Goal: Task Accomplishment & Management: Manage account settings

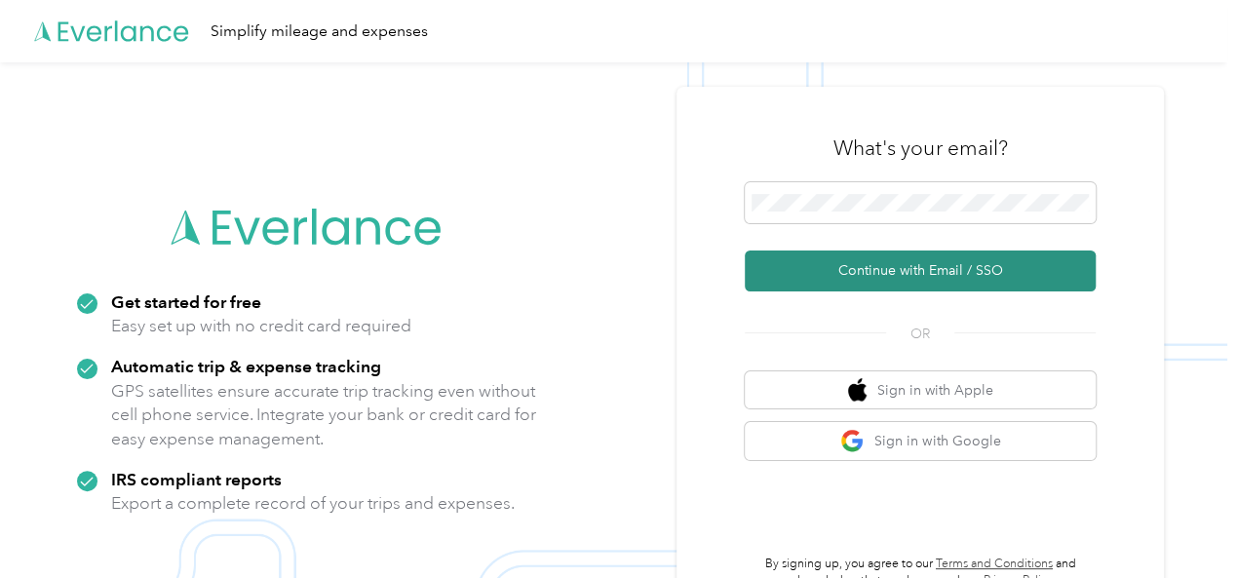
click at [924, 268] on button "Continue with Email / SSO" at bounding box center [920, 271] width 351 height 41
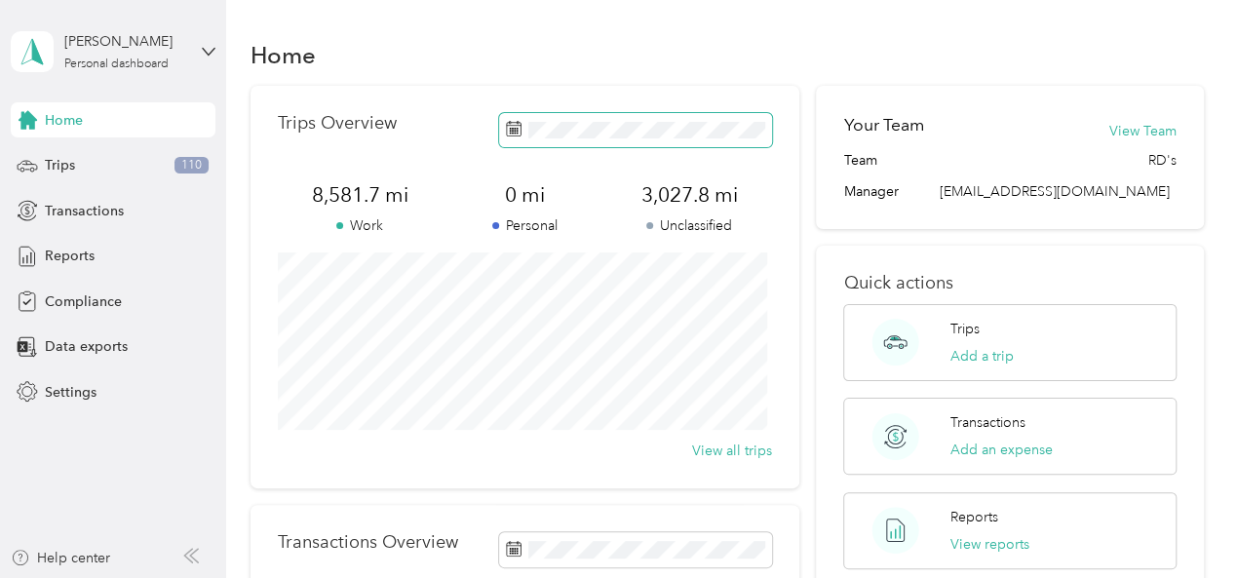
click at [512, 130] on rect at bounding box center [513, 129] width 2 height 2
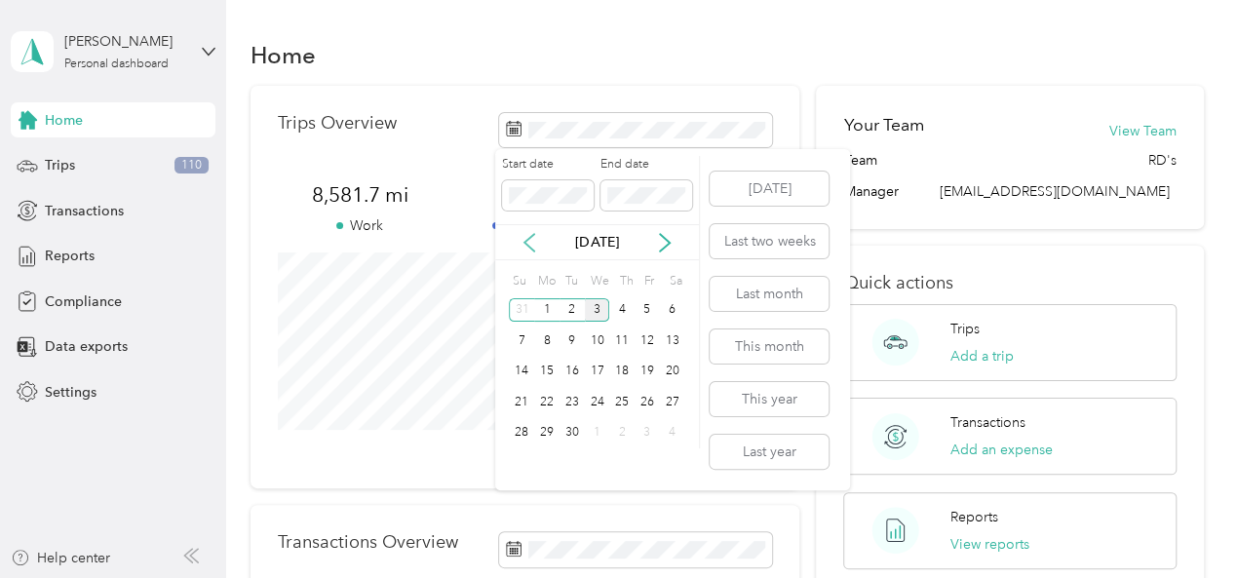
click at [527, 244] on icon at bounding box center [530, 243] width 10 height 18
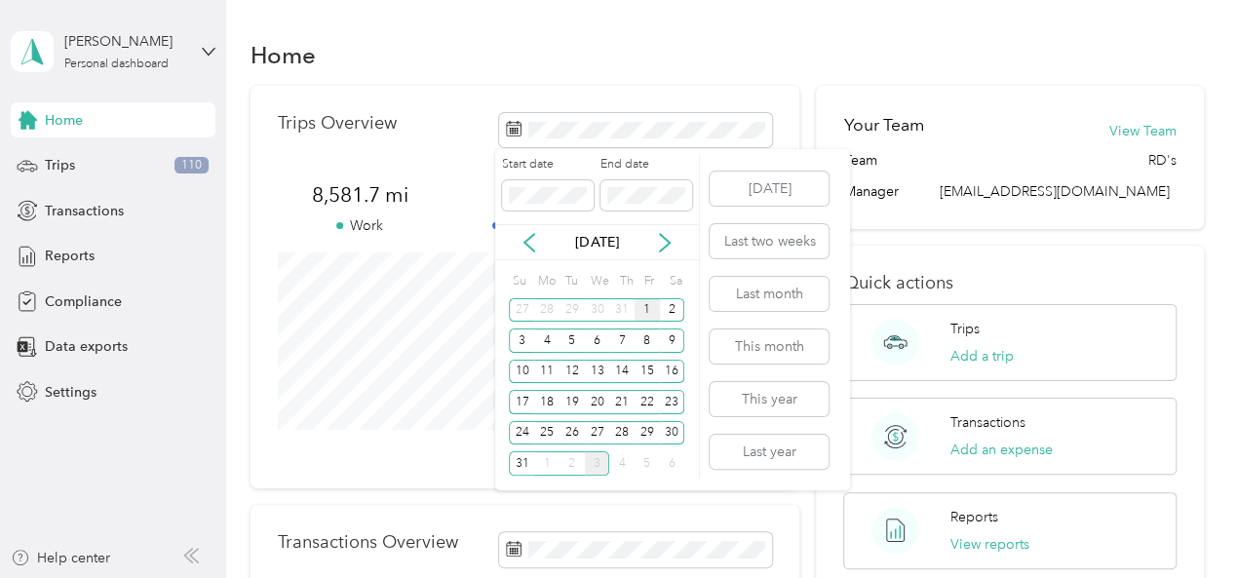
click at [649, 305] on div "1" at bounding box center [647, 310] width 25 height 24
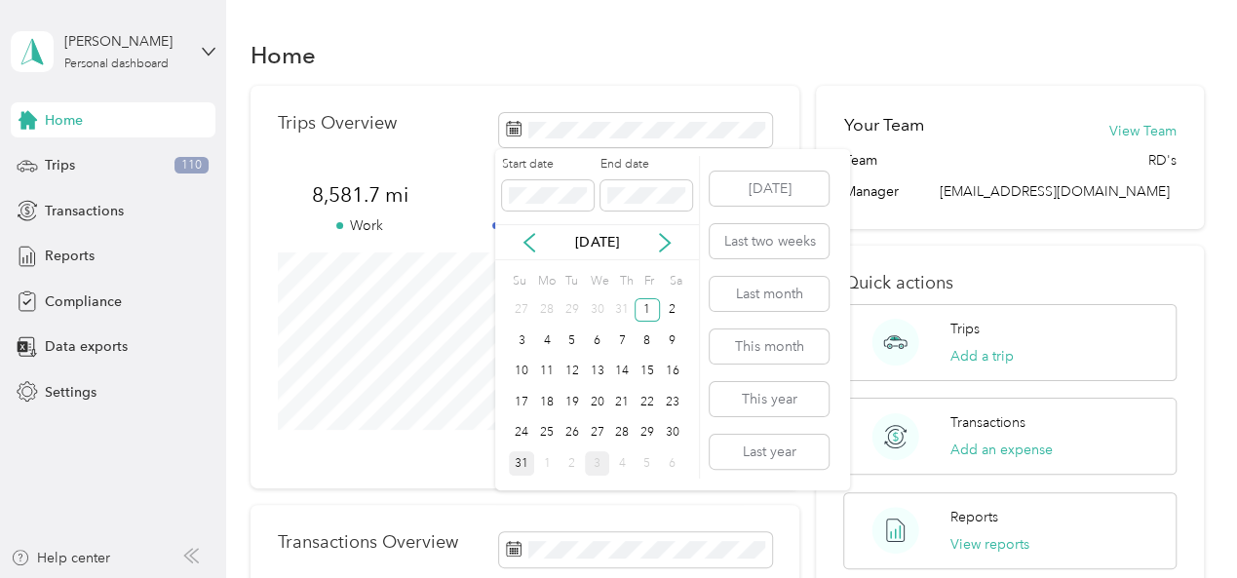
click at [524, 465] on div "31" at bounding box center [521, 463] width 25 height 24
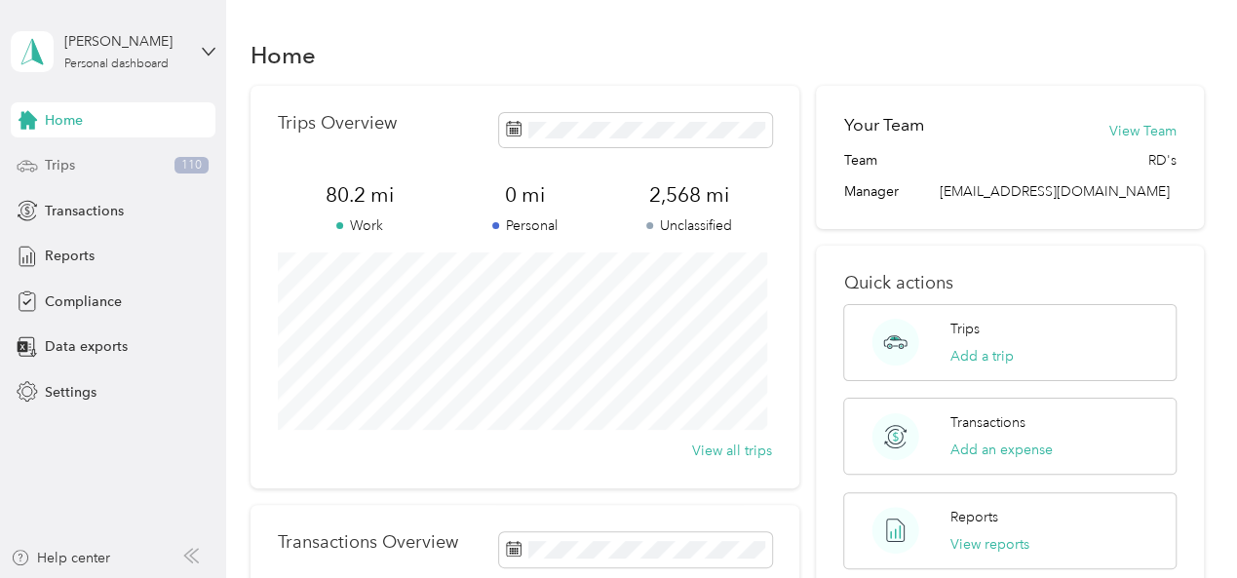
click at [58, 164] on span "Trips" at bounding box center [60, 165] width 30 height 20
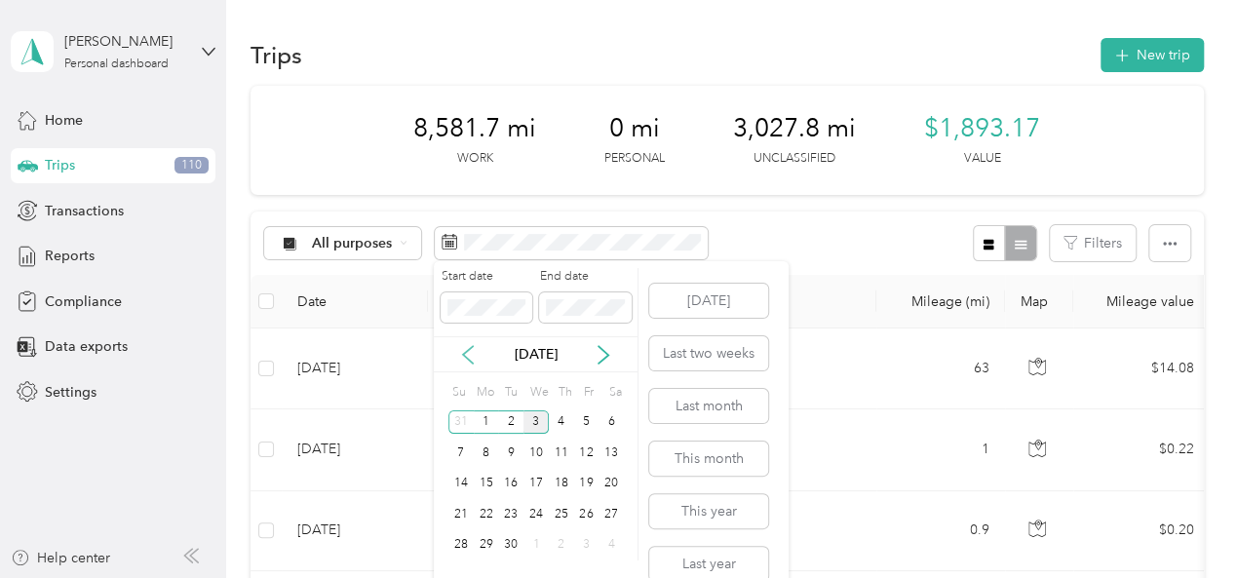
click at [464, 348] on icon at bounding box center [467, 354] width 19 height 19
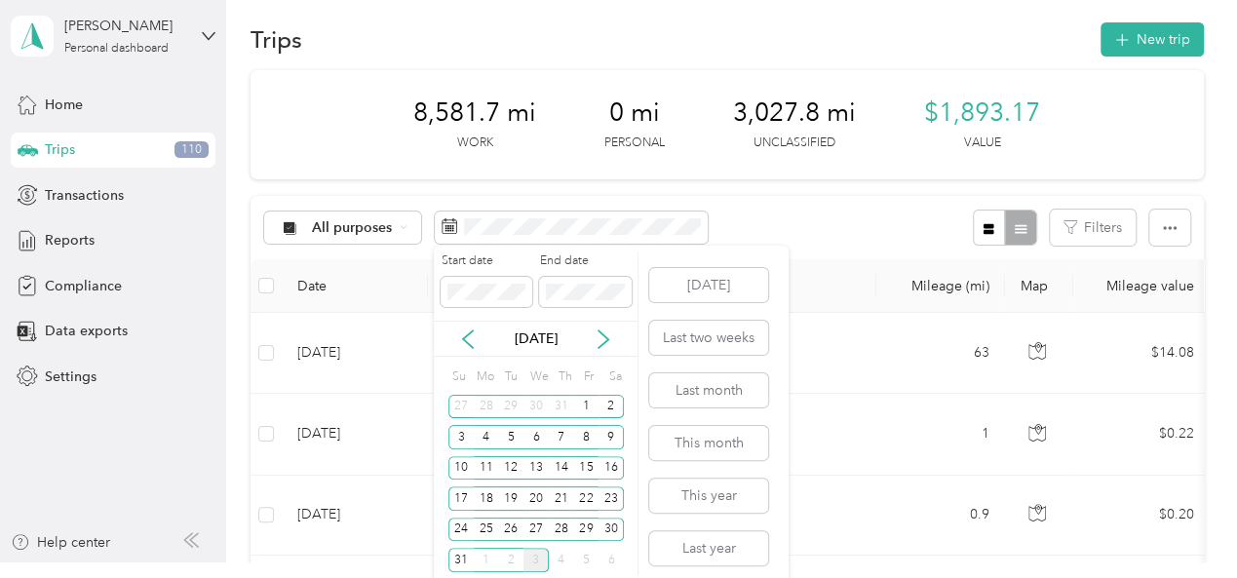
scroll to position [23, 0]
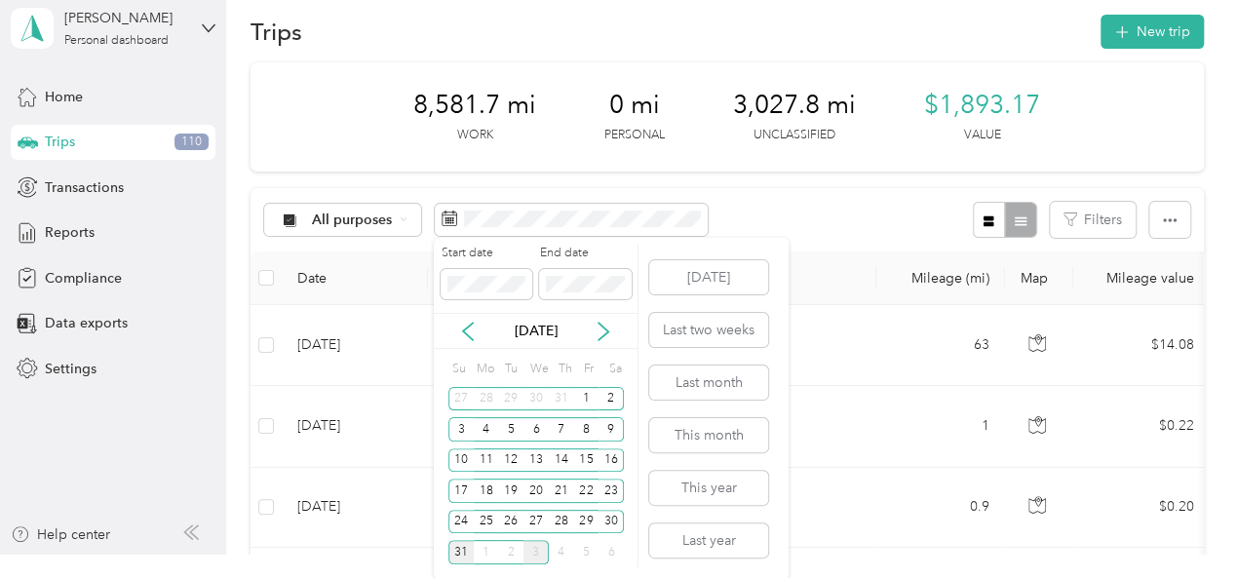
click at [459, 551] on div "31" at bounding box center [460, 552] width 25 height 24
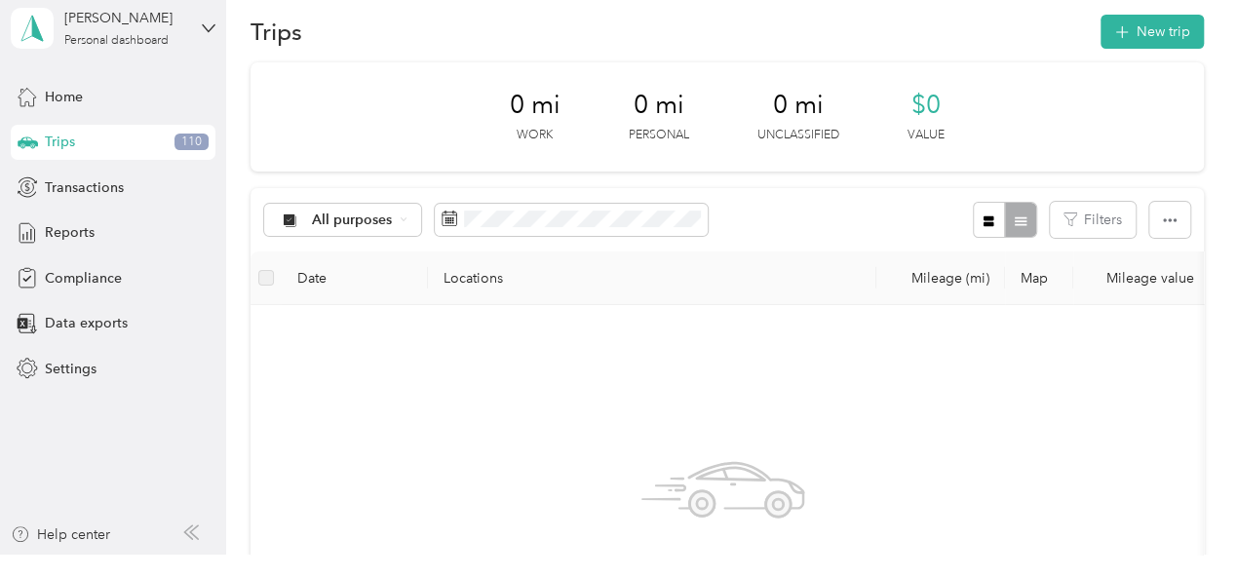
click at [877, 219] on div "All purposes Filters" at bounding box center [728, 219] width 954 height 63
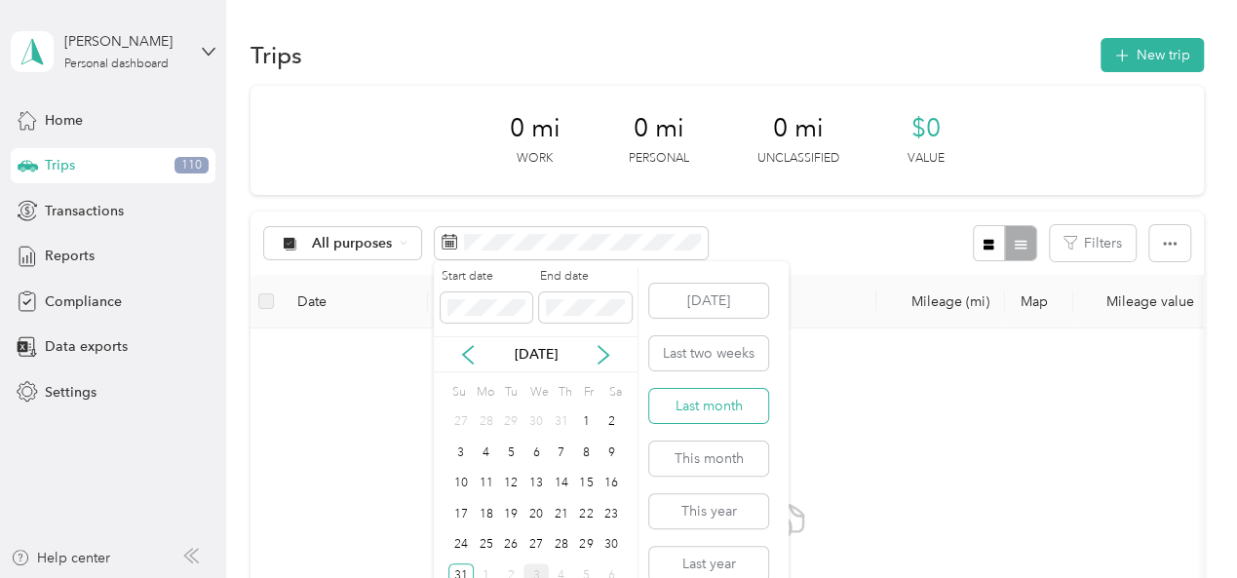
click at [711, 404] on button "Last month" at bounding box center [708, 406] width 119 height 34
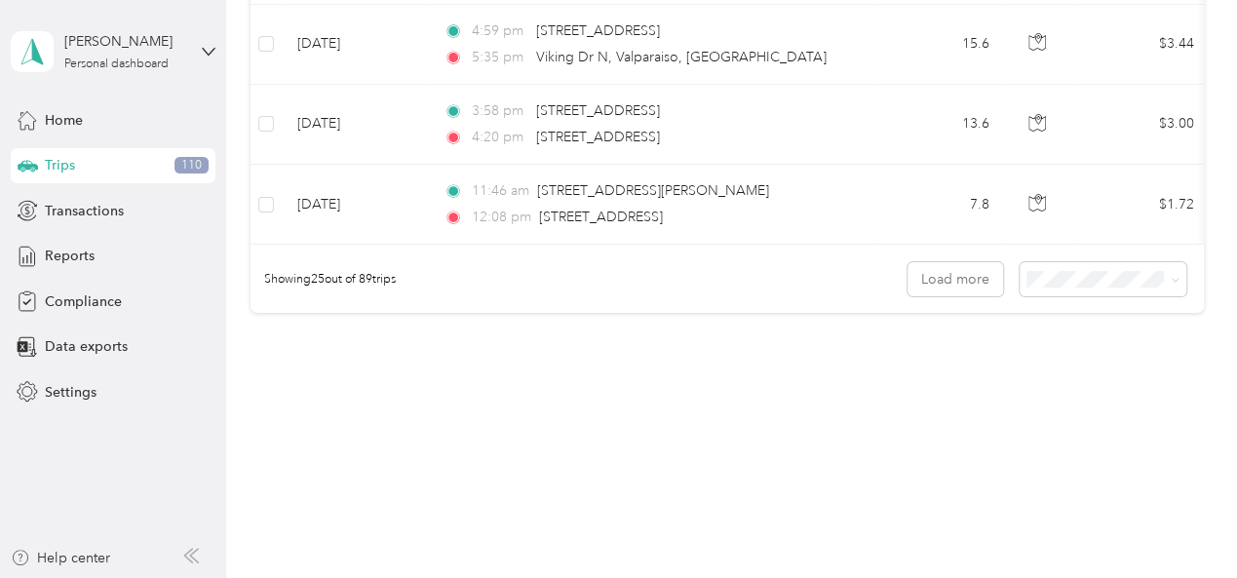
scroll to position [2100, 0]
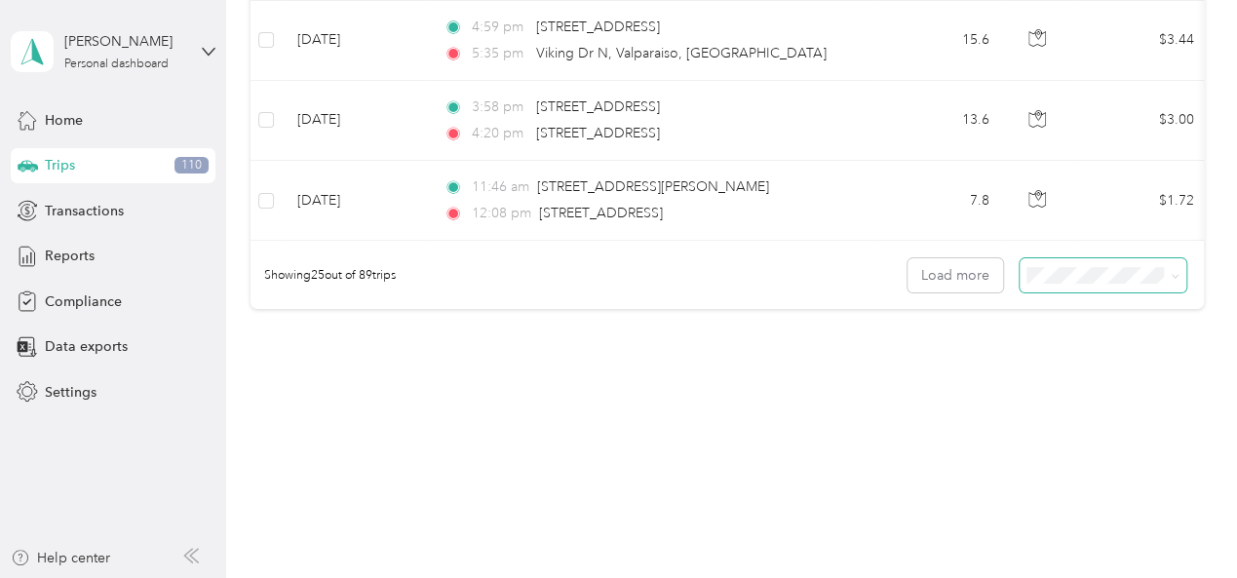
click at [1171, 276] on icon at bounding box center [1175, 276] width 9 height 9
click at [1059, 381] on div "100 per load" at bounding box center [1096, 376] width 139 height 20
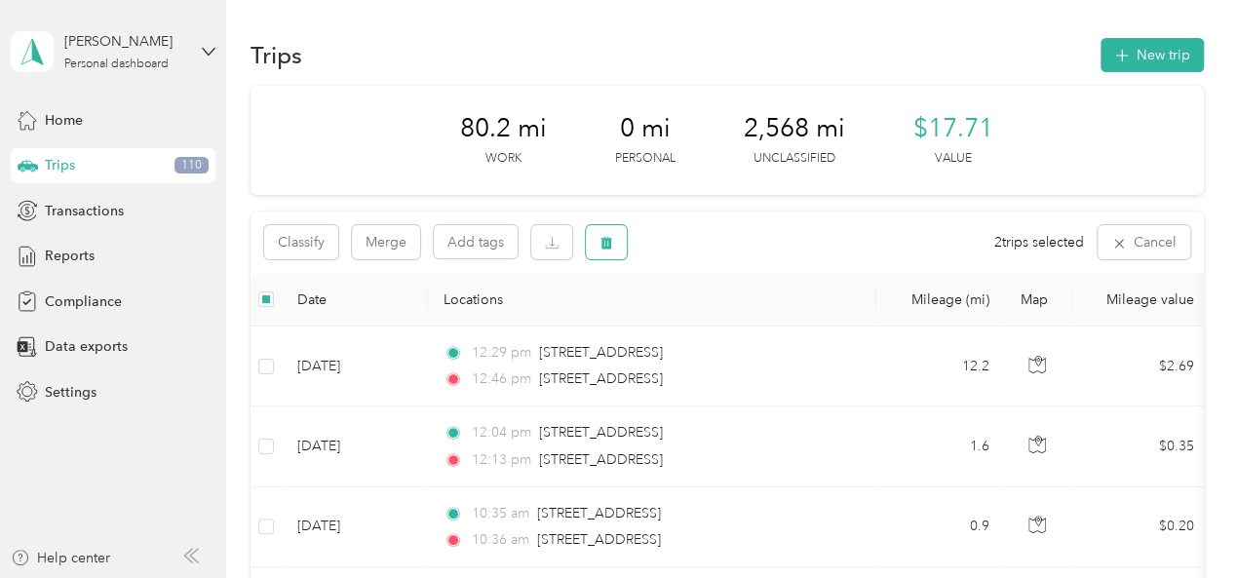
click at [603, 245] on icon "button" at bounding box center [607, 243] width 12 height 13
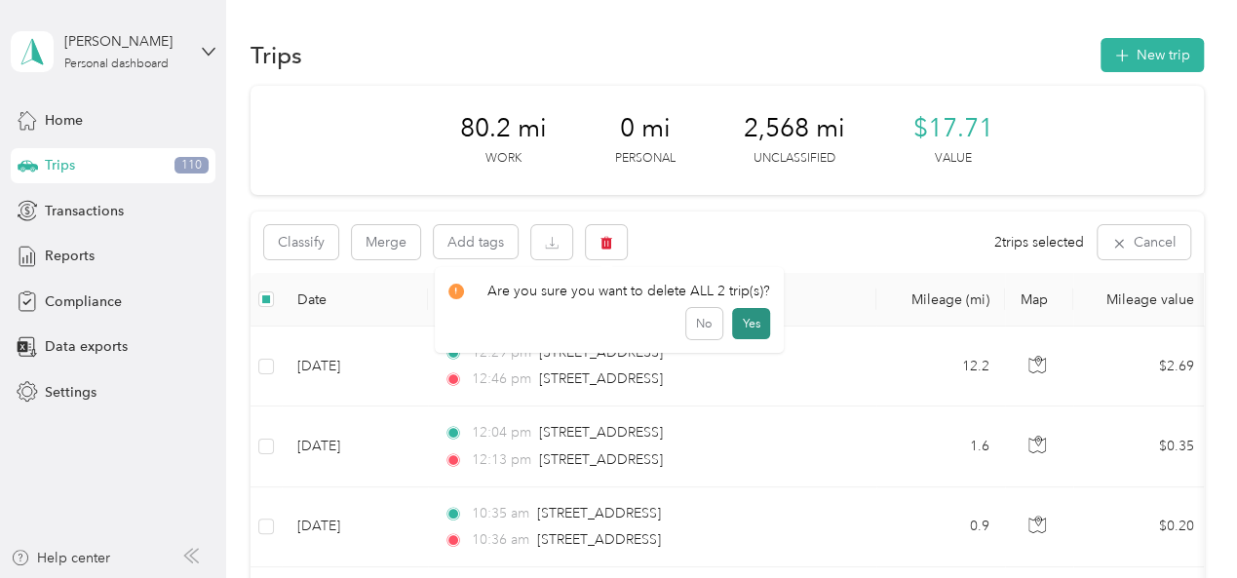
click at [745, 329] on button "Yes" at bounding box center [751, 323] width 38 height 31
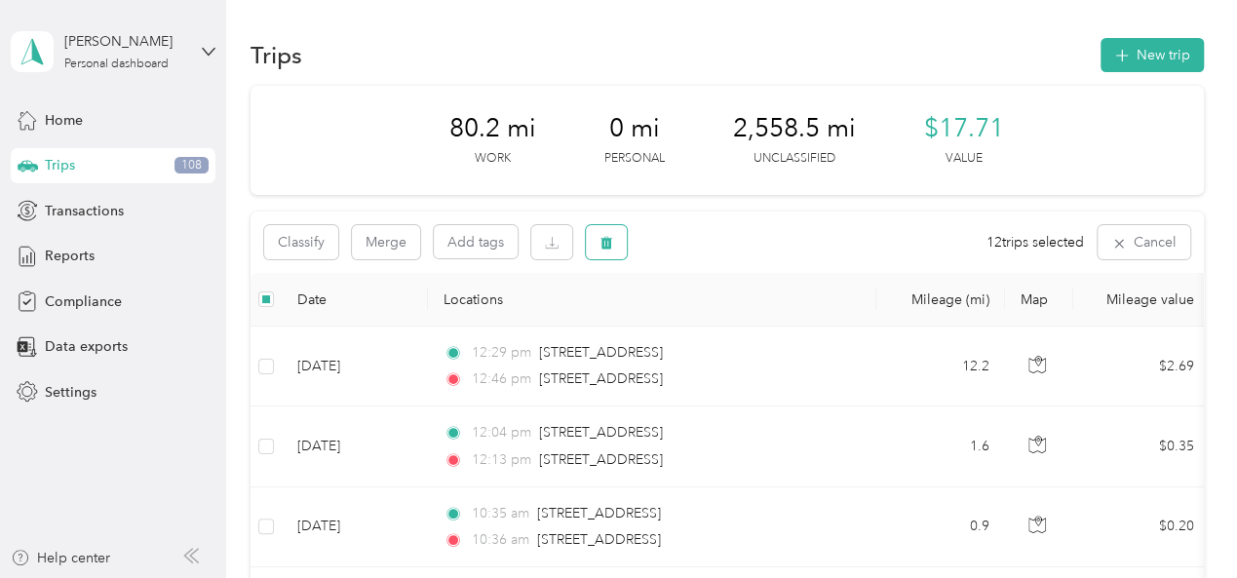
click at [610, 250] on icon "button" at bounding box center [607, 243] width 14 height 14
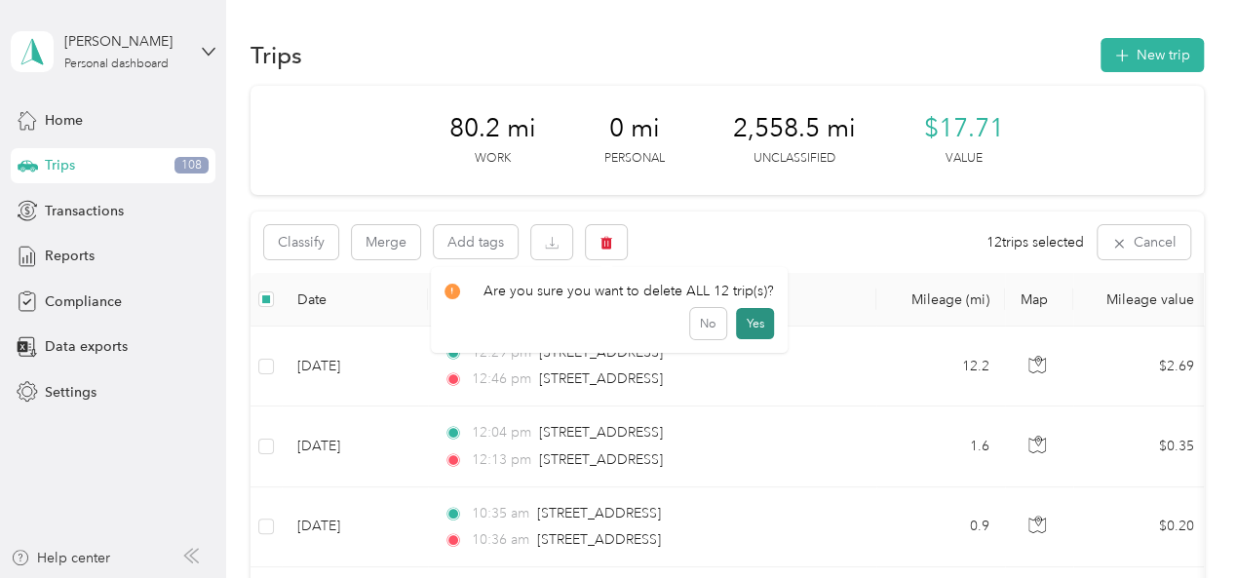
click at [748, 327] on button "Yes" at bounding box center [755, 323] width 38 height 31
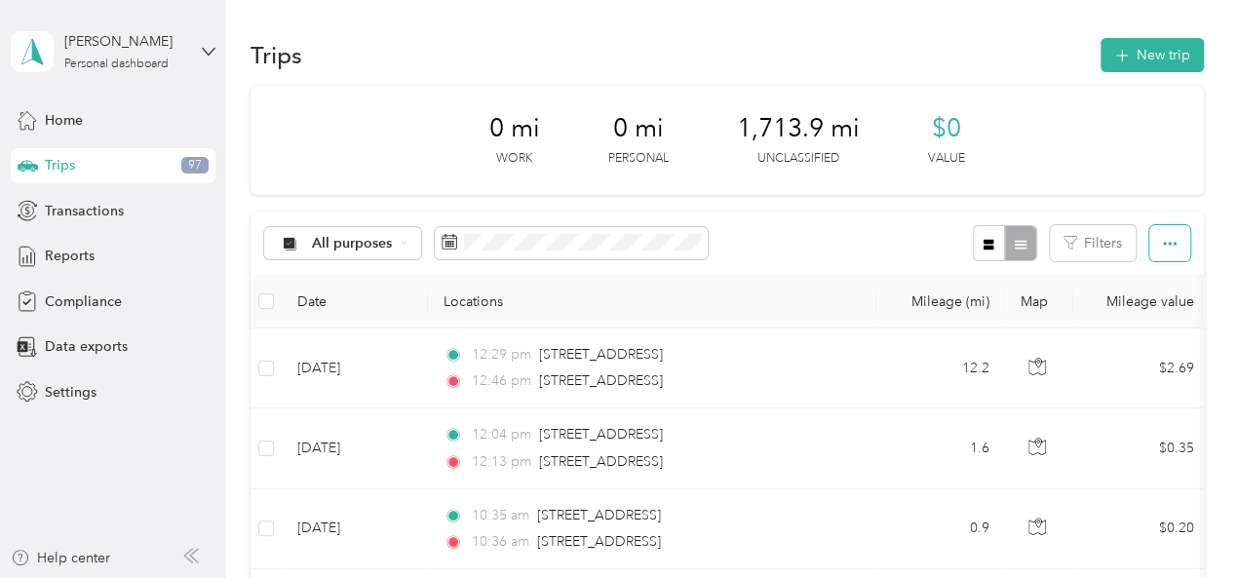
click at [1163, 242] on icon "button" at bounding box center [1170, 244] width 14 height 14
click at [1149, 58] on button "New trip" at bounding box center [1152, 55] width 103 height 34
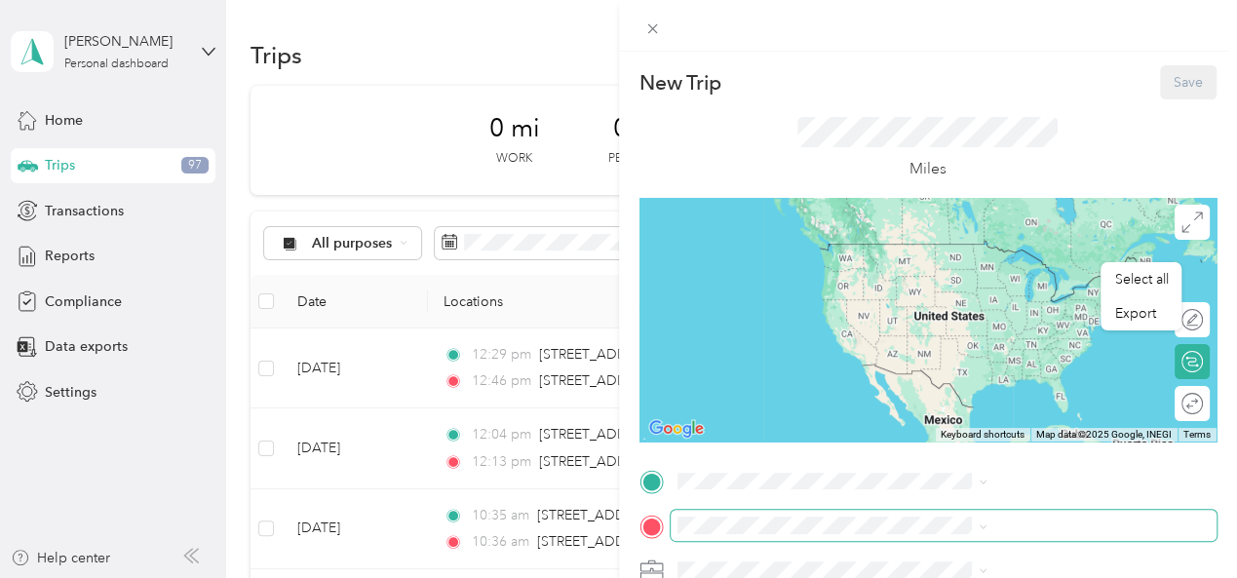
scroll to position [390, 0]
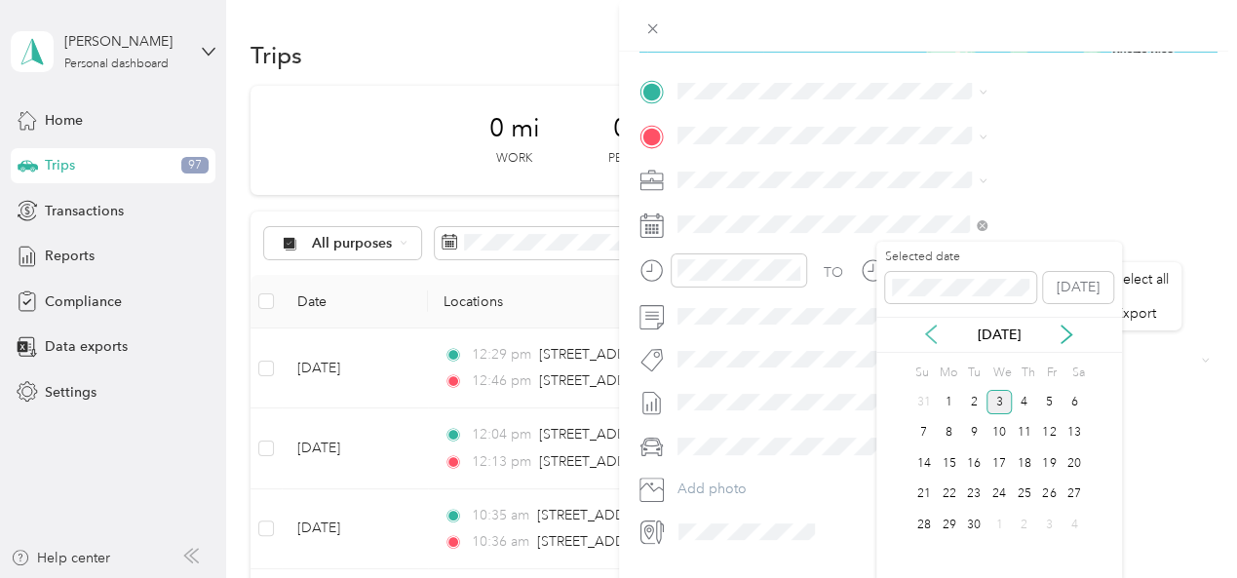
click at [934, 333] on icon at bounding box center [930, 334] width 19 height 19
click at [998, 432] on div "6" at bounding box center [999, 433] width 25 height 24
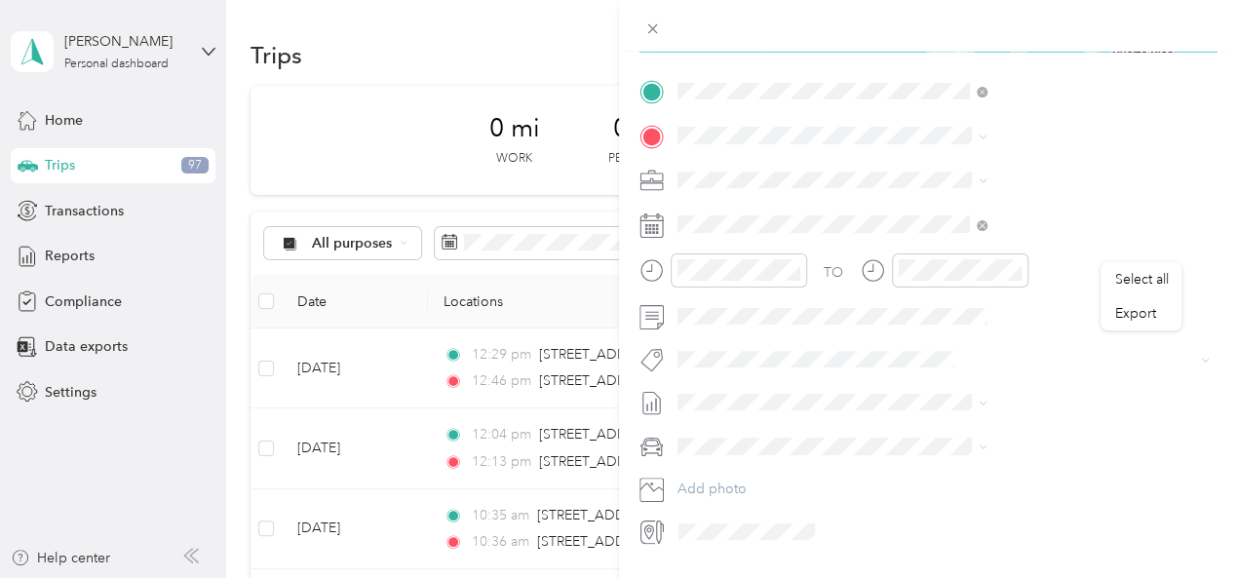
click at [985, 170] on span "[STREET_ADDRESS][US_STATE]" at bounding box center [1016, 162] width 195 height 18
click at [999, 229] on div "TEAM M0127 [STREET_ADDRESS]" at bounding box center [981, 228] width 124 height 48
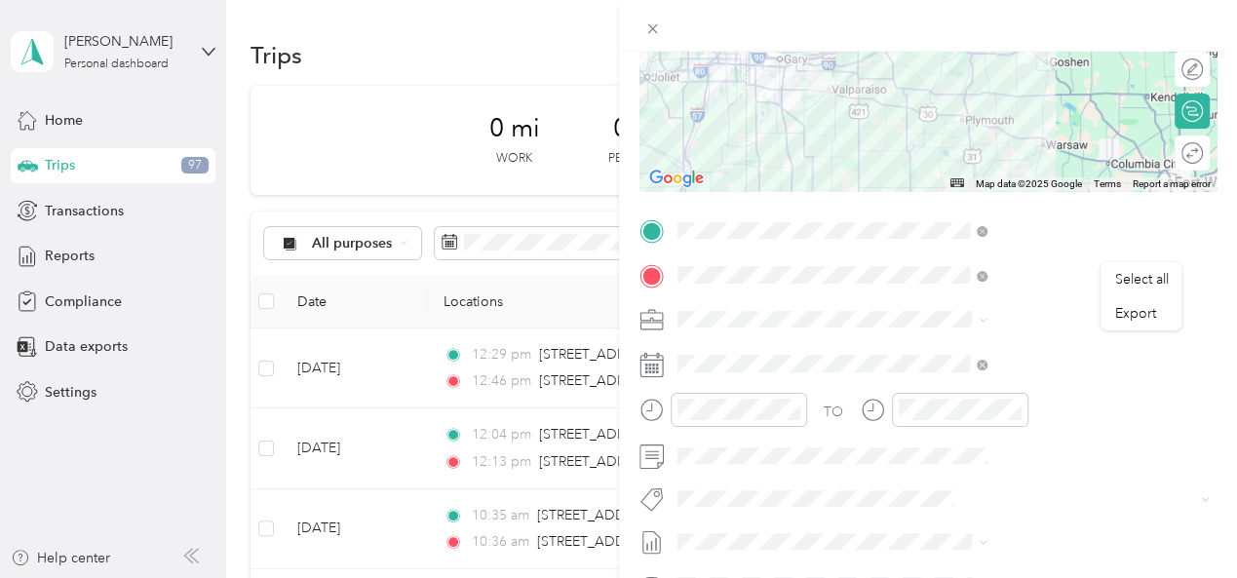
scroll to position [0, 0]
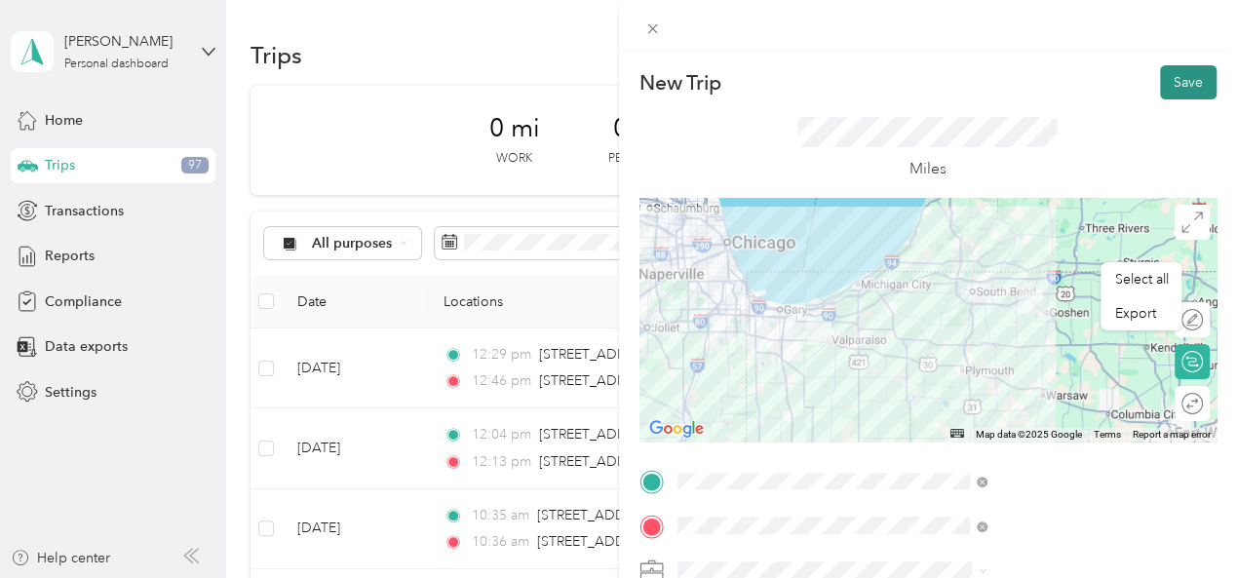
click at [1165, 80] on button "Save" at bounding box center [1188, 82] width 57 height 34
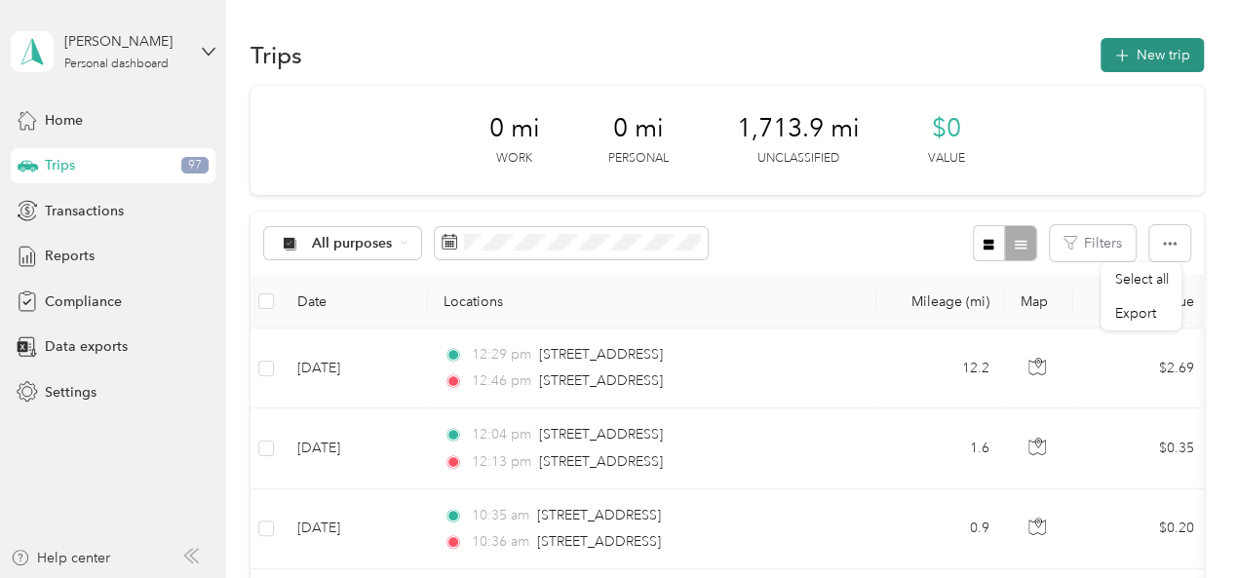
click at [1145, 50] on button "New trip" at bounding box center [1152, 55] width 103 height 34
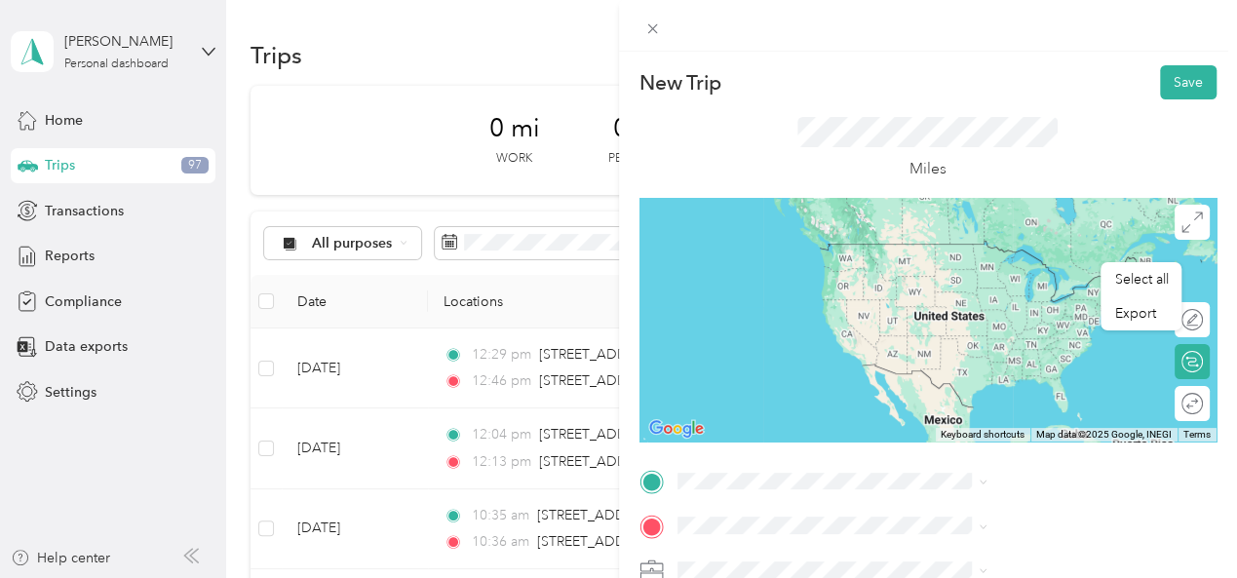
click at [1051, 287] on div "TEAM M0127 [STREET_ADDRESS]" at bounding box center [1038, 264] width 296 height 55
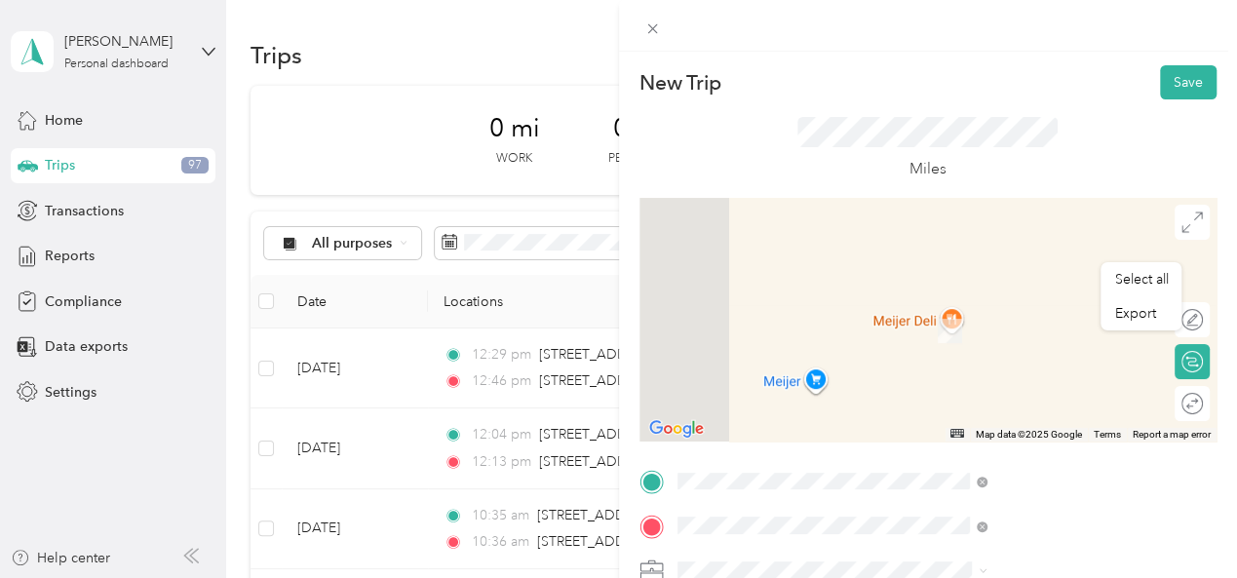
click at [992, 309] on li "[STREET_ADDRESS][US_STATE]" at bounding box center [1038, 289] width 324 height 40
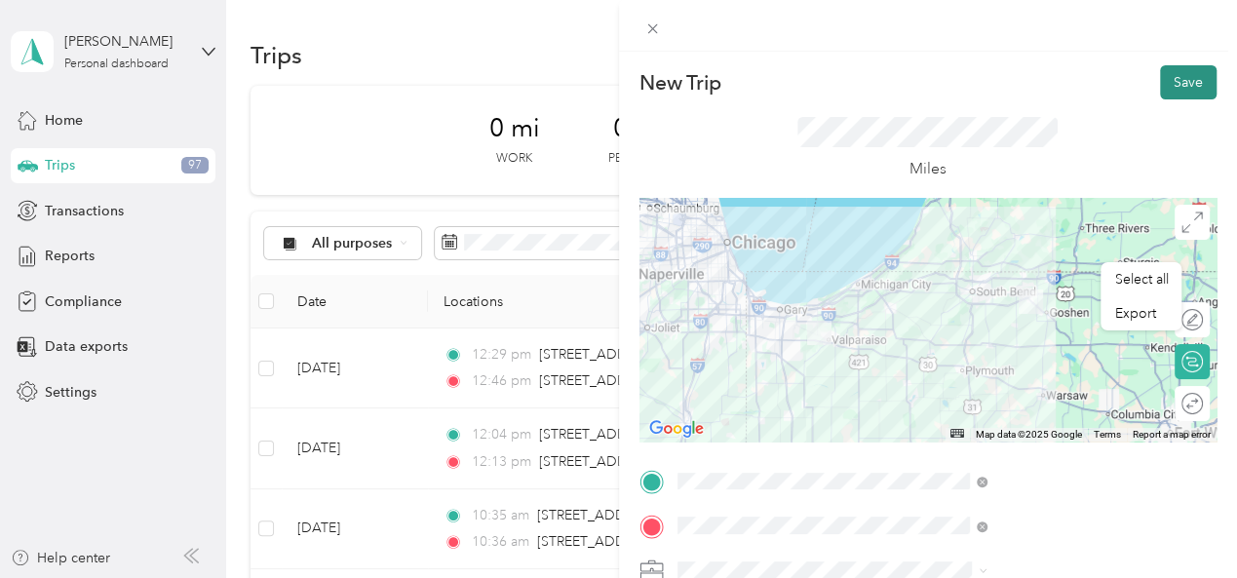
click at [1166, 80] on button "Save" at bounding box center [1188, 82] width 57 height 34
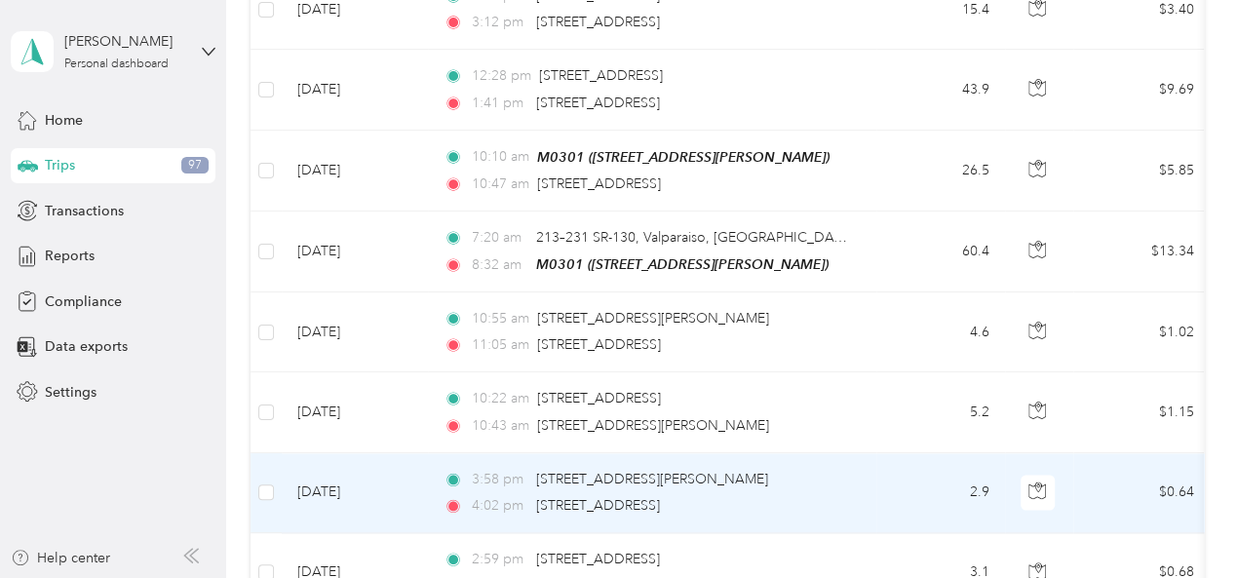
scroll to position [5295, 0]
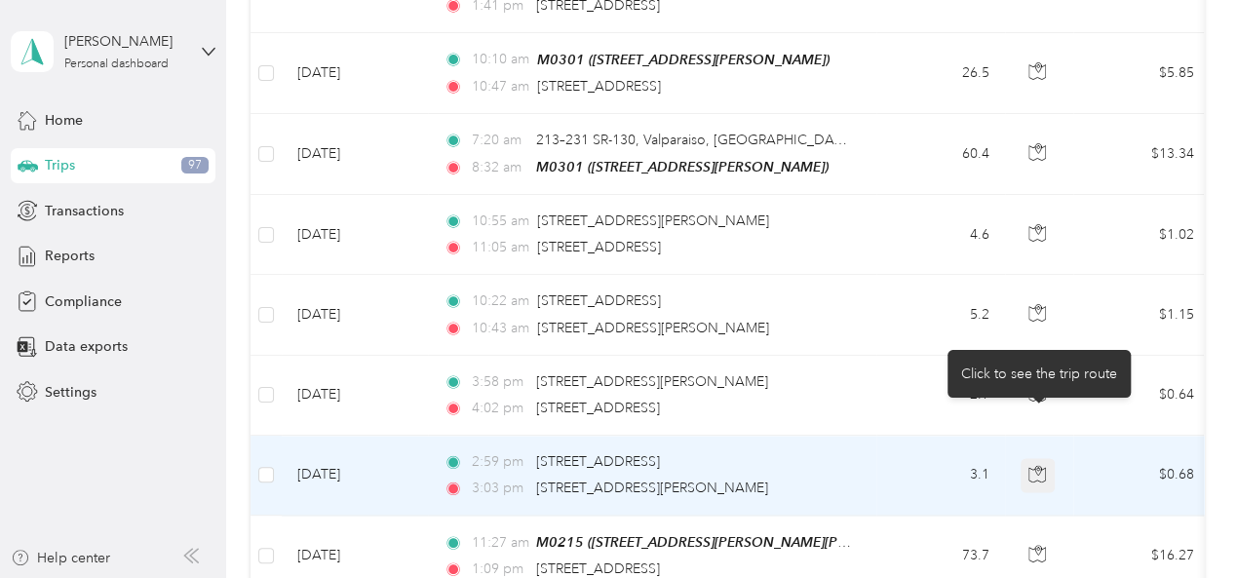
click at [1037, 465] on icon "button" at bounding box center [1038, 474] width 18 height 18
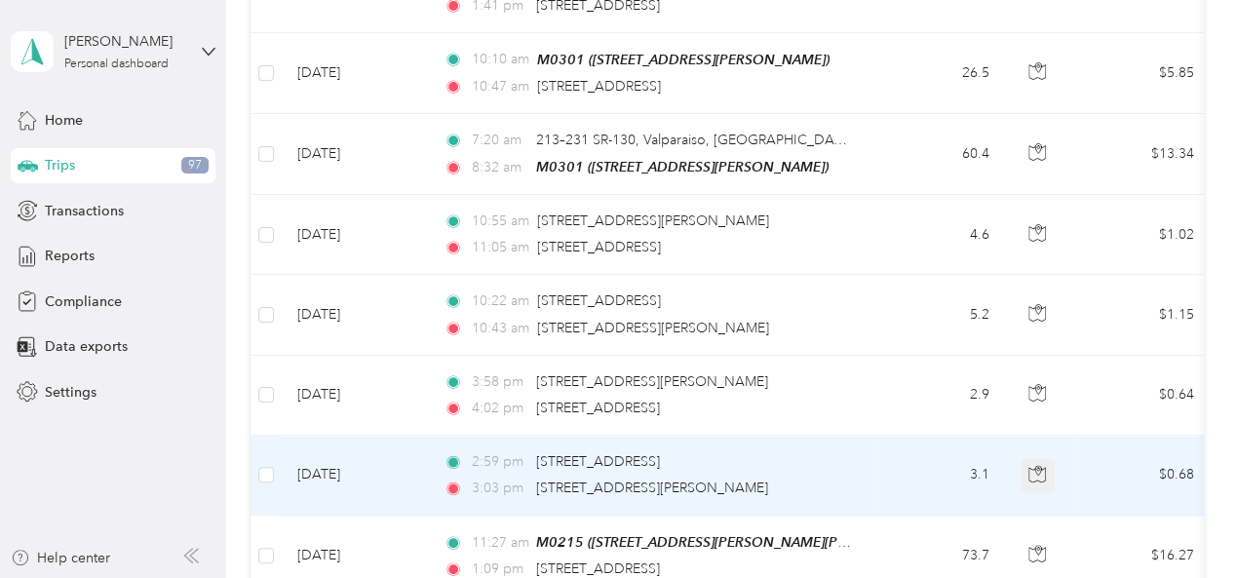
click at [1039, 465] on icon "button" at bounding box center [1038, 474] width 18 height 18
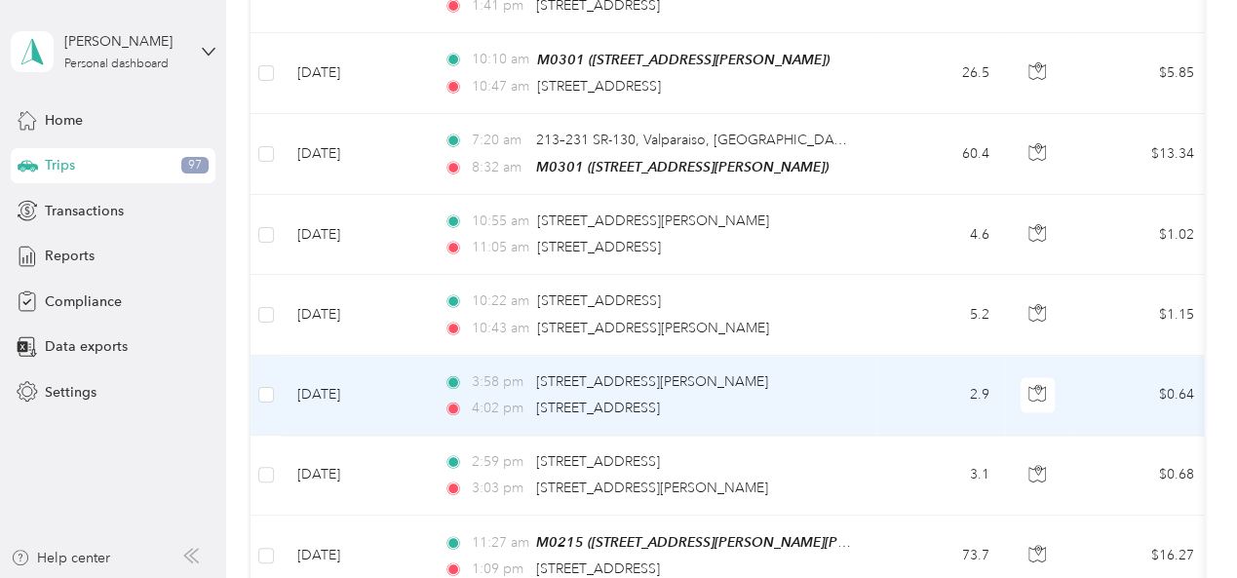
scroll to position [5198, 0]
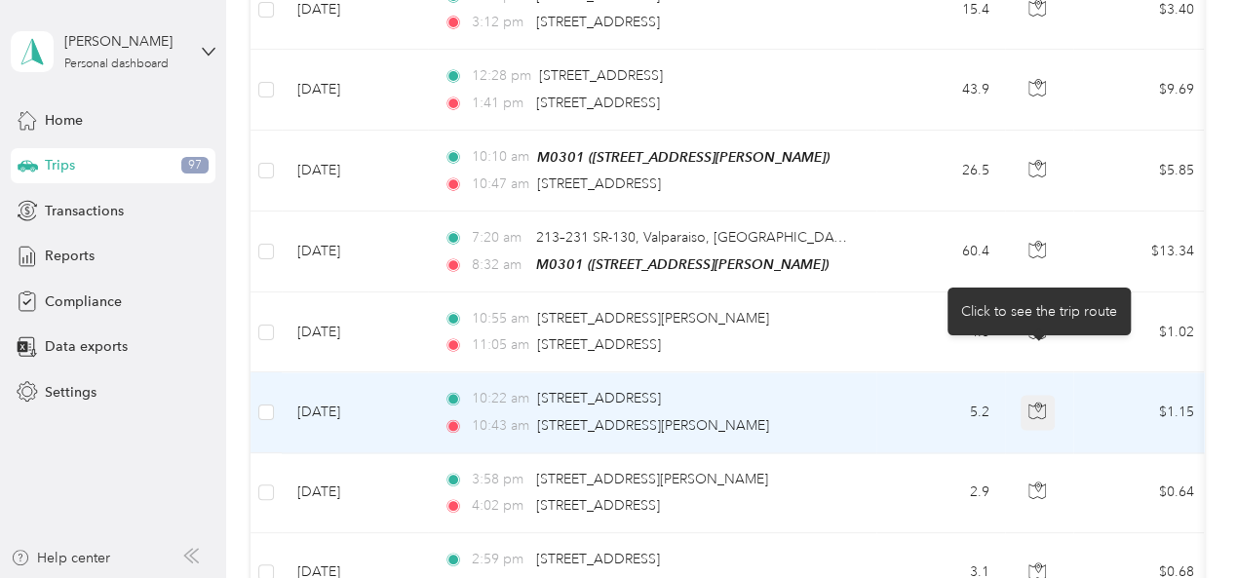
click at [1045, 402] on icon "button" at bounding box center [1038, 411] width 18 height 18
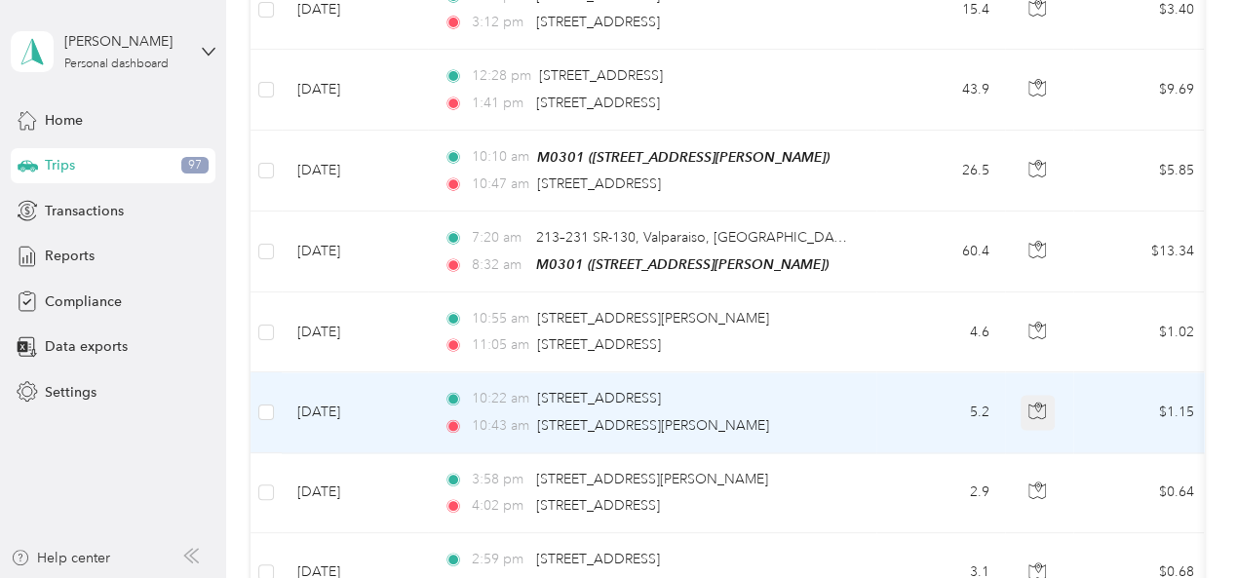
click at [1045, 402] on icon "button" at bounding box center [1038, 411] width 18 height 18
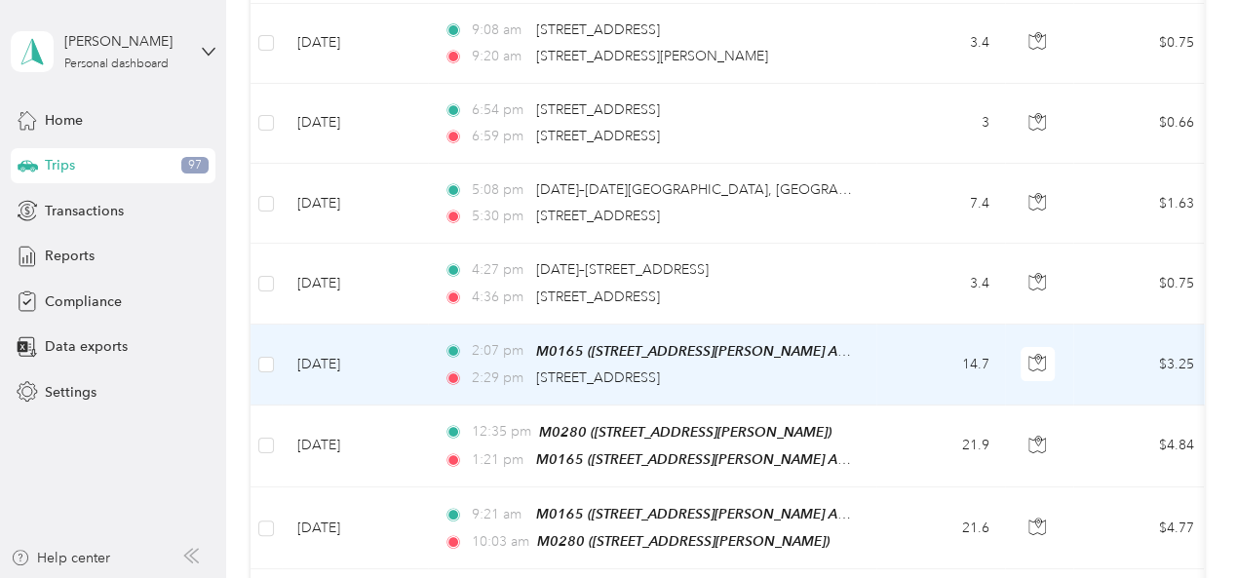
scroll to position [3930, 0]
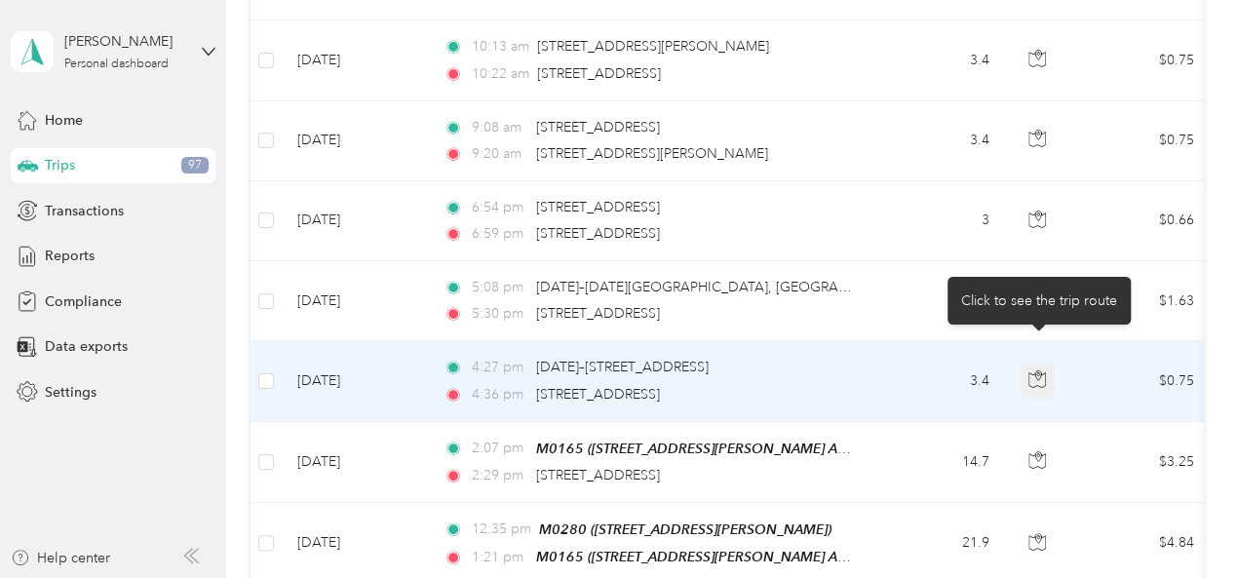
click at [1040, 370] on icon "button" at bounding box center [1038, 379] width 18 height 18
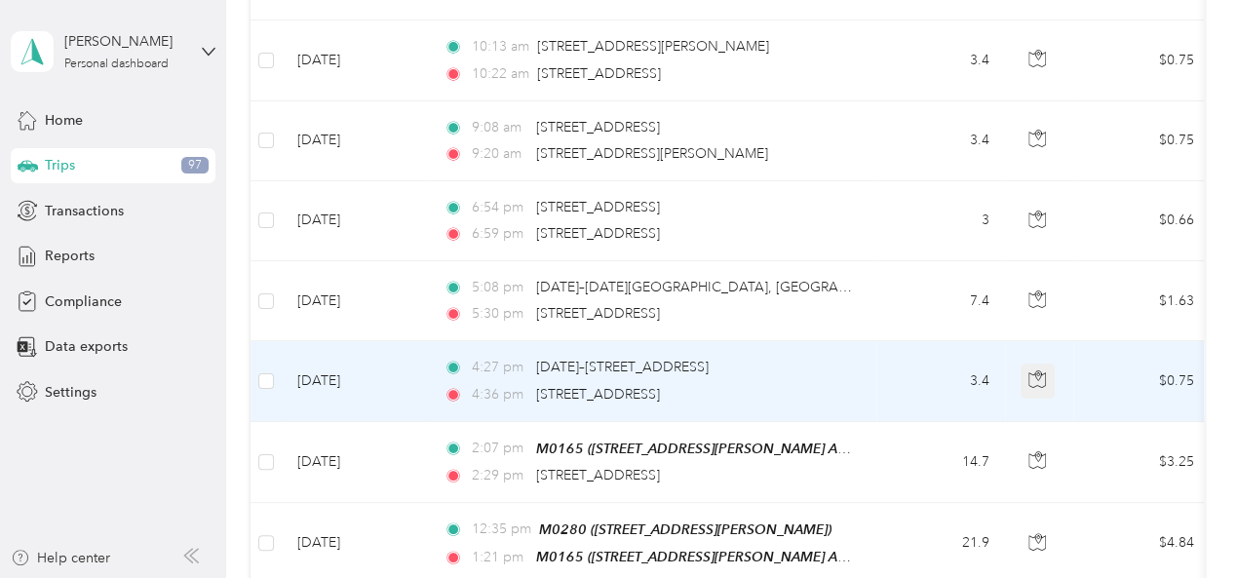
click at [1040, 370] on icon "button" at bounding box center [1038, 379] width 18 height 18
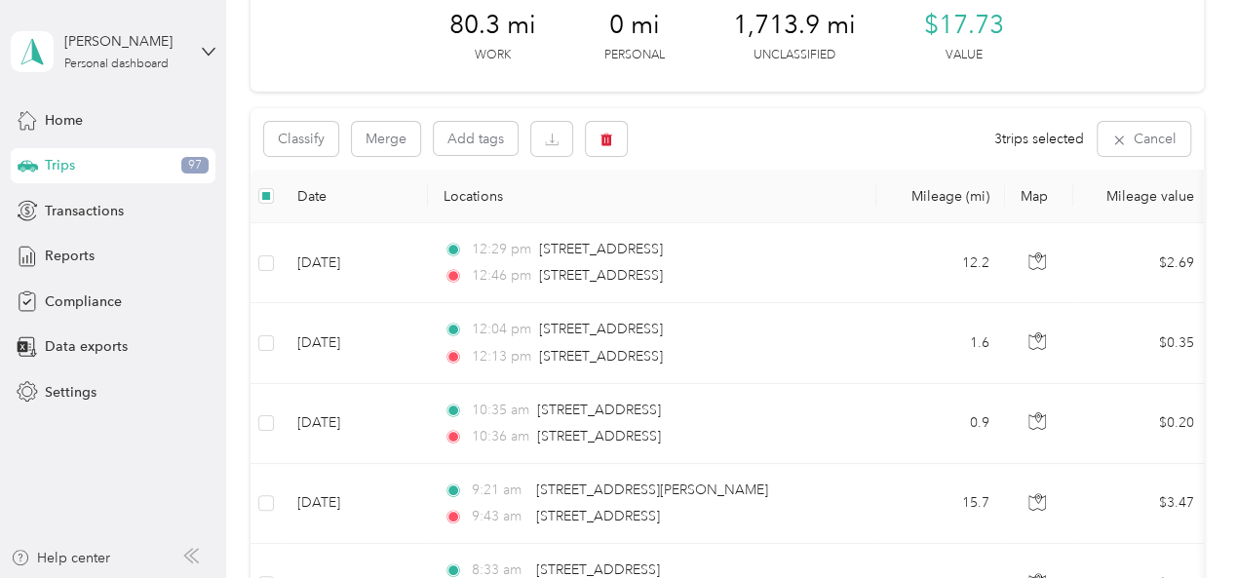
scroll to position [0, 0]
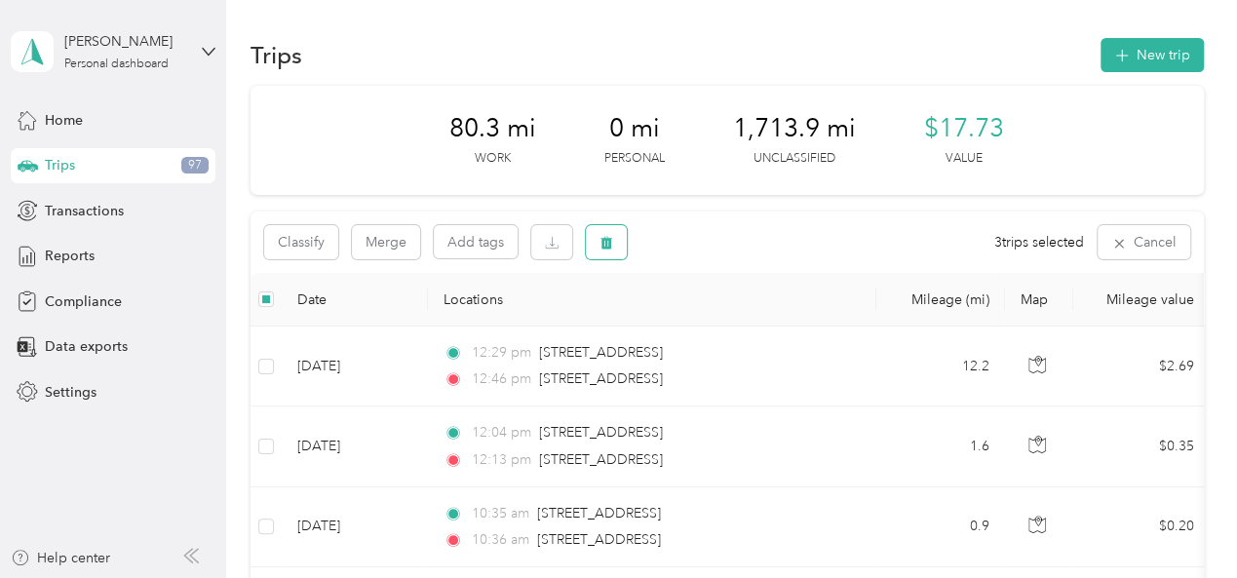
click at [606, 242] on icon "button" at bounding box center [607, 243] width 12 height 13
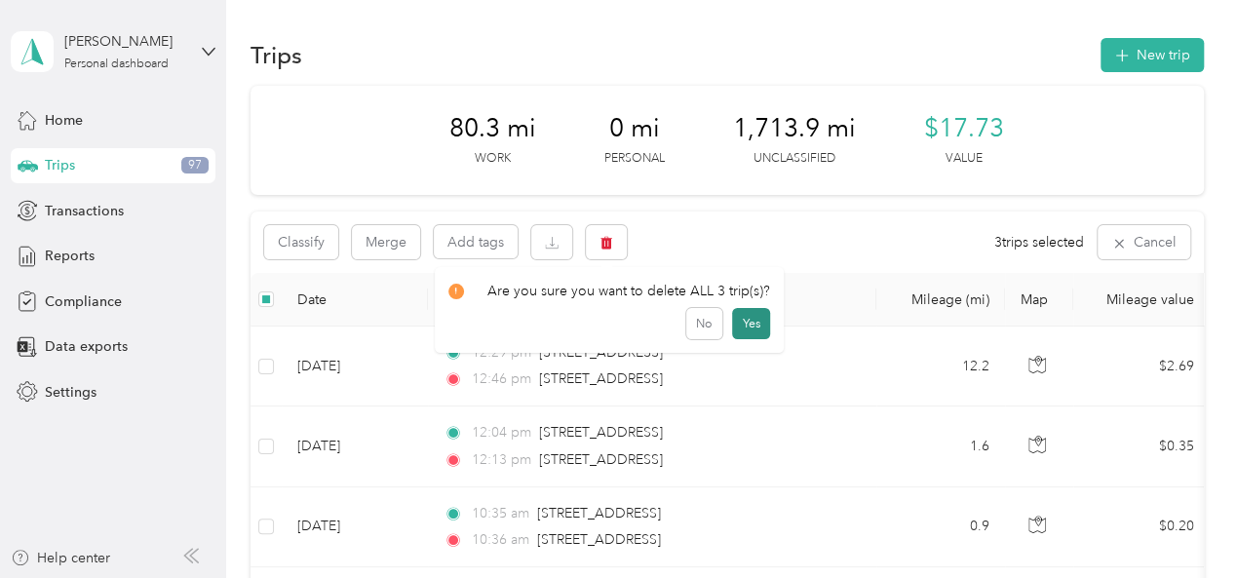
click at [747, 327] on button "Yes" at bounding box center [751, 323] width 38 height 31
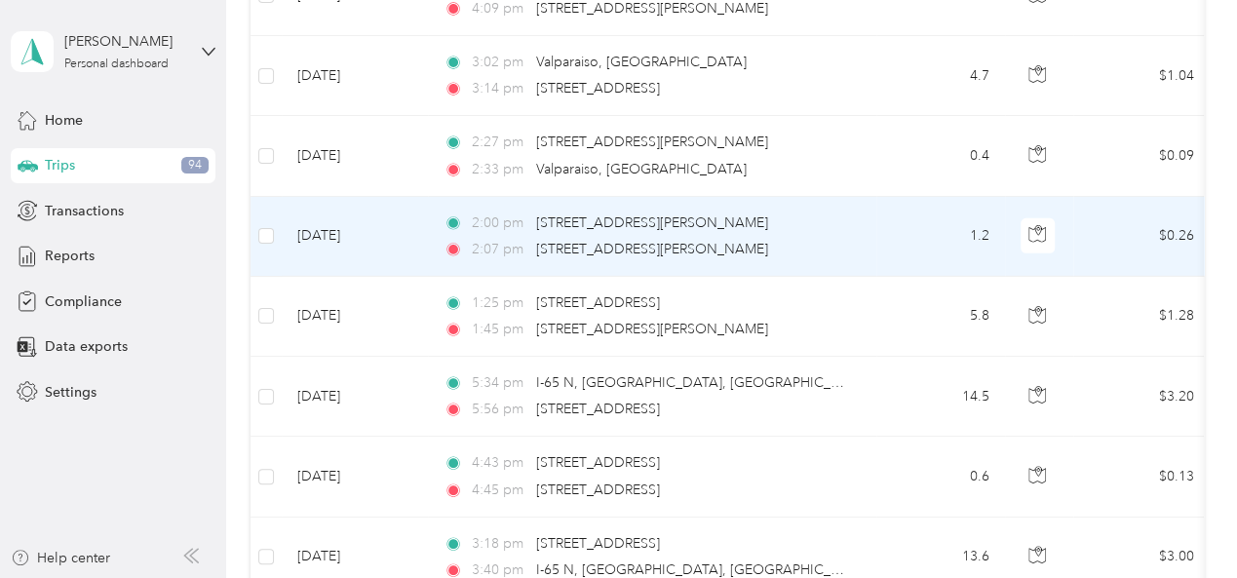
scroll to position [3217, 0]
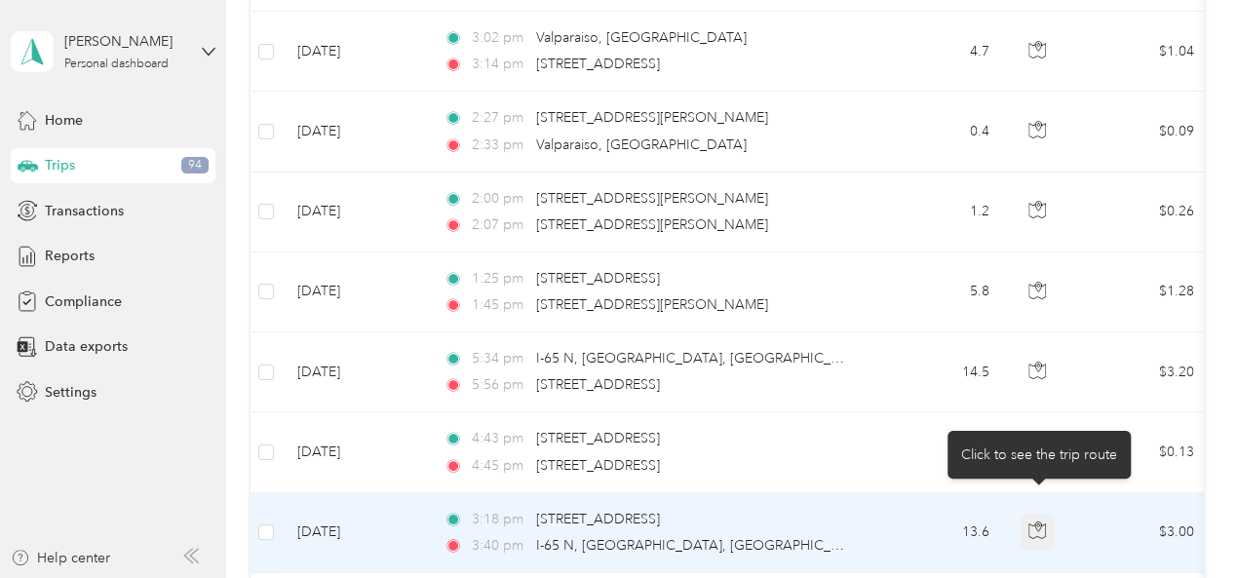
click at [1037, 523] on icon "button" at bounding box center [1038, 528] width 6 height 10
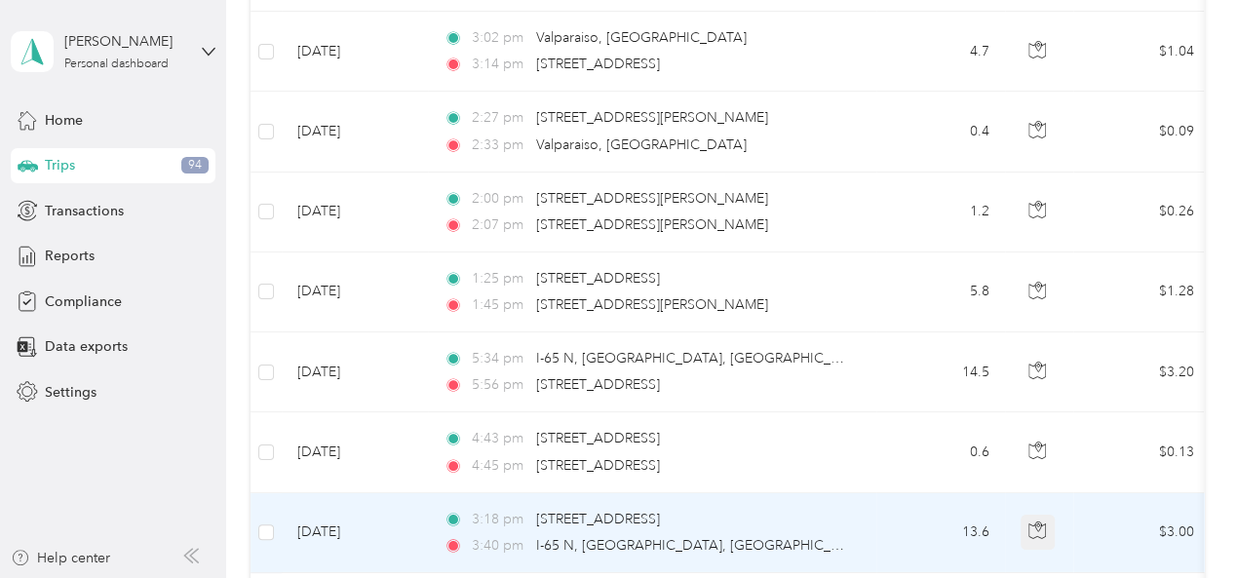
click at [1036, 523] on icon "button" at bounding box center [1038, 528] width 6 height 10
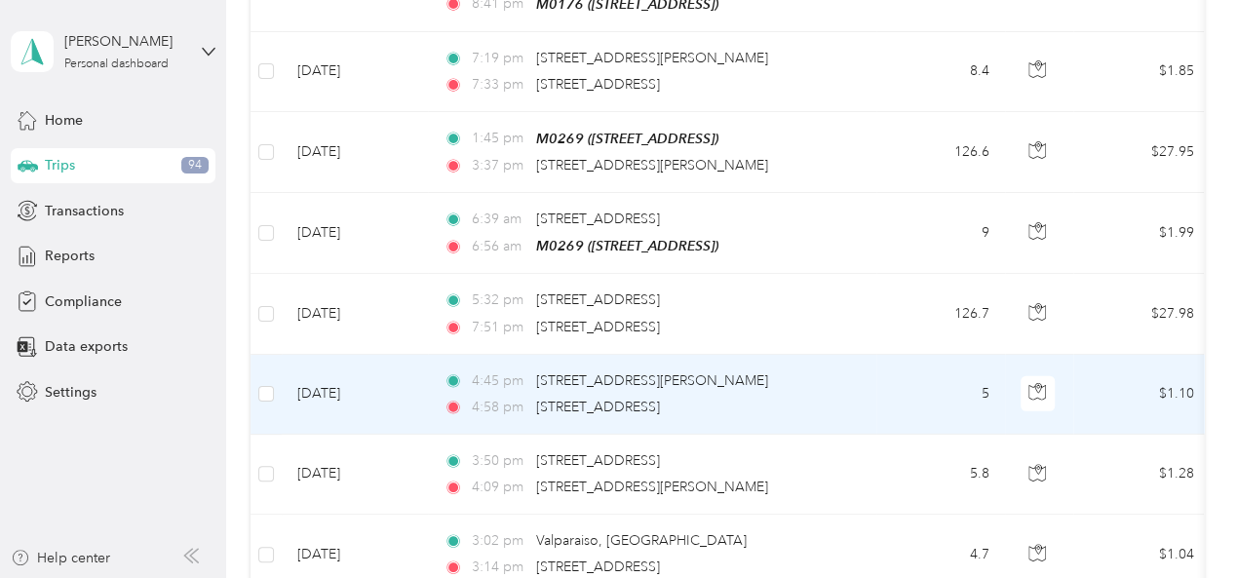
scroll to position [2827, 0]
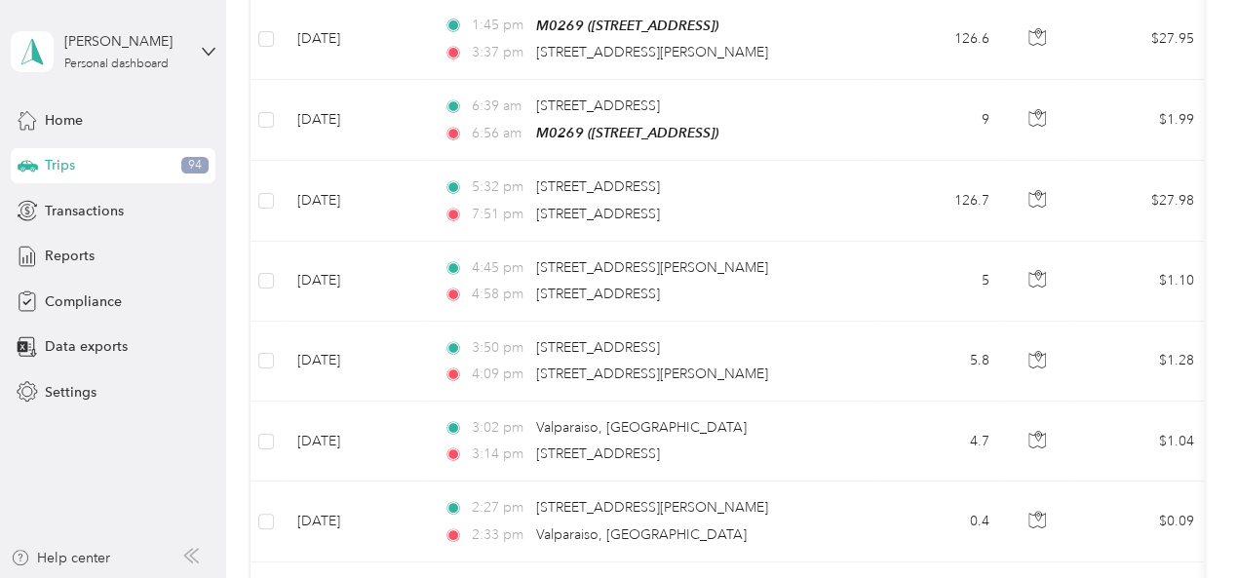
click at [183, 461] on aside "[PERSON_NAME] Personal dashboard Home Trips 94 Transactions Reports Compliance …" at bounding box center [113, 289] width 226 height 578
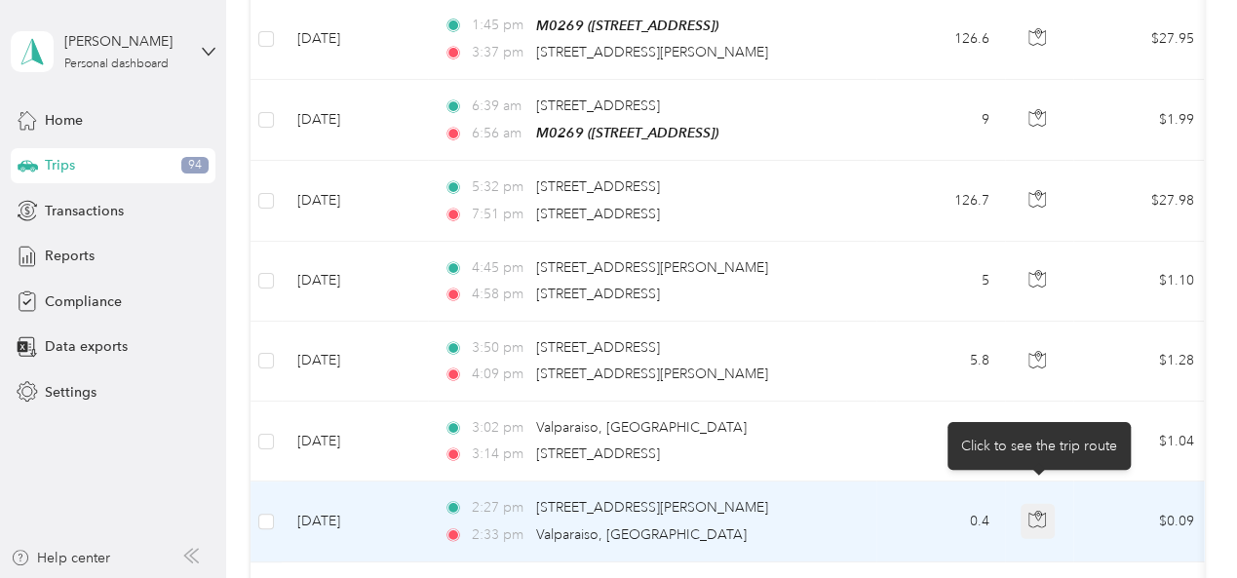
click at [1037, 511] on icon "button" at bounding box center [1038, 520] width 18 height 18
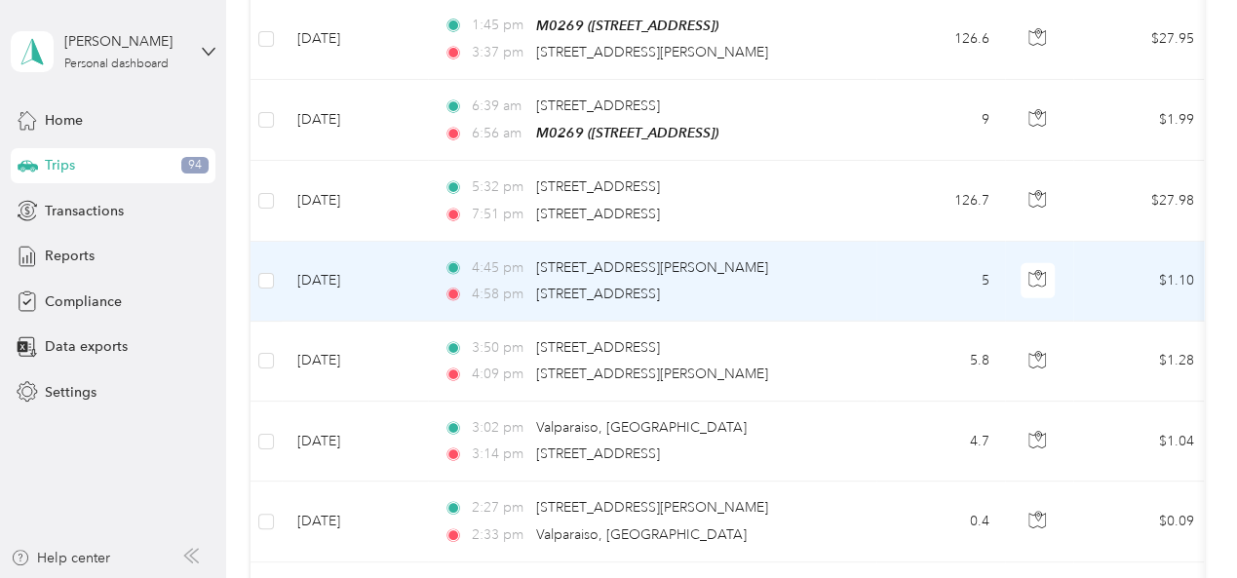
click at [778, 257] on div "4:45 pm [STREET_ADDRESS][PERSON_NAME] 4:58 pm [STREET_ADDRESS]" at bounding box center [648, 281] width 409 height 48
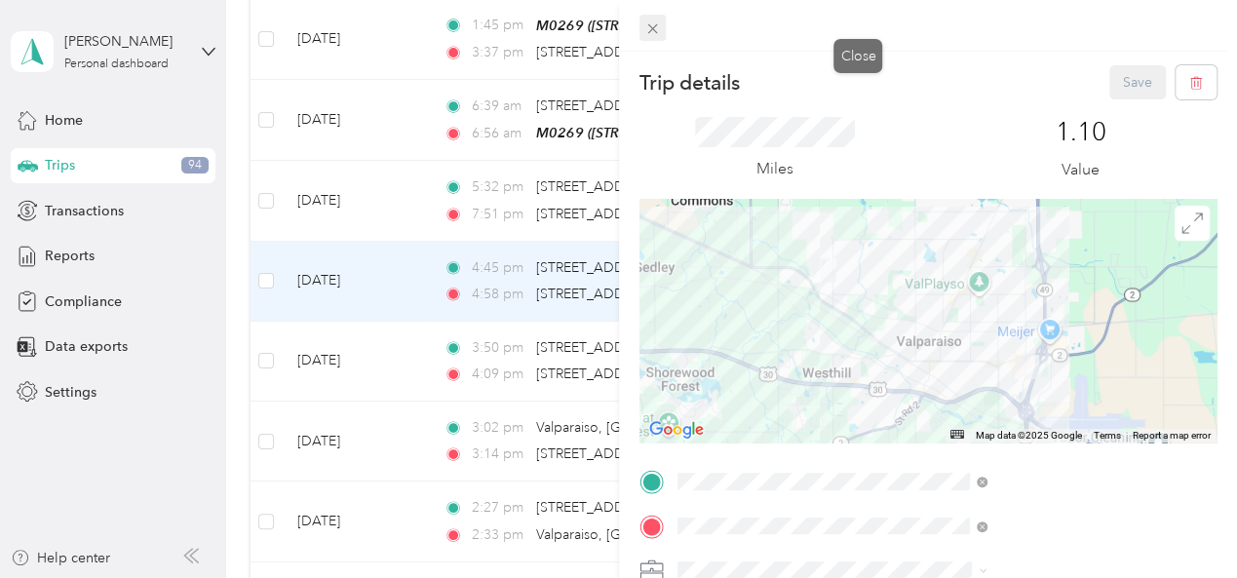
click at [661, 29] on icon at bounding box center [652, 28] width 17 height 17
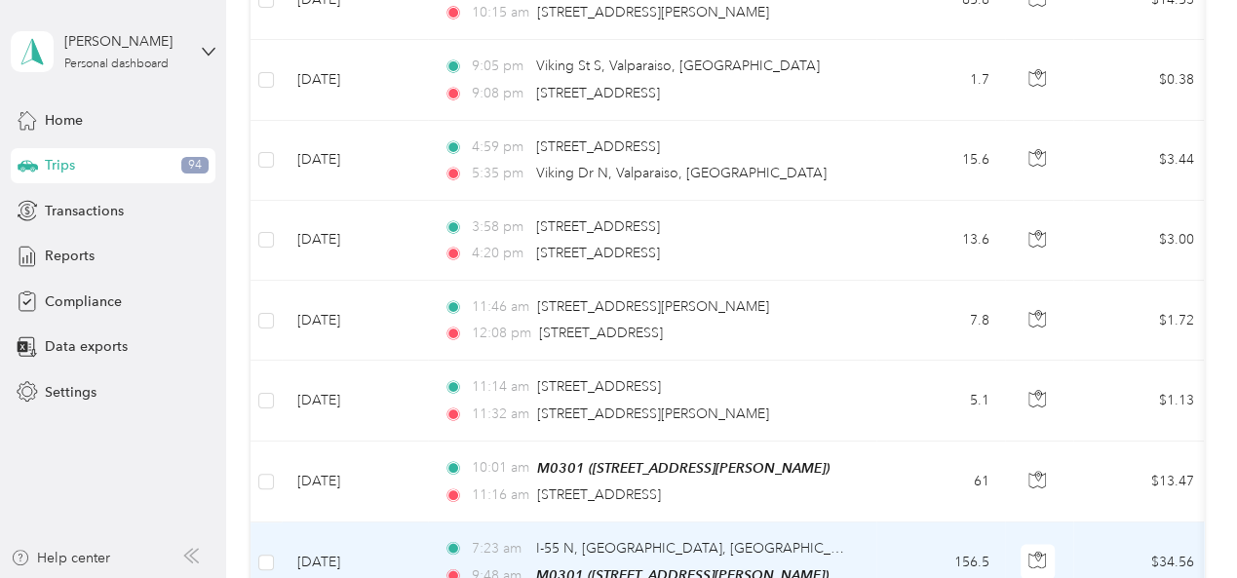
scroll to position [1950, 0]
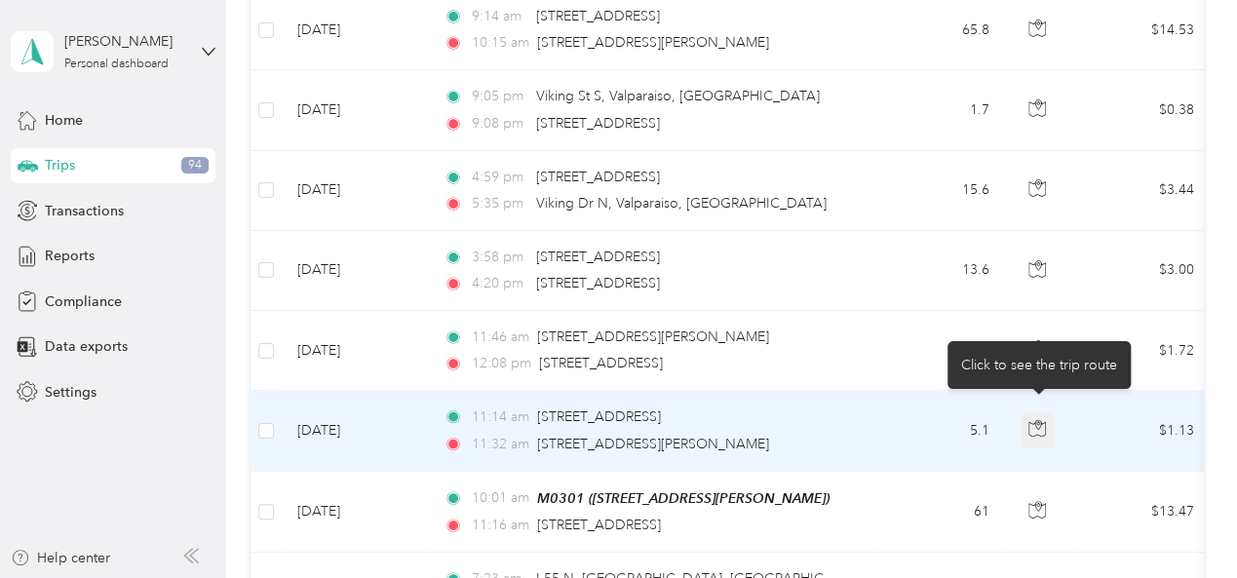
click at [1040, 420] on icon "button" at bounding box center [1038, 429] width 18 height 18
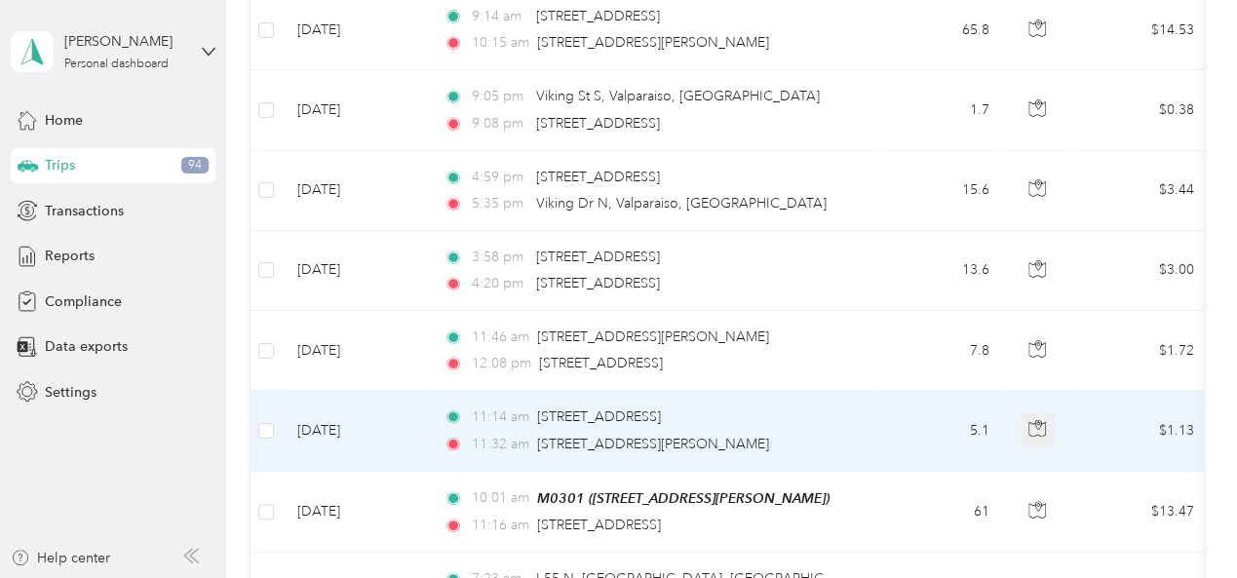
click at [1042, 420] on icon "button" at bounding box center [1038, 429] width 18 height 18
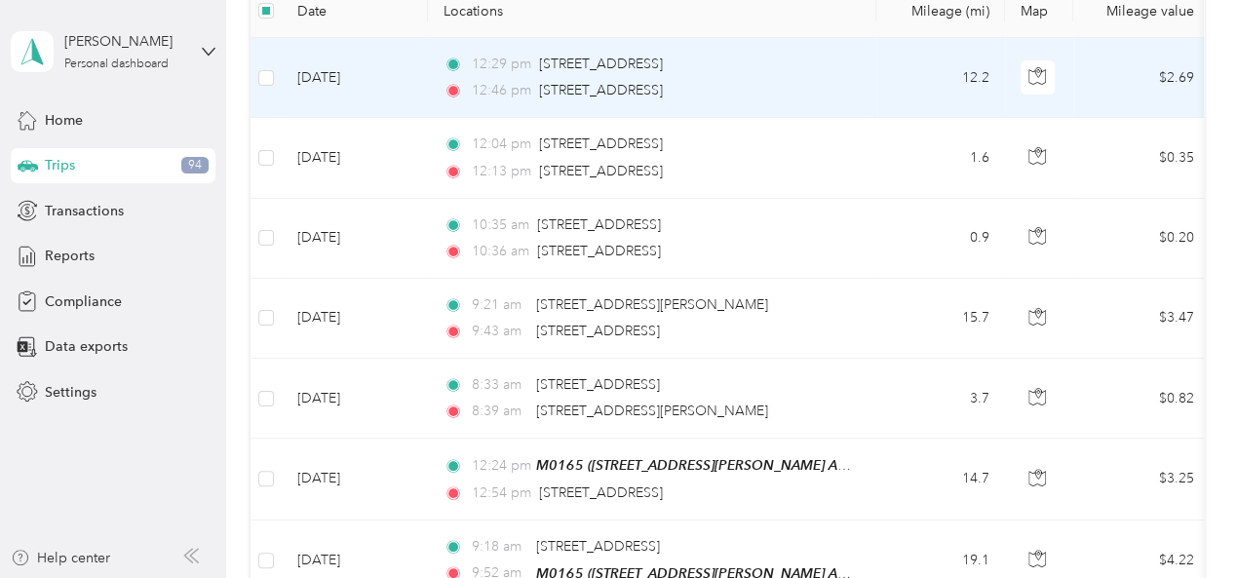
scroll to position [0, 0]
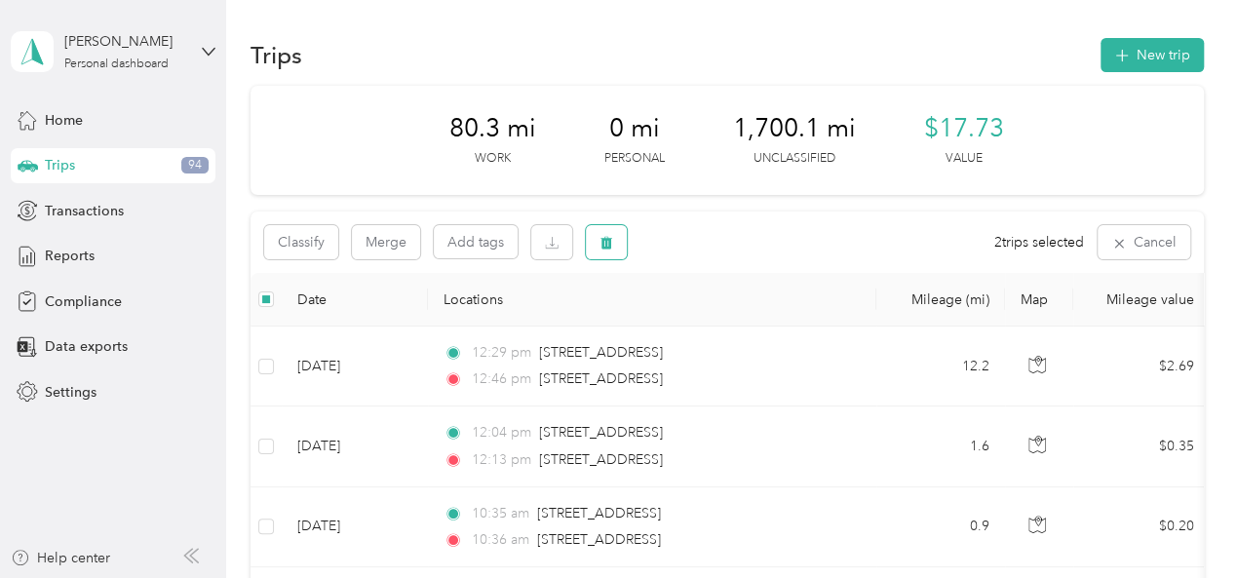
click at [604, 247] on icon "button" at bounding box center [607, 243] width 12 height 13
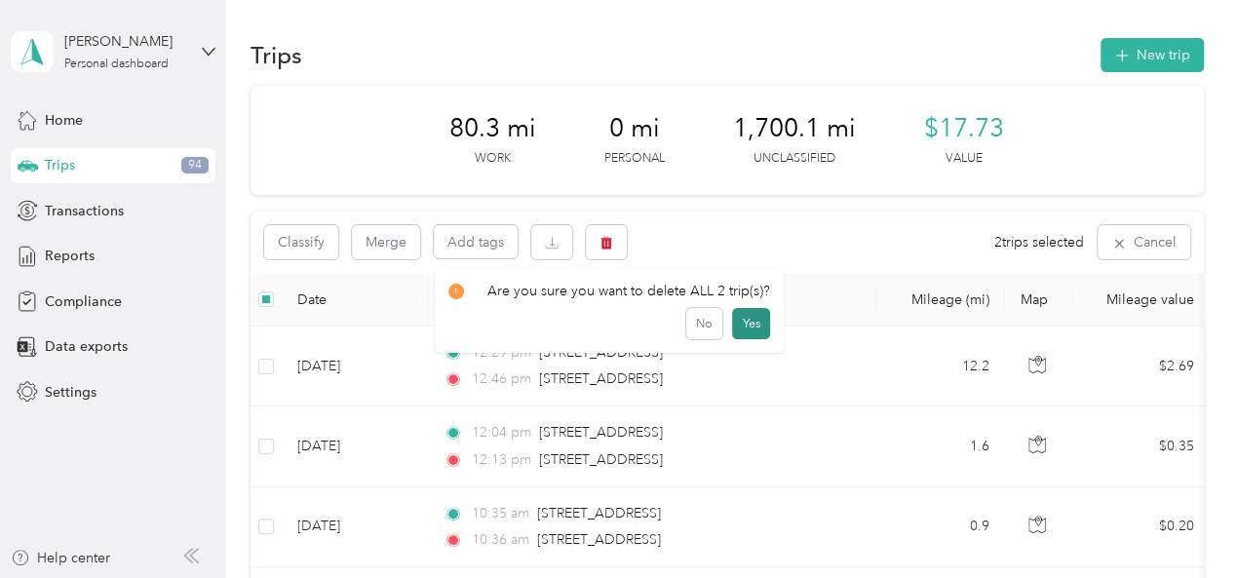
click at [746, 325] on button "Yes" at bounding box center [751, 323] width 38 height 31
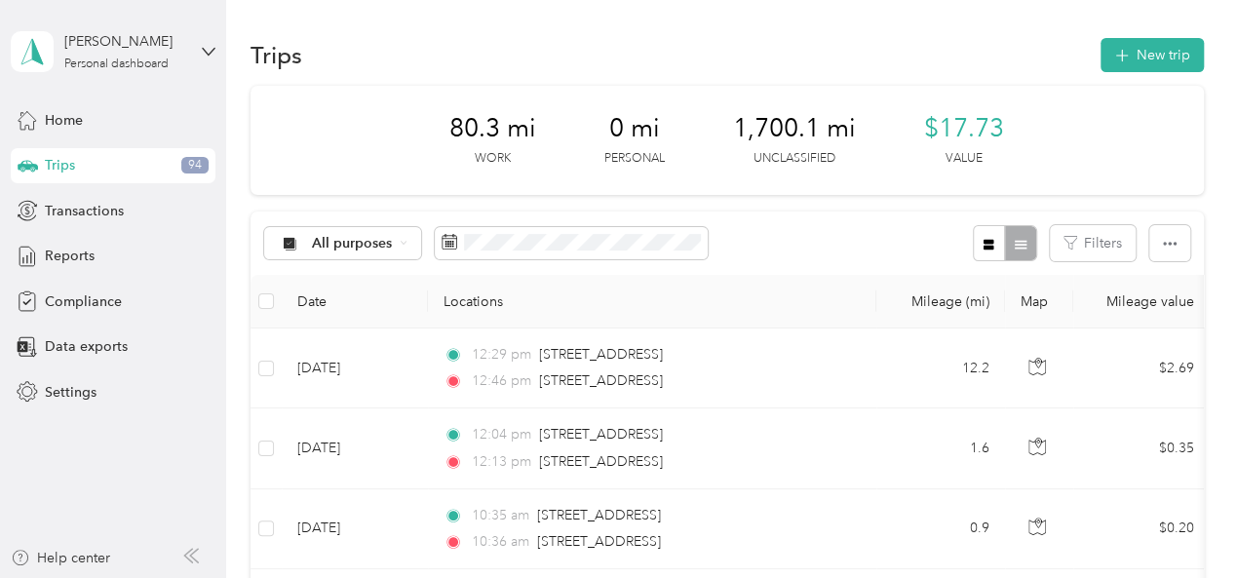
click at [837, 280] on th "Locations" at bounding box center [652, 302] width 448 height 54
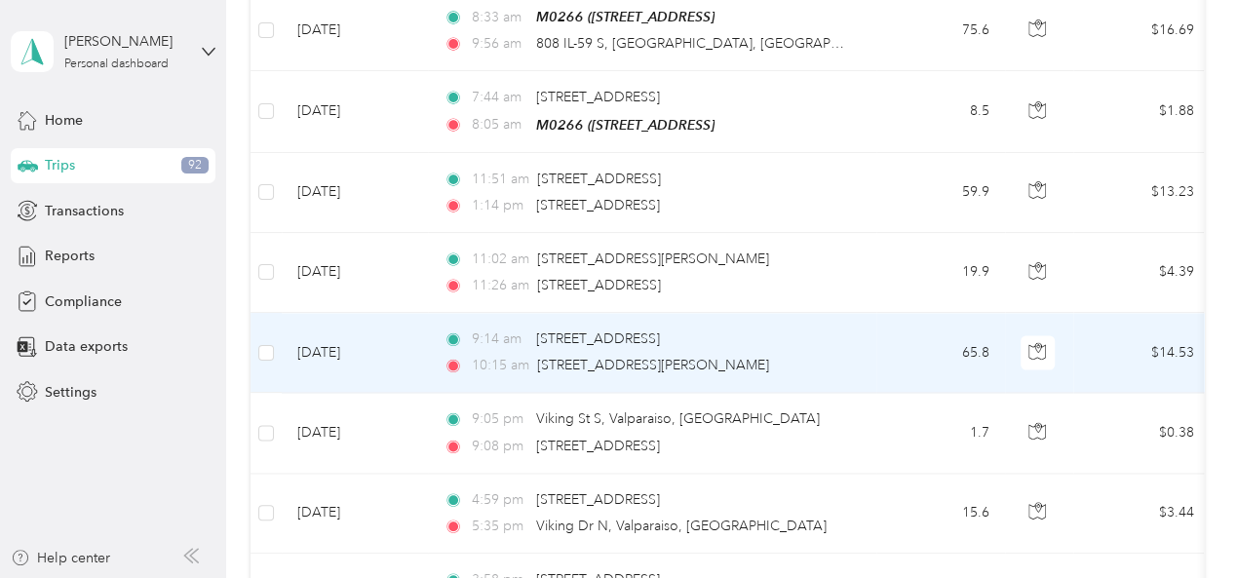
scroll to position [1657, 0]
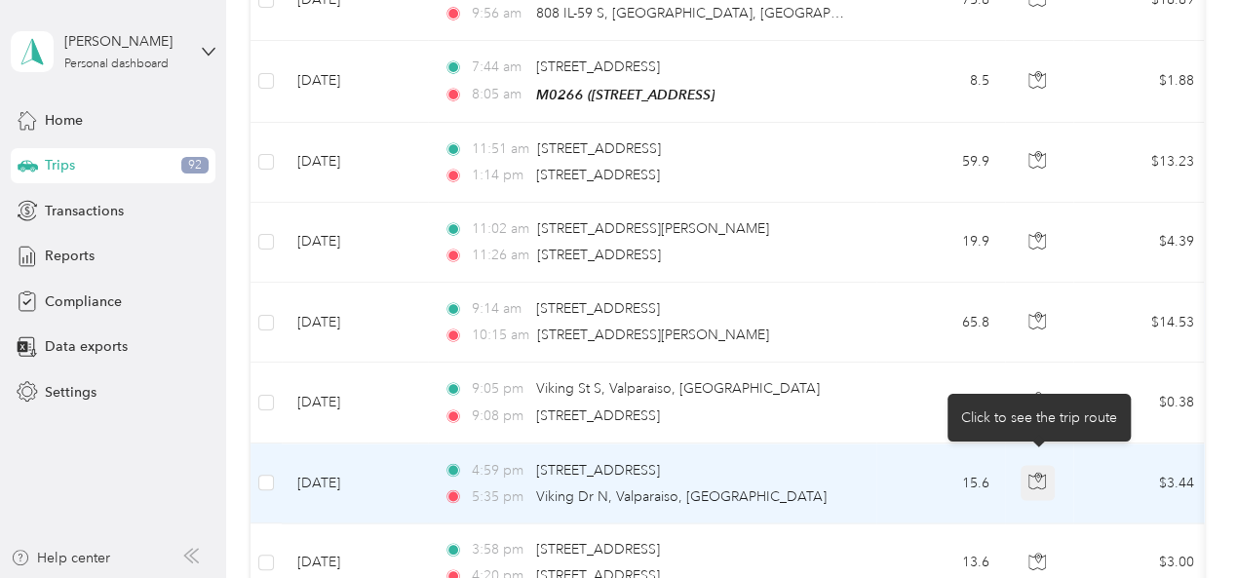
click at [1033, 472] on icon "button" at bounding box center [1038, 481] width 18 height 18
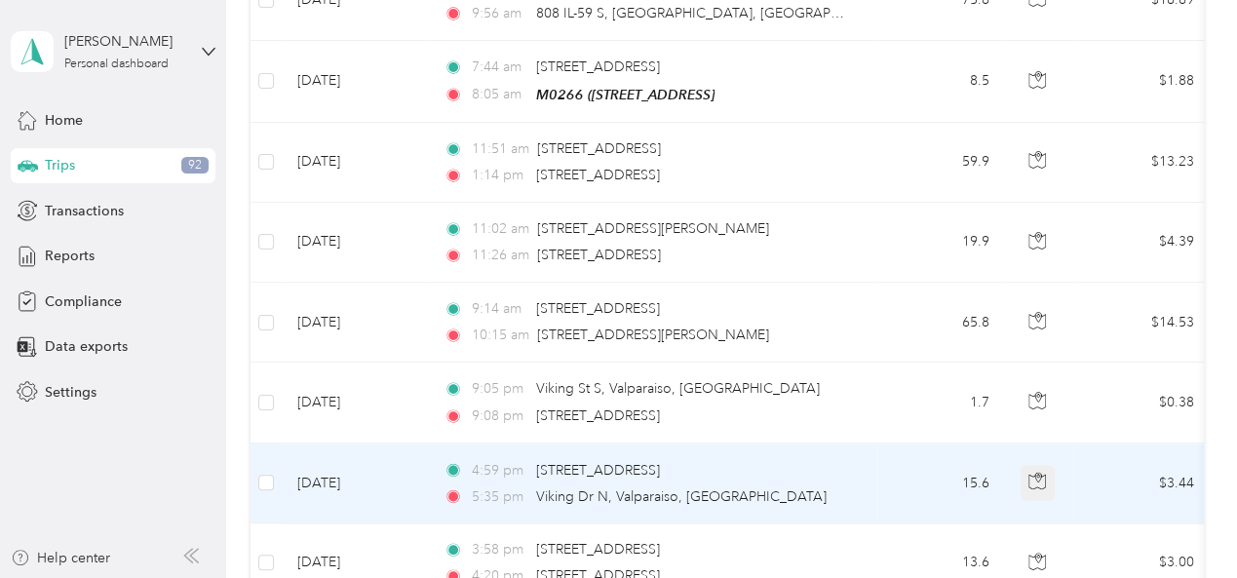
click at [1033, 472] on icon "button" at bounding box center [1038, 481] width 18 height 18
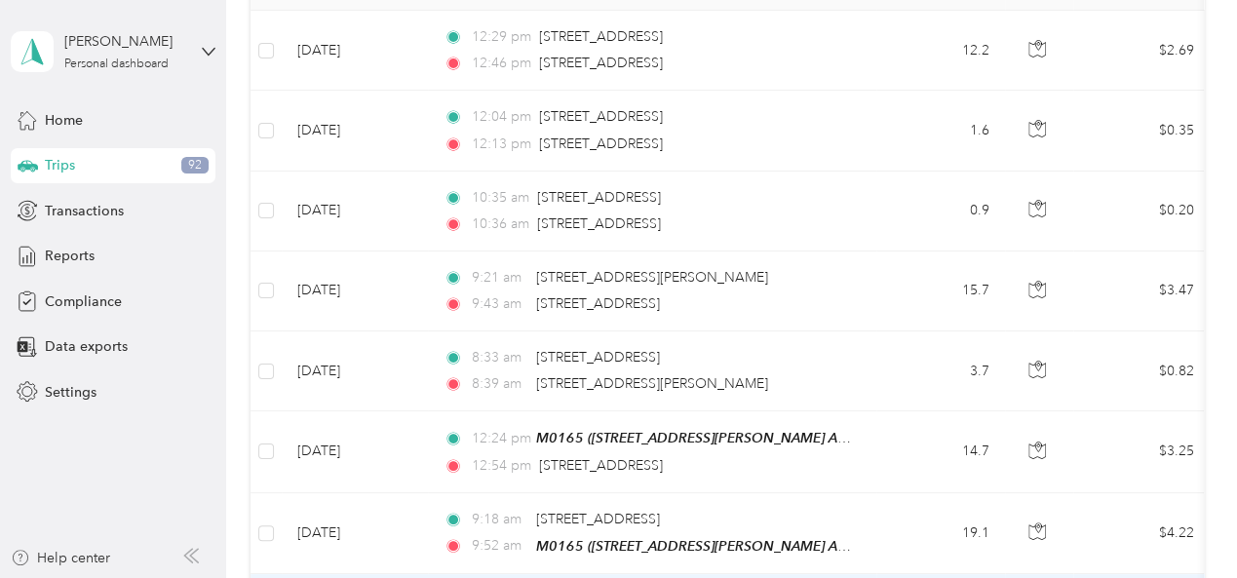
scroll to position [292, 0]
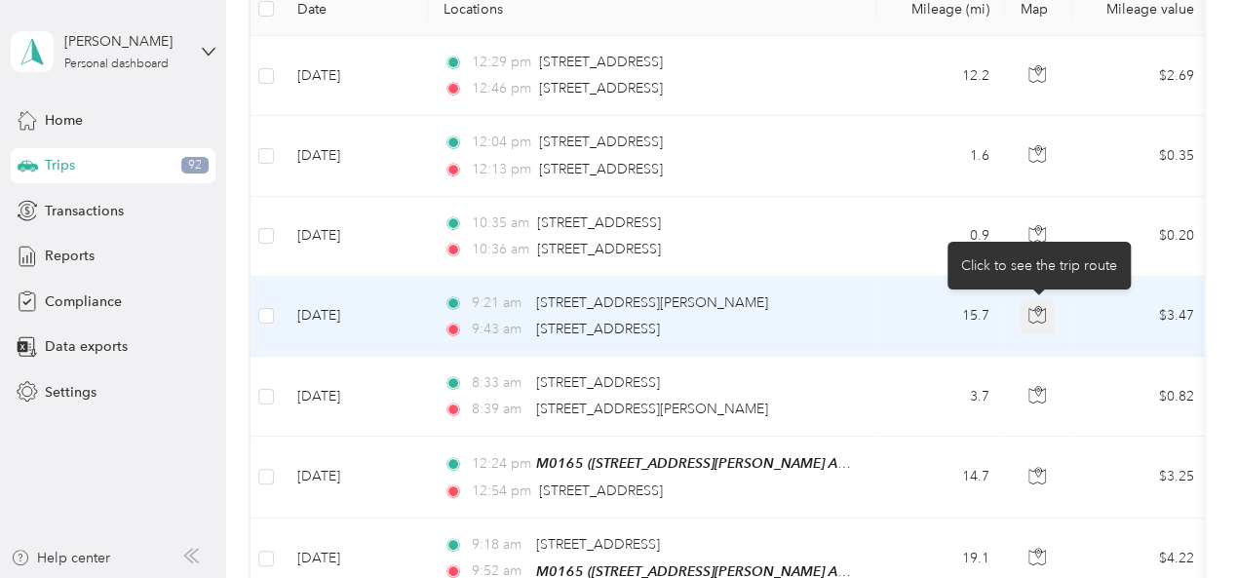
click at [1039, 313] on icon "button" at bounding box center [1038, 315] width 18 height 18
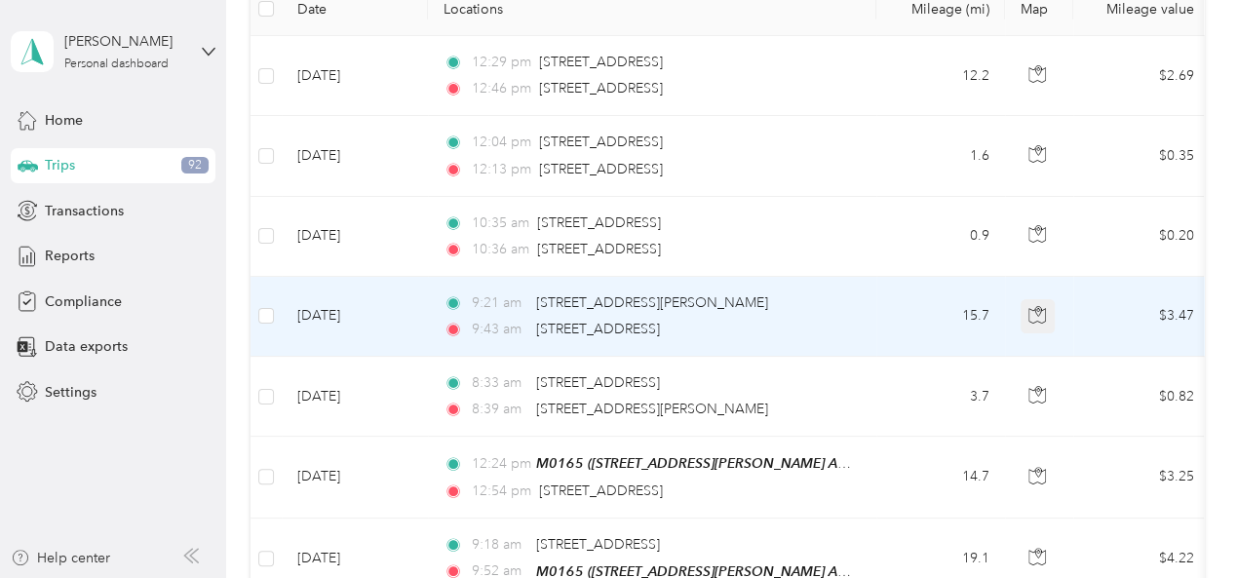
click at [1039, 313] on icon "button" at bounding box center [1038, 315] width 18 height 18
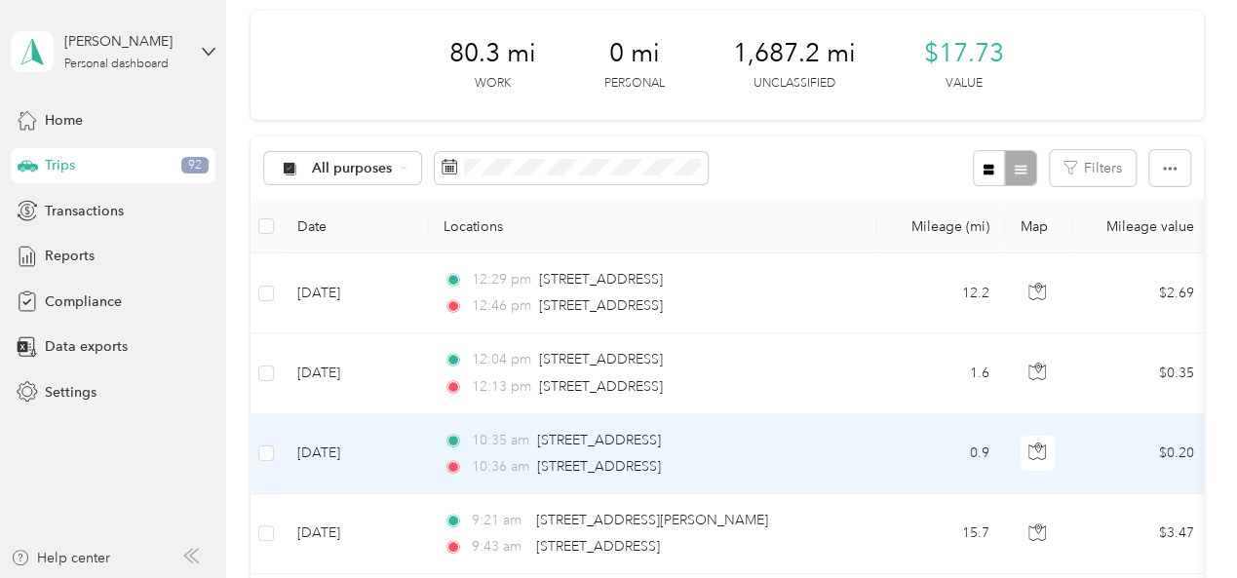
scroll to position [0, 0]
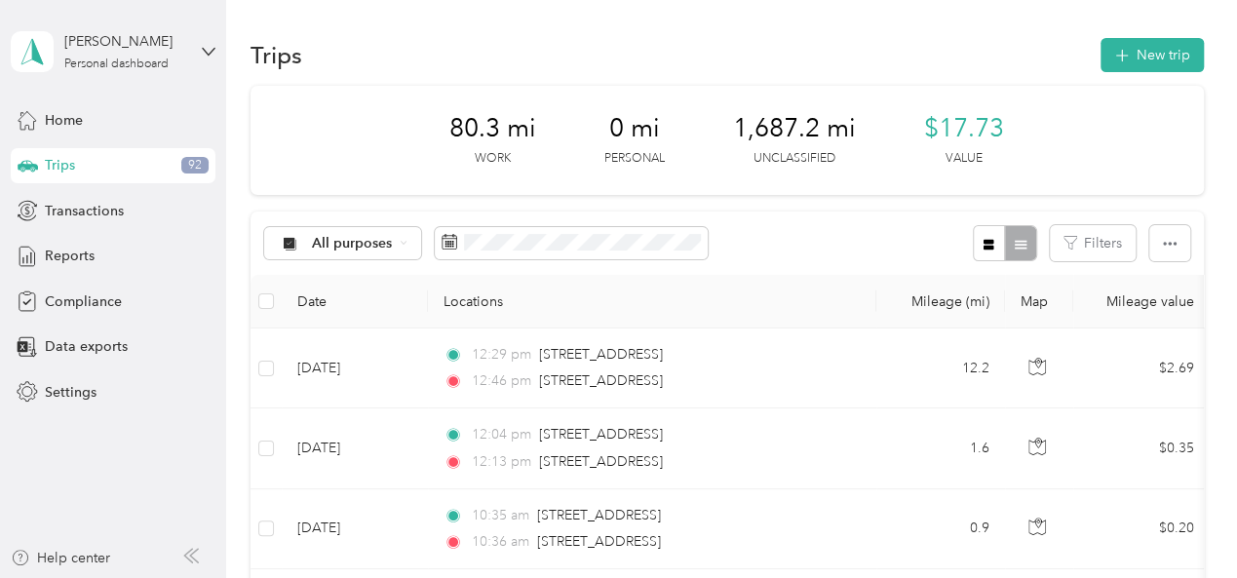
click at [1017, 243] on div at bounding box center [1004, 243] width 63 height 36
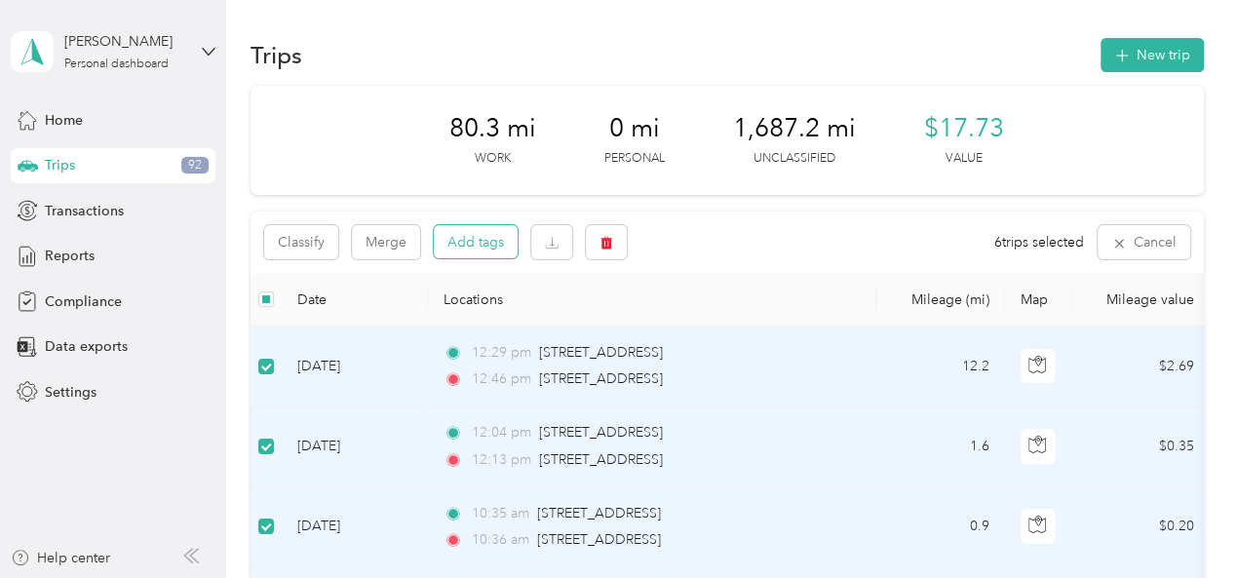
click at [495, 247] on button "Add tags" at bounding box center [476, 241] width 84 height 33
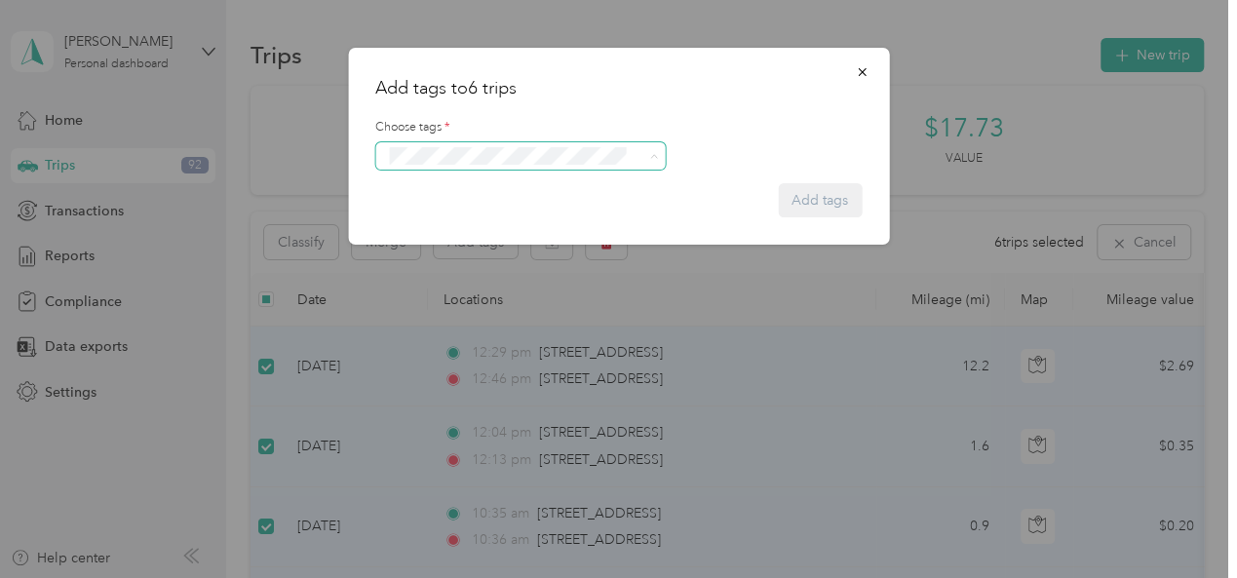
click at [434, 184] on span "Adm-admin" at bounding box center [436, 191] width 66 height 18
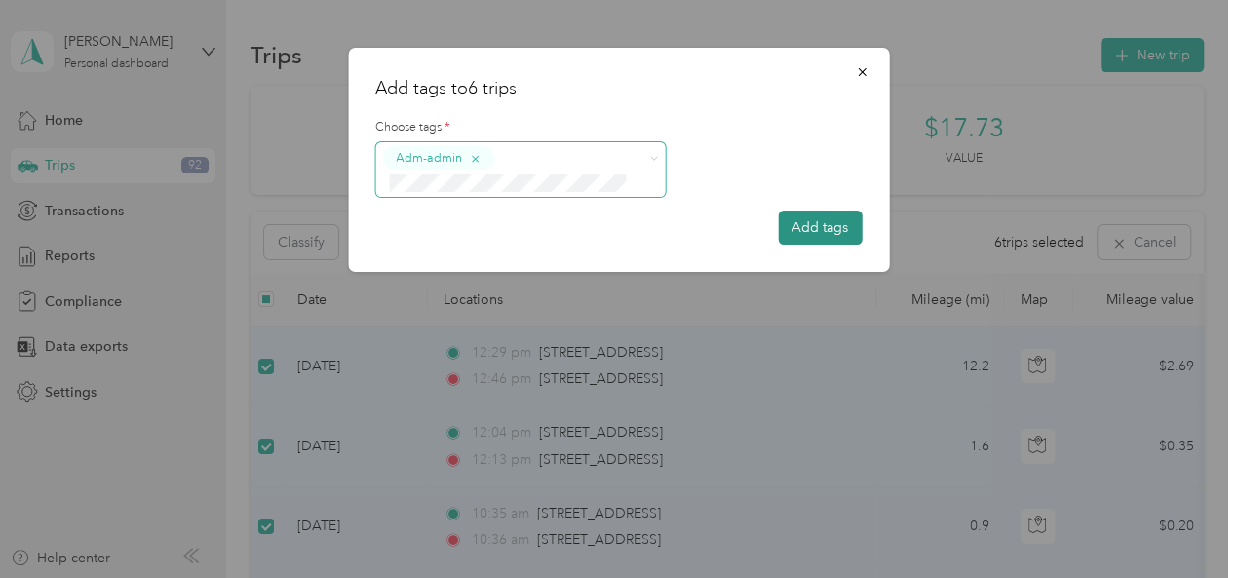
click at [833, 225] on button "Add tags" at bounding box center [820, 228] width 84 height 34
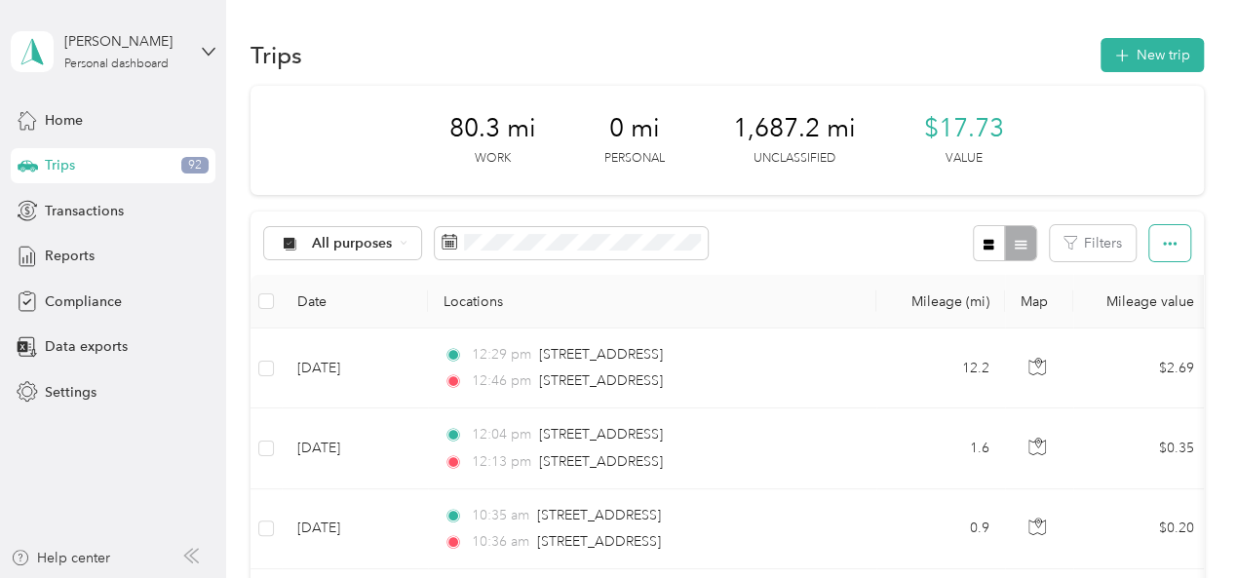
click at [1174, 245] on button "button" at bounding box center [1169, 243] width 41 height 36
click at [1005, 243] on div at bounding box center [1004, 243] width 63 height 36
click at [870, 243] on div "All purposes Filters" at bounding box center [728, 243] width 954 height 63
click at [58, 255] on span "Reports" at bounding box center [70, 256] width 50 height 20
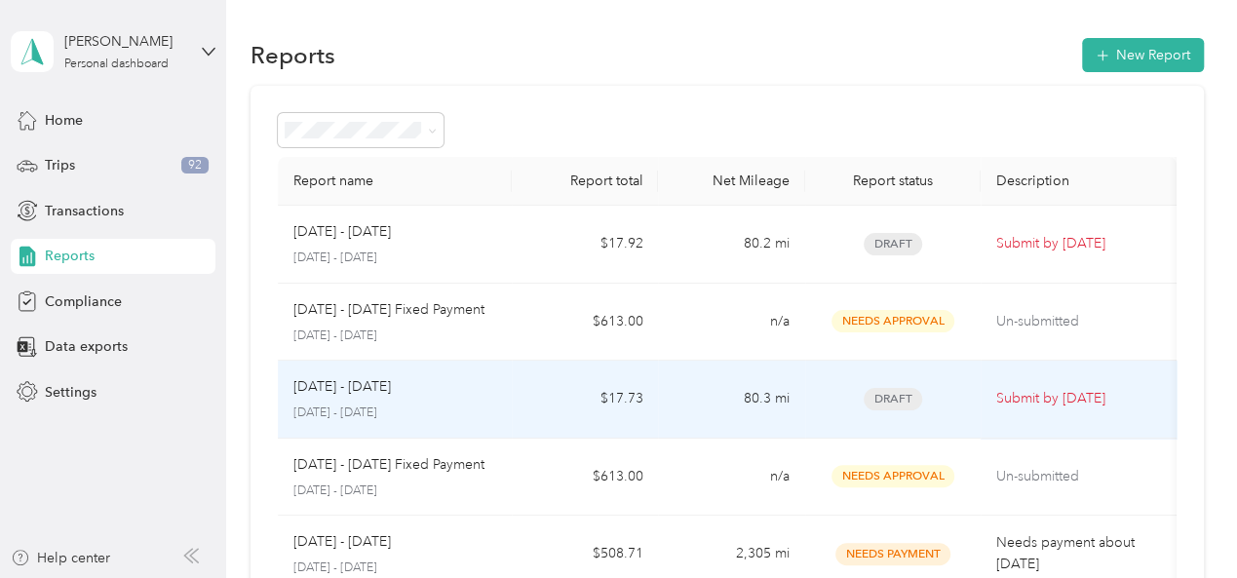
scroll to position [97, 0]
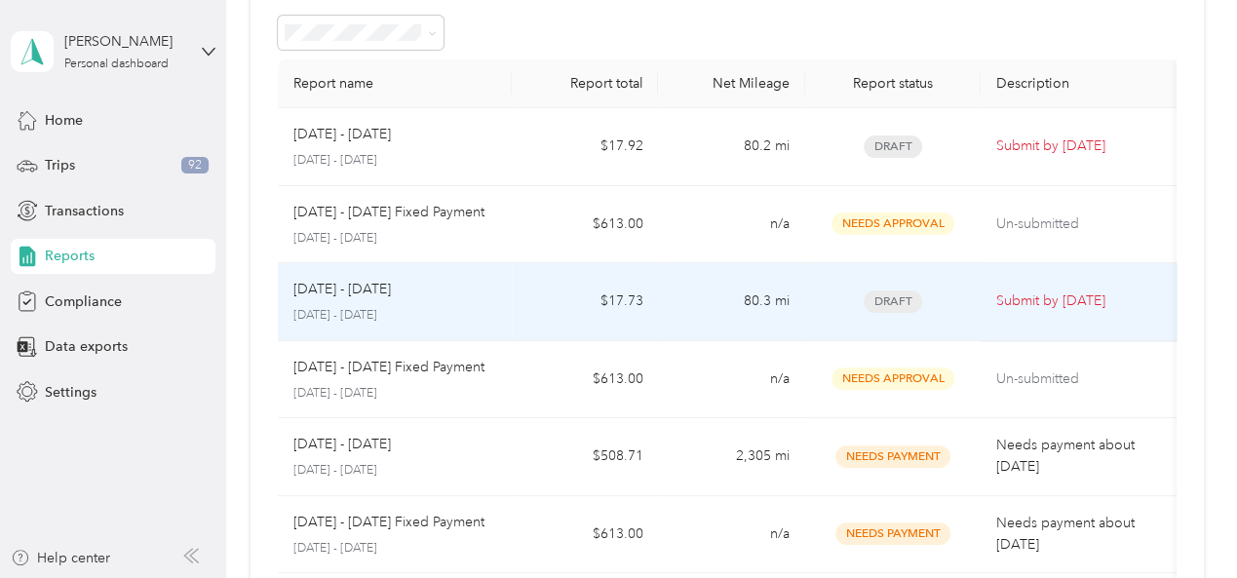
click at [893, 307] on span "Draft" at bounding box center [893, 302] width 58 height 22
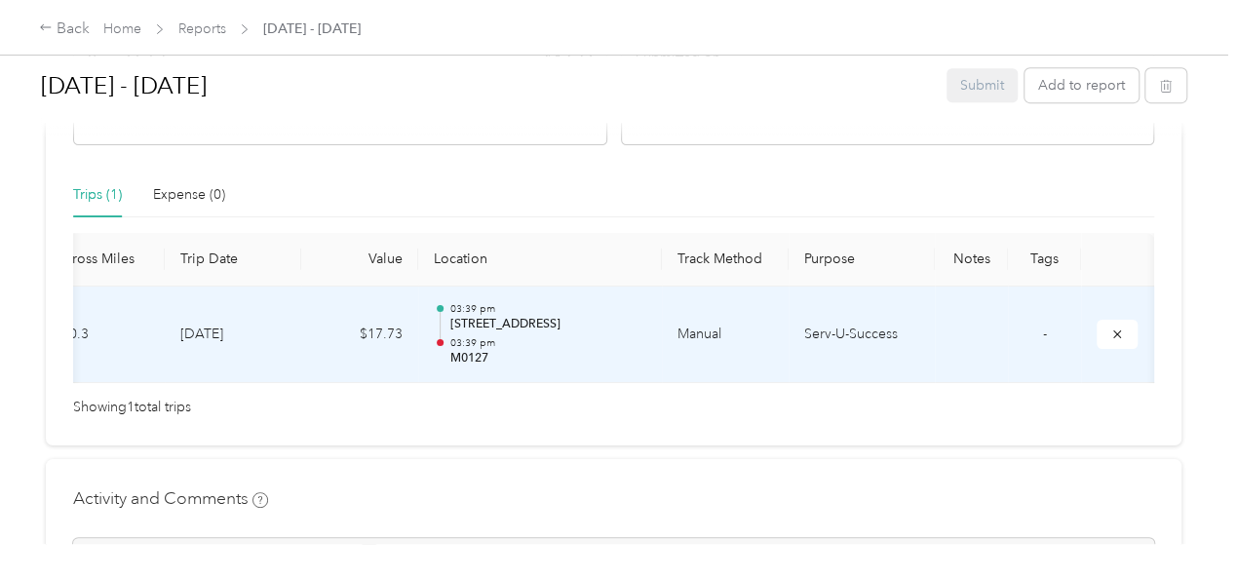
scroll to position [0, 489]
click at [1008, 255] on th "Tags" at bounding box center [1044, 260] width 73 height 54
click at [1043, 331] on span "-" at bounding box center [1045, 334] width 4 height 17
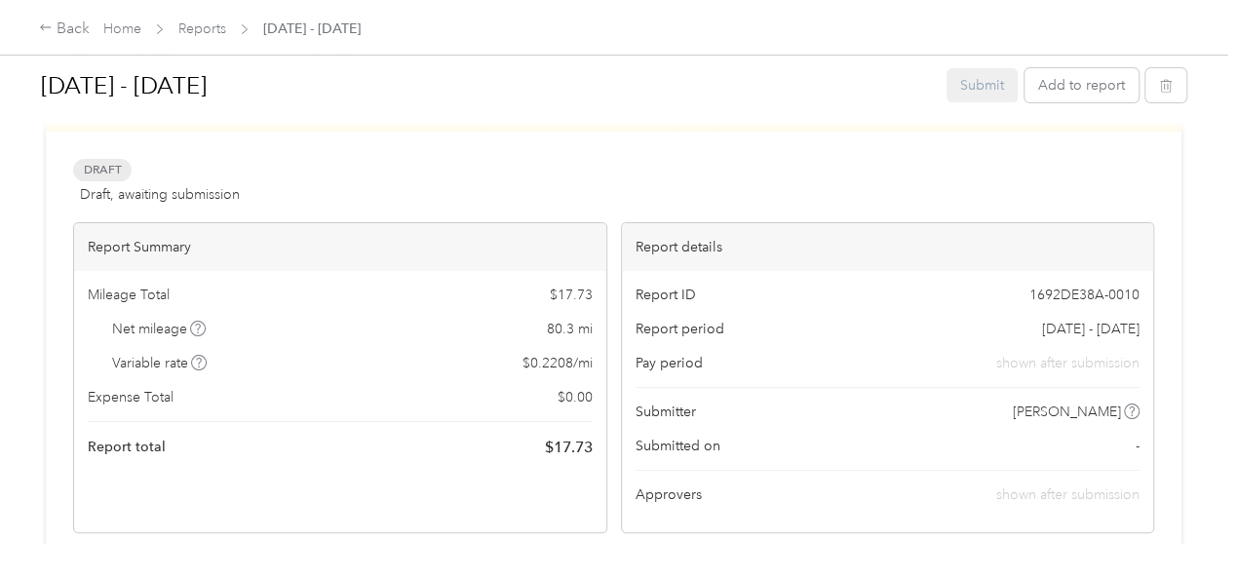
scroll to position [0, 0]
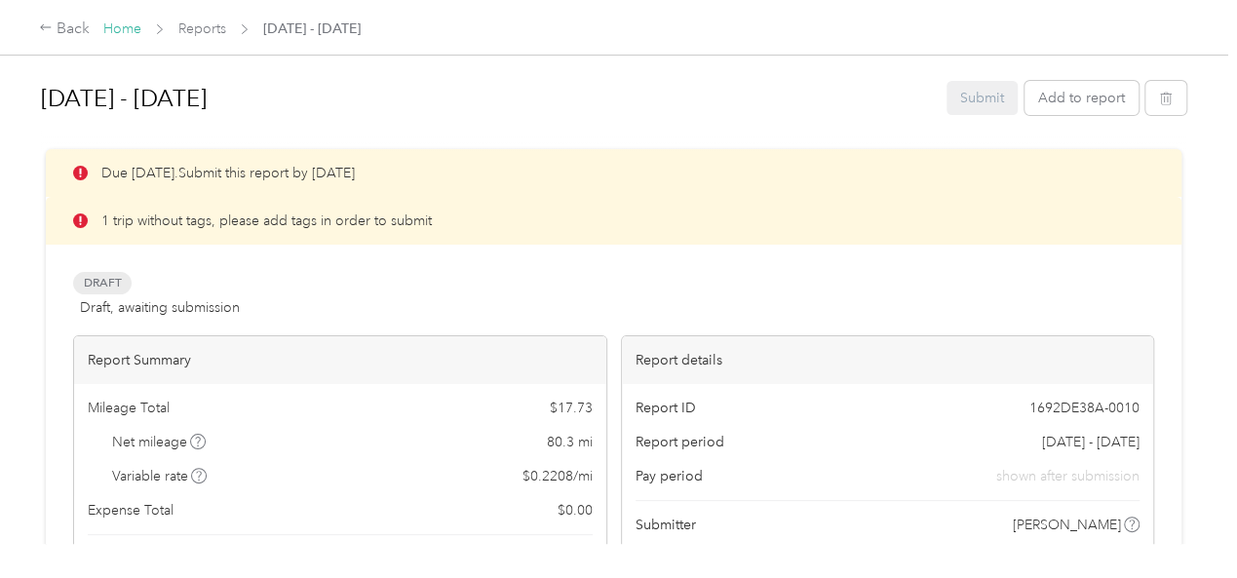
click at [121, 27] on link "Home" at bounding box center [122, 28] width 38 height 17
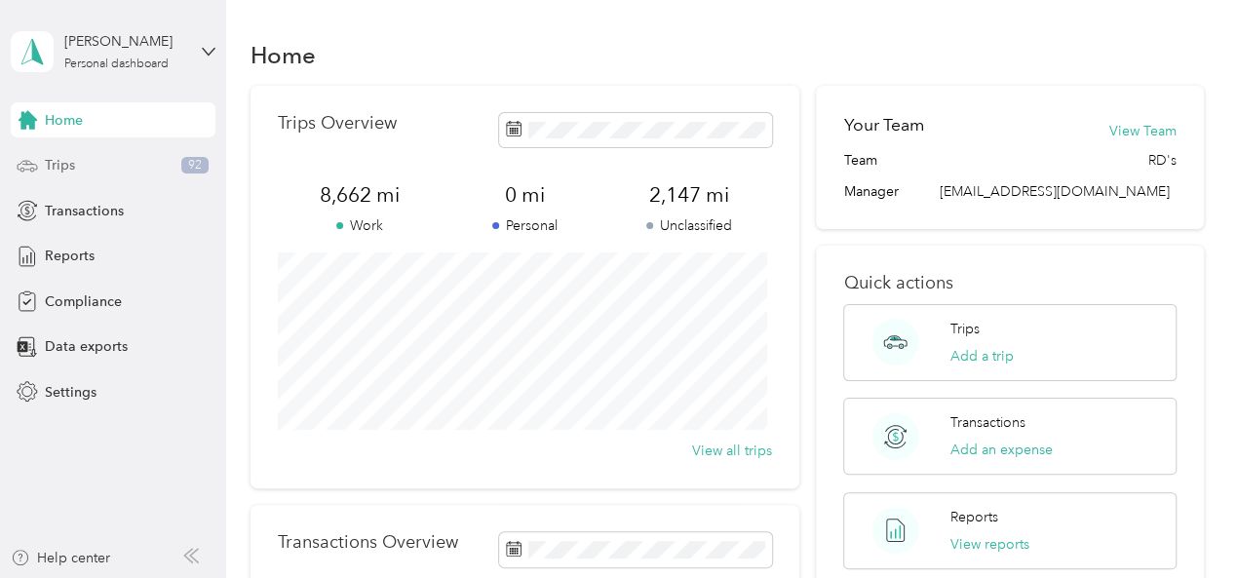
click at [57, 167] on span "Trips" at bounding box center [60, 165] width 30 height 20
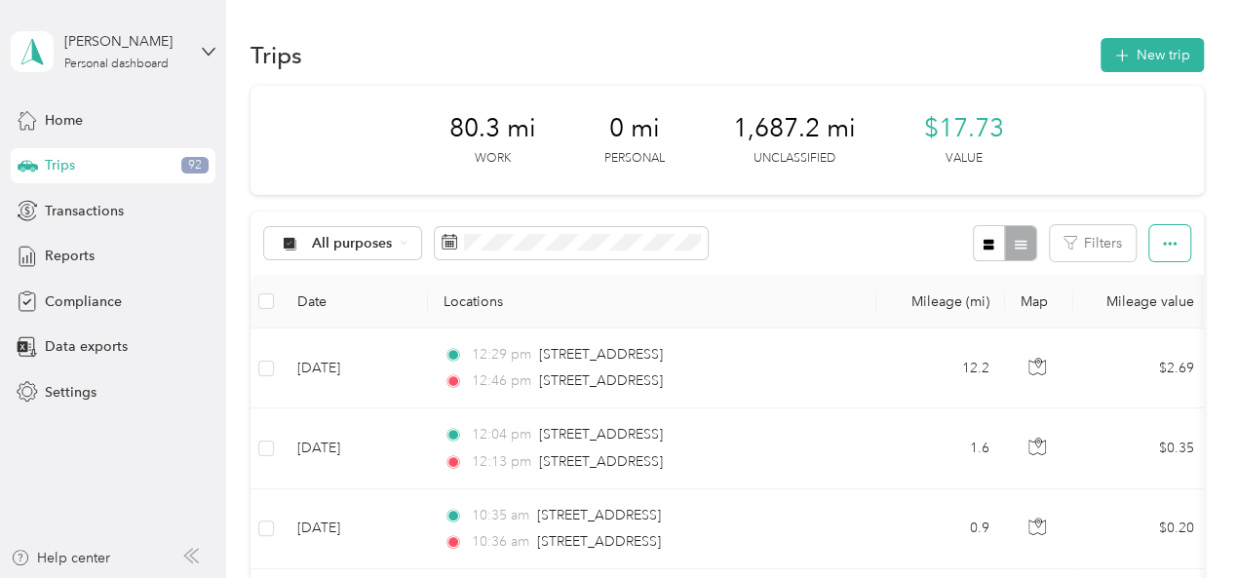
click at [1163, 245] on icon "button" at bounding box center [1170, 244] width 14 height 4
click at [1142, 279] on span "Select all" at bounding box center [1141, 279] width 54 height 17
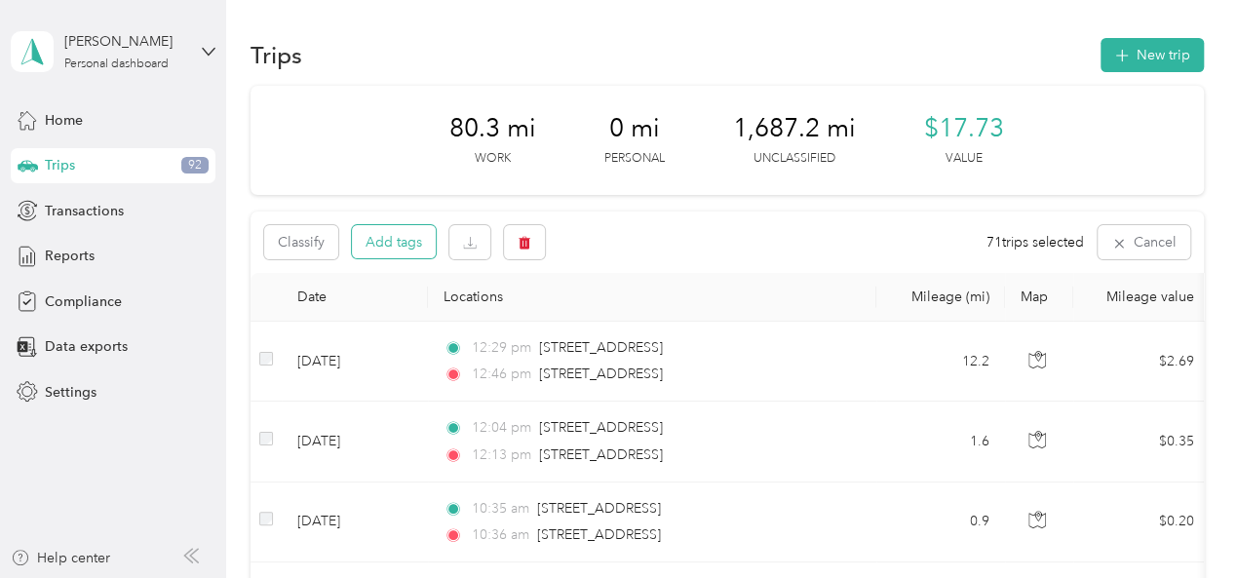
click at [401, 242] on button "Add tags" at bounding box center [394, 241] width 84 height 33
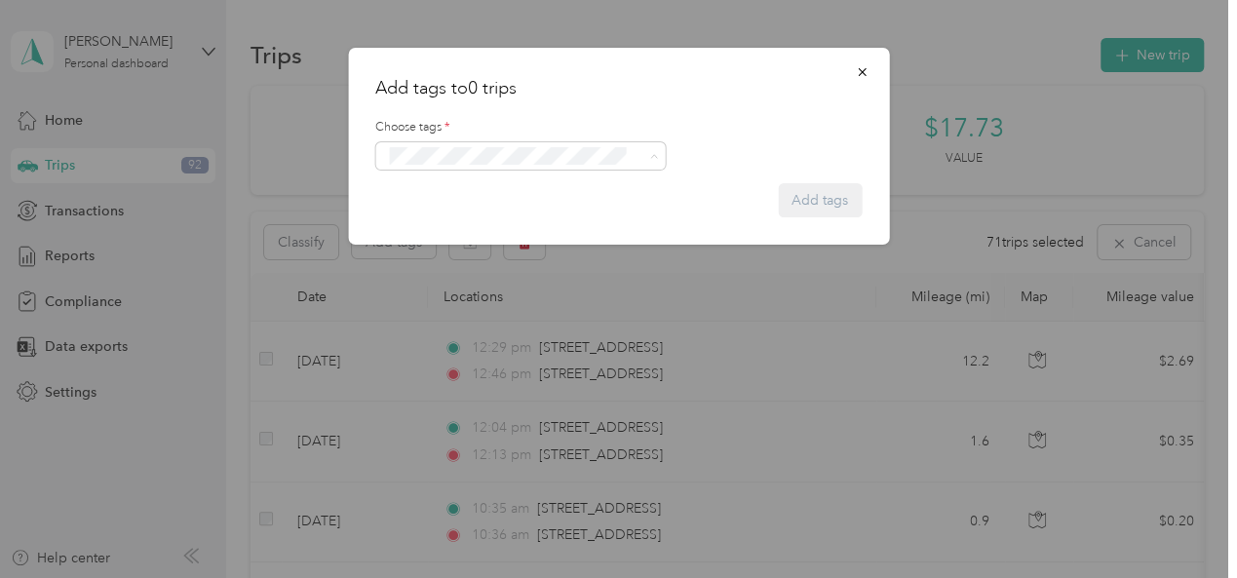
click at [452, 191] on button "Adm-admin" at bounding box center [436, 190] width 94 height 24
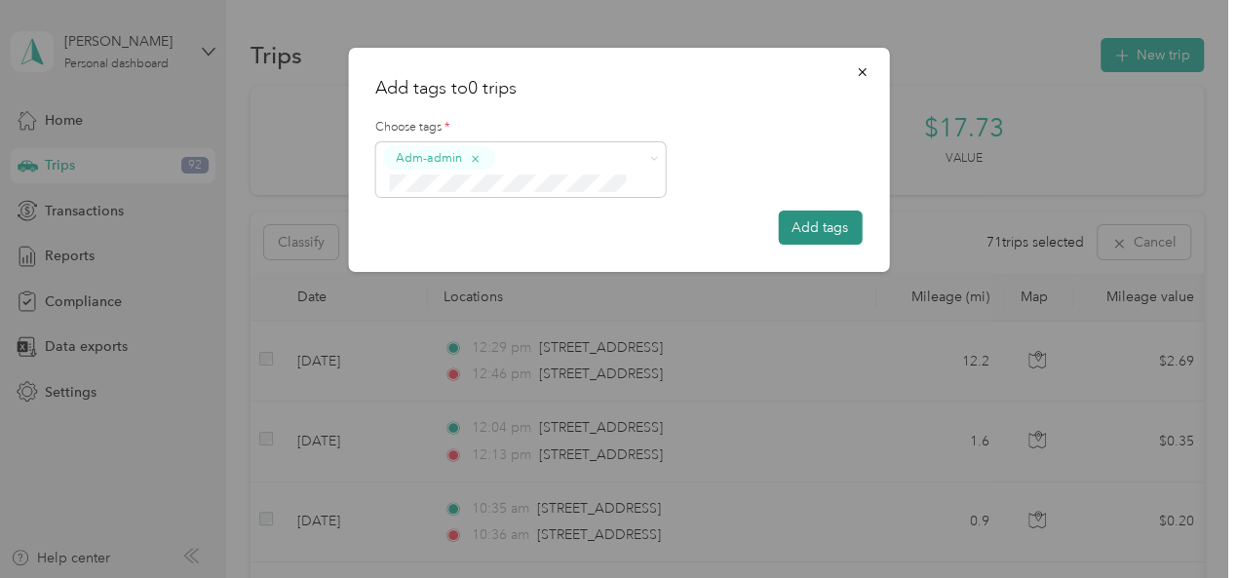
click at [800, 232] on button "Add tags" at bounding box center [820, 228] width 84 height 34
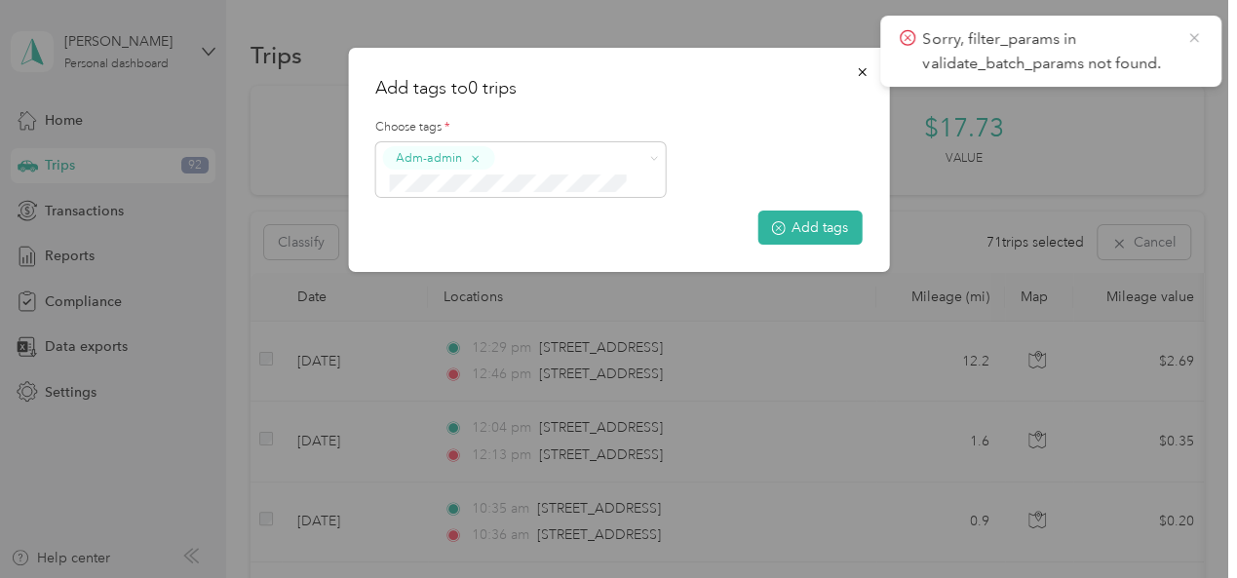
click at [1197, 34] on icon at bounding box center [1193, 37] width 9 height 9
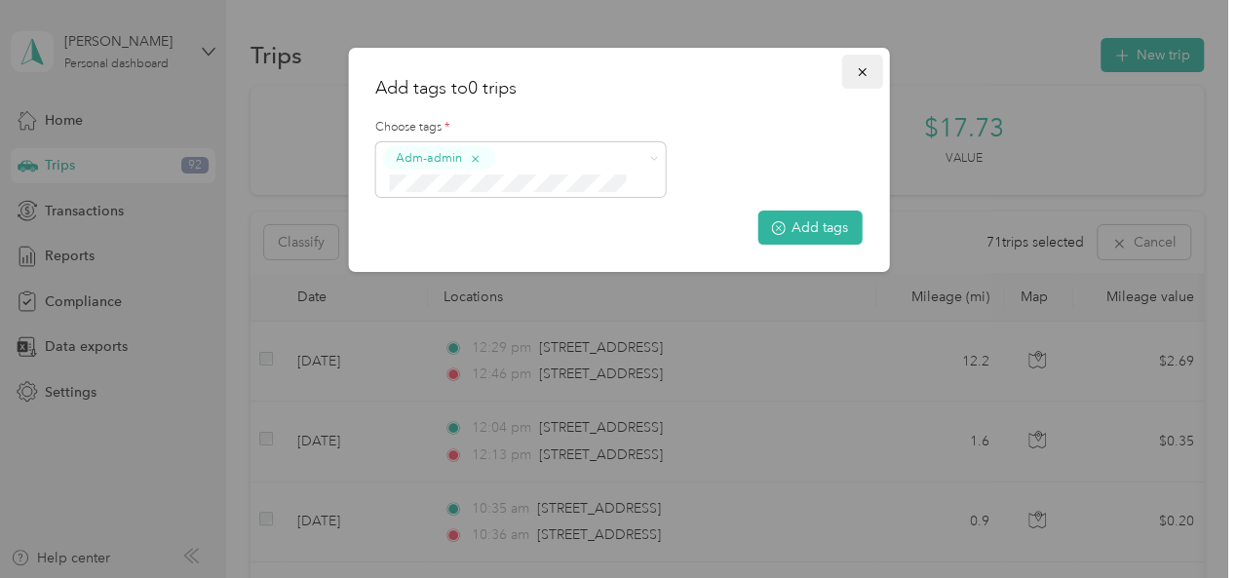
click at [861, 73] on icon "button" at bounding box center [862, 72] width 8 height 8
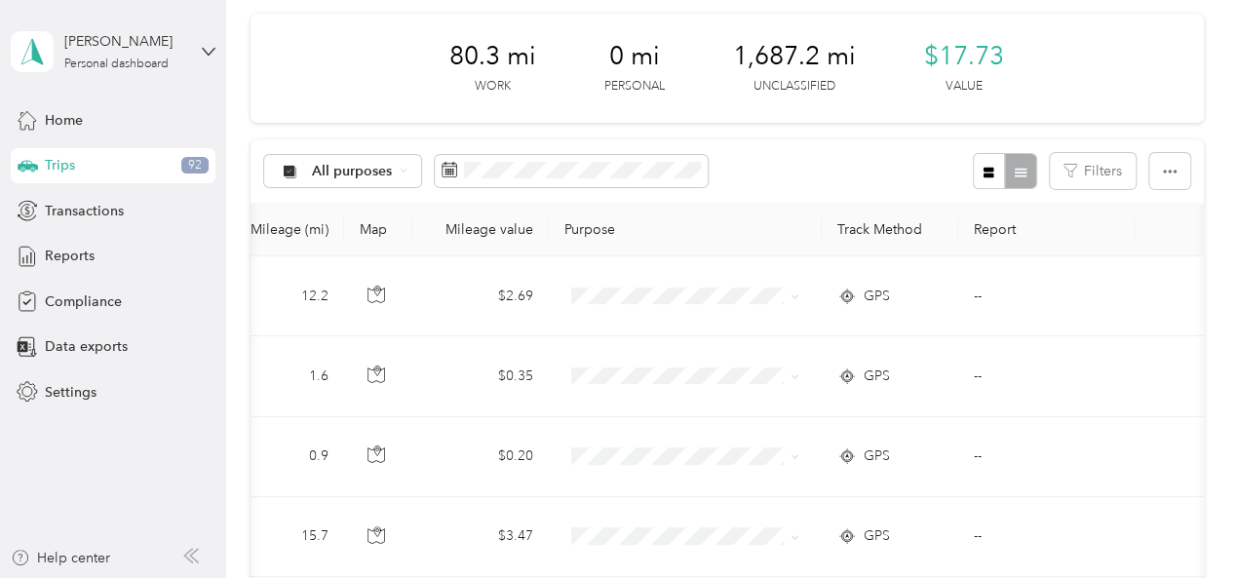
scroll to position [97, 0]
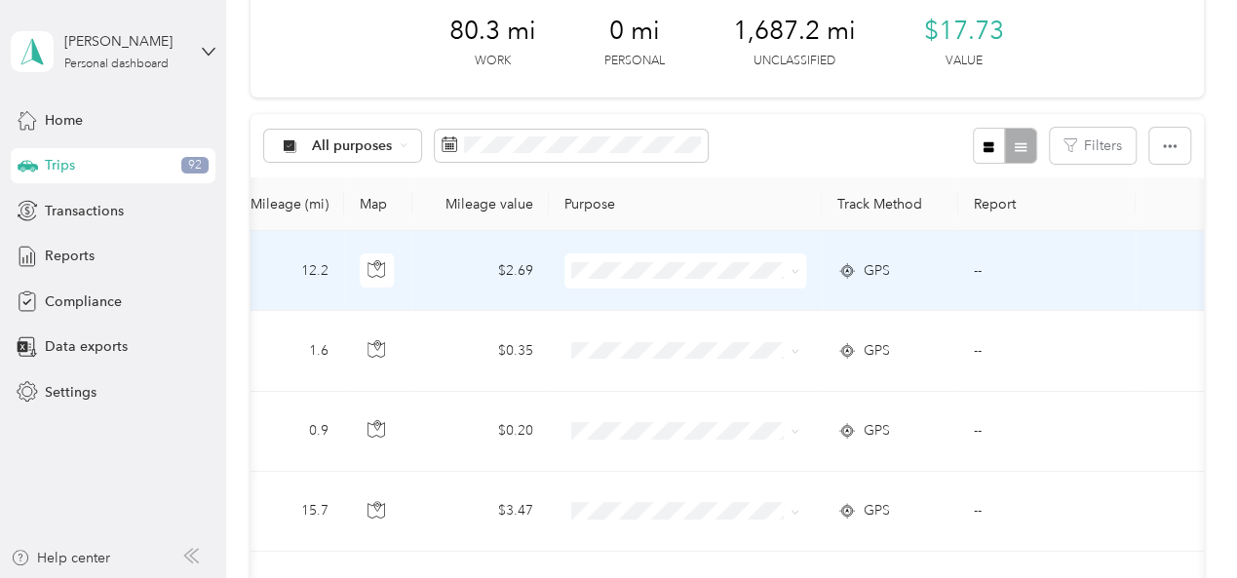
click at [792, 270] on icon at bounding box center [795, 272] width 6 height 4
click at [696, 303] on span "Serv-U-Success" at bounding box center [695, 306] width 180 height 20
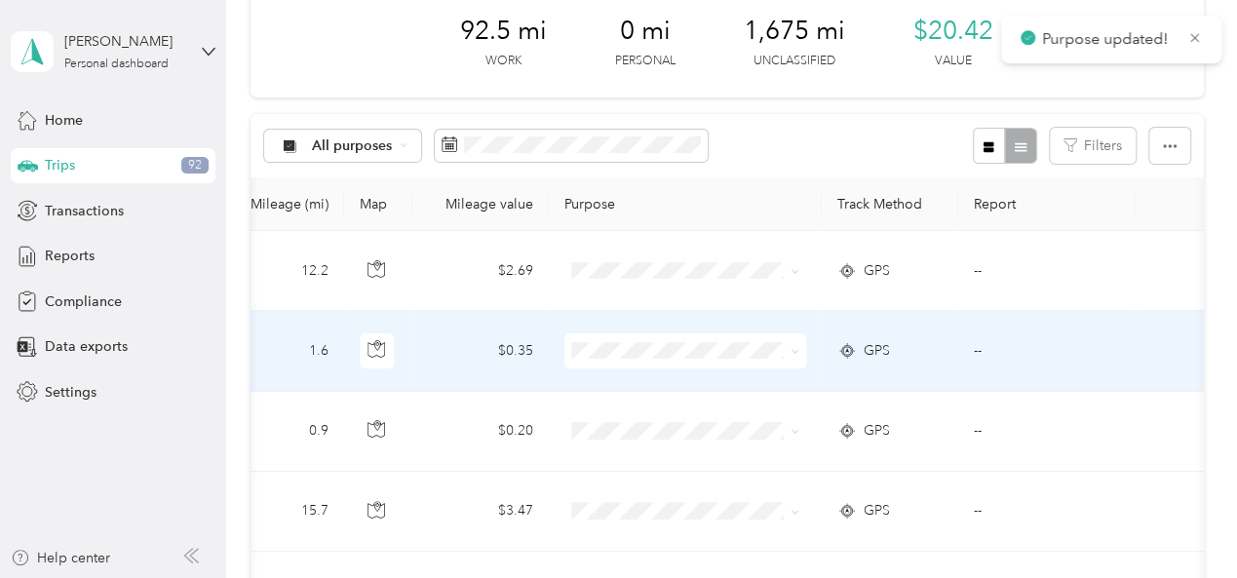
click at [791, 350] on icon at bounding box center [795, 351] width 9 height 9
click at [700, 385] on span "Serv-U-Success" at bounding box center [695, 386] width 180 height 20
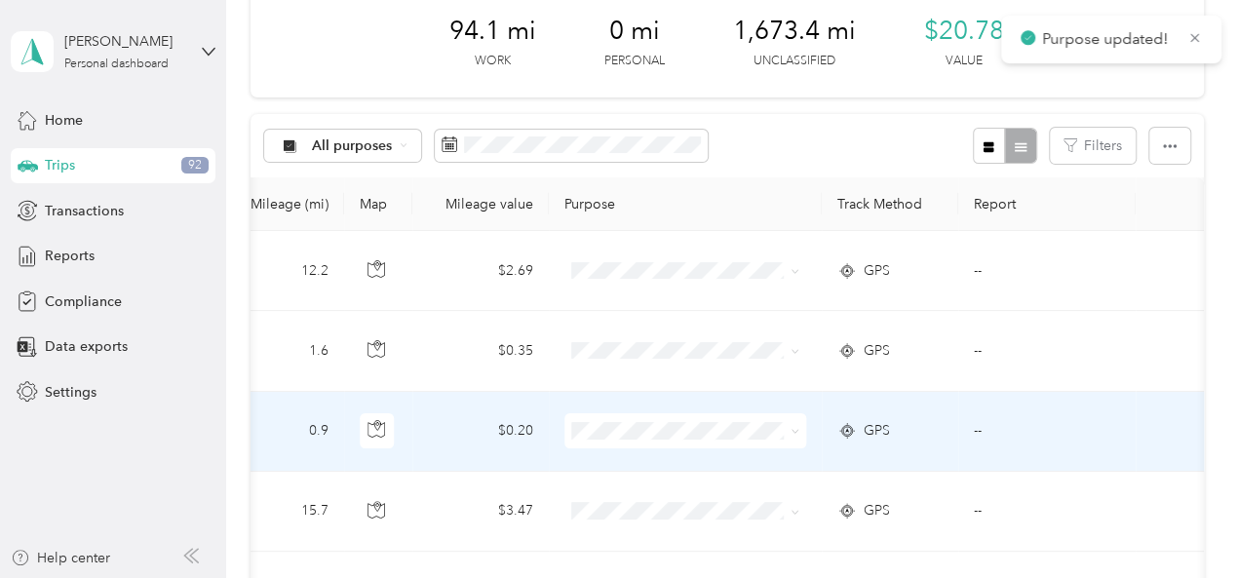
click at [792, 431] on icon at bounding box center [795, 432] width 6 height 4
click at [698, 462] on span "Serv-U-Success" at bounding box center [695, 460] width 180 height 20
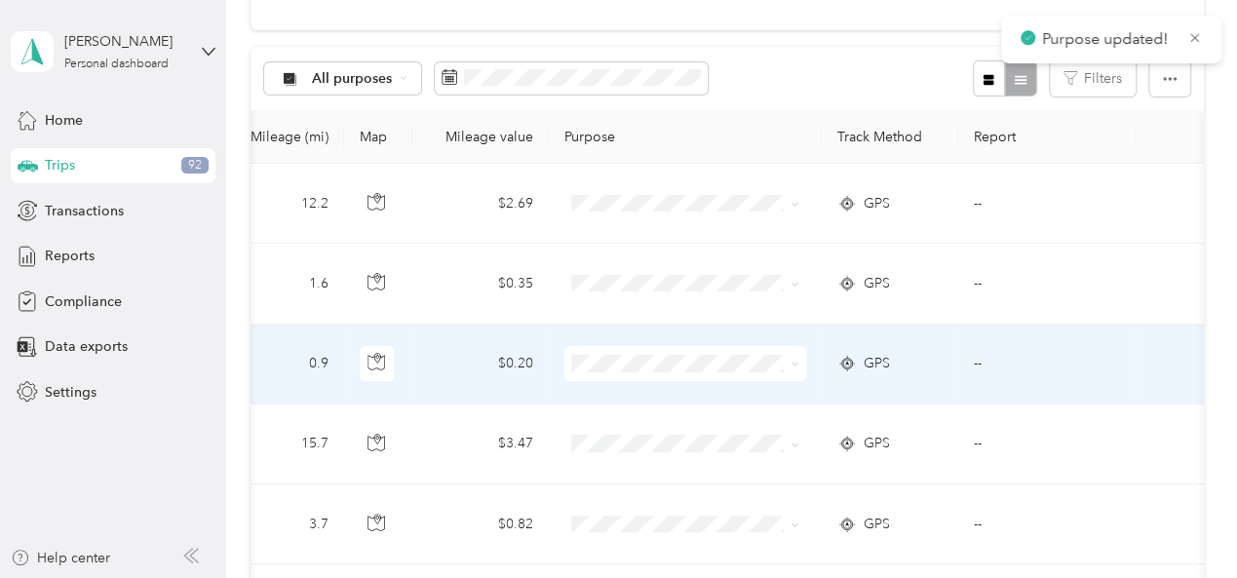
scroll to position [195, 0]
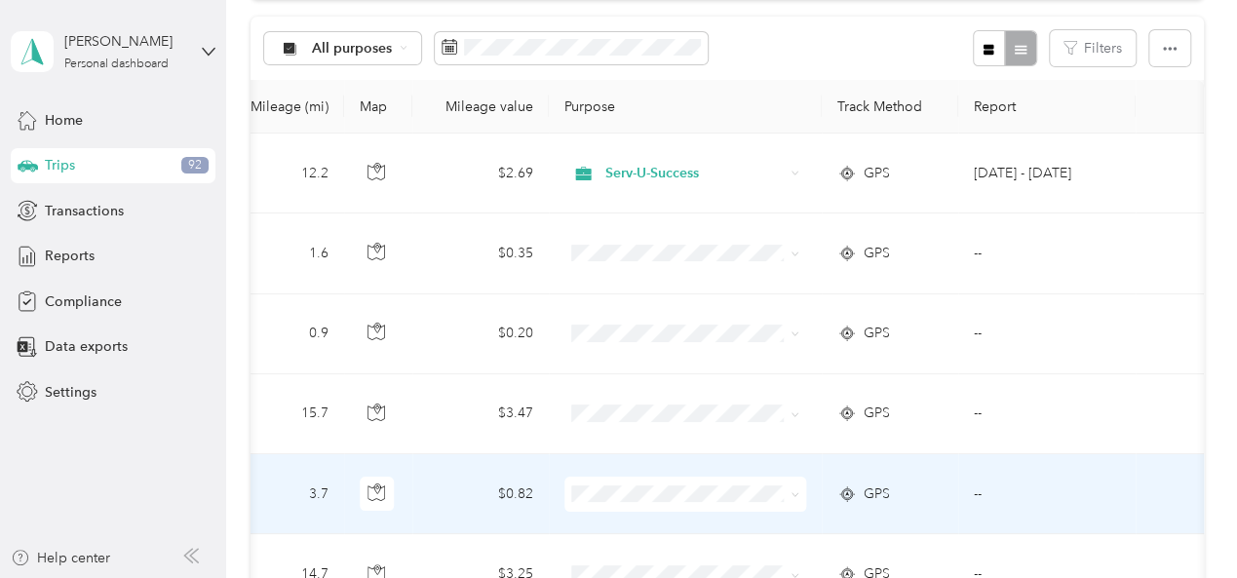
click at [791, 494] on icon at bounding box center [795, 494] width 9 height 9
click at [666, 421] on li "Serv-U-Success" at bounding box center [679, 421] width 242 height 34
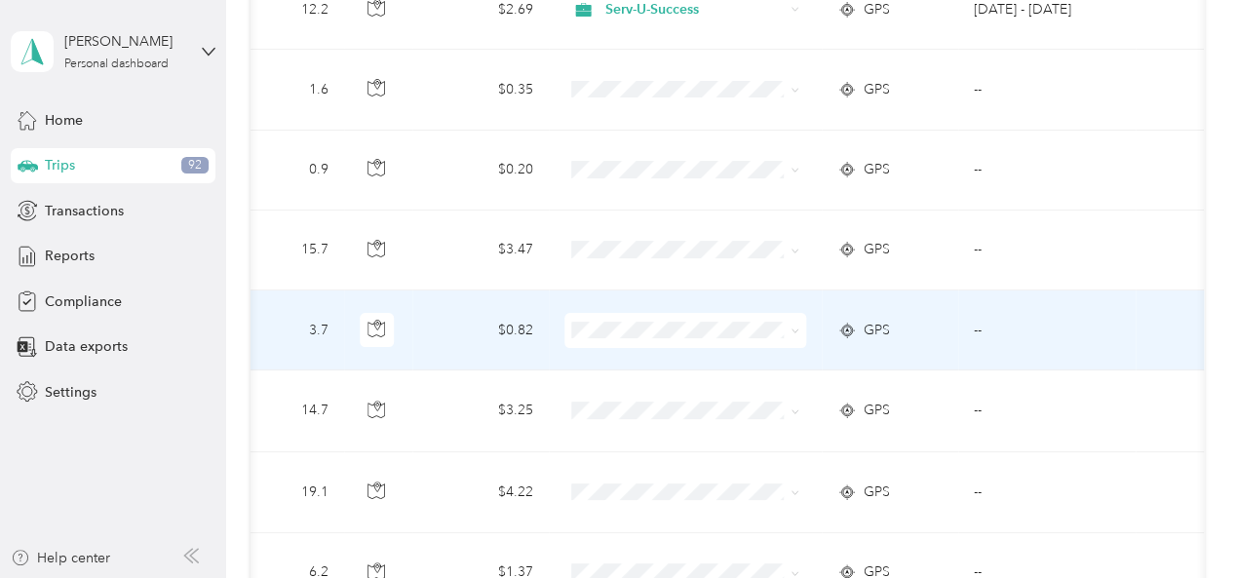
scroll to position [390, 0]
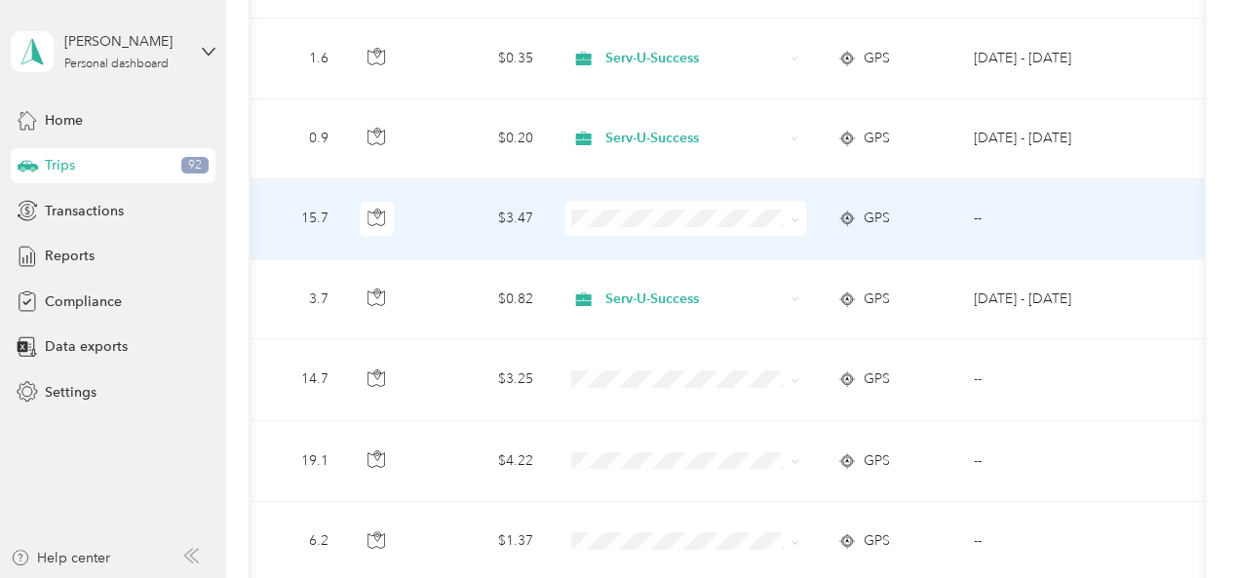
click at [791, 216] on icon at bounding box center [795, 219] width 9 height 9
click at [698, 248] on span "Serv-U-Success" at bounding box center [695, 253] width 180 height 20
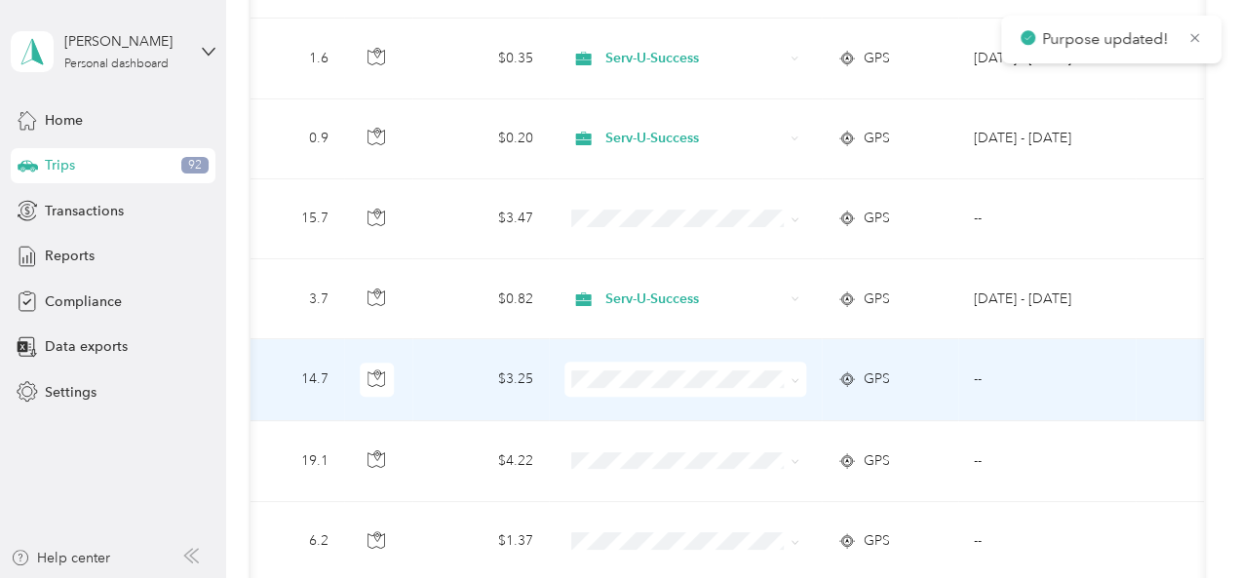
click at [792, 379] on icon at bounding box center [795, 380] width 6 height 4
click at [705, 409] on span "Serv-U-Success" at bounding box center [695, 413] width 180 height 20
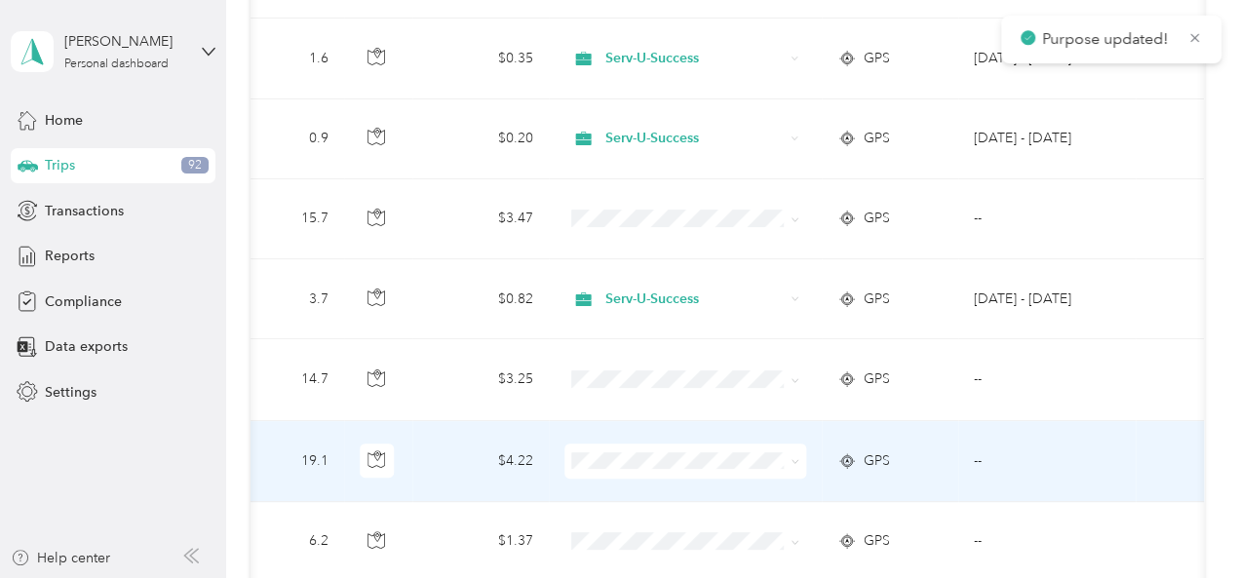
click at [791, 457] on icon at bounding box center [795, 461] width 9 height 9
click at [671, 488] on span "Serv-U-Success" at bounding box center [695, 489] width 180 height 20
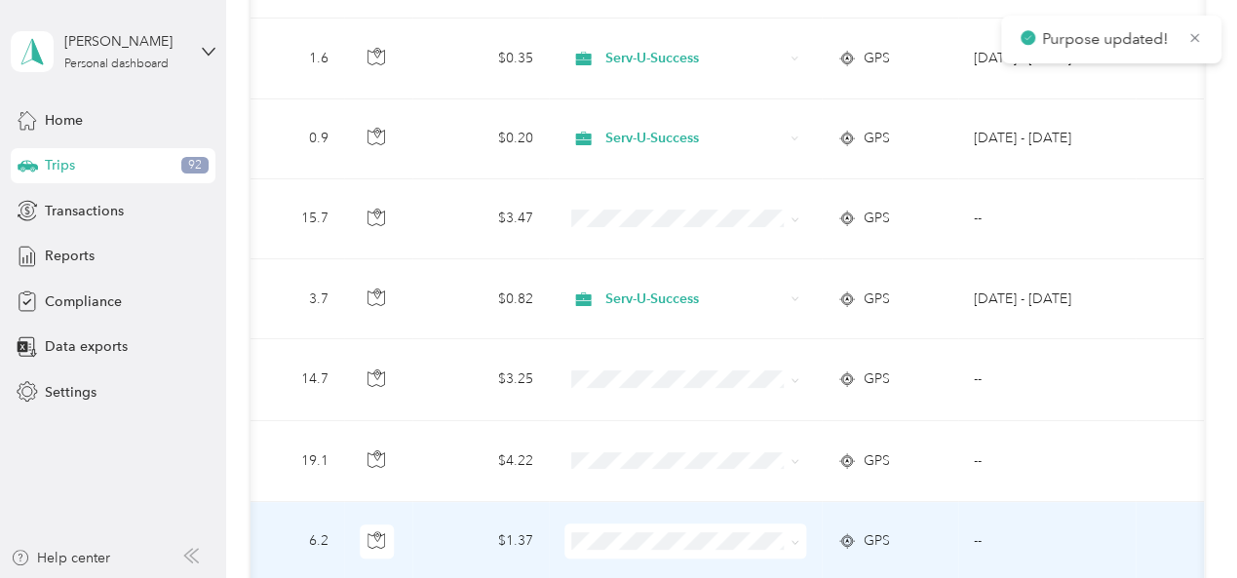
click at [792, 540] on icon at bounding box center [795, 542] width 6 height 4
click at [671, 463] on span "Serv-U-Success" at bounding box center [695, 465] width 180 height 20
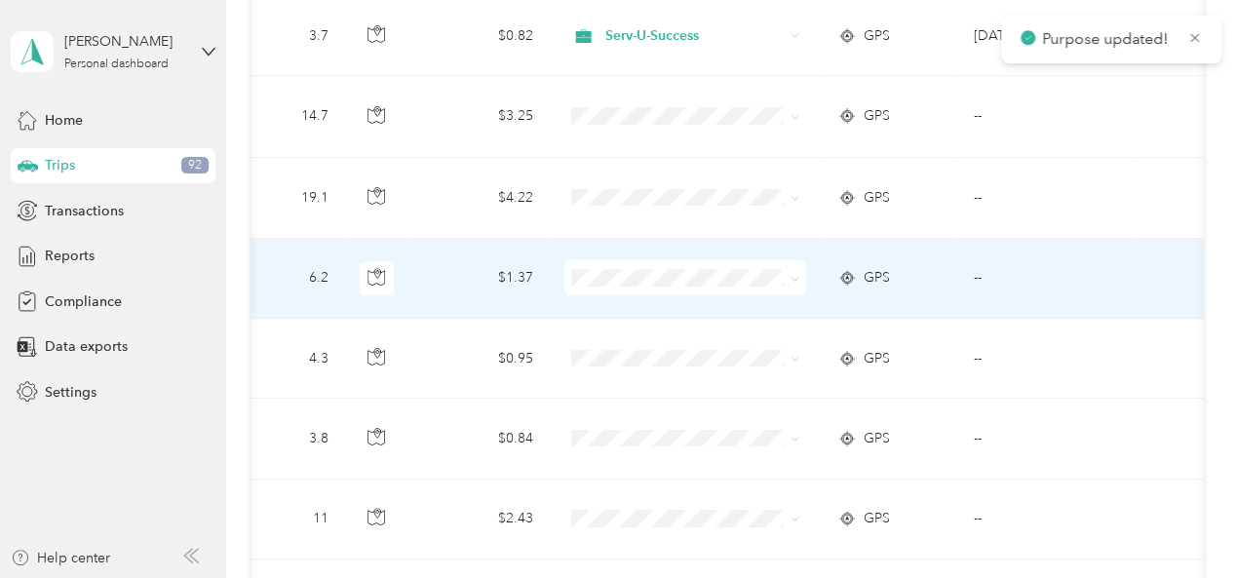
scroll to position [682, 0]
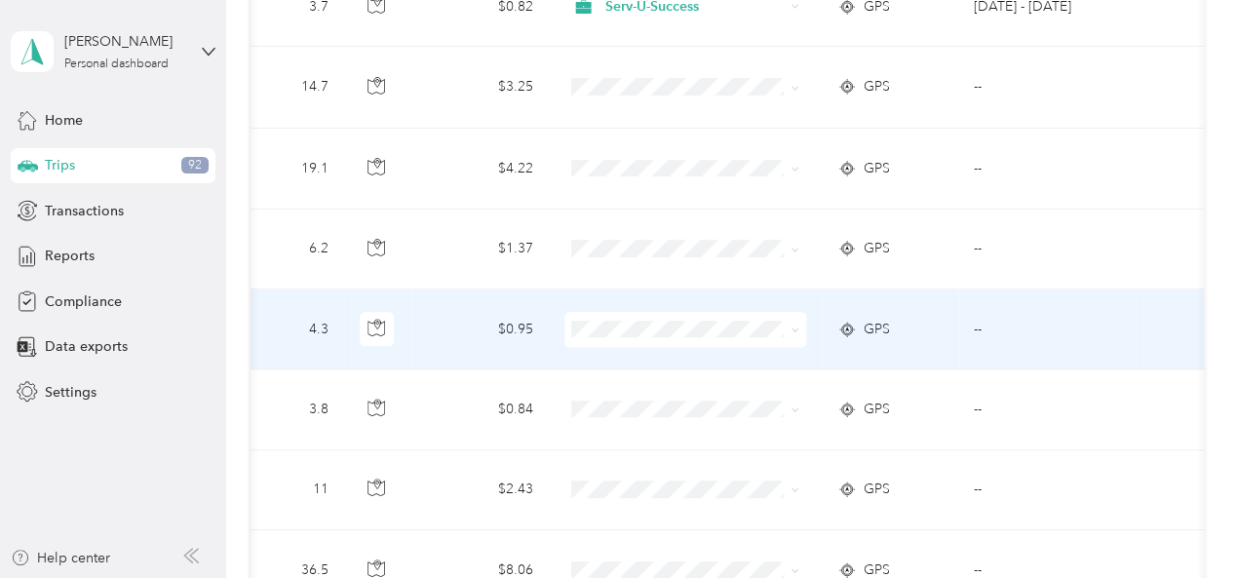
click at [791, 326] on icon at bounding box center [795, 330] width 9 height 9
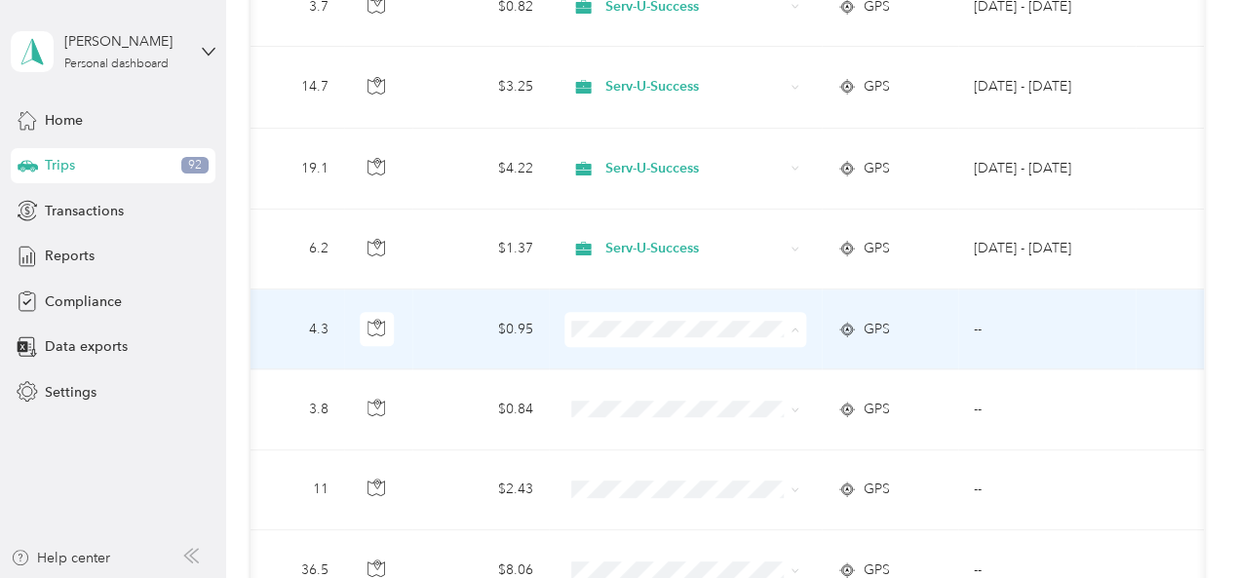
click at [707, 350] on span "Serv-U-Success" at bounding box center [695, 360] width 180 height 20
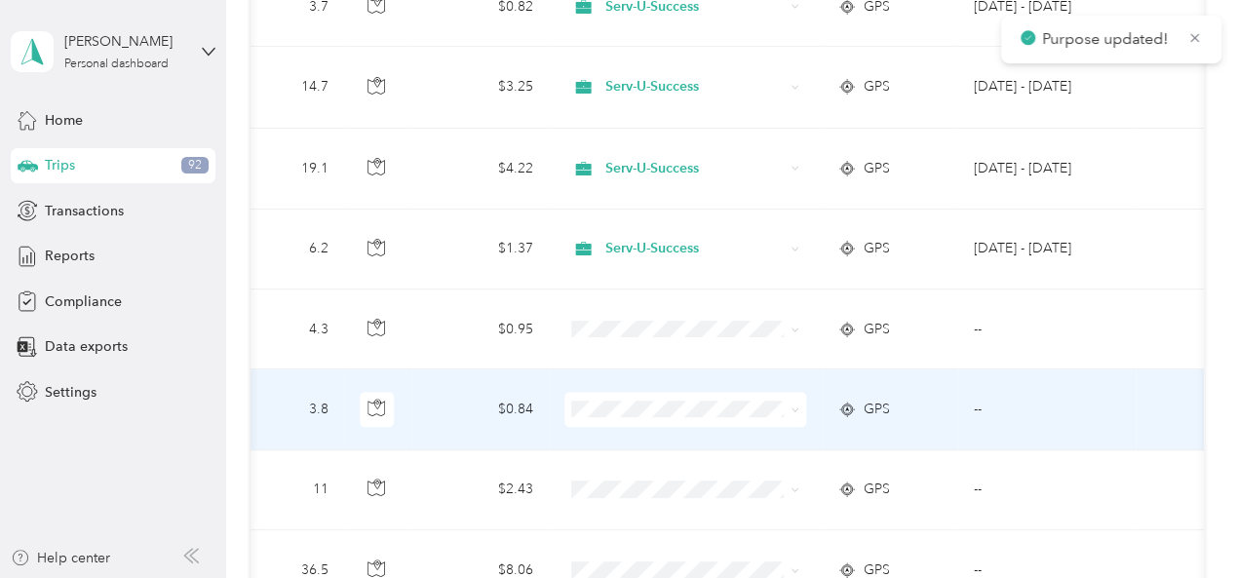
click at [791, 406] on icon at bounding box center [795, 410] width 9 height 9
click at [690, 438] on span "Serv-U-Success" at bounding box center [695, 440] width 180 height 20
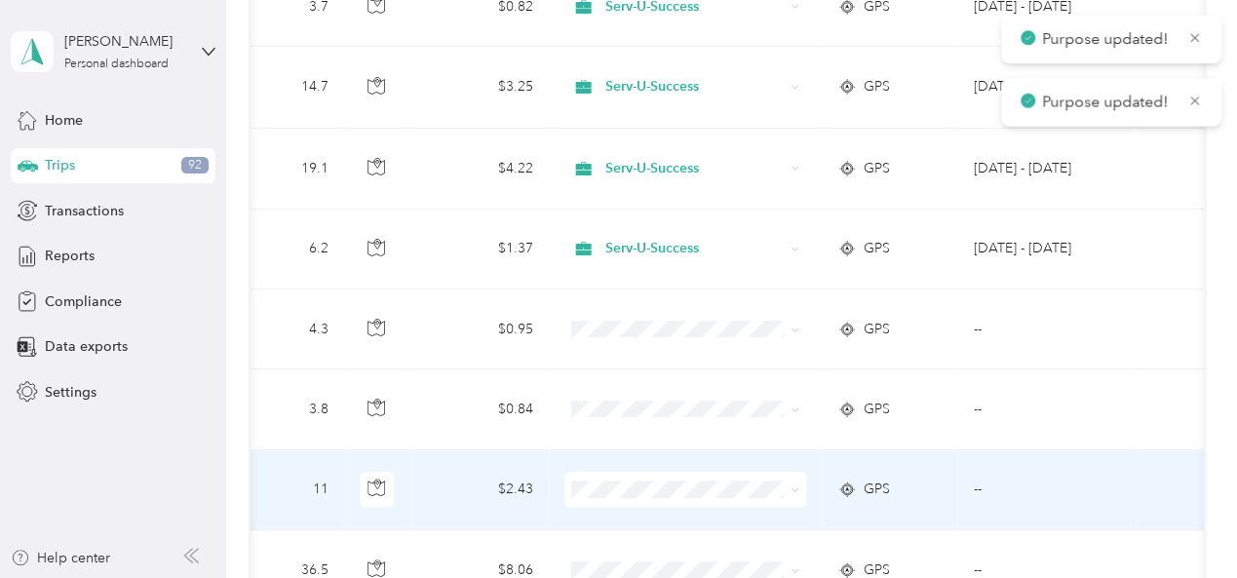
click at [792, 488] on icon at bounding box center [795, 490] width 6 height 4
click at [692, 521] on span "Serv-U-Success" at bounding box center [695, 515] width 180 height 20
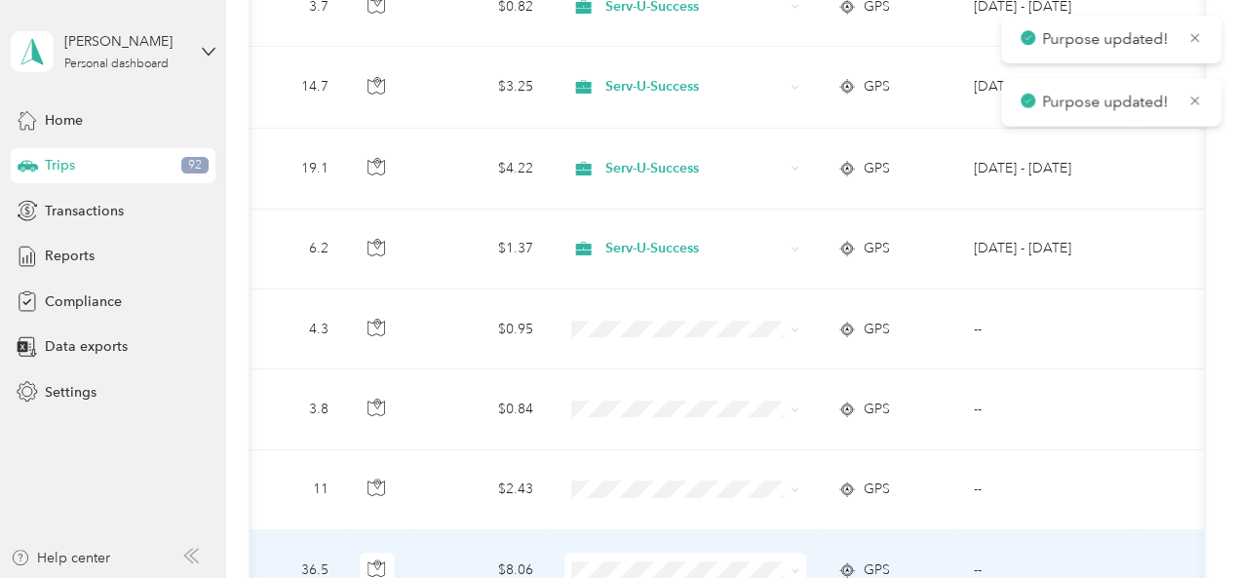
click at [791, 566] on icon at bounding box center [795, 570] width 9 height 9
click at [667, 486] on span "Serv-U-Success" at bounding box center [695, 493] width 180 height 20
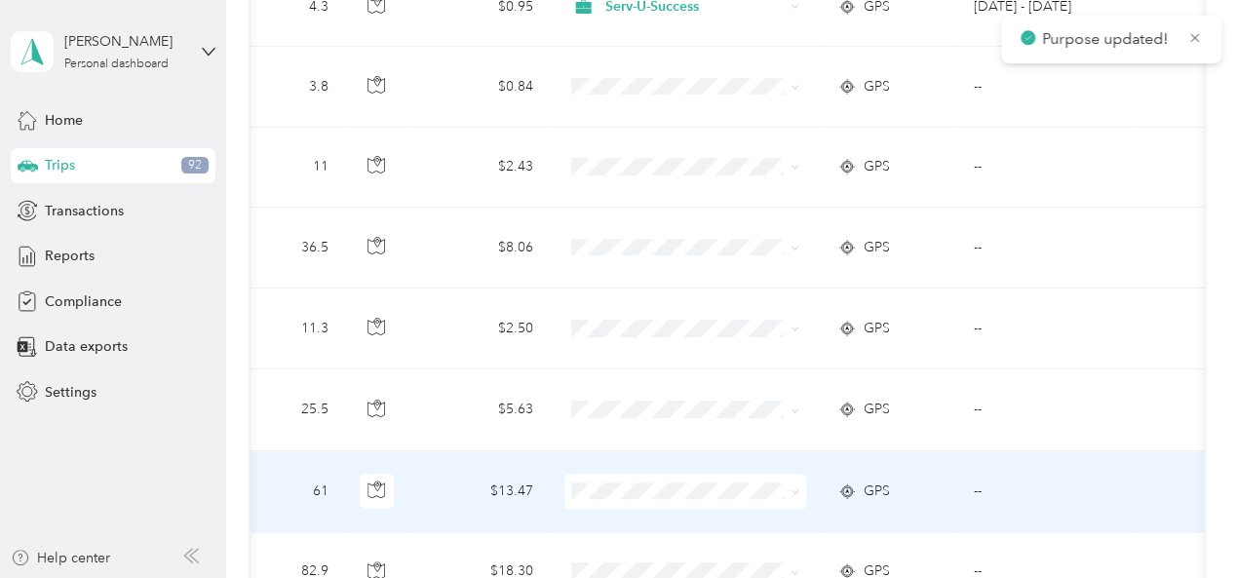
scroll to position [975, 0]
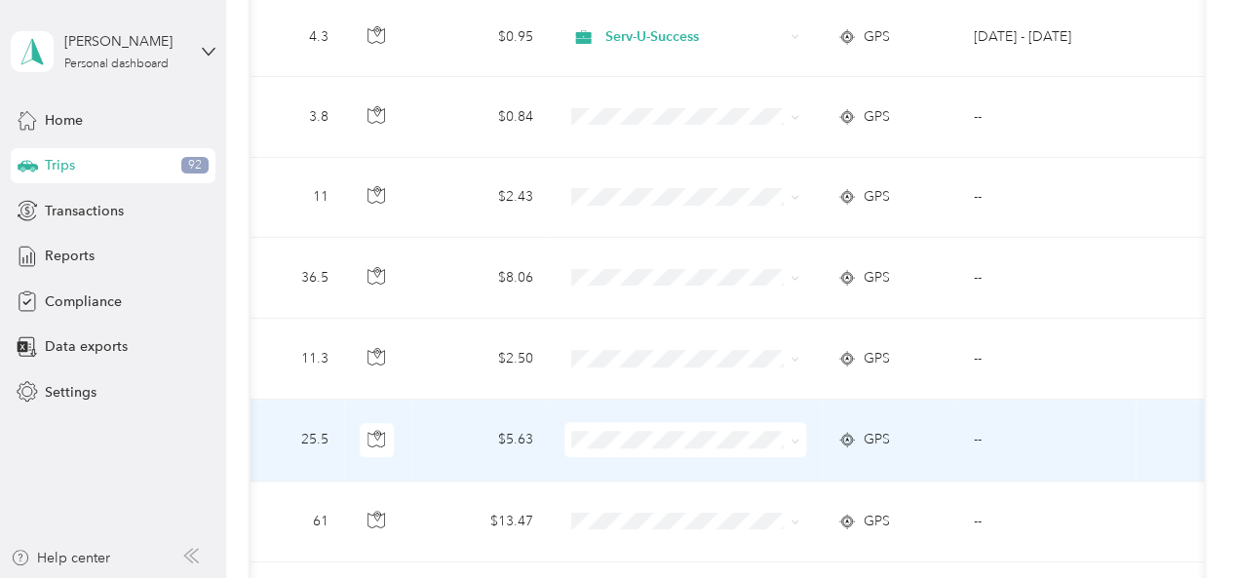
click at [791, 437] on icon at bounding box center [795, 441] width 9 height 9
click at [699, 462] on span "Serv-U-Success" at bounding box center [695, 467] width 180 height 20
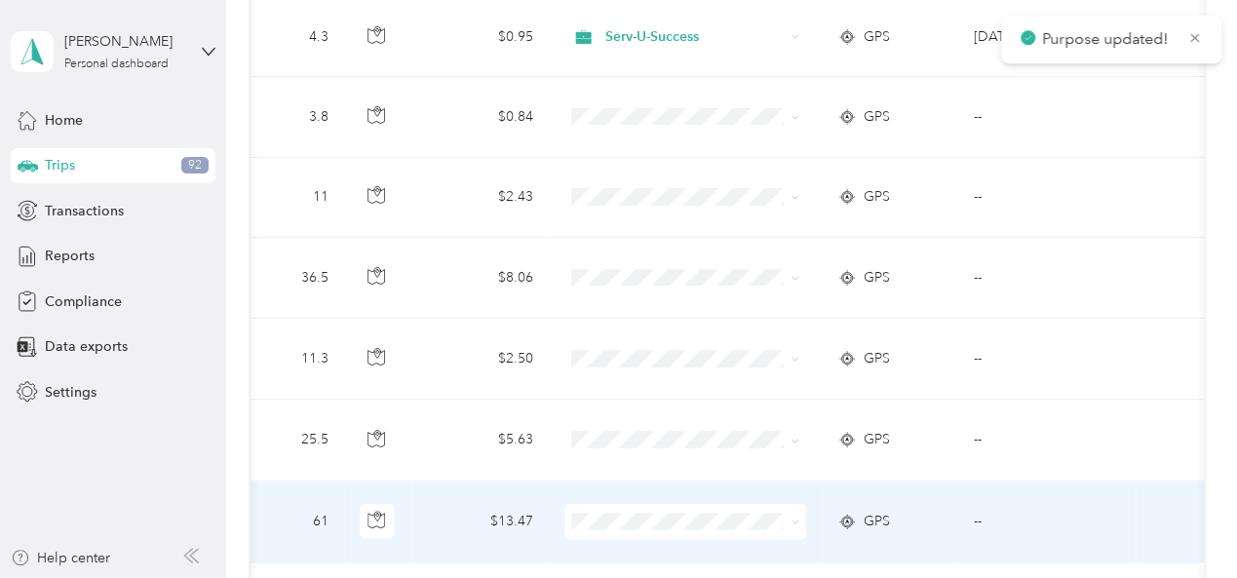
click at [792, 521] on icon at bounding box center [795, 523] width 6 height 4
click at [686, 442] on li "Serv-U-Success" at bounding box center [679, 434] width 242 height 34
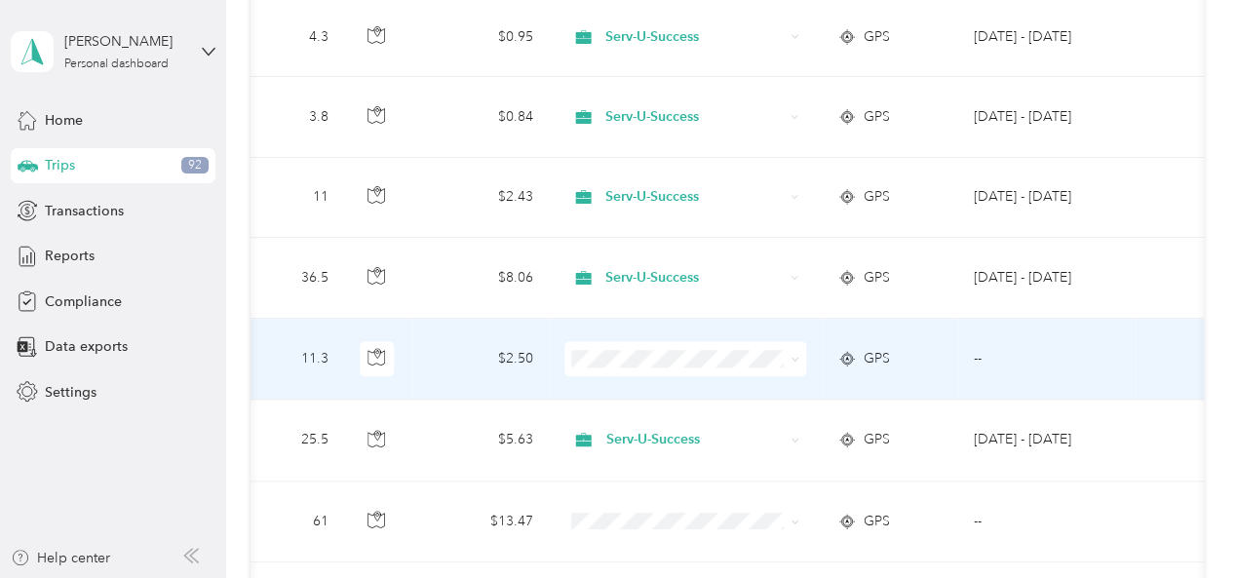
click at [791, 355] on icon at bounding box center [795, 359] width 9 height 9
click at [670, 391] on span "Serv-U-Success" at bounding box center [695, 387] width 180 height 20
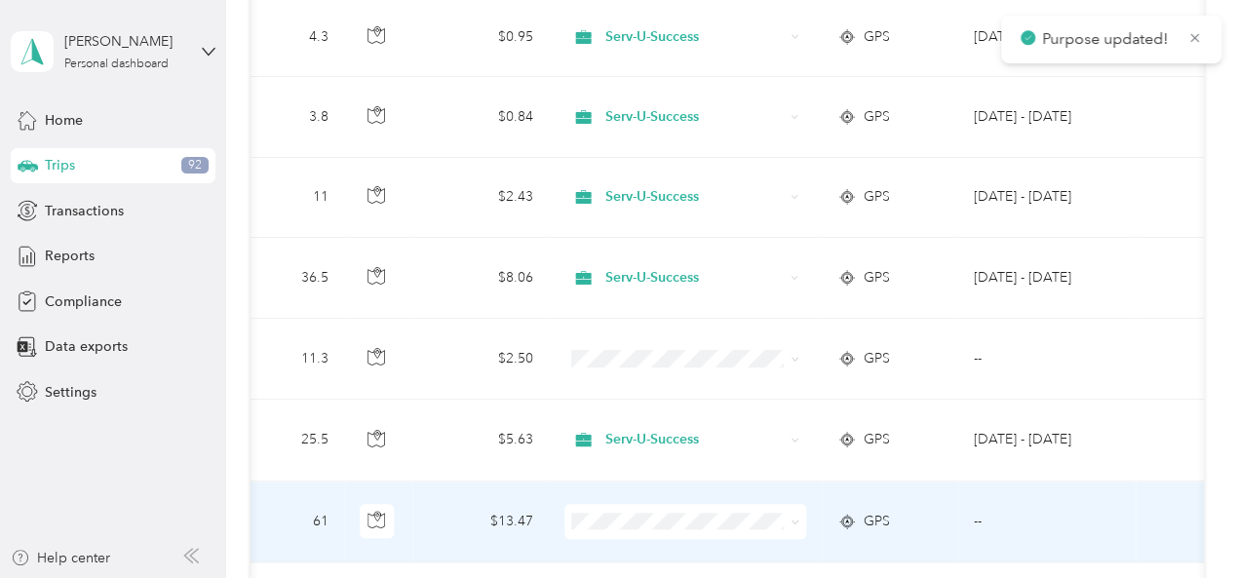
click at [791, 518] on icon at bounding box center [795, 522] width 9 height 9
click at [657, 428] on li "Serv-U-Success" at bounding box center [679, 439] width 242 height 34
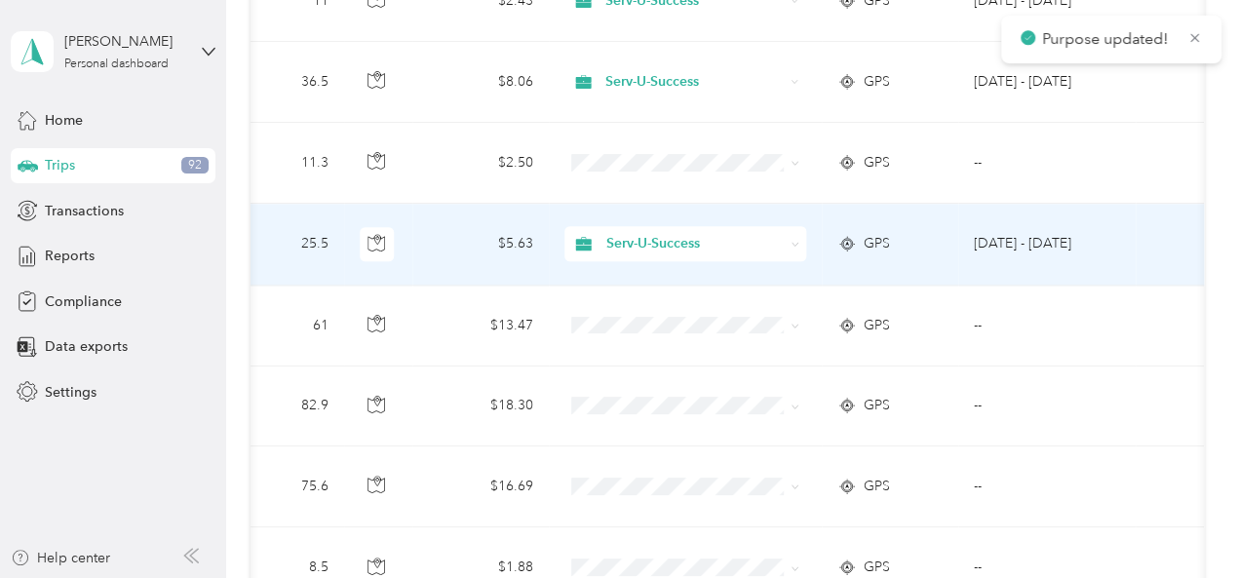
scroll to position [1267, 0]
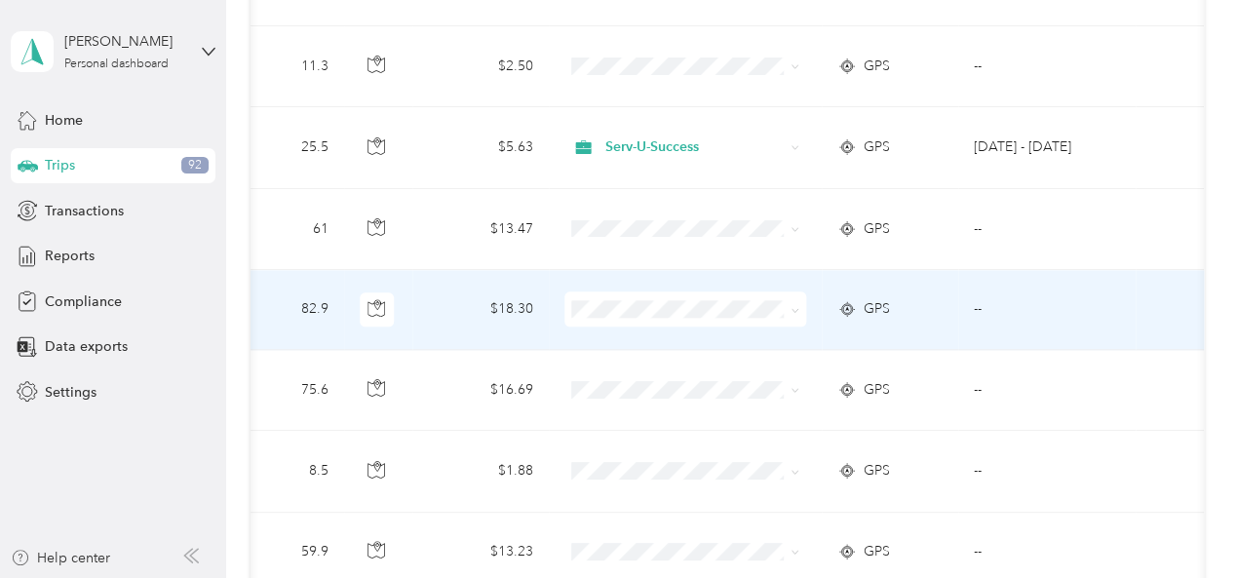
click at [791, 306] on icon at bounding box center [795, 310] width 9 height 9
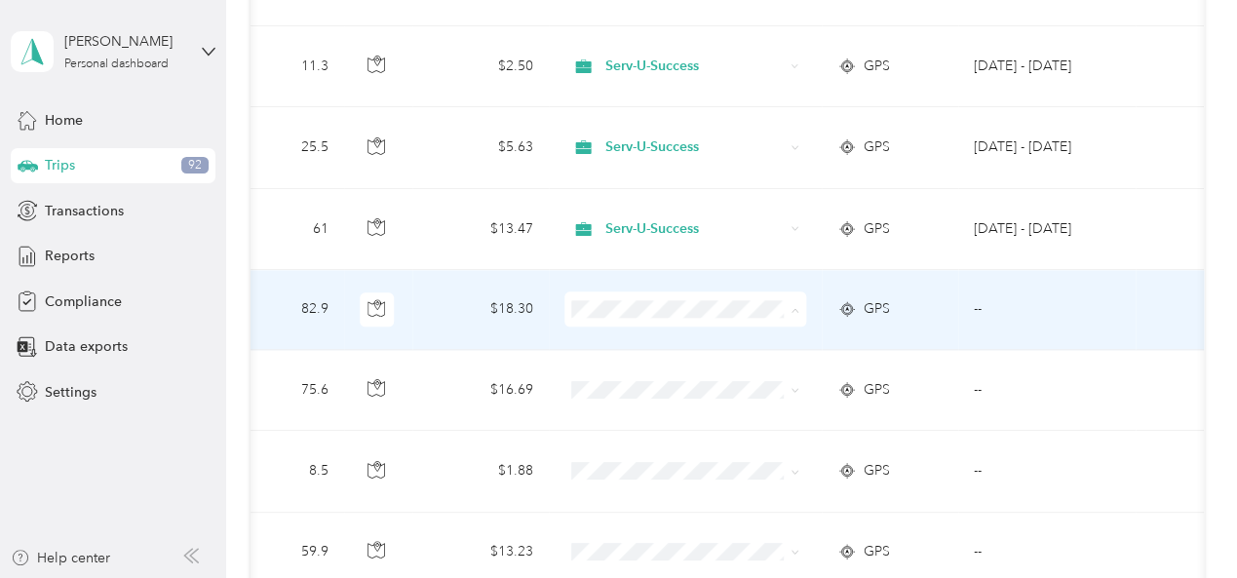
click at [700, 333] on span "Serv-U-Success" at bounding box center [695, 334] width 180 height 20
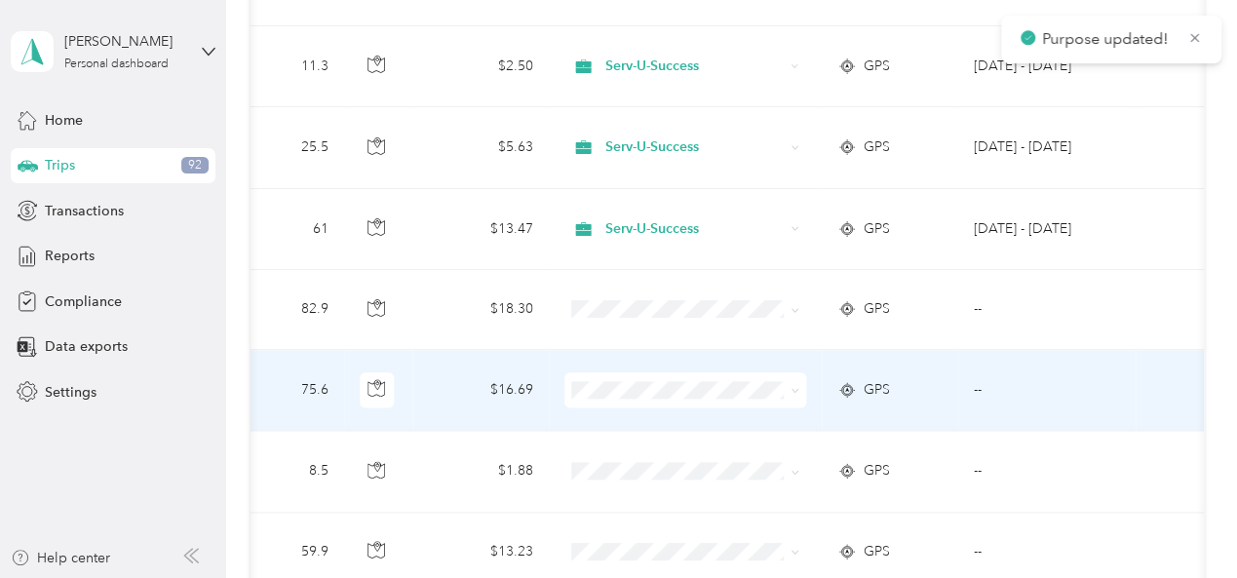
click at [791, 386] on icon at bounding box center [795, 390] width 9 height 9
click at [714, 409] on span "Serv-U-Success" at bounding box center [695, 414] width 180 height 20
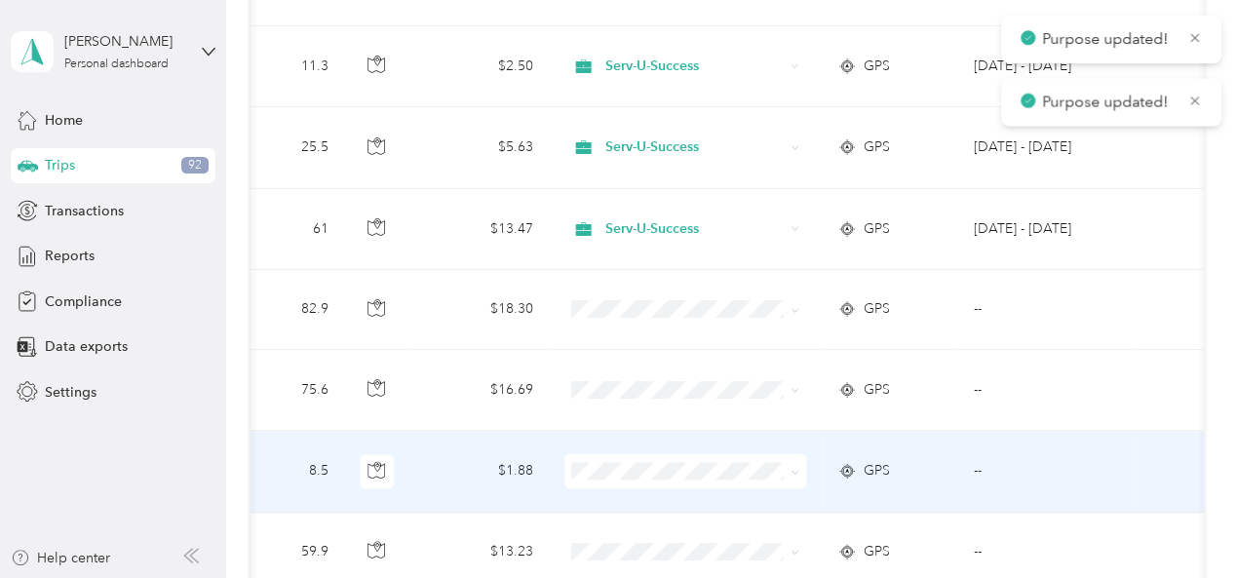
click at [791, 468] on icon at bounding box center [795, 472] width 9 height 9
click at [710, 487] on span "Serv-U-Success" at bounding box center [695, 494] width 180 height 20
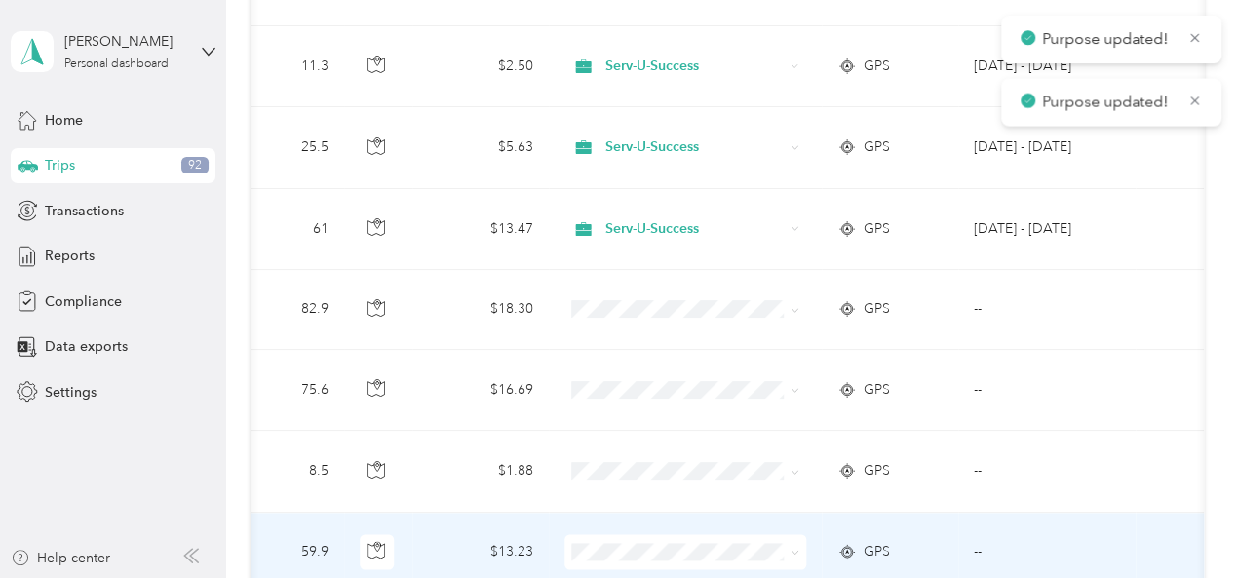
click at [792, 551] on icon at bounding box center [795, 553] width 6 height 4
click at [671, 474] on li "Serv-U-Success" at bounding box center [679, 466] width 242 height 34
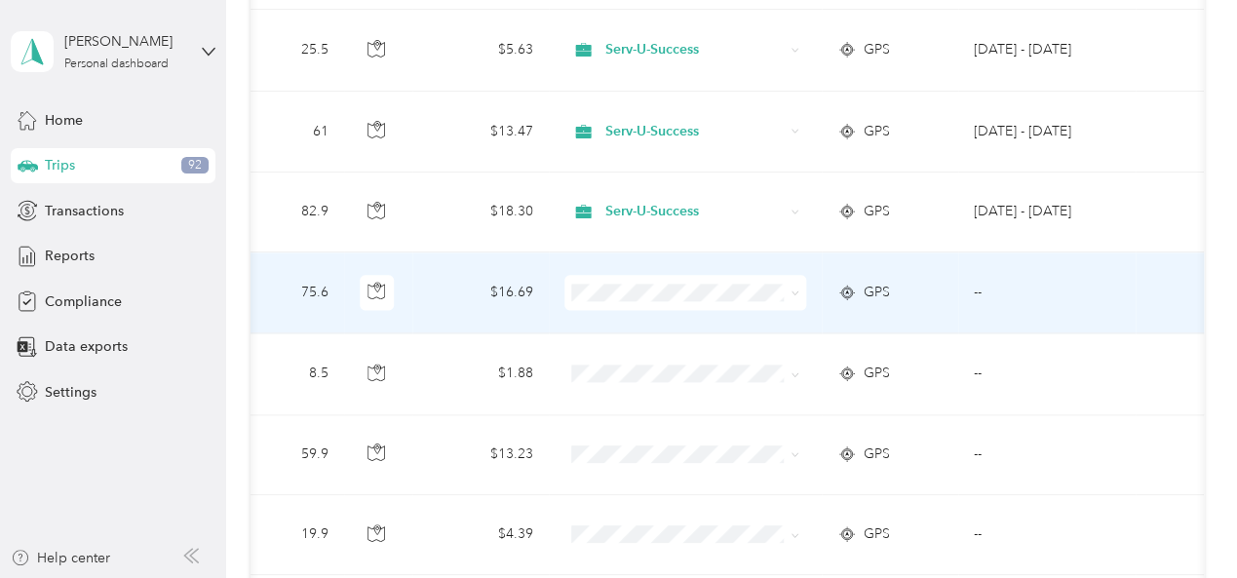
scroll to position [1462, 0]
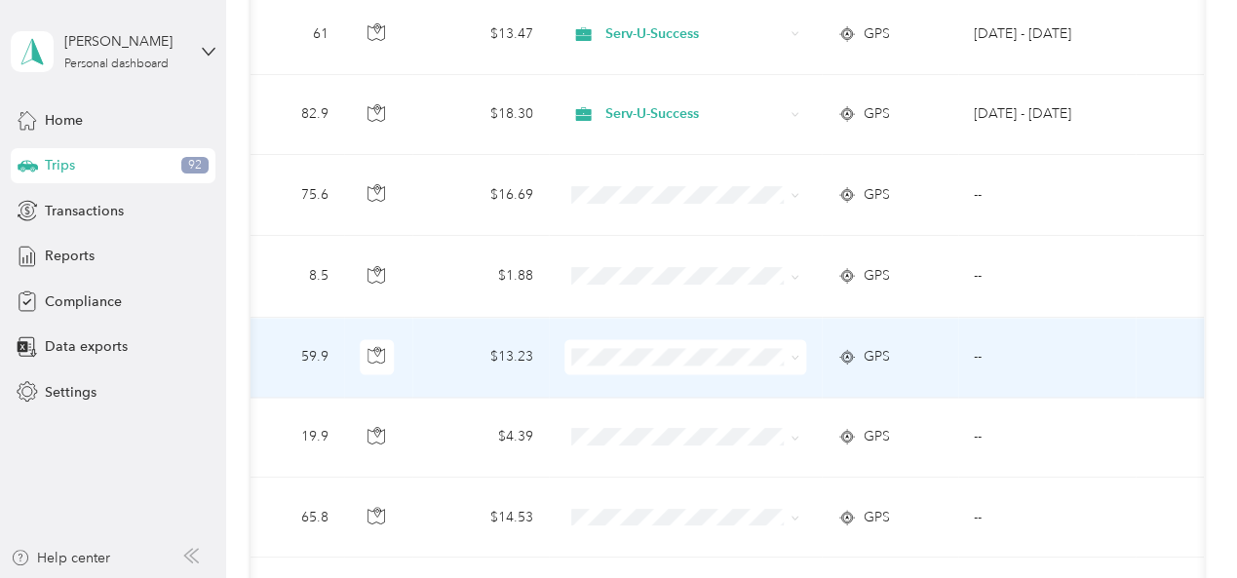
click at [791, 353] on icon at bounding box center [795, 357] width 9 height 9
click at [662, 380] on span "Serv-U-Success" at bounding box center [695, 379] width 180 height 20
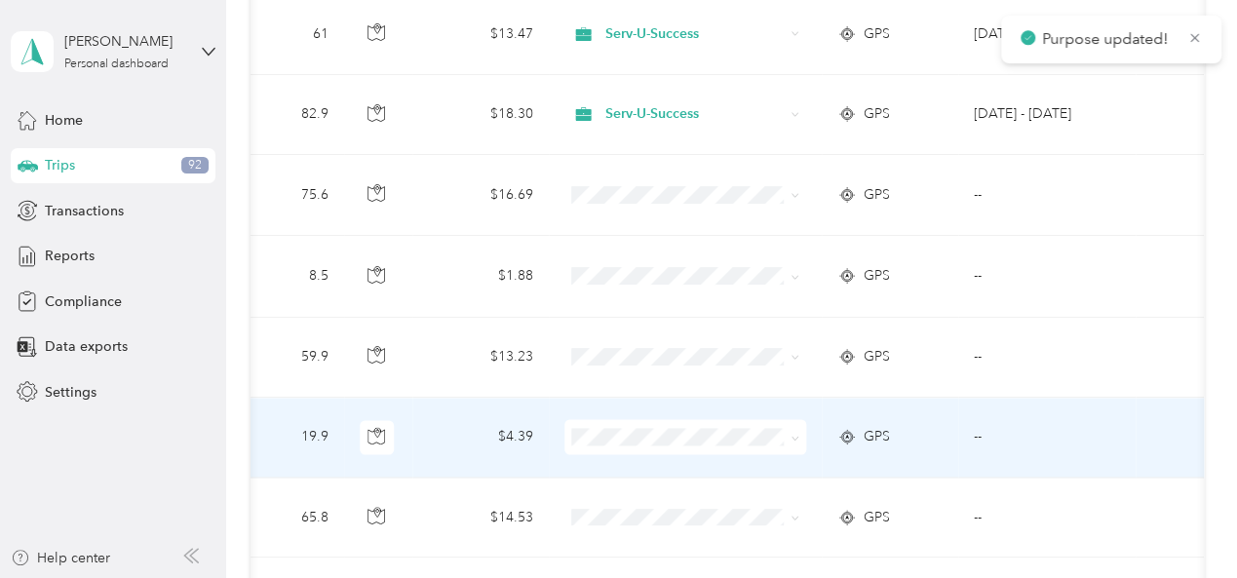
click at [791, 434] on icon at bounding box center [795, 438] width 9 height 9
click at [680, 455] on span "Serv-U-Success" at bounding box center [695, 453] width 180 height 20
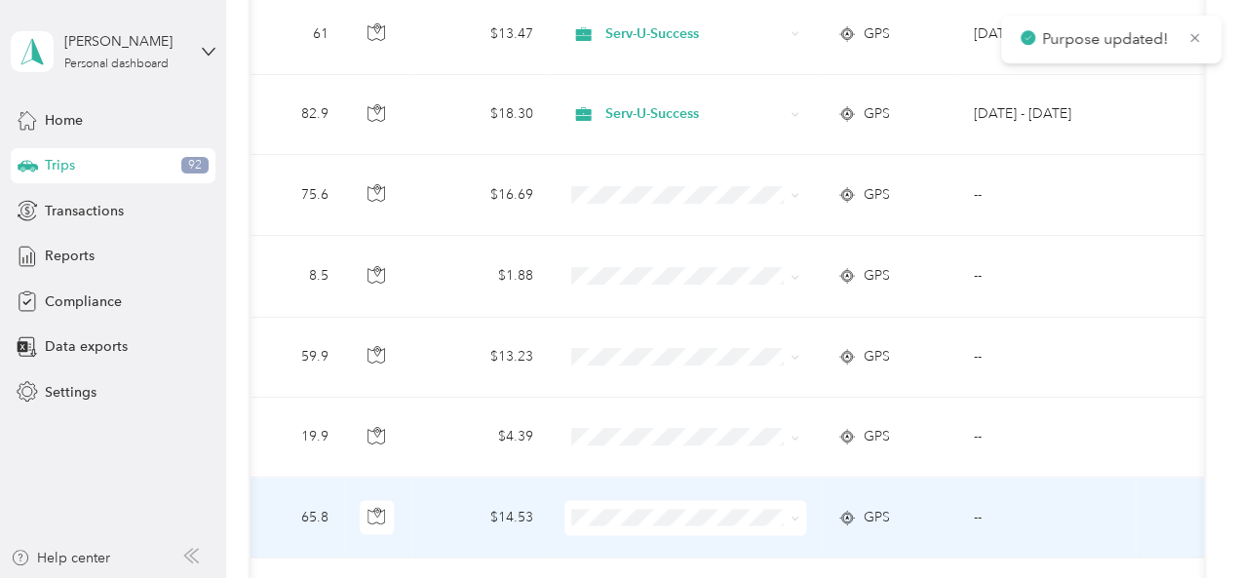
click at [791, 514] on icon at bounding box center [795, 518] width 9 height 9
click at [652, 431] on span "Serv-U-Success" at bounding box center [695, 427] width 180 height 20
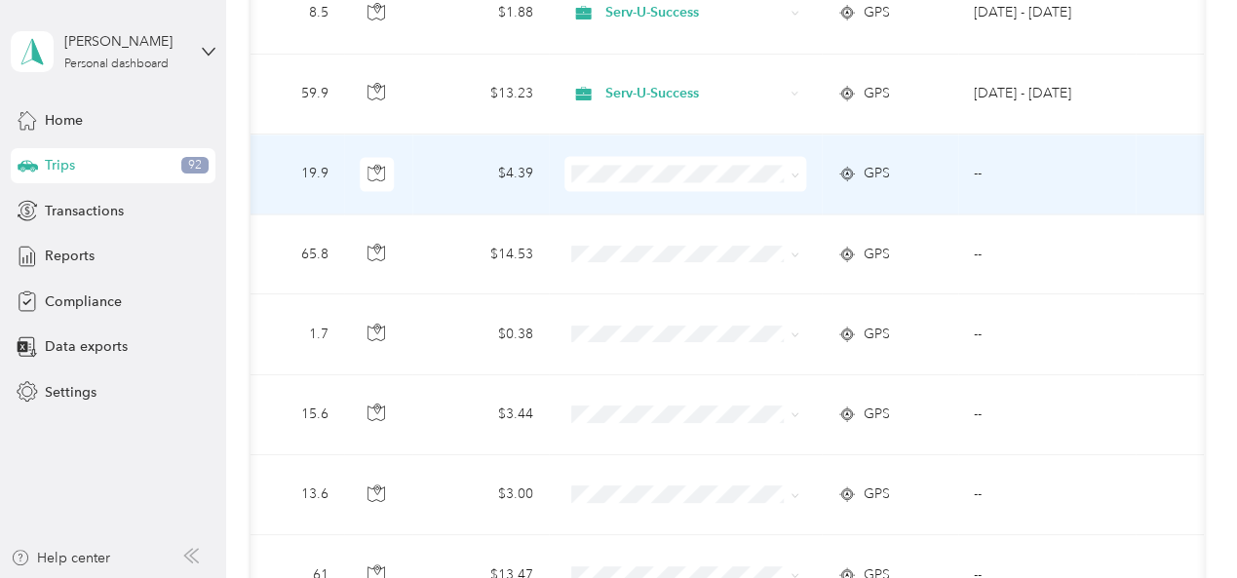
scroll to position [1755, 0]
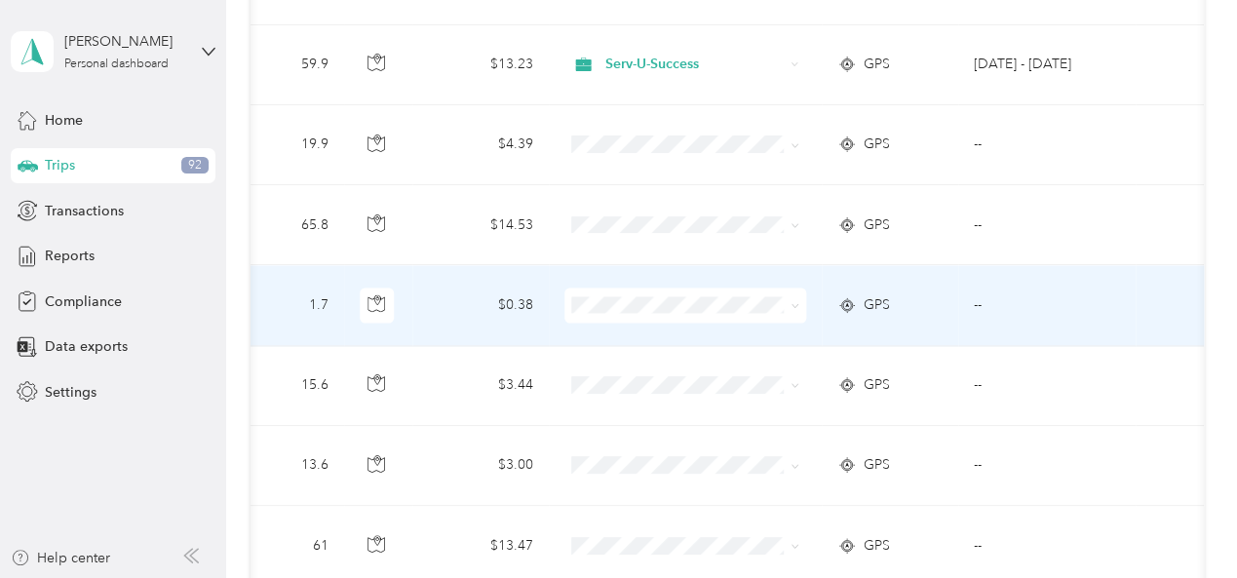
click at [791, 301] on icon at bounding box center [795, 305] width 9 height 9
click at [668, 321] on span "Serv-U-Success" at bounding box center [695, 326] width 180 height 20
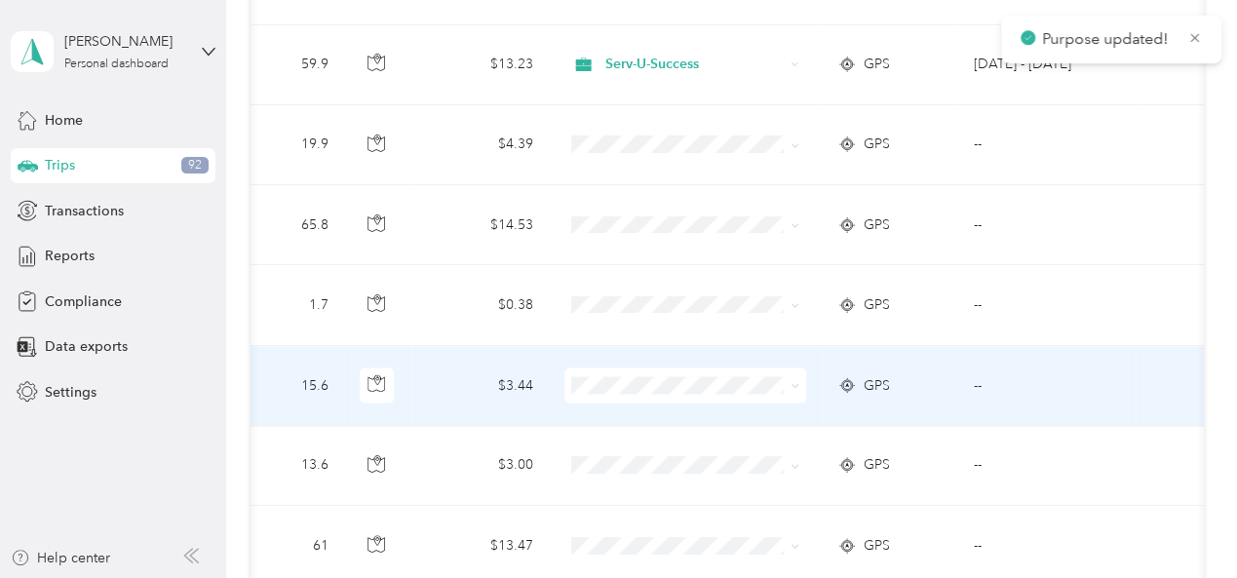
click at [791, 381] on icon at bounding box center [795, 385] width 9 height 9
click at [677, 396] on span "Serv-U-Success" at bounding box center [695, 406] width 180 height 20
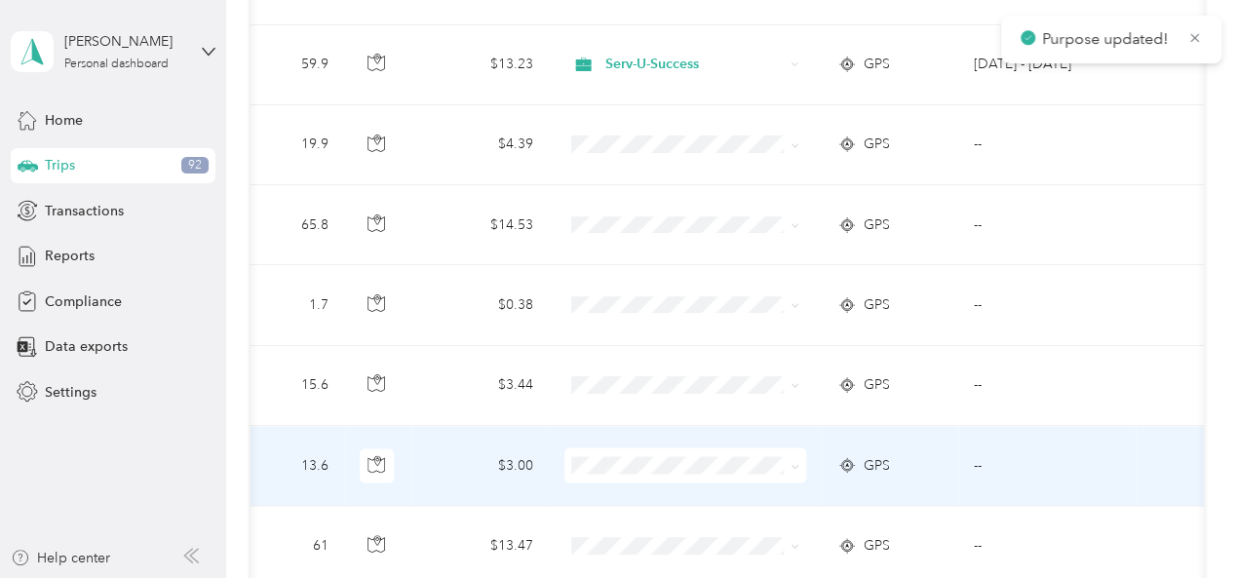
click at [792, 464] on icon at bounding box center [795, 466] width 6 height 4
click at [669, 483] on span "Serv-U-Success" at bounding box center [695, 482] width 180 height 20
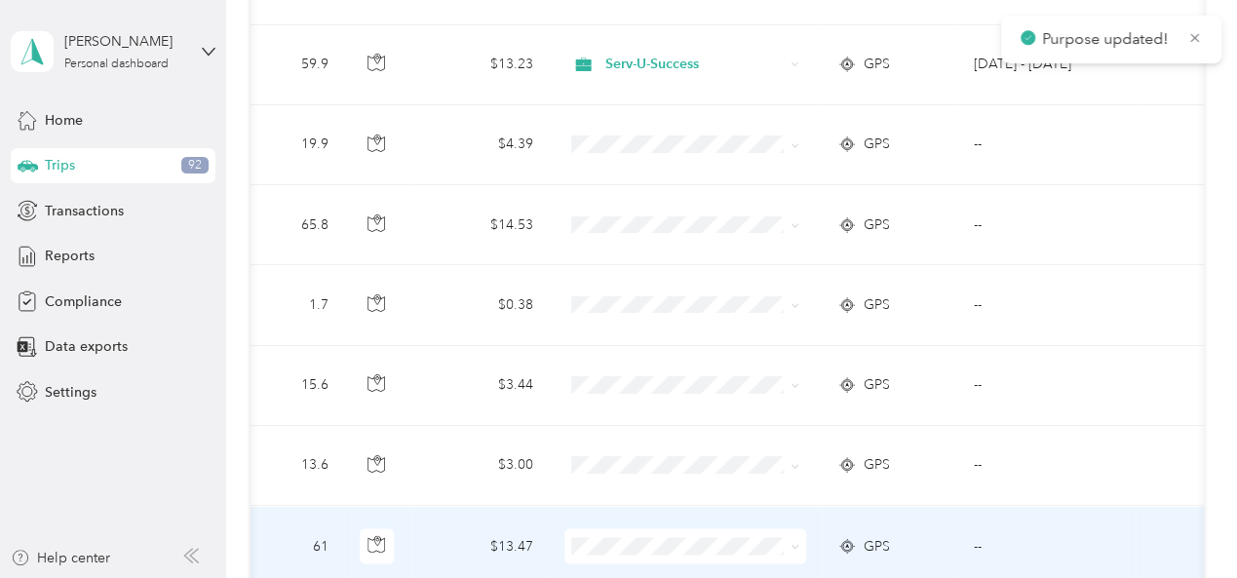
click at [792, 542] on icon at bounding box center [795, 546] width 9 height 9
click at [671, 463] on li "Serv-U-Success" at bounding box center [679, 452] width 242 height 34
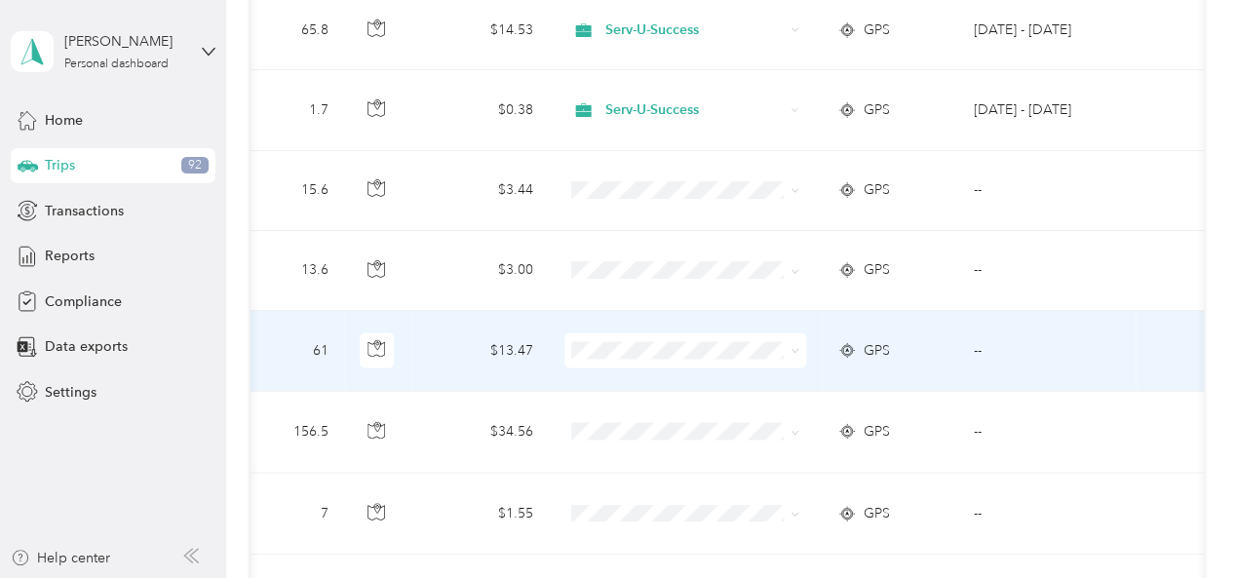
scroll to position [2047, 0]
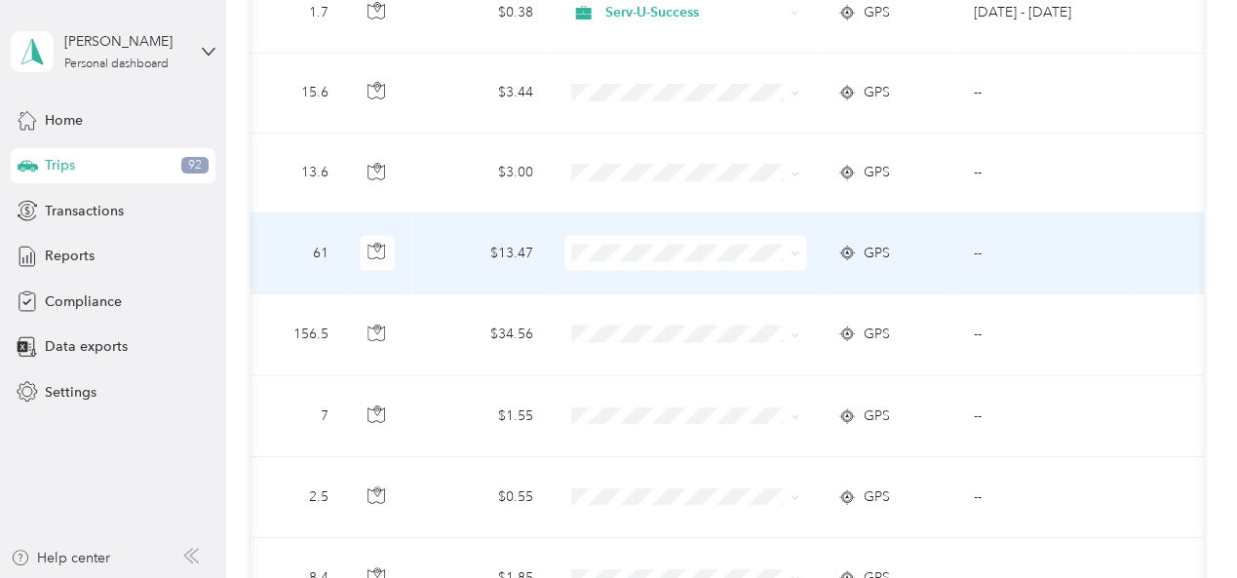
click at [791, 250] on icon at bounding box center [795, 254] width 9 height 9
click at [706, 268] on span "Serv-U-Success" at bounding box center [695, 273] width 180 height 20
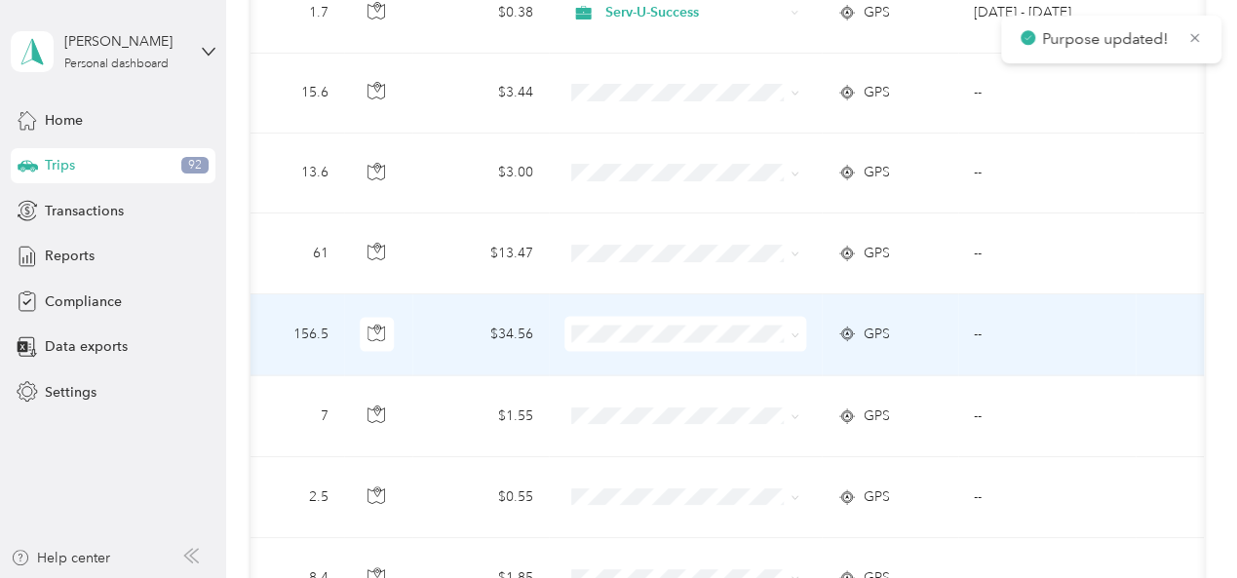
click at [791, 331] on icon at bounding box center [795, 335] width 9 height 9
click at [673, 354] on span "Serv-U-Success" at bounding box center [695, 353] width 180 height 20
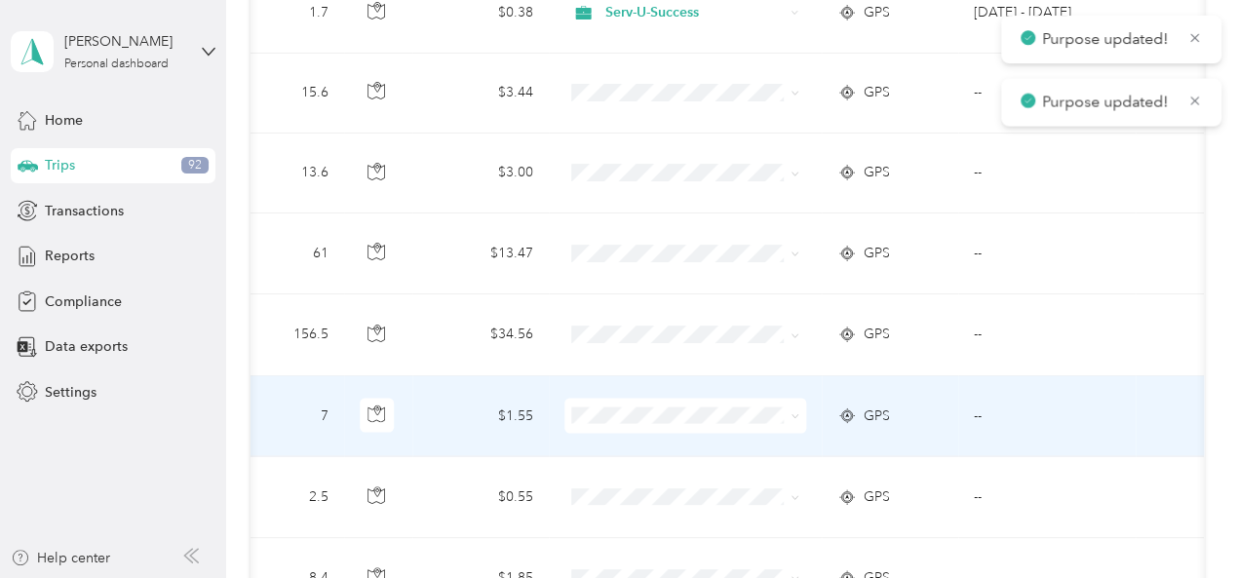
click at [791, 412] on icon at bounding box center [795, 416] width 9 height 9
click at [673, 432] on span "Serv-U-Success" at bounding box center [695, 432] width 180 height 20
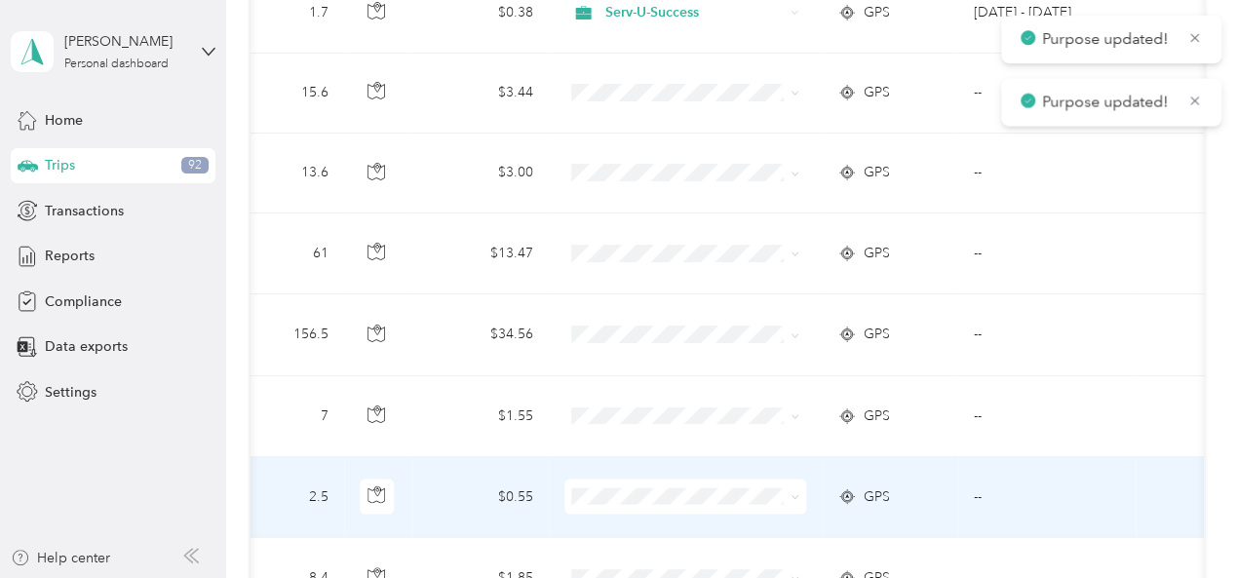
click at [791, 493] on icon at bounding box center [795, 497] width 9 height 9
click at [669, 510] on span "Serv-U-Success" at bounding box center [695, 512] width 180 height 20
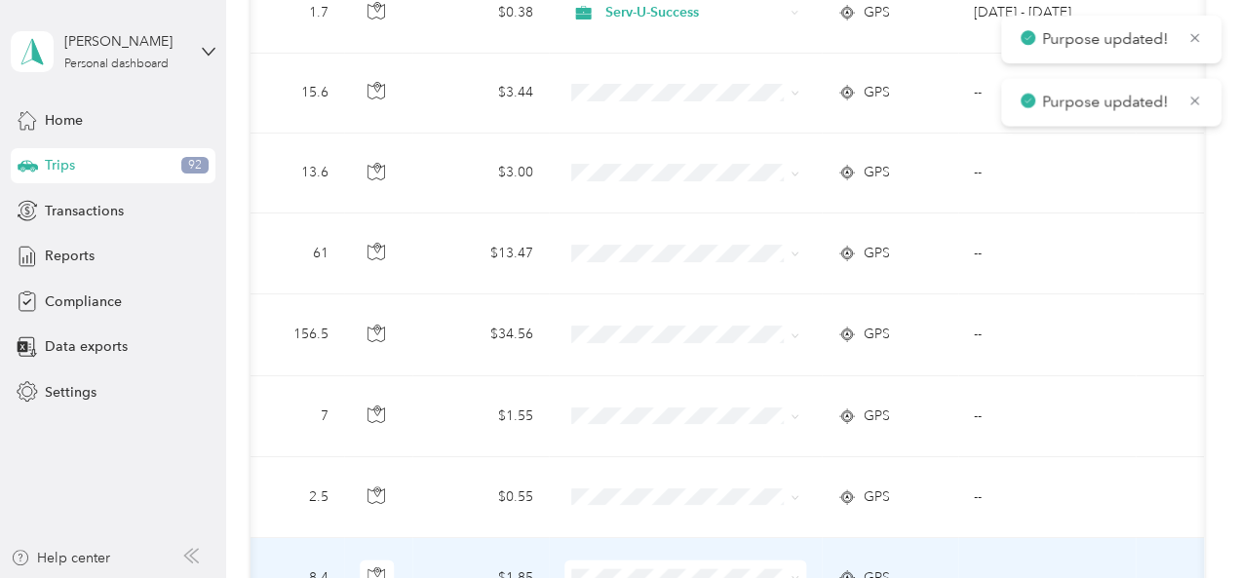
drag, startPoint x: 788, startPoint y: 556, endPoint x: 778, endPoint y: 553, distance: 10.2
click at [791, 574] on icon at bounding box center [795, 578] width 9 height 9
click at [686, 482] on span "Serv-U-Success" at bounding box center [695, 479] width 180 height 20
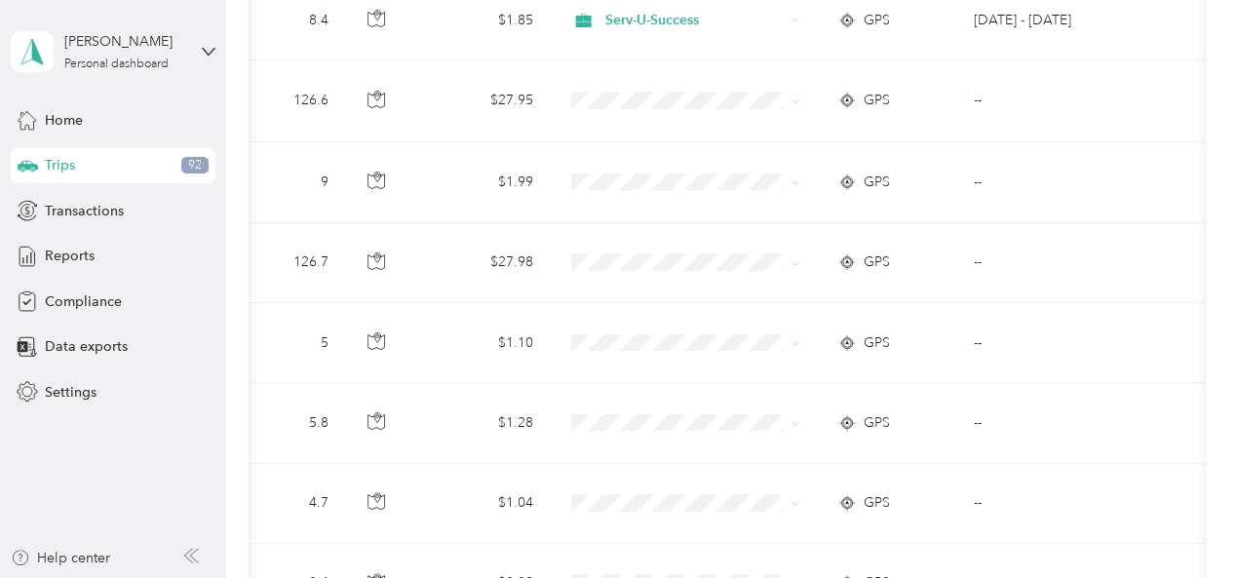
scroll to position [2632, 0]
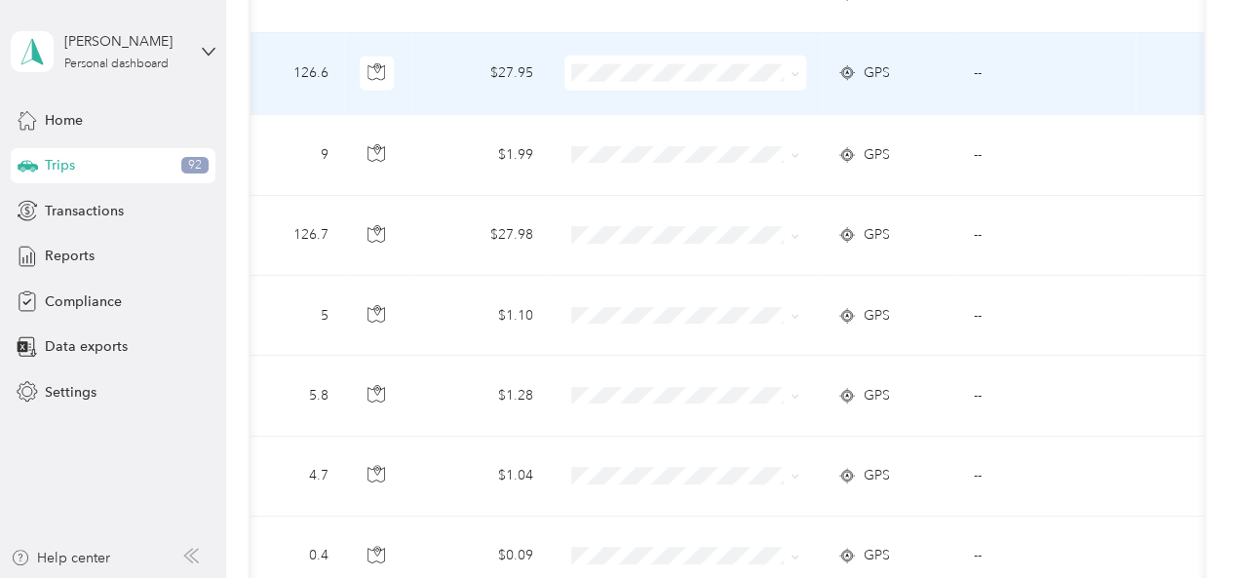
click at [791, 70] on icon at bounding box center [795, 74] width 9 height 9
click at [739, 88] on span "Serv-U-Success" at bounding box center [695, 87] width 180 height 20
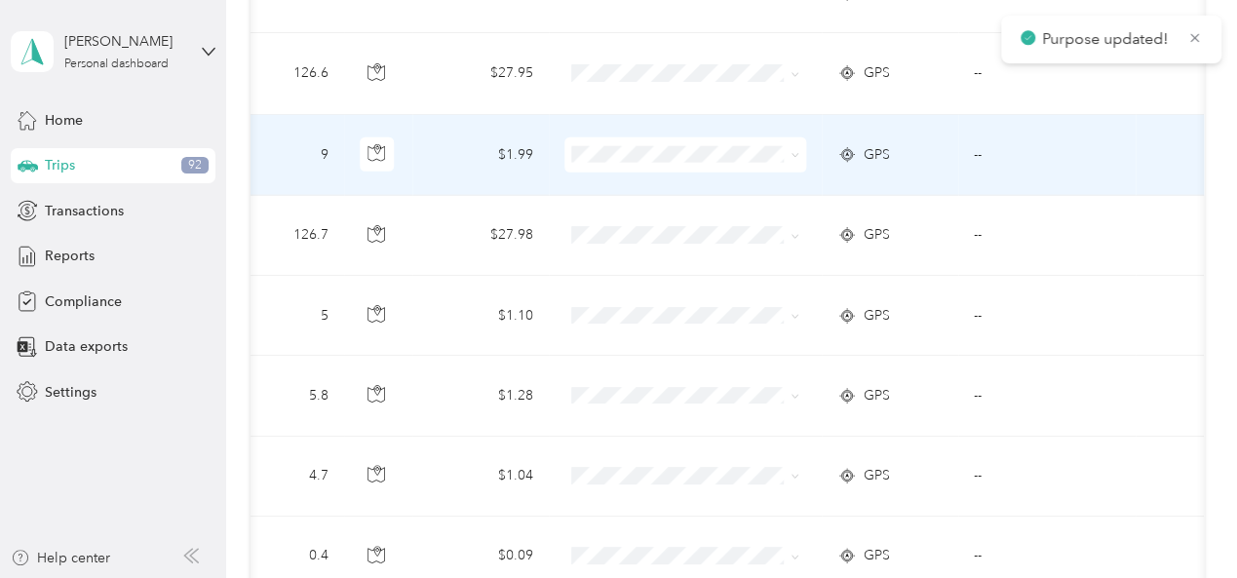
click at [791, 151] on icon at bounding box center [795, 155] width 9 height 9
click at [742, 160] on span "Serv-U-Success" at bounding box center [695, 167] width 180 height 20
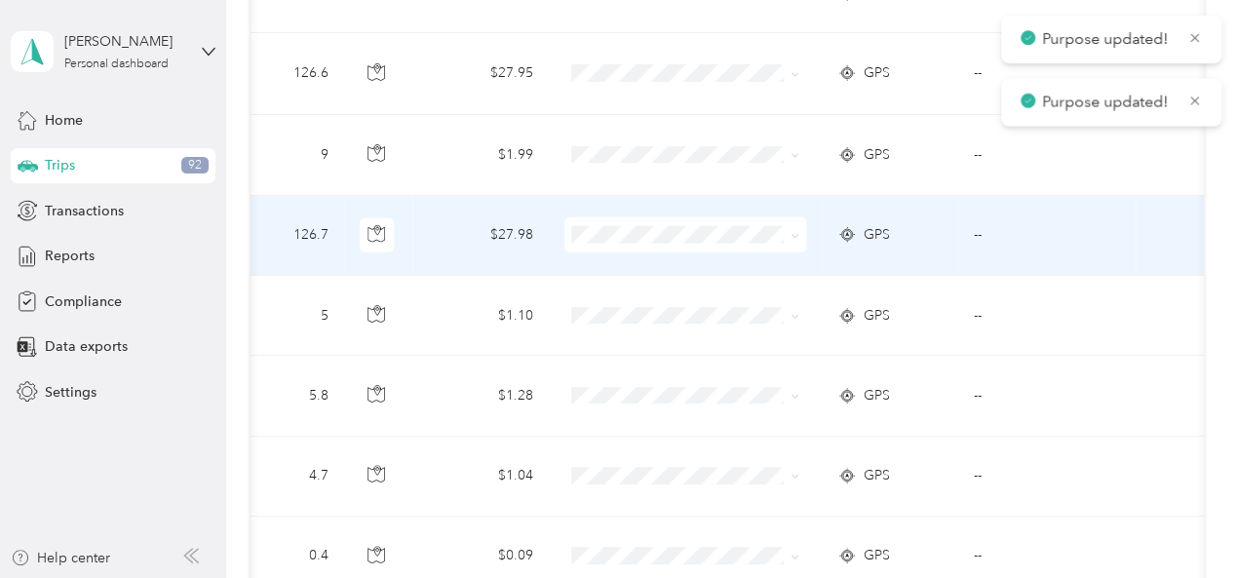
click at [791, 232] on icon at bounding box center [795, 236] width 9 height 9
click at [724, 243] on span "Serv-U-Success" at bounding box center [695, 247] width 180 height 20
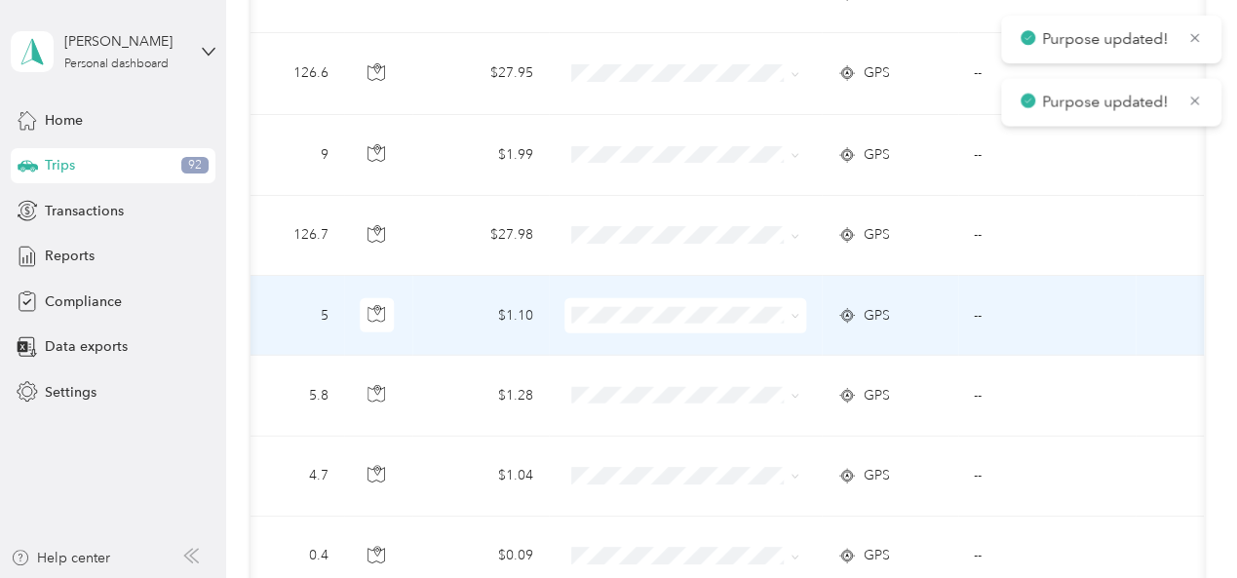
click at [791, 312] on icon at bounding box center [795, 316] width 9 height 9
click at [721, 319] on span "Serv-U-Success" at bounding box center [695, 327] width 180 height 20
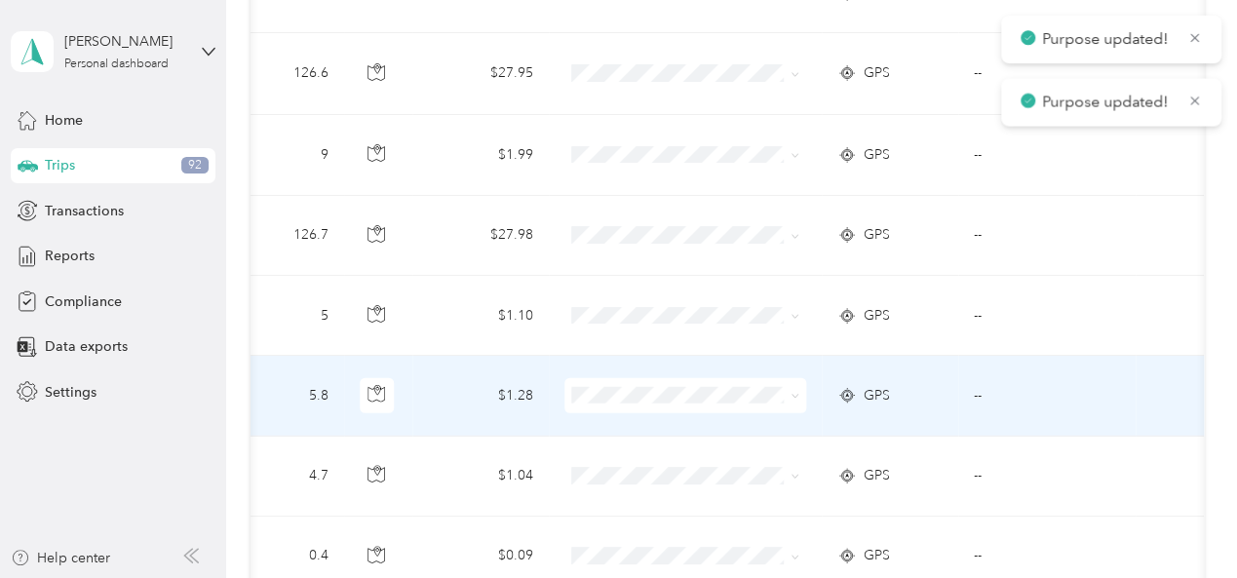
click at [791, 392] on icon at bounding box center [795, 396] width 9 height 9
click at [692, 399] on span "Serv-U-Success" at bounding box center [695, 407] width 180 height 20
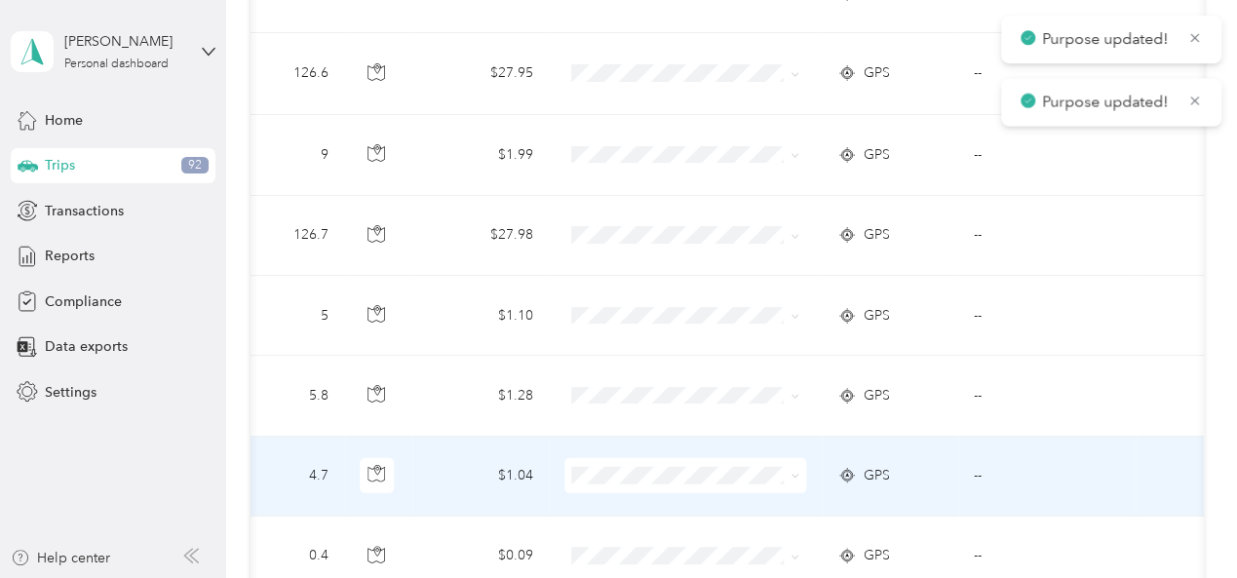
click at [791, 472] on icon at bounding box center [795, 476] width 9 height 9
click at [667, 487] on span "Serv-U-Success" at bounding box center [695, 487] width 180 height 20
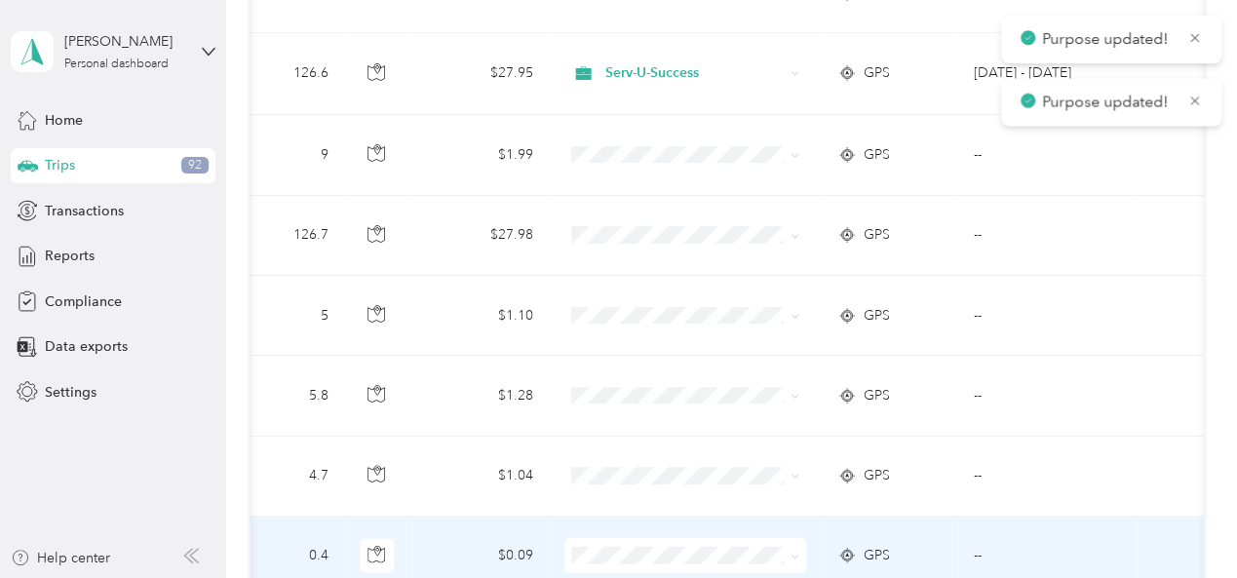
click at [792, 555] on icon at bounding box center [795, 557] width 6 height 4
click at [687, 467] on li "Serv-U-Success" at bounding box center [679, 459] width 242 height 34
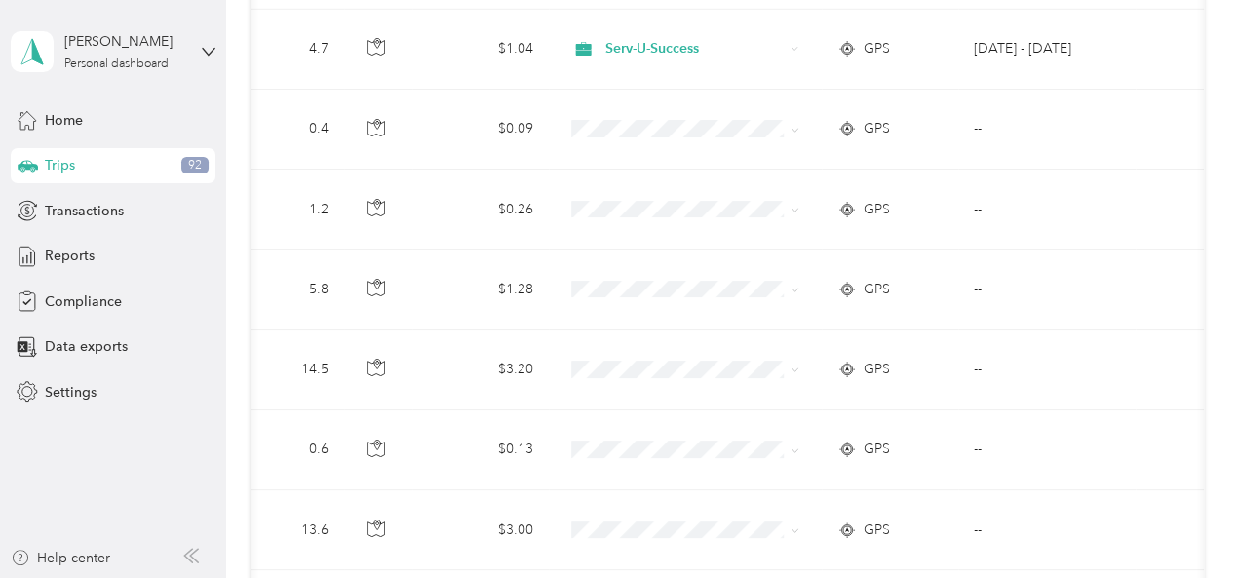
scroll to position [3120, 0]
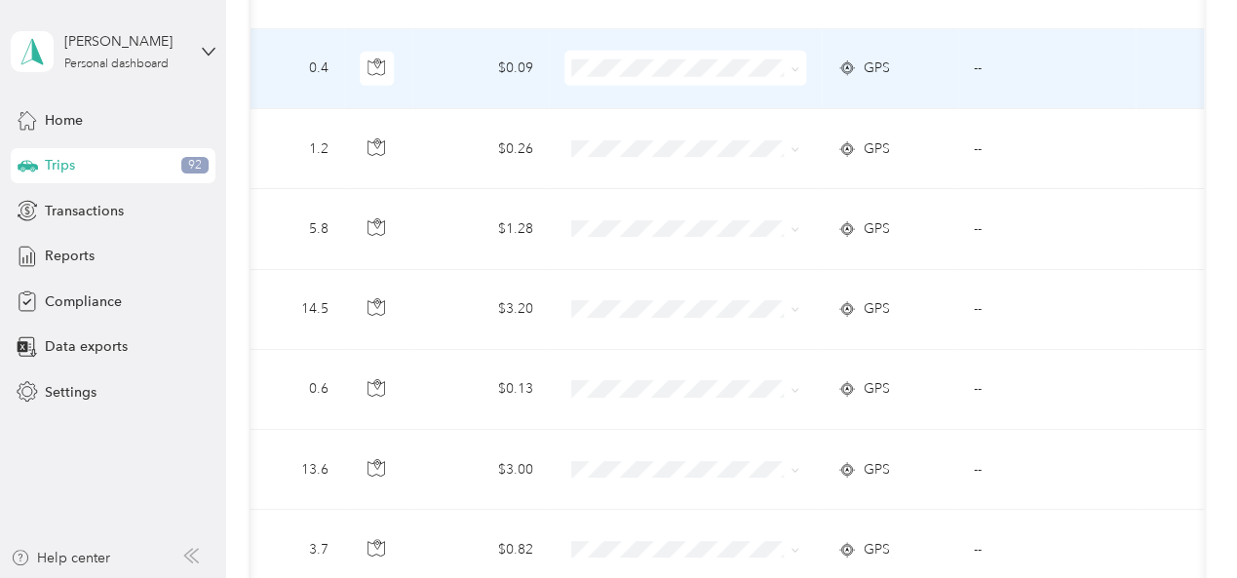
click at [791, 59] on span at bounding box center [795, 67] width 9 height 17
click at [791, 65] on icon at bounding box center [795, 69] width 9 height 9
click at [700, 79] on span "Serv-U-Success" at bounding box center [695, 79] width 180 height 20
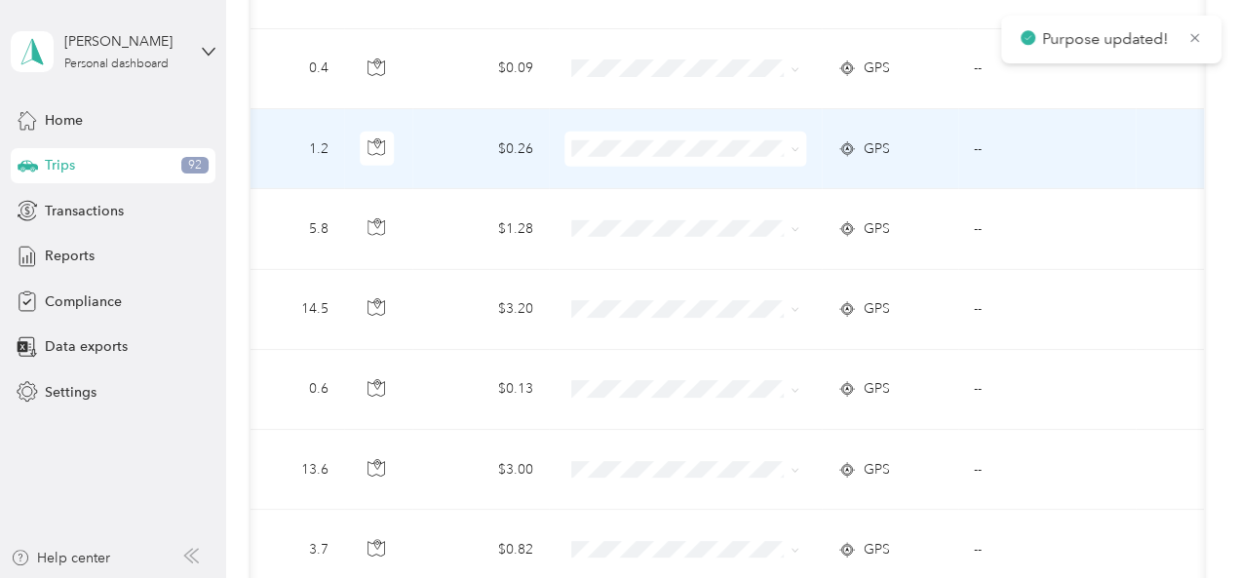
click at [791, 145] on icon at bounding box center [795, 149] width 9 height 9
click at [710, 155] on span "Serv-U-Success" at bounding box center [695, 159] width 180 height 20
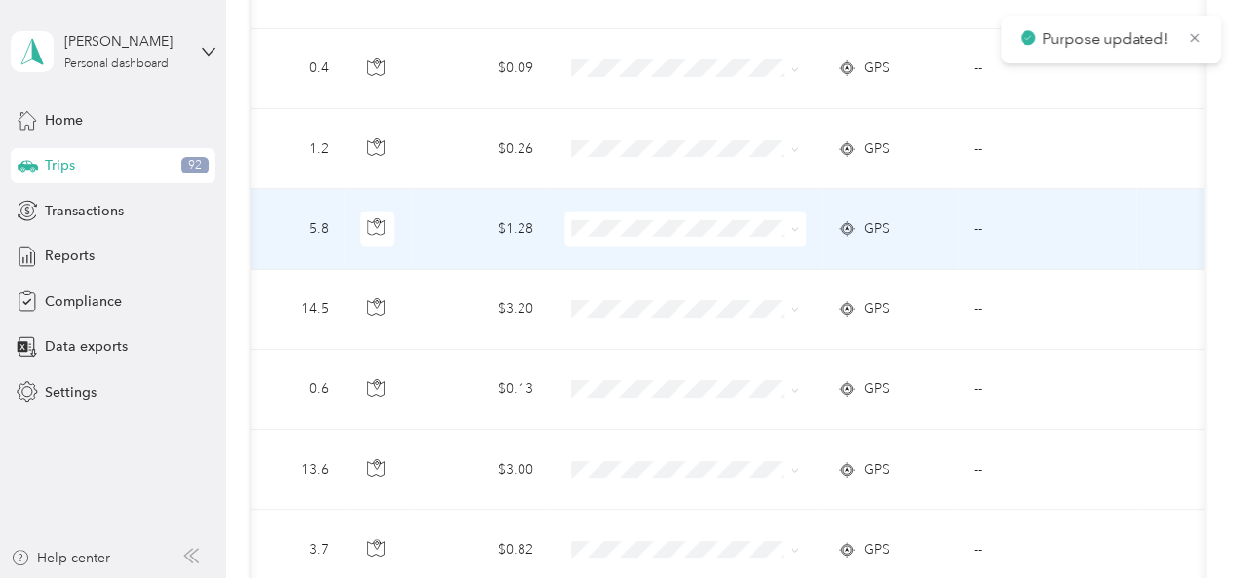
click at [791, 225] on icon at bounding box center [795, 229] width 9 height 9
click at [688, 235] on span "Serv-U-Success" at bounding box center [695, 239] width 180 height 20
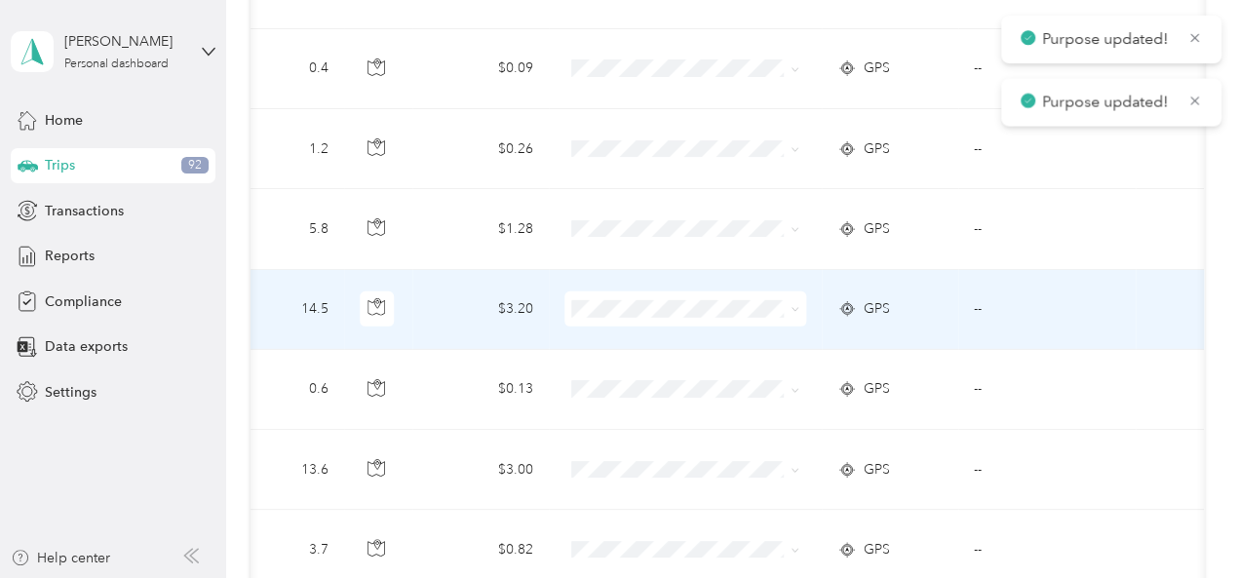
click at [791, 305] on icon at bounding box center [795, 309] width 9 height 9
click at [704, 319] on span "Serv-U-Success" at bounding box center [695, 312] width 180 height 20
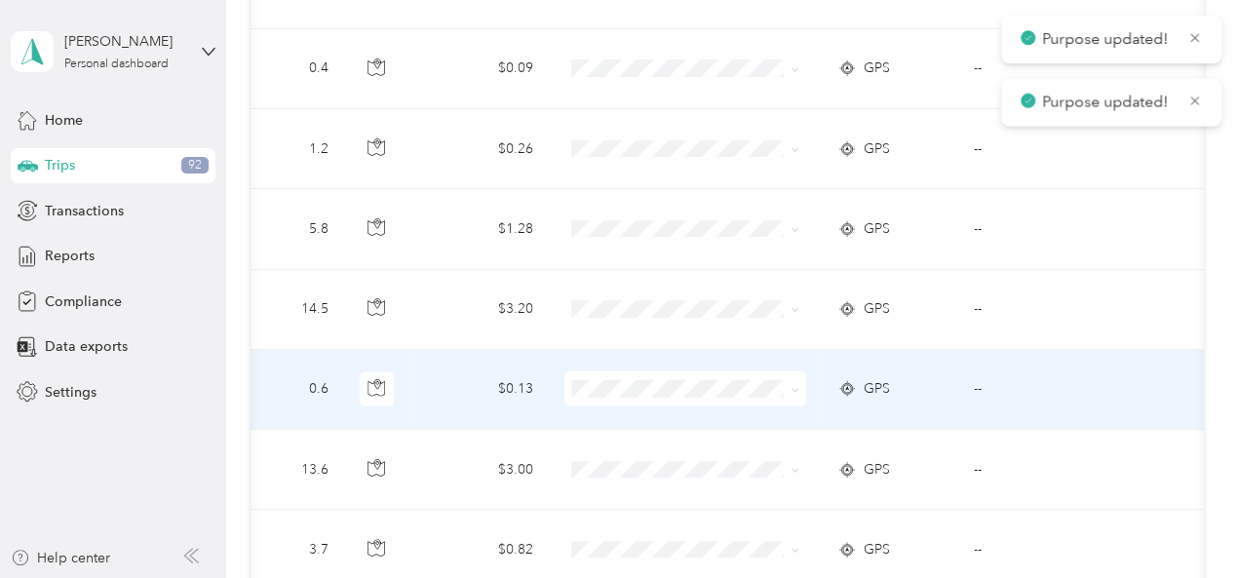
click at [791, 386] on icon at bounding box center [795, 390] width 9 height 9
click at [700, 399] on span "Serv-U-Success" at bounding box center [695, 396] width 180 height 20
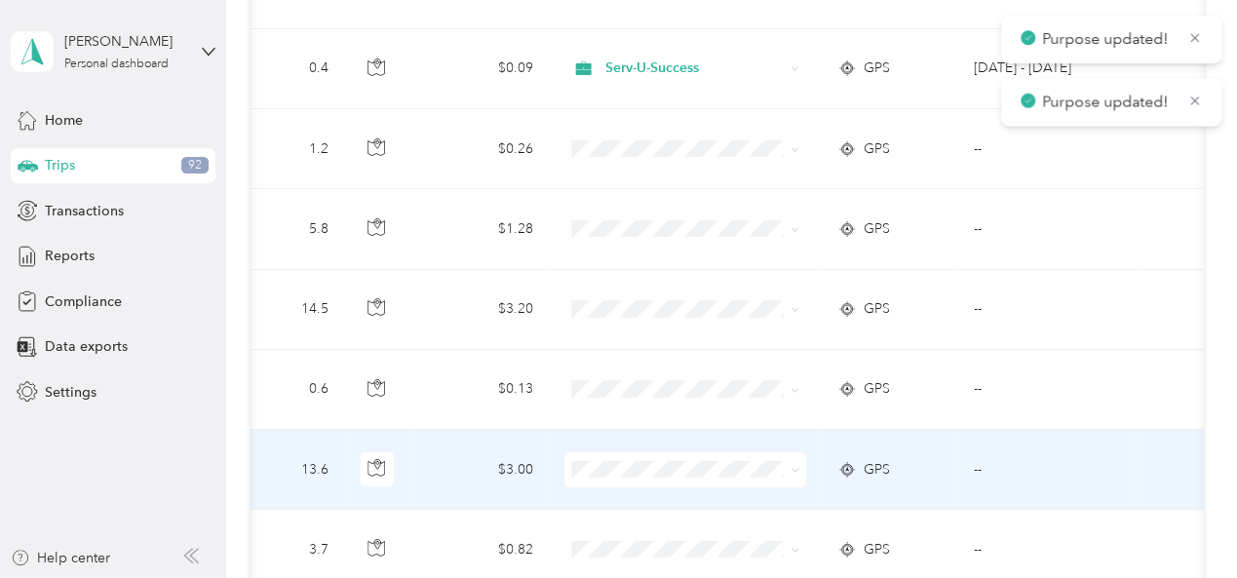
click at [792, 469] on icon at bounding box center [795, 471] width 6 height 4
click at [677, 479] on span "Serv-U-Success" at bounding box center [695, 478] width 180 height 20
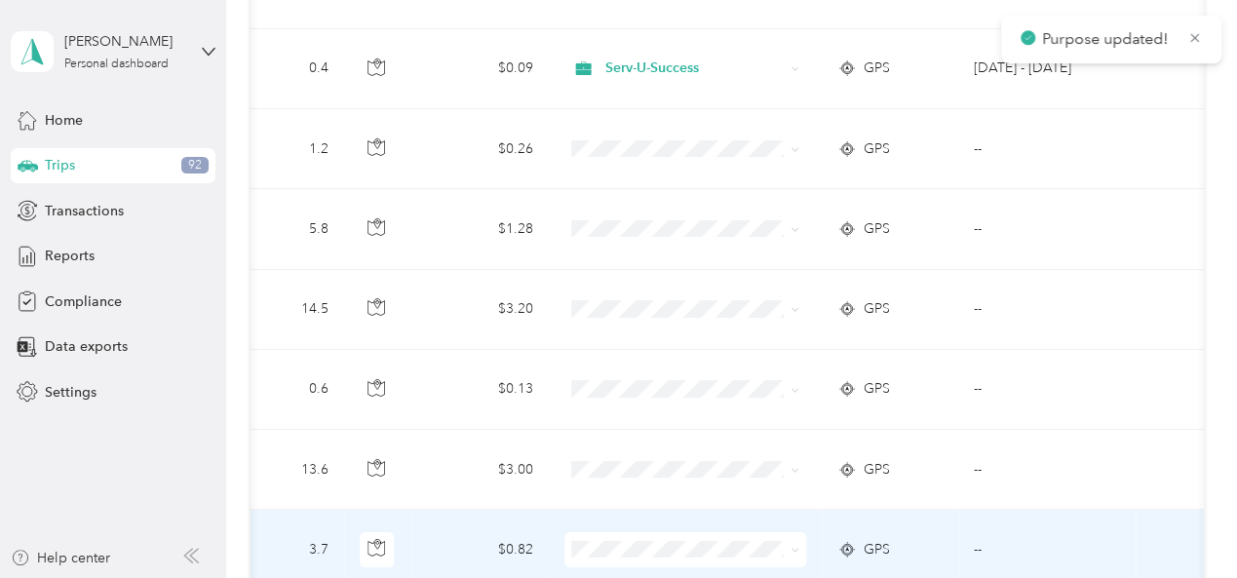
click at [791, 546] on icon at bounding box center [795, 550] width 9 height 9
click at [666, 451] on li "Serv-U-Success" at bounding box center [679, 451] width 242 height 34
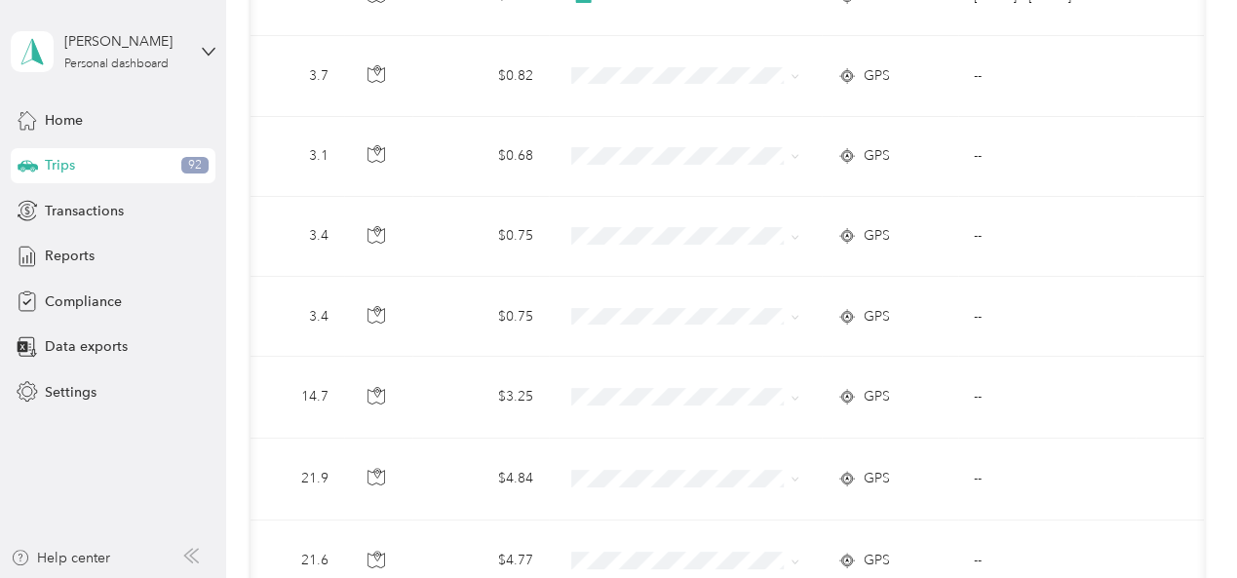
scroll to position [3607, 0]
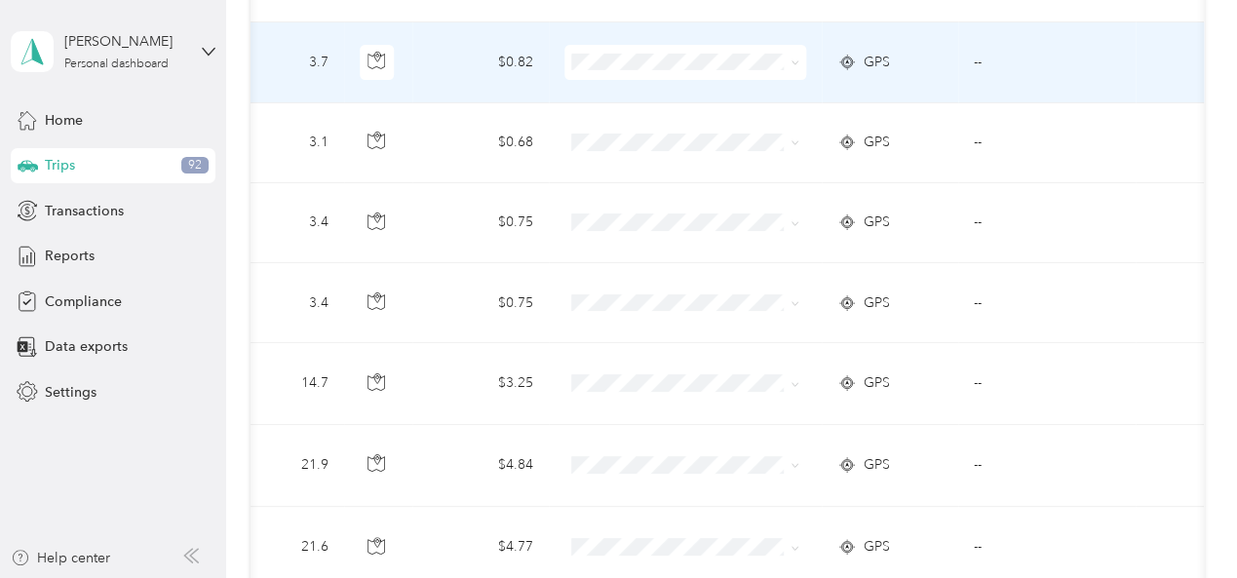
click at [791, 58] on icon at bounding box center [795, 62] width 9 height 9
click at [704, 63] on span "Serv-U-Success" at bounding box center [695, 70] width 180 height 20
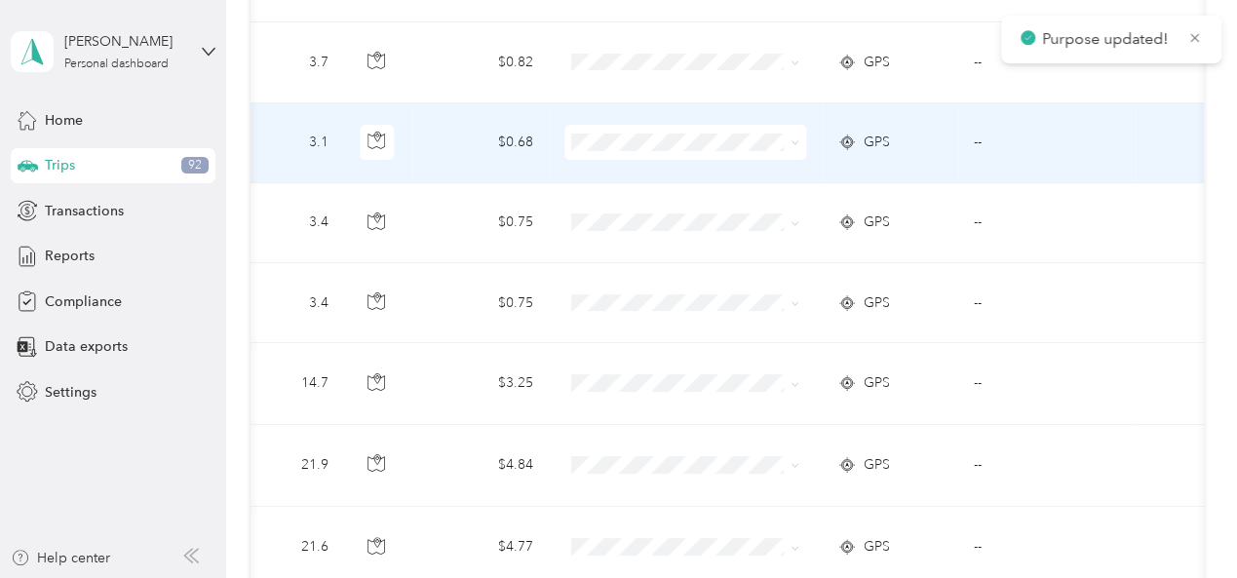
click at [792, 141] on icon at bounding box center [795, 143] width 6 height 4
click at [708, 155] on span "Serv-U-Success" at bounding box center [695, 150] width 180 height 20
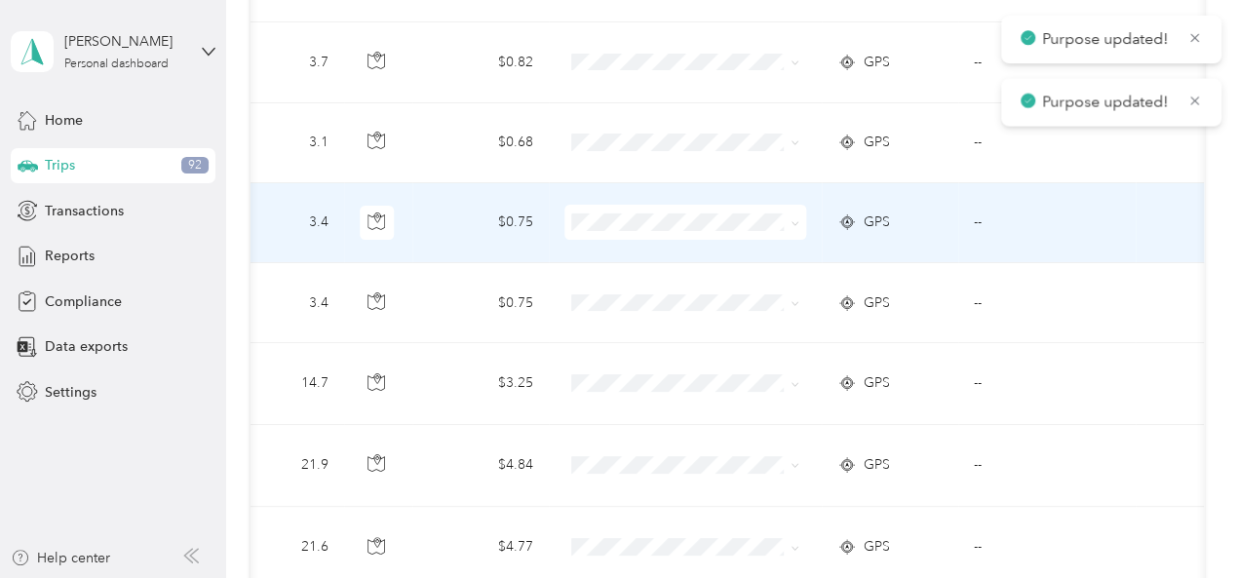
click at [791, 219] on icon at bounding box center [795, 223] width 9 height 9
click at [696, 229] on span "Serv-U-Success" at bounding box center [695, 230] width 180 height 20
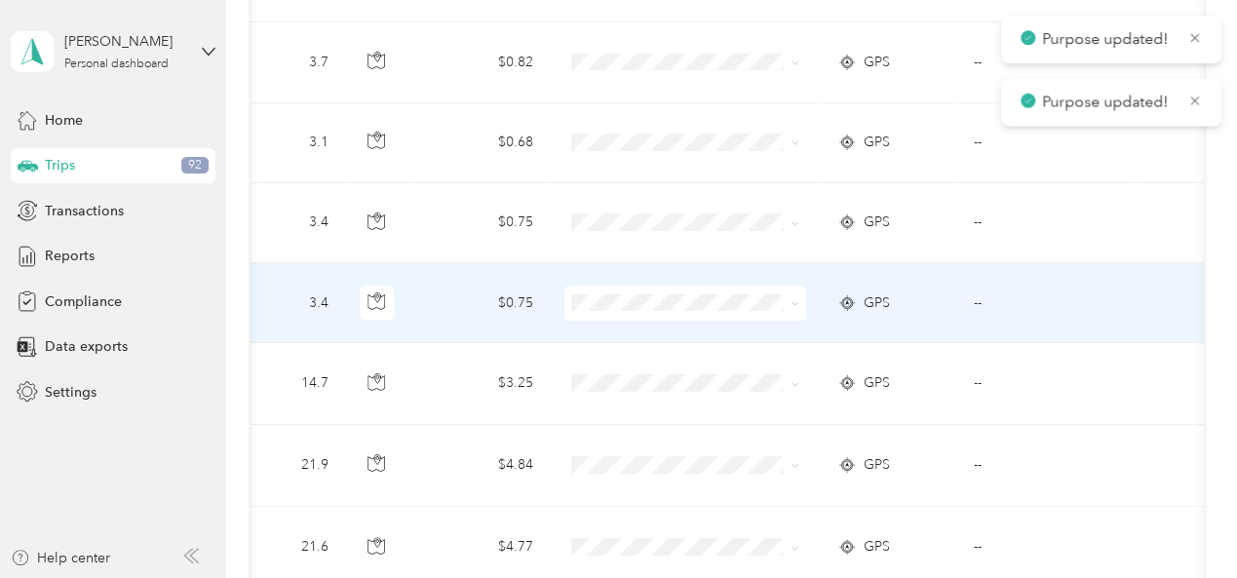
click at [791, 299] on icon at bounding box center [795, 303] width 9 height 9
click at [718, 309] on span "Serv-U-Success" at bounding box center [695, 309] width 180 height 20
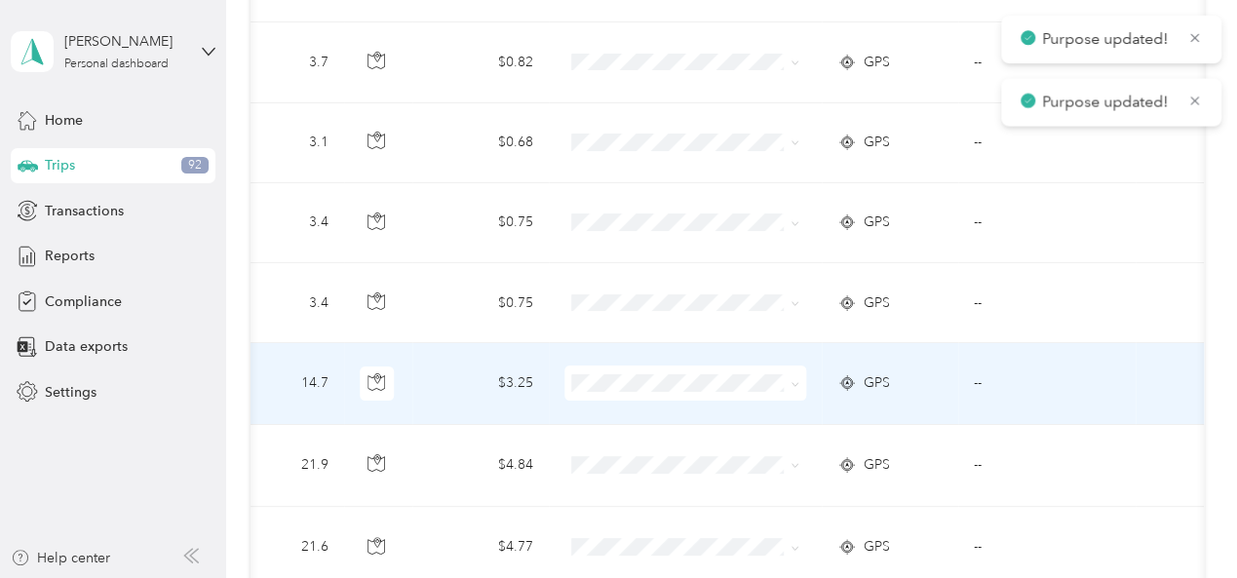
click at [791, 380] on icon at bounding box center [795, 384] width 9 height 9
click at [725, 389] on span "Serv-U-Success" at bounding box center [695, 390] width 180 height 20
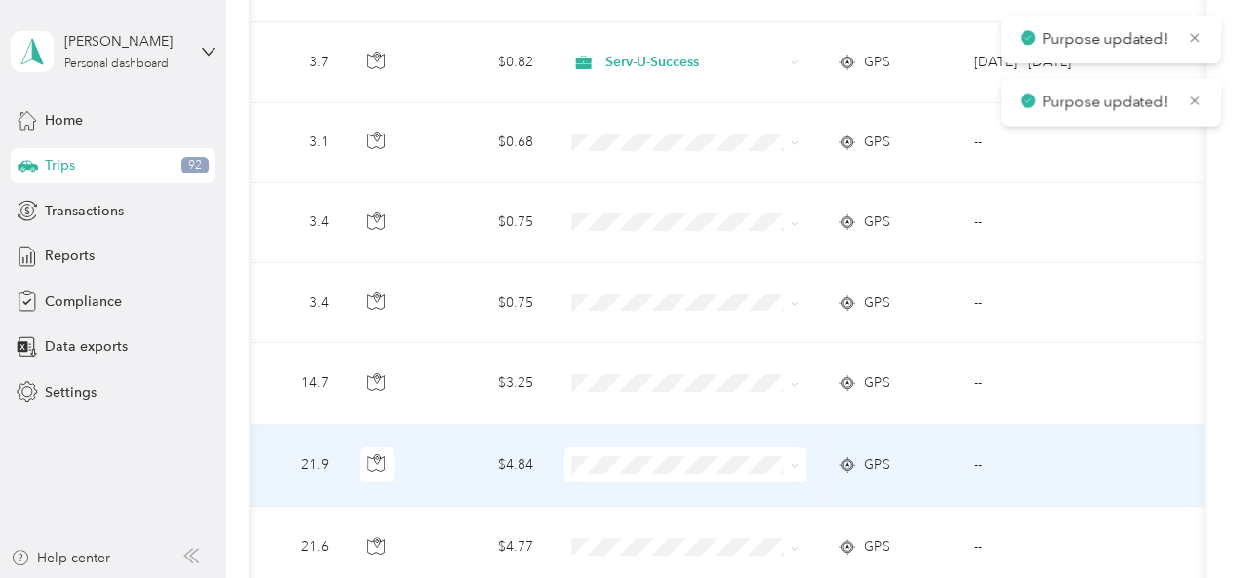
click at [791, 461] on icon at bounding box center [795, 465] width 9 height 9
click at [710, 468] on span "Serv-U-Success" at bounding box center [695, 470] width 180 height 20
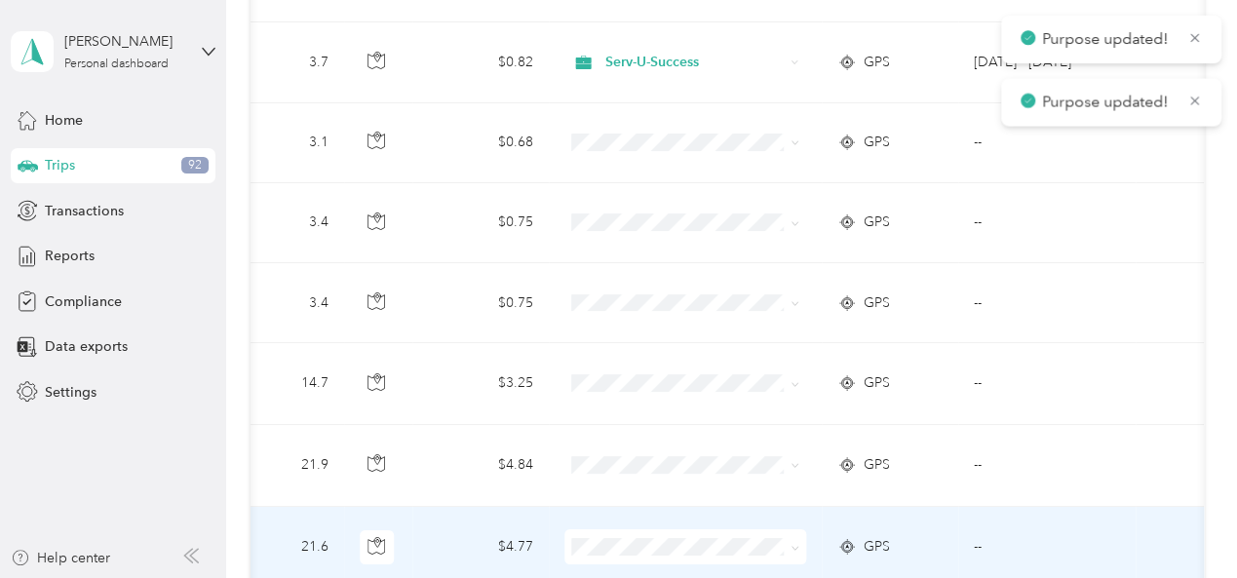
click at [791, 544] on icon at bounding box center [795, 548] width 9 height 9
click at [688, 438] on span "Serv-U-Success" at bounding box center [695, 443] width 180 height 20
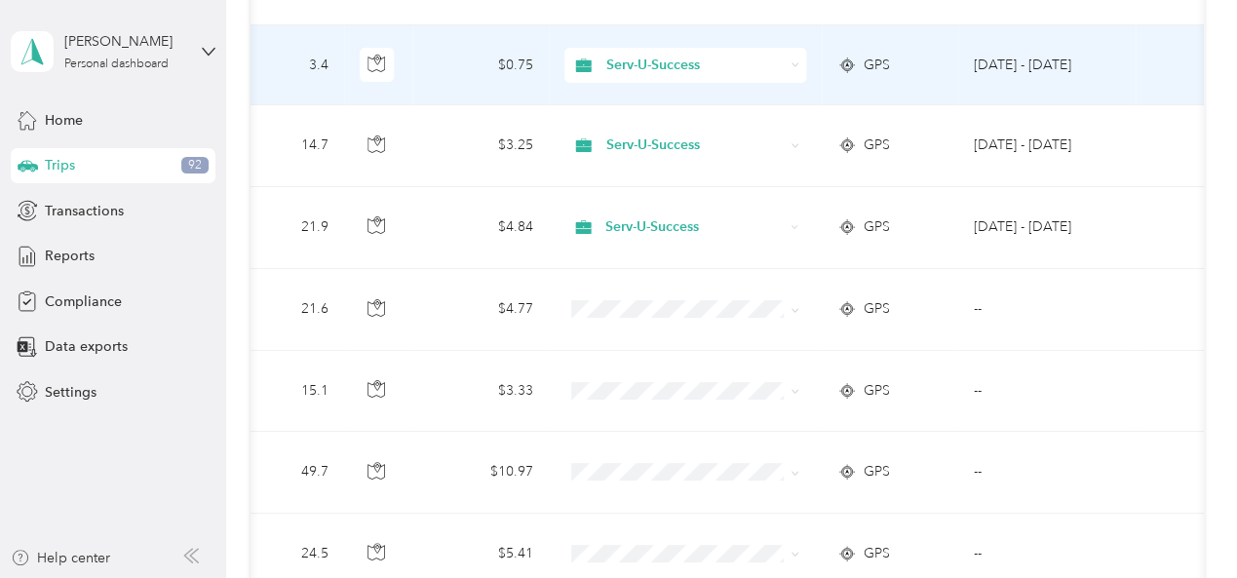
scroll to position [3900, 0]
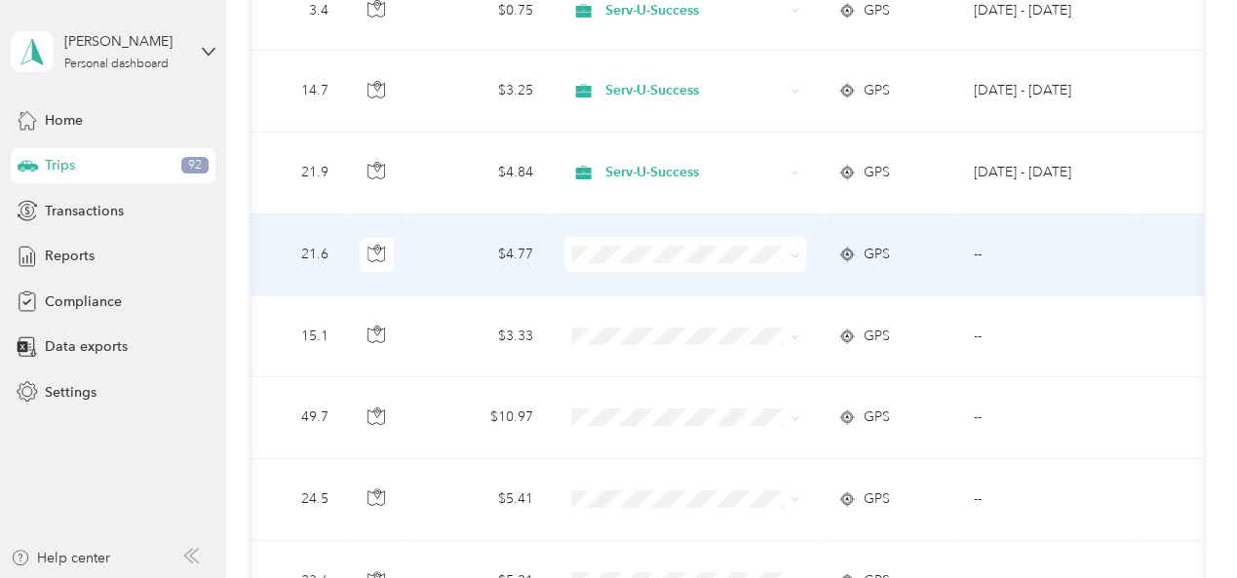
click at [791, 252] on icon at bounding box center [795, 256] width 9 height 9
click at [709, 262] on li "Serv-U-Success" at bounding box center [679, 252] width 242 height 34
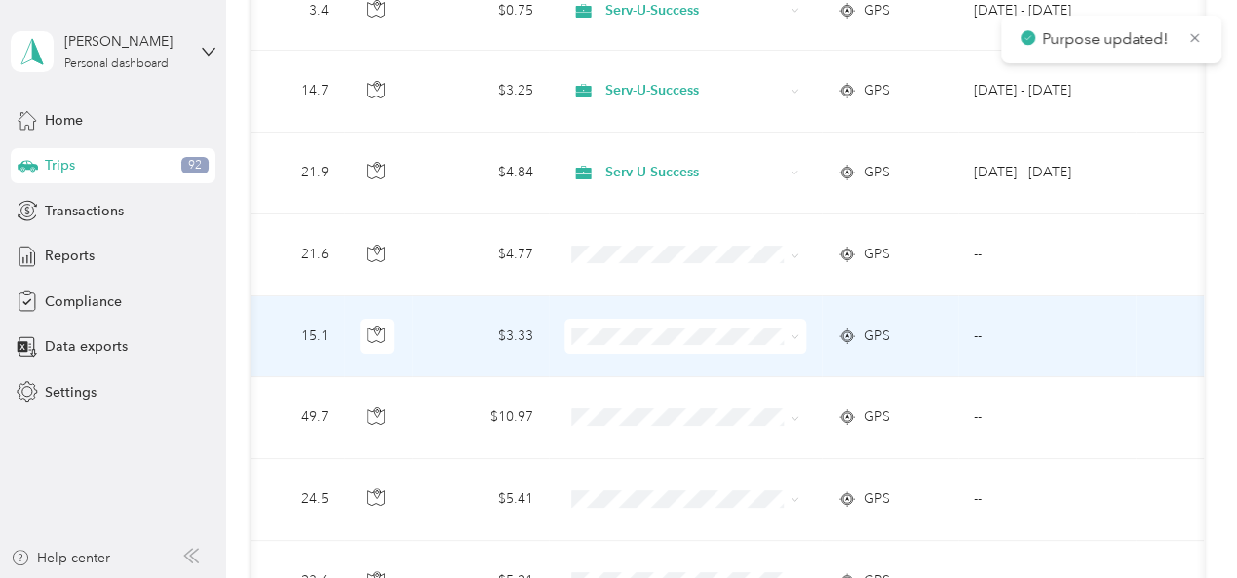
click at [791, 332] on icon at bounding box center [795, 336] width 9 height 9
click at [706, 333] on span "Serv-U-Success" at bounding box center [695, 338] width 180 height 20
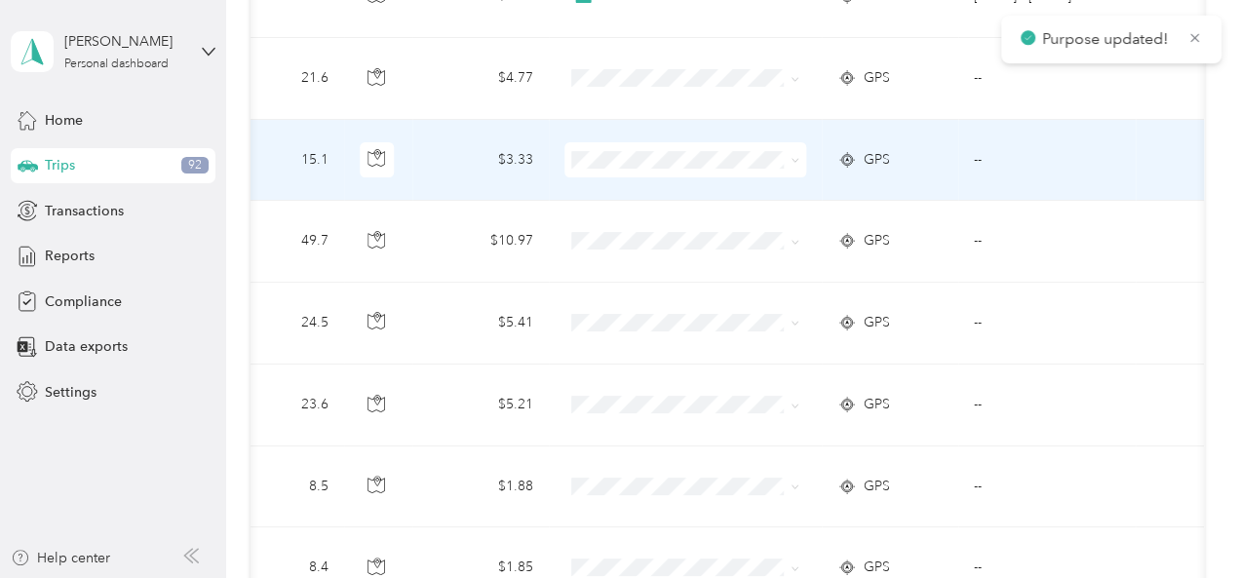
scroll to position [4095, 0]
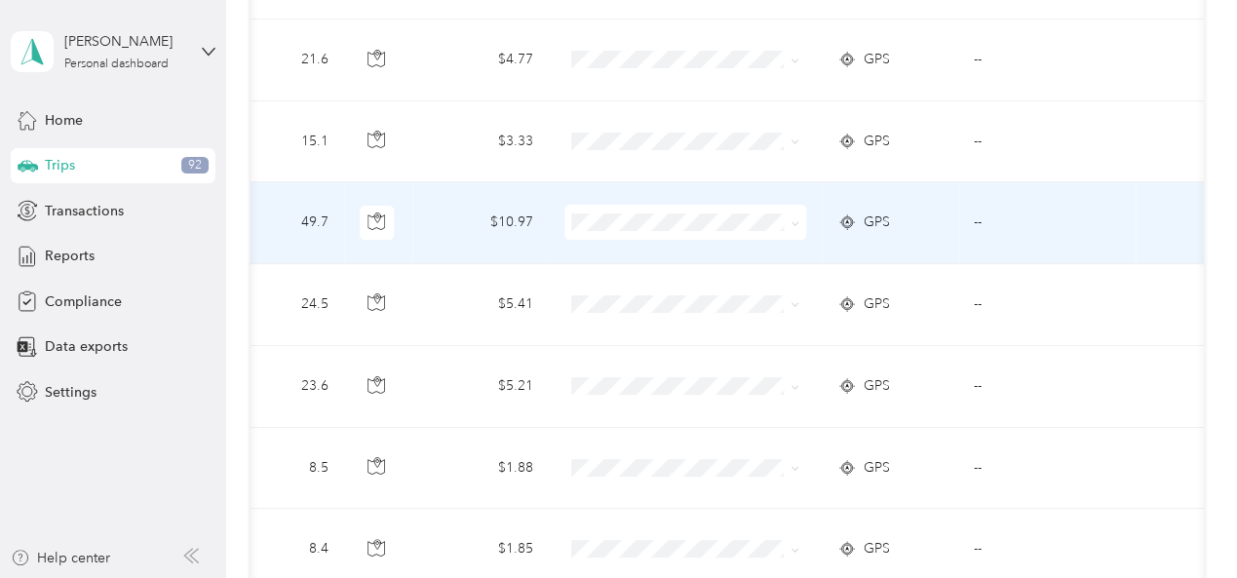
click at [791, 214] on span at bounding box center [795, 222] width 9 height 17
click at [791, 219] on icon at bounding box center [795, 223] width 9 height 9
click at [723, 224] on span "Serv-U-Success" at bounding box center [695, 223] width 180 height 20
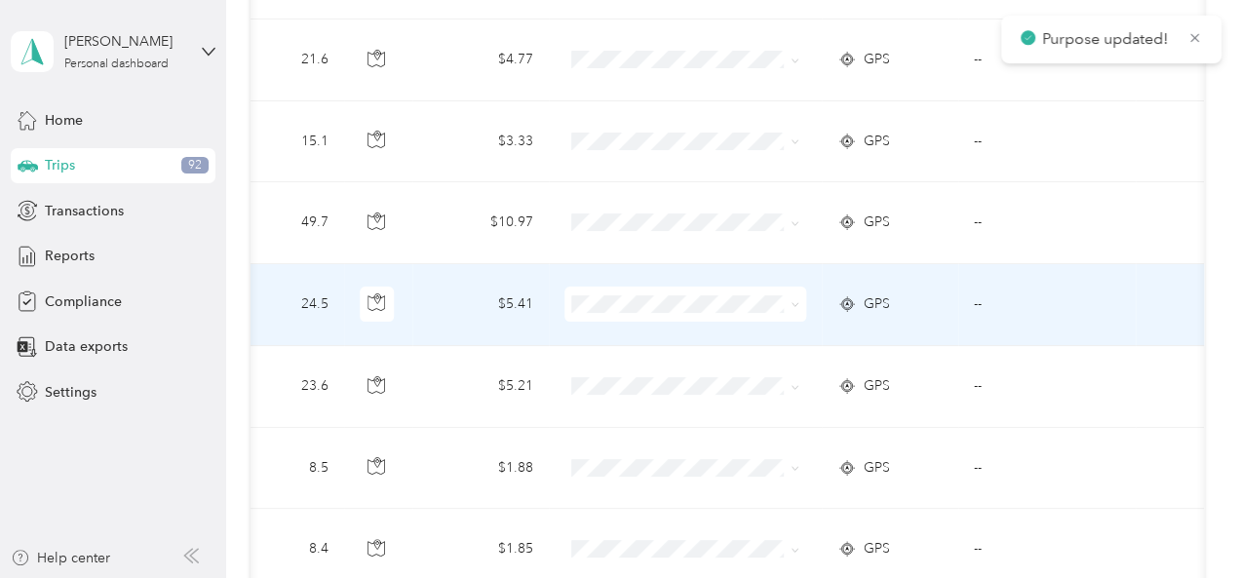
click at [792, 300] on icon at bounding box center [795, 304] width 9 height 9
click at [698, 300] on span "Serv-U-Success" at bounding box center [695, 302] width 180 height 20
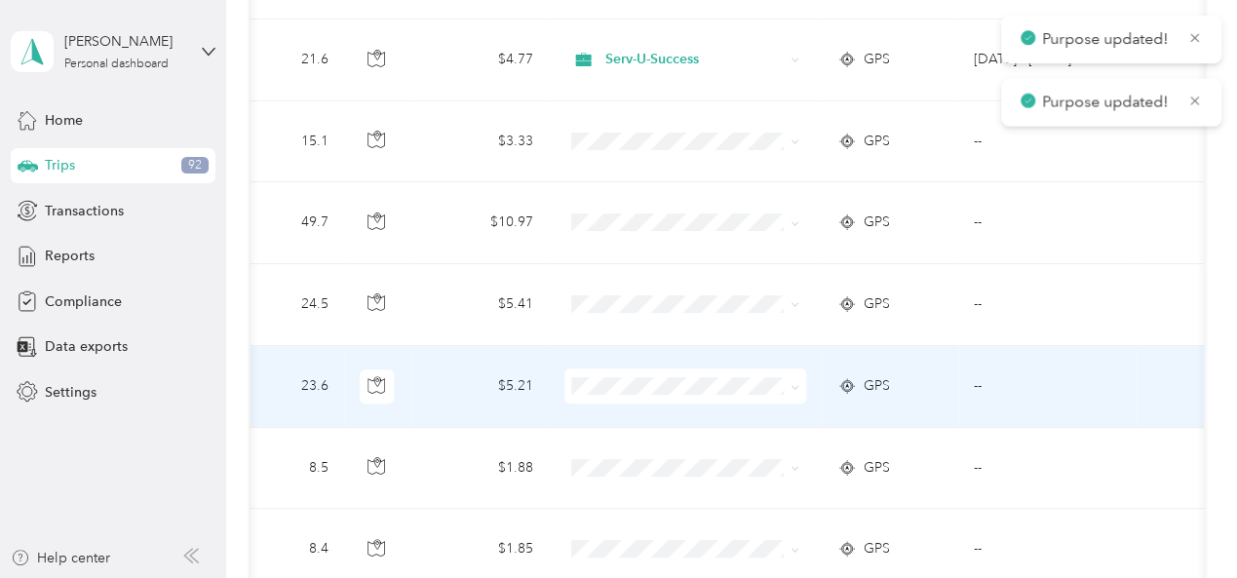
click at [792, 383] on icon at bounding box center [795, 387] width 9 height 9
click at [688, 377] on span "Serv-U-Success" at bounding box center [695, 381] width 180 height 20
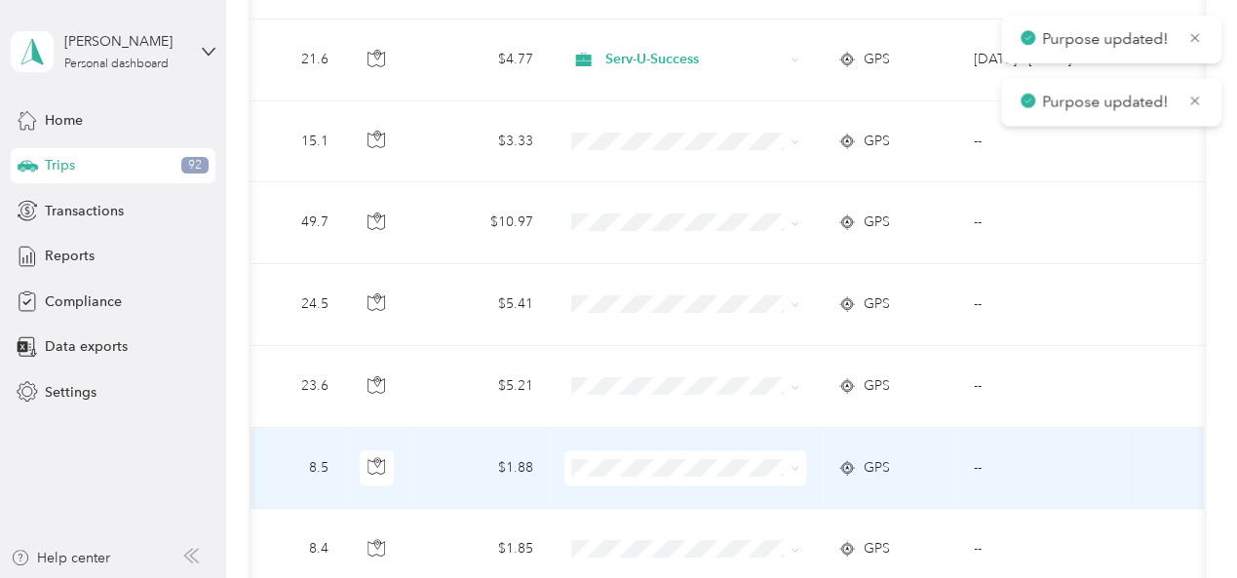
click at [791, 464] on icon at bounding box center [795, 468] width 9 height 9
click at [676, 458] on span "Serv-U-Success" at bounding box center [695, 461] width 180 height 20
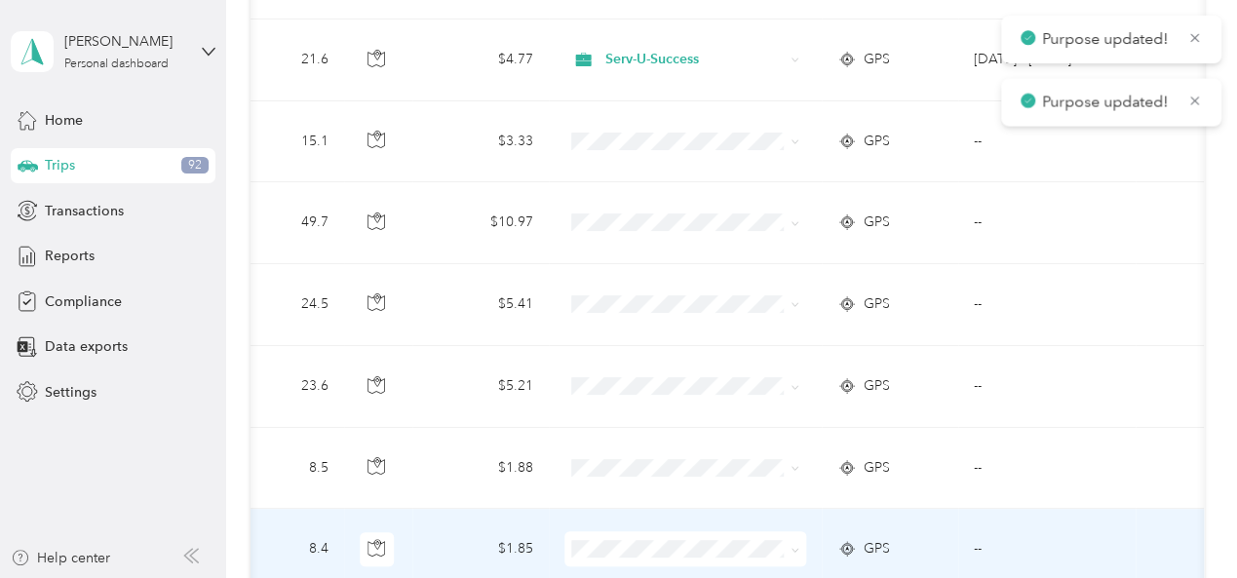
click at [792, 548] on icon at bounding box center [795, 550] width 6 height 4
click at [694, 438] on span "Serv-U-Success" at bounding box center [695, 434] width 180 height 20
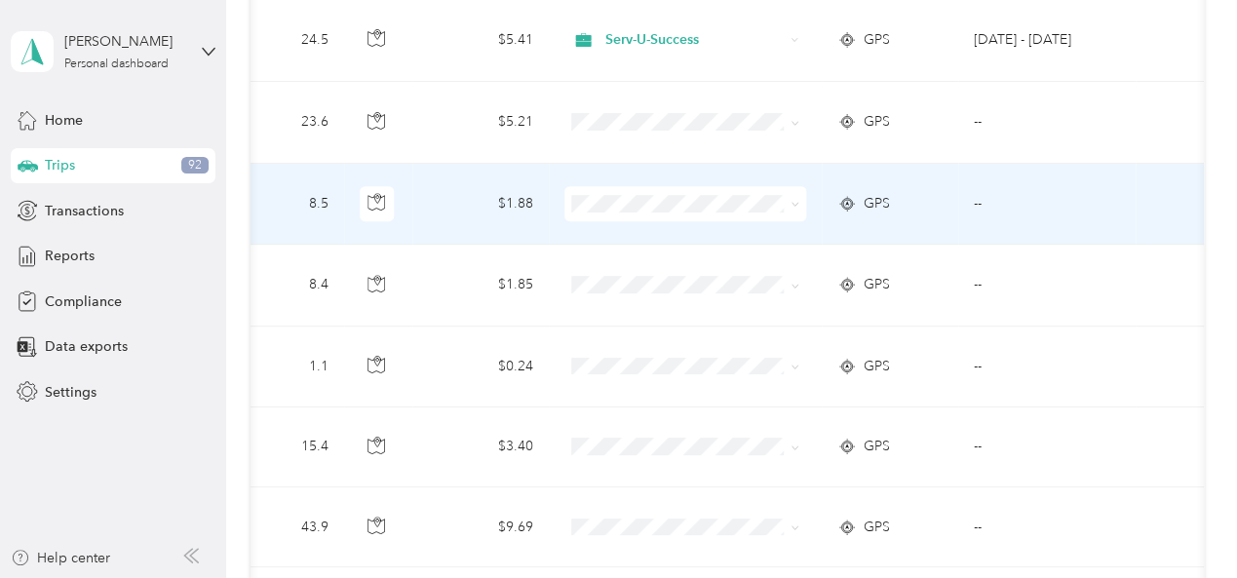
scroll to position [4387, 0]
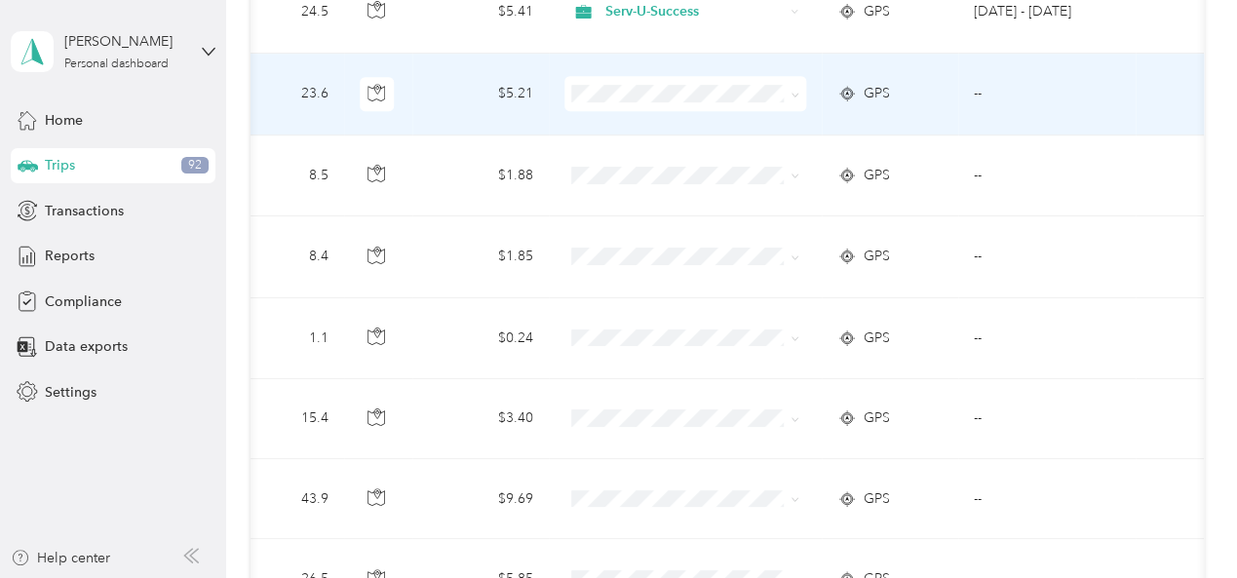
click at [791, 91] on icon at bounding box center [795, 95] width 9 height 9
click at [727, 84] on span "Serv-U-Success" at bounding box center [695, 89] width 180 height 20
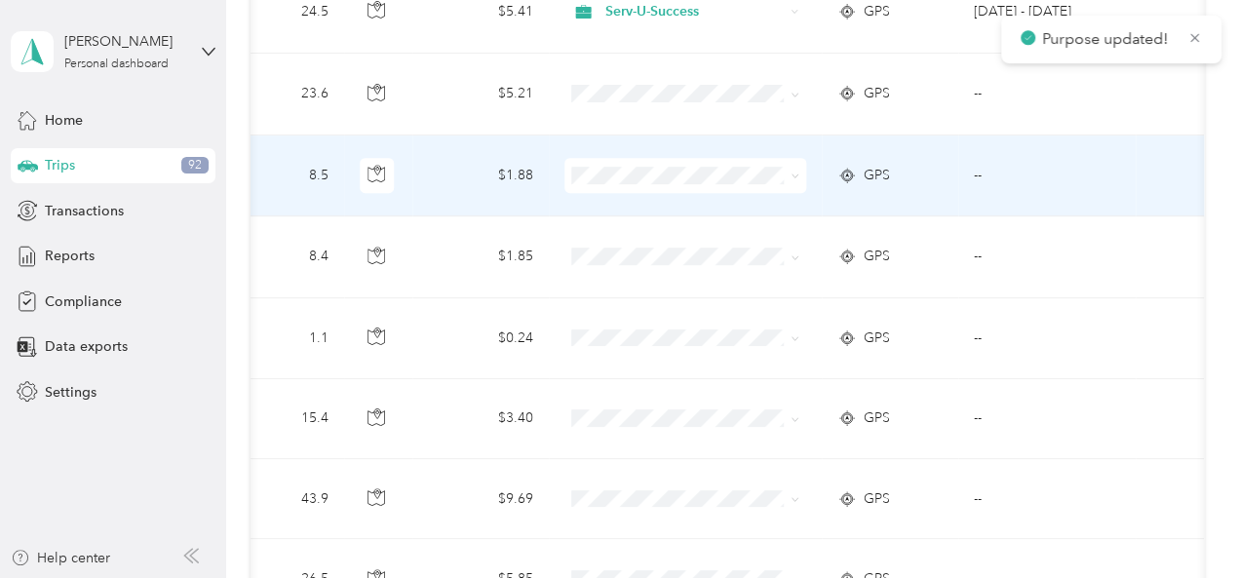
click at [791, 172] on icon at bounding box center [795, 176] width 9 height 9
click at [707, 165] on span "Serv-U-Success" at bounding box center [695, 169] width 180 height 20
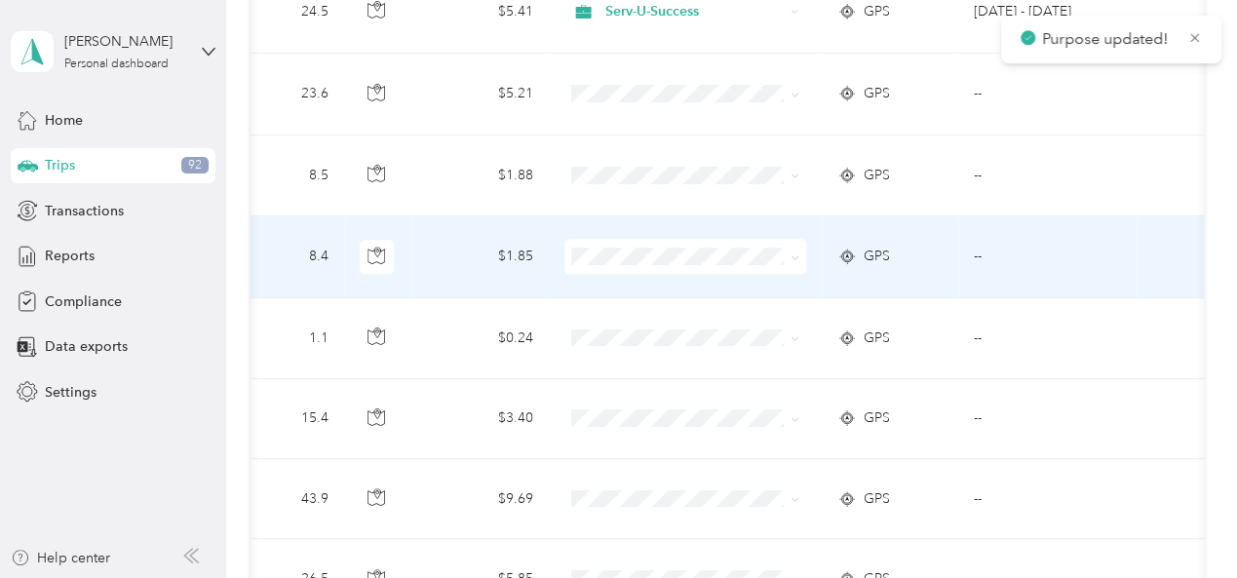
click at [791, 253] on icon at bounding box center [795, 257] width 9 height 9
click at [710, 257] on li "Serv-U-Success" at bounding box center [679, 249] width 242 height 34
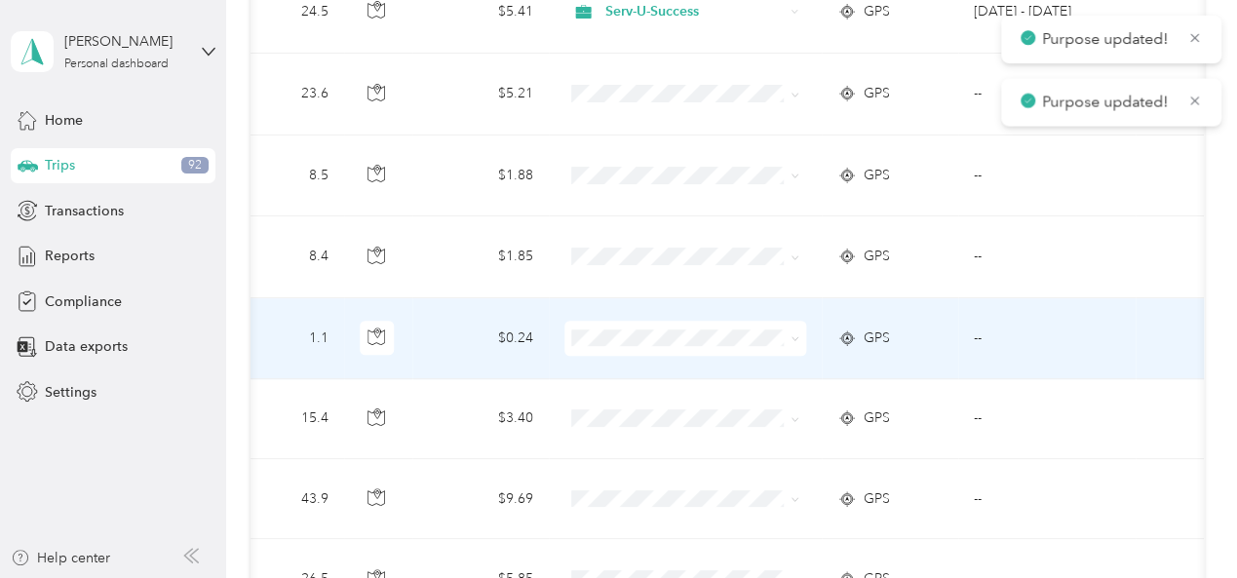
click at [791, 334] on icon at bounding box center [795, 338] width 9 height 9
click at [688, 330] on span "Serv-U-Success" at bounding box center [695, 329] width 180 height 20
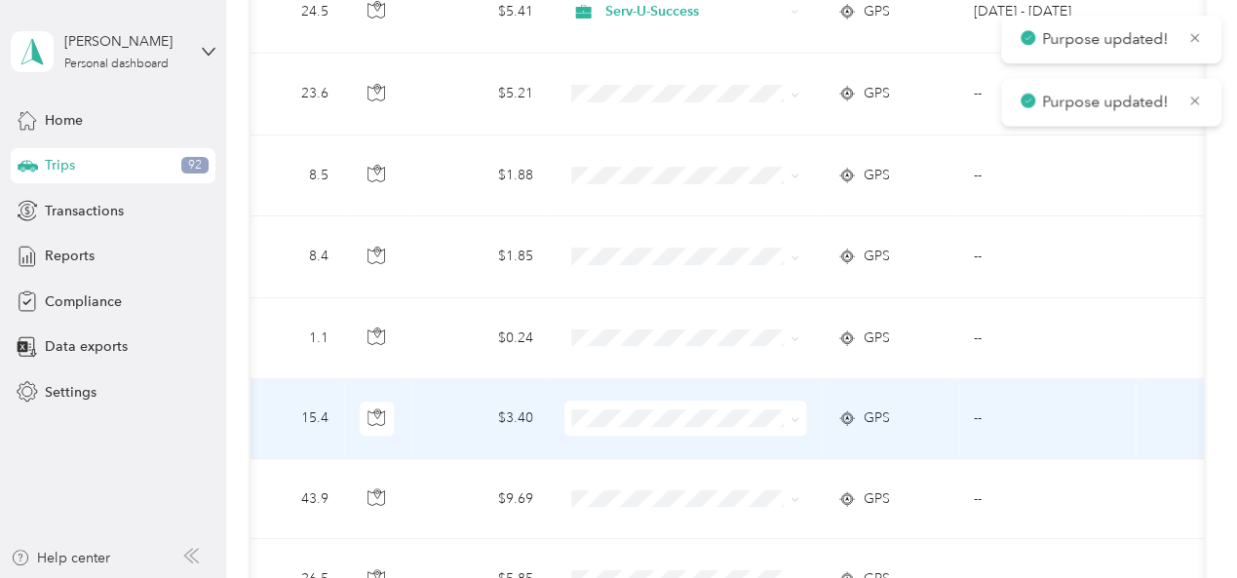
click at [791, 415] on icon at bounding box center [795, 419] width 9 height 9
click at [697, 415] on li "Serv-U-Success" at bounding box center [679, 409] width 242 height 34
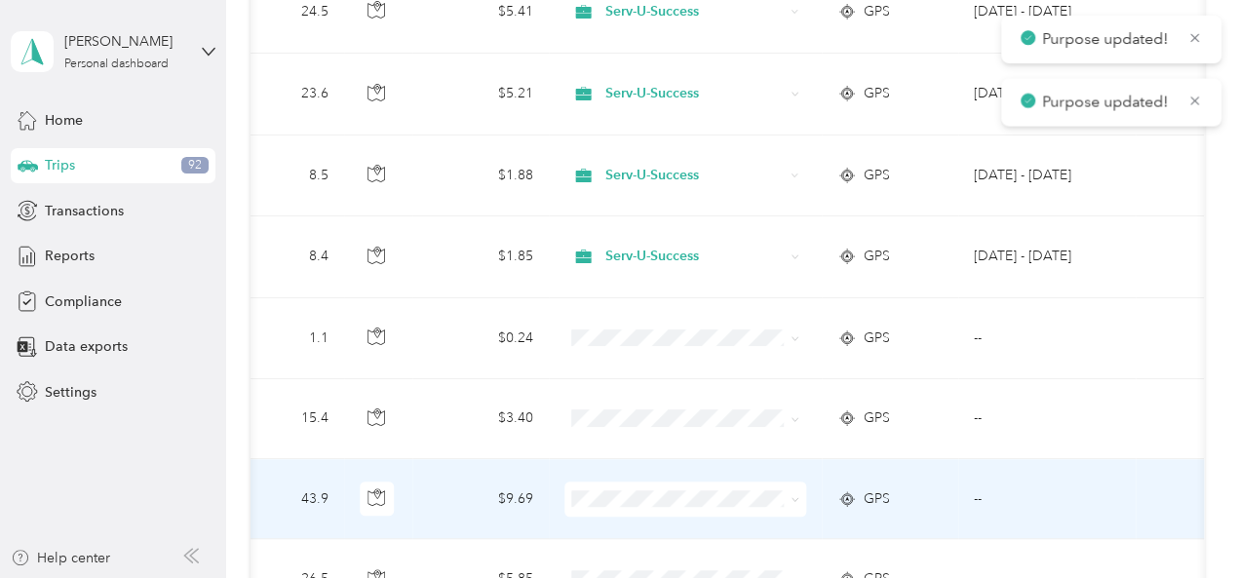
click at [791, 495] on icon at bounding box center [795, 499] width 9 height 9
click at [672, 485] on span "Serv-U-Success" at bounding box center [695, 489] width 180 height 20
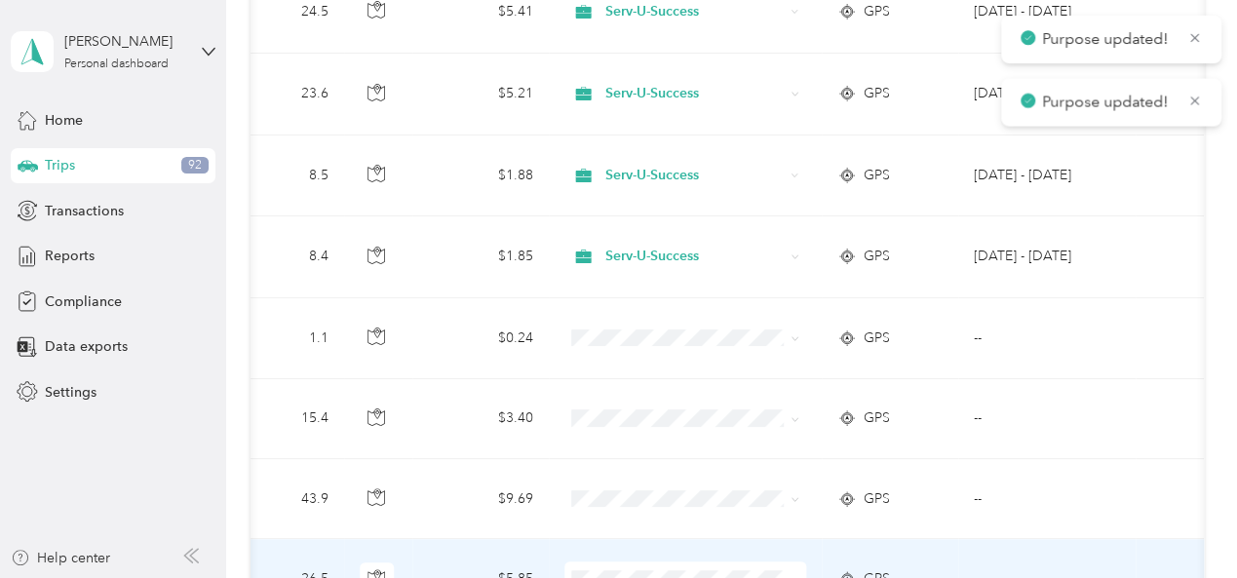
click at [791, 576] on icon at bounding box center [795, 580] width 9 height 9
click at [682, 457] on span "Serv-U-Success" at bounding box center [695, 461] width 180 height 20
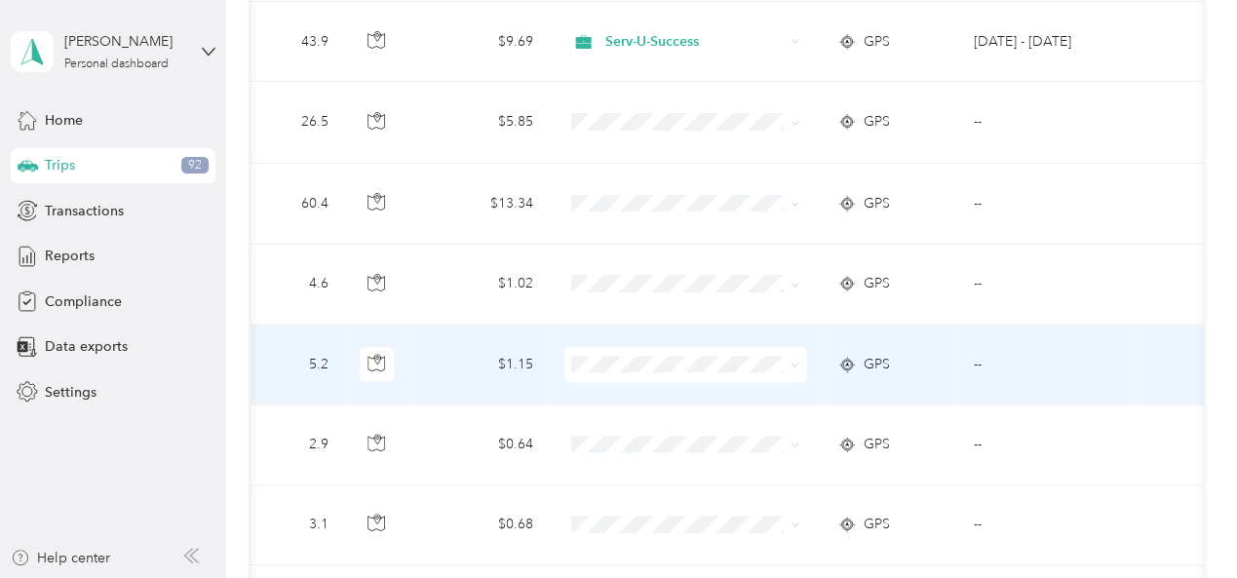
scroll to position [4875, 0]
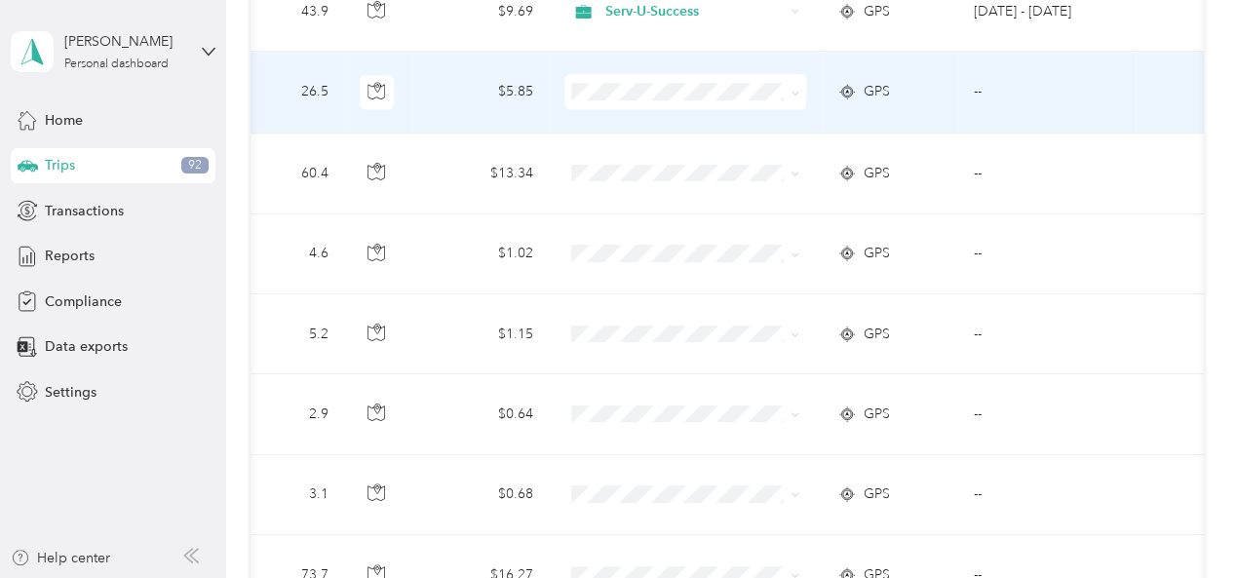
click at [792, 91] on icon at bounding box center [795, 93] width 6 height 4
click at [713, 74] on span "Serv-U-Success" at bounding box center [695, 81] width 180 height 20
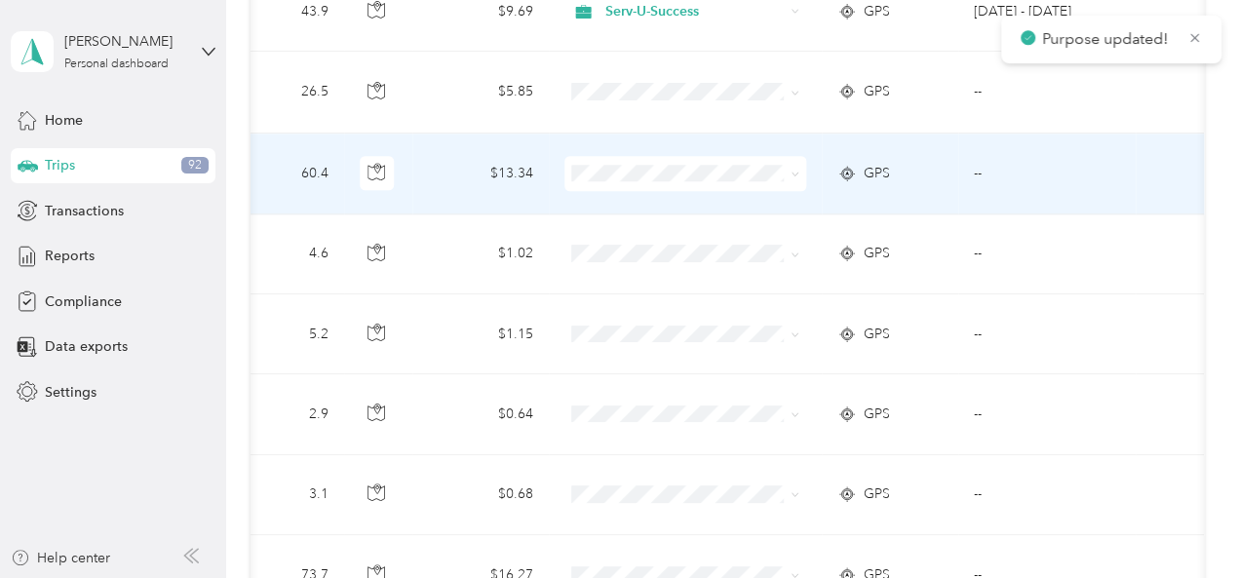
click at [791, 170] on icon at bounding box center [795, 174] width 9 height 9
click at [683, 161] on span "Serv-U-Success" at bounding box center [695, 161] width 180 height 20
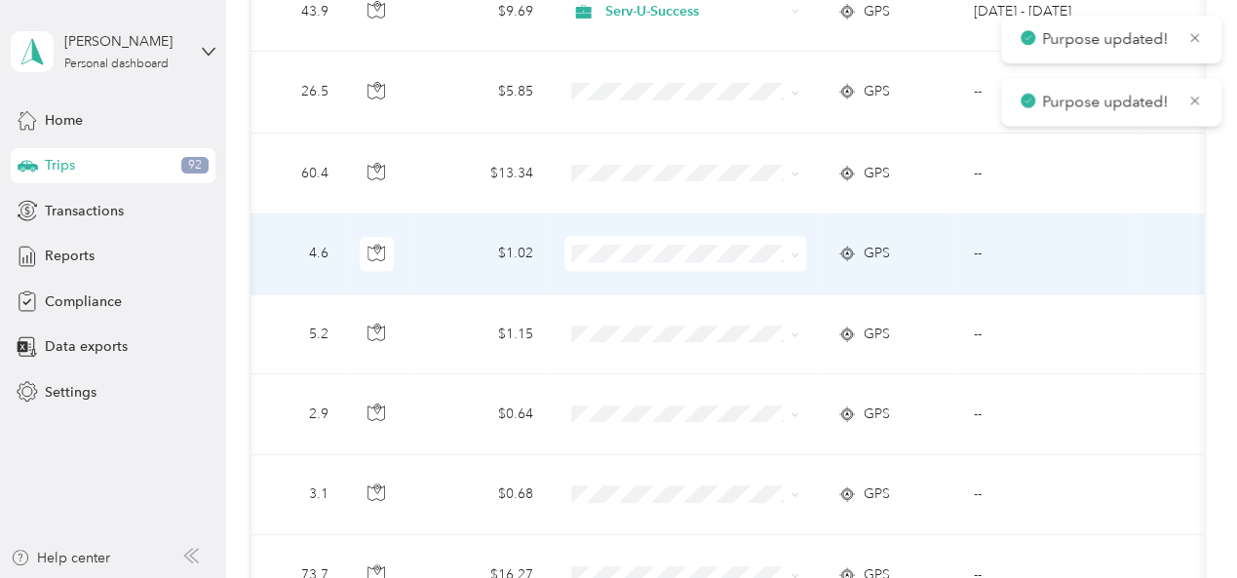
click at [791, 251] on icon at bounding box center [795, 255] width 9 height 9
click at [704, 241] on span "Serv-U-Success" at bounding box center [695, 241] width 180 height 20
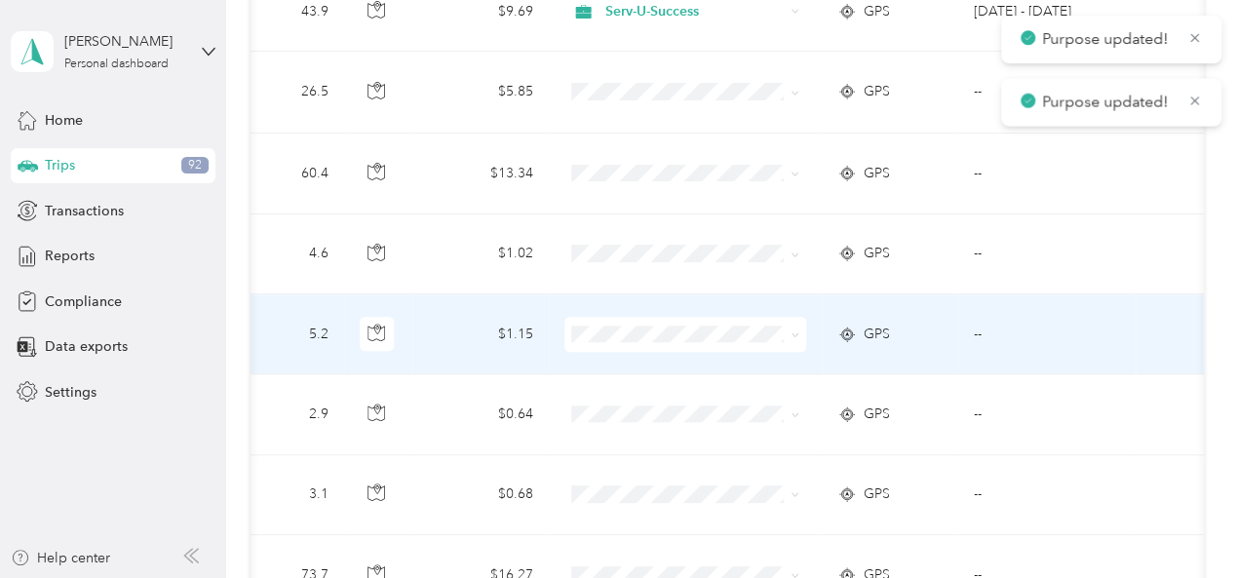
click at [792, 331] on icon at bounding box center [795, 335] width 9 height 9
click at [694, 316] on span "Serv-U-Success" at bounding box center [695, 321] width 180 height 20
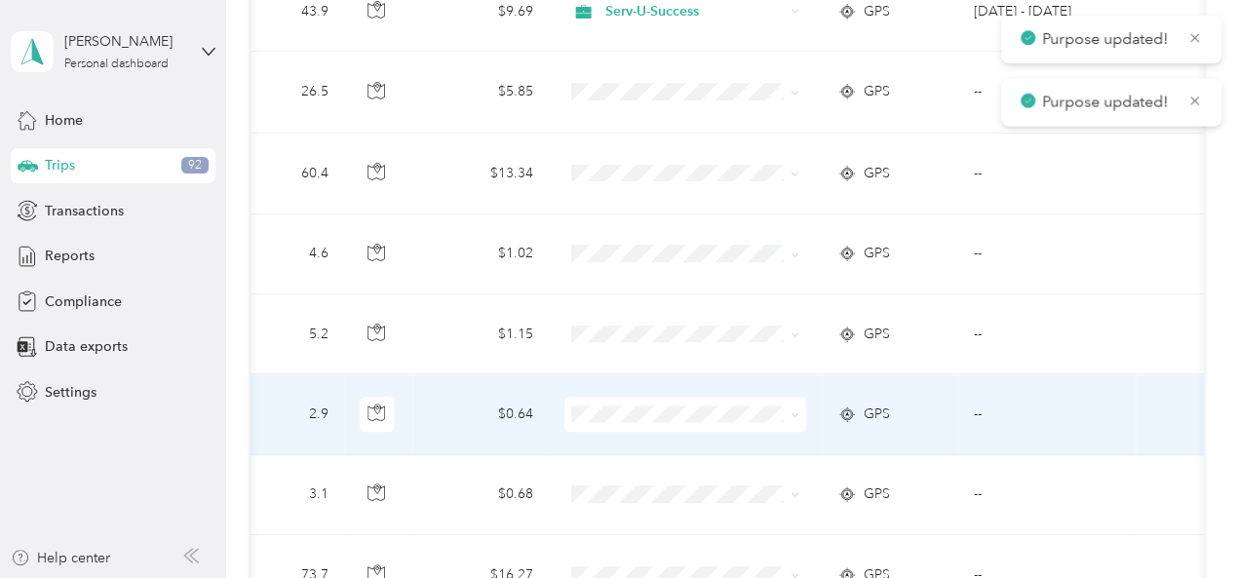
click at [791, 410] on icon at bounding box center [795, 414] width 9 height 9
drag, startPoint x: 685, startPoint y: 405, endPoint x: 696, endPoint y: 406, distance: 10.8
click at [684, 403] on span "Serv-U-Success" at bounding box center [695, 400] width 180 height 20
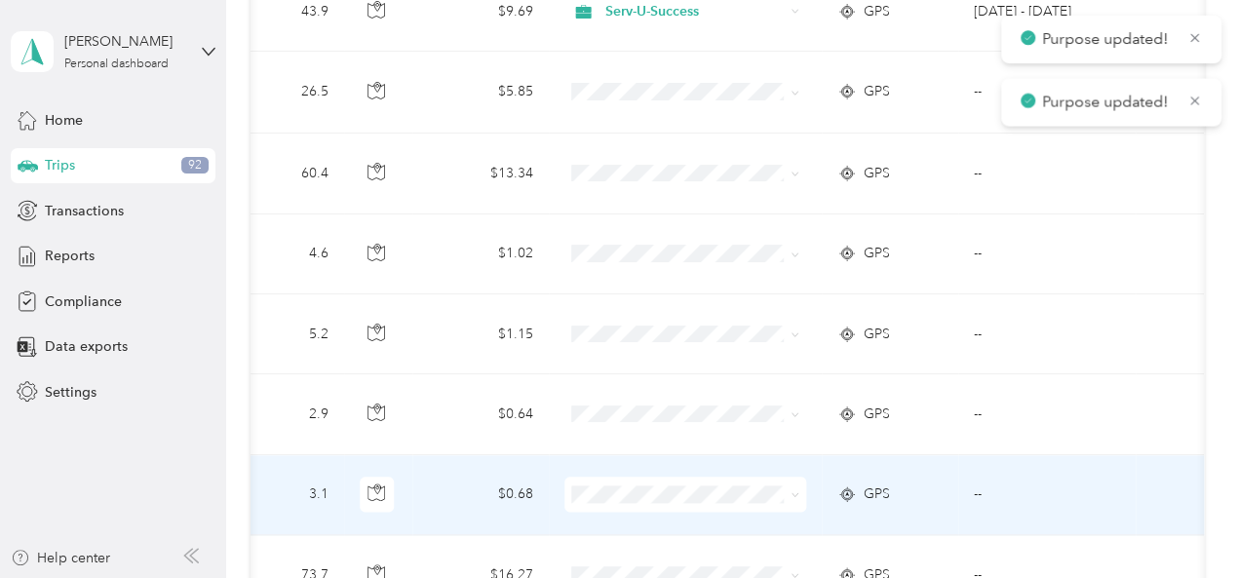
click at [791, 490] on icon at bounding box center [795, 494] width 9 height 9
click at [697, 476] on span "Serv-U-Success" at bounding box center [695, 480] width 180 height 20
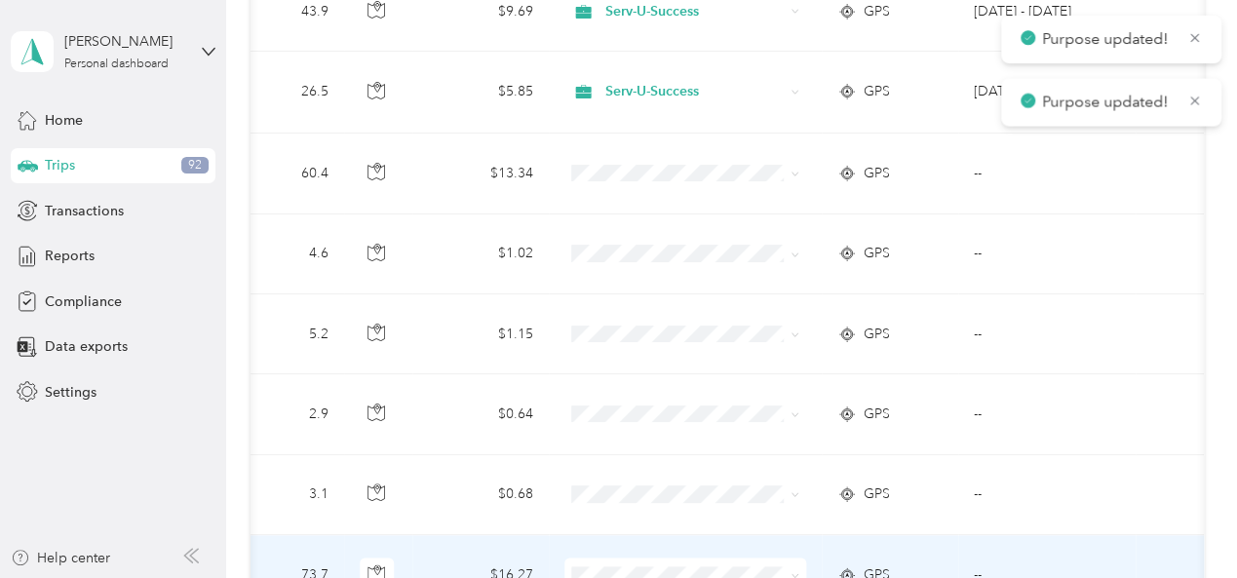
click at [791, 571] on icon at bounding box center [795, 575] width 9 height 9
click at [682, 450] on span "Serv-U-Success" at bounding box center [695, 453] width 180 height 20
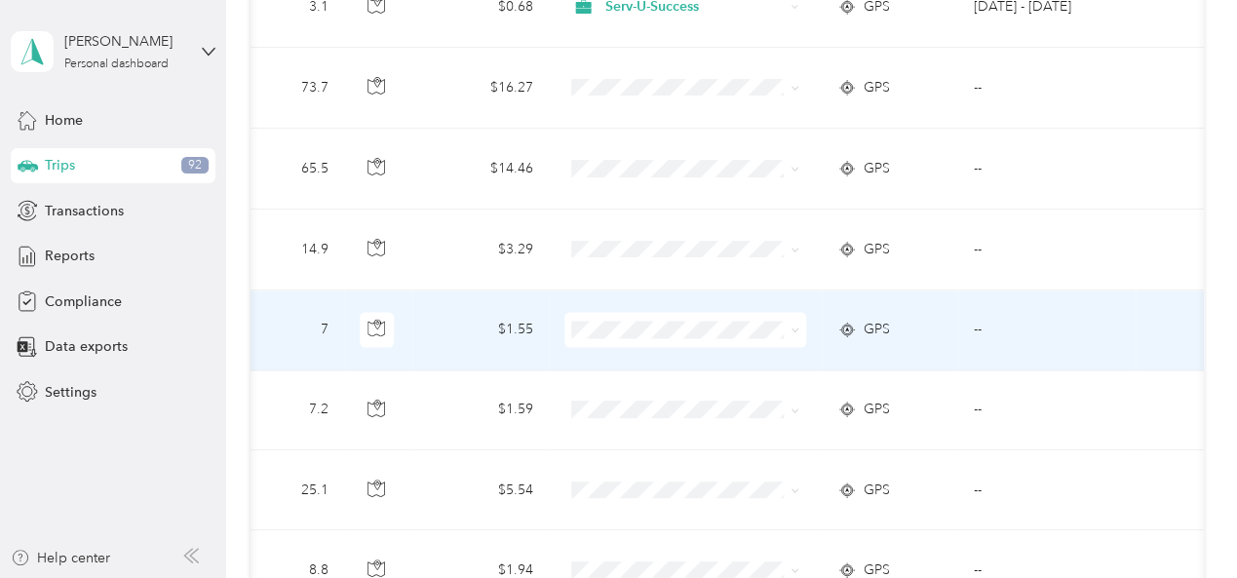
scroll to position [5265, 0]
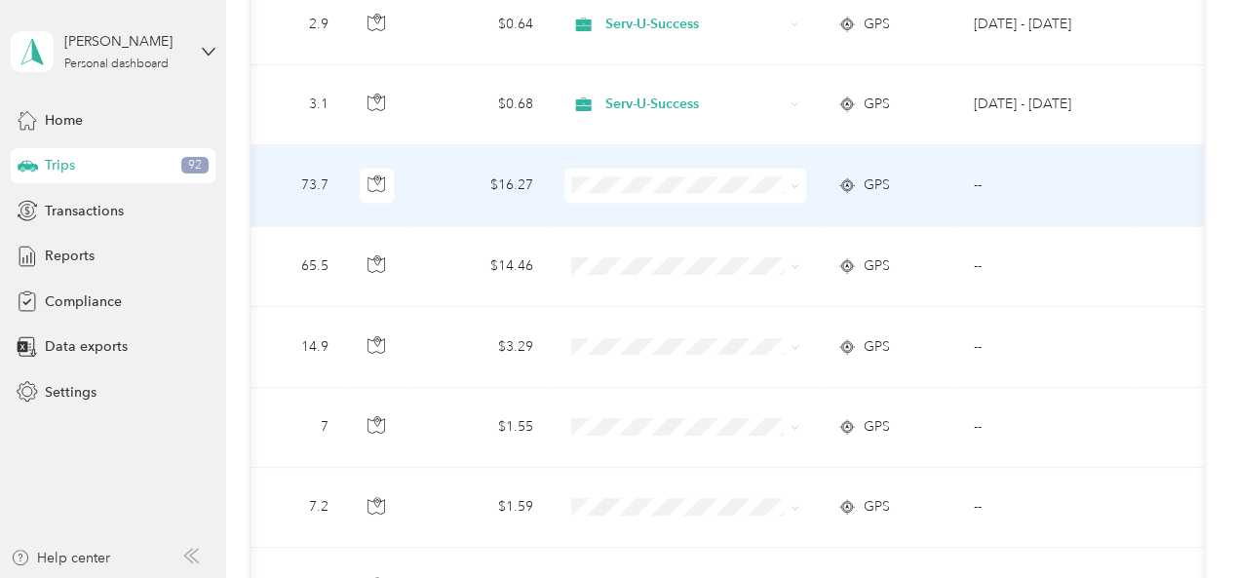
click at [791, 181] on icon at bounding box center [795, 185] width 9 height 9
click at [705, 175] on span "Serv-U-Success" at bounding box center [695, 170] width 180 height 20
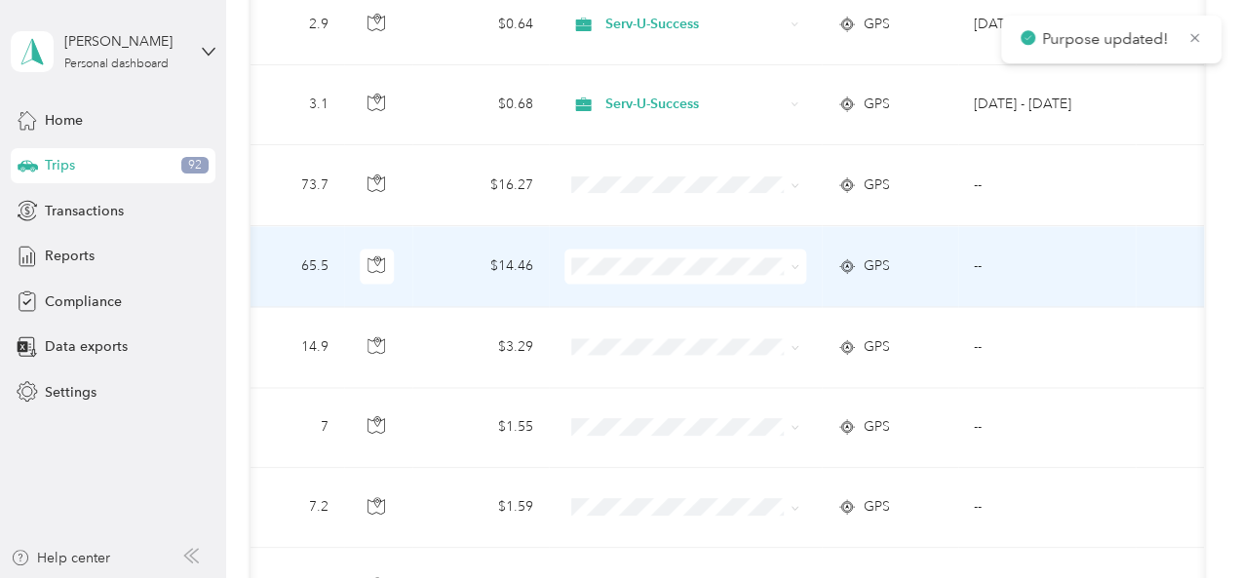
click at [791, 262] on icon at bounding box center [795, 266] width 9 height 9
click at [748, 243] on span "Serv-U-Success" at bounding box center [695, 250] width 180 height 20
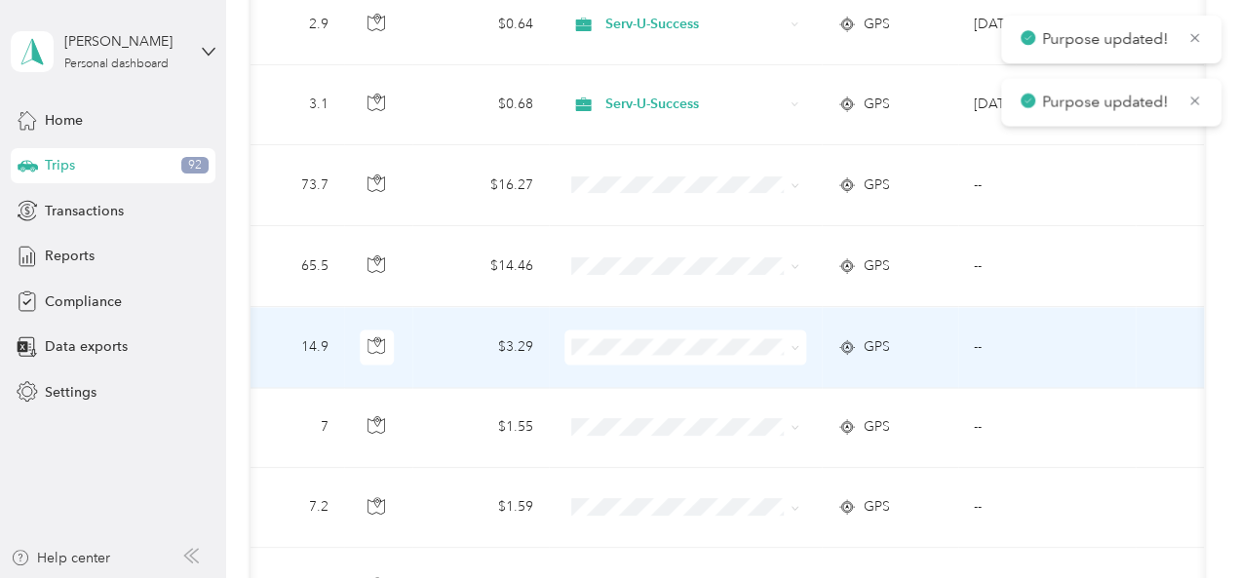
click at [792, 346] on icon at bounding box center [795, 348] width 6 height 4
click at [721, 326] on span "Serv-U-Success" at bounding box center [695, 330] width 180 height 20
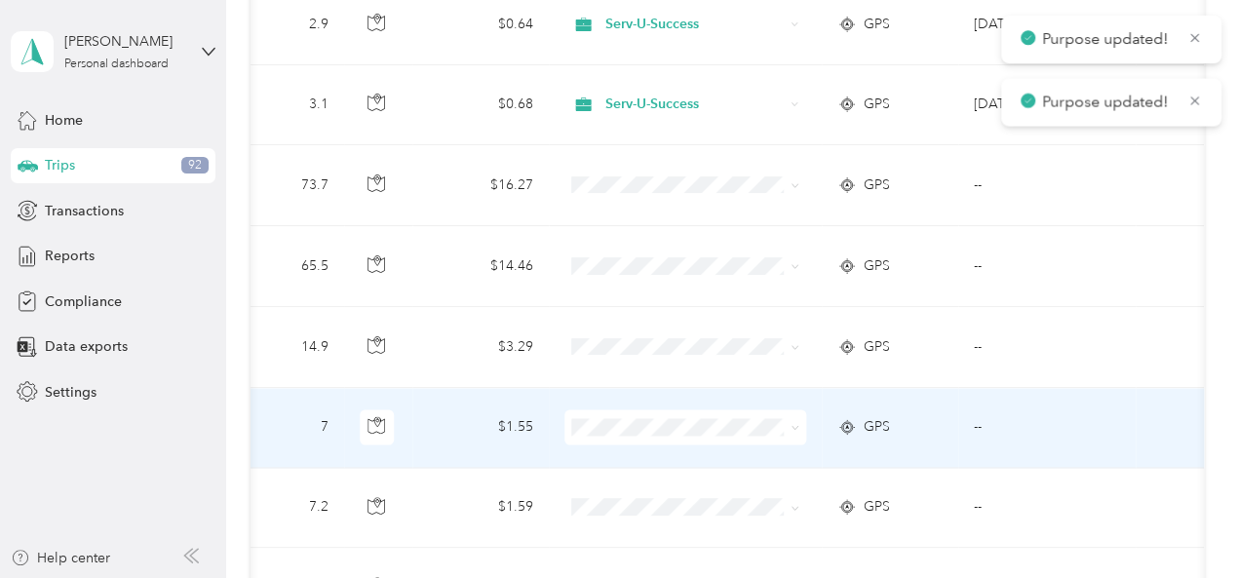
click at [791, 423] on icon at bounding box center [795, 427] width 9 height 9
click at [719, 415] on span "Serv-U-Success" at bounding box center [695, 410] width 180 height 20
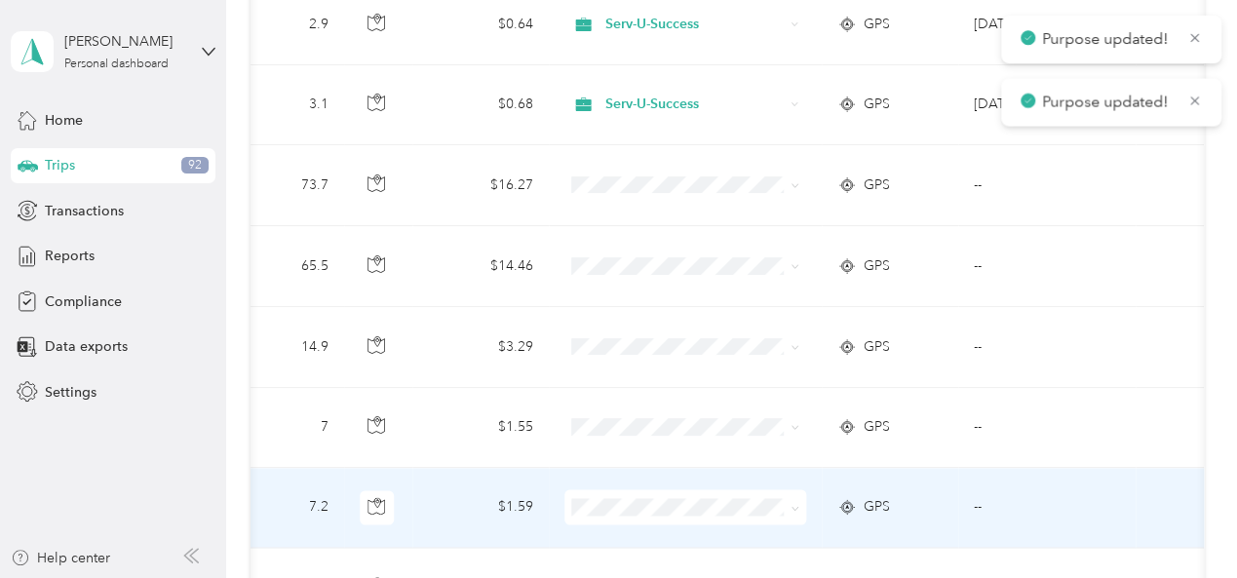
click at [791, 498] on span at bounding box center [795, 506] width 9 height 17
click at [784, 496] on span at bounding box center [792, 506] width 16 height 21
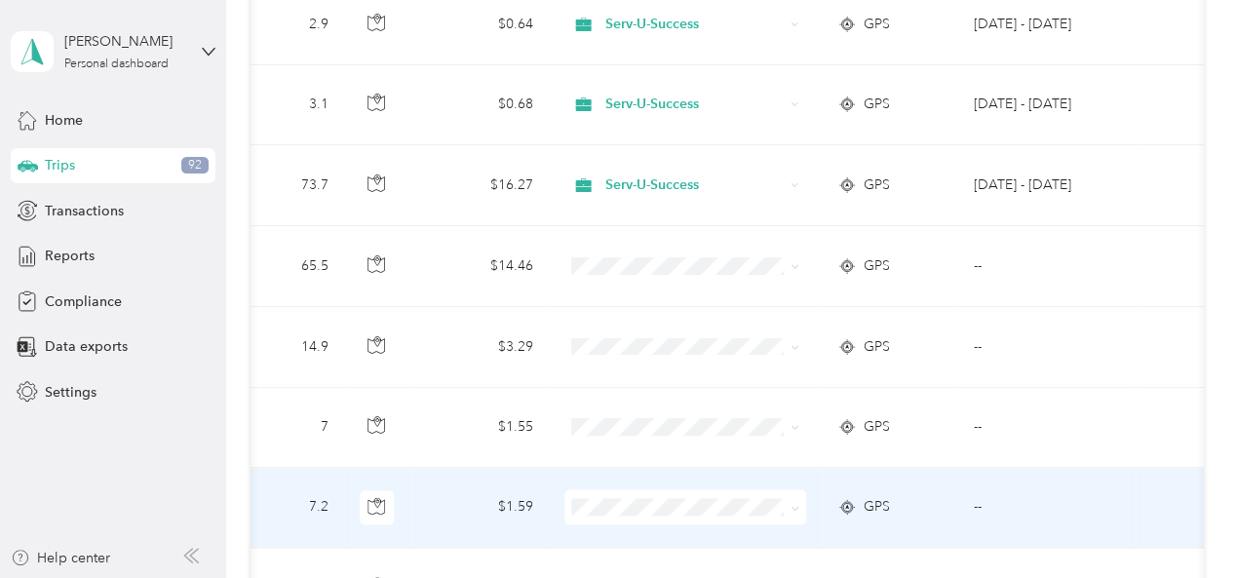
click at [791, 504] on icon at bounding box center [795, 508] width 9 height 9
click at [735, 481] on span "Serv-U-Success" at bounding box center [695, 490] width 180 height 20
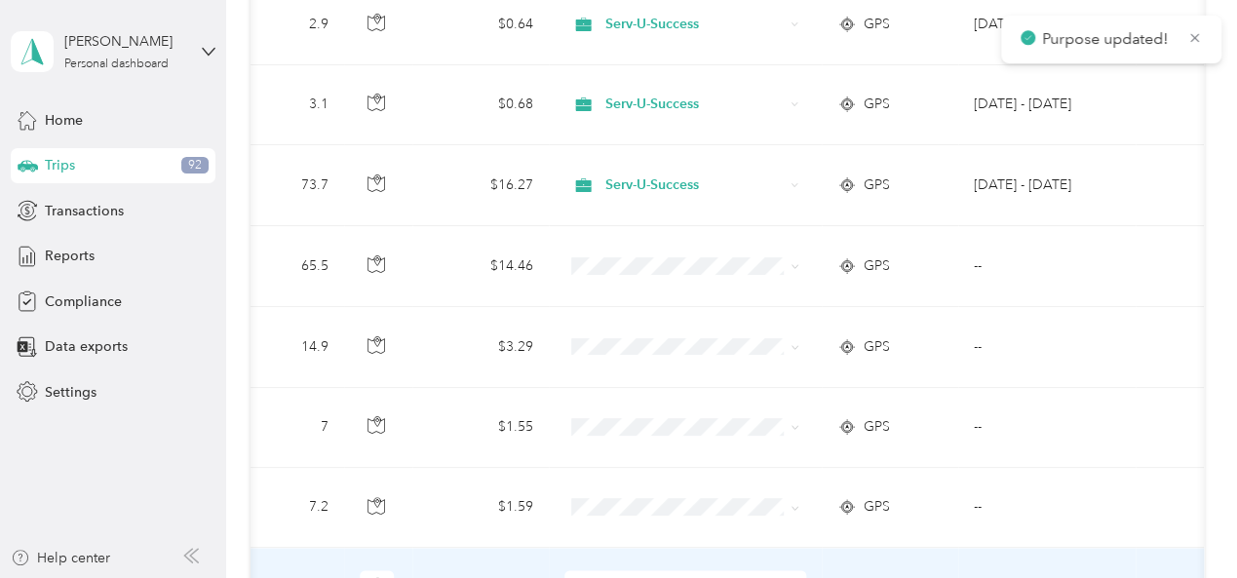
click at [791, 577] on icon at bounding box center [795, 588] width 9 height 9
click at [700, 458] on span "Serv-U-Success" at bounding box center [695, 462] width 180 height 20
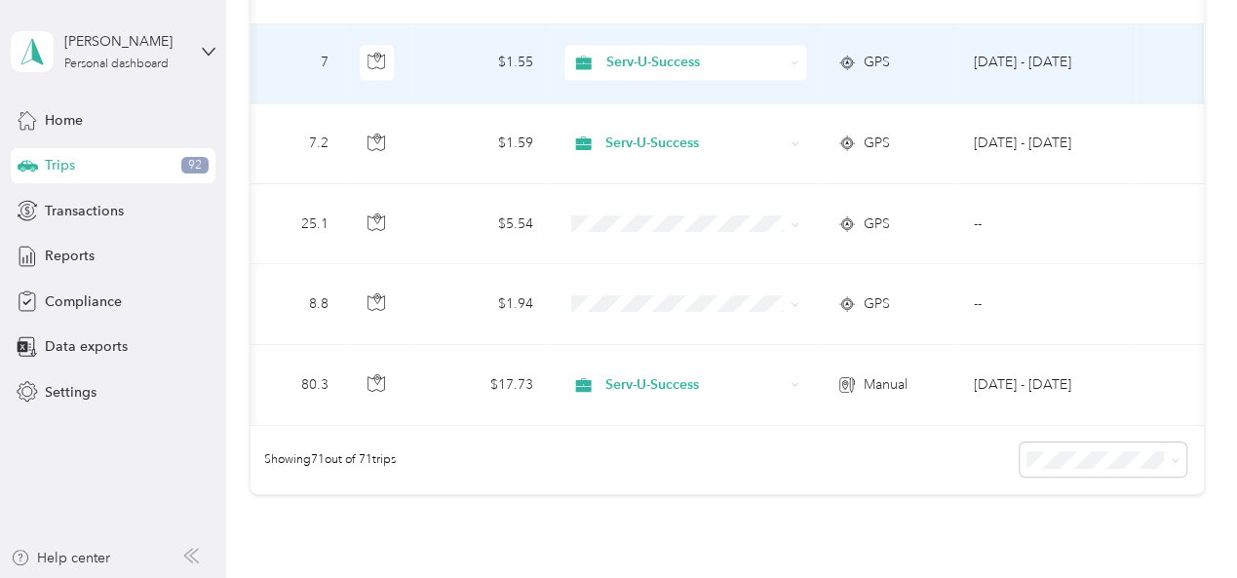
scroll to position [5655, 0]
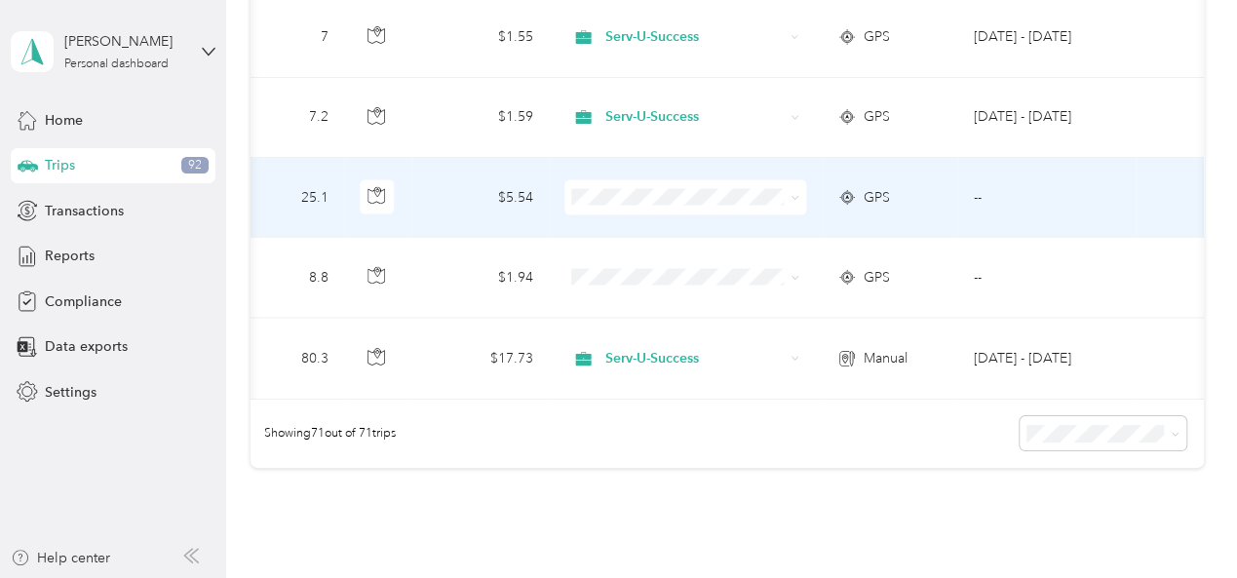
click at [791, 194] on icon at bounding box center [795, 198] width 9 height 9
click at [727, 176] on span "Serv-U-Success" at bounding box center [695, 180] width 180 height 20
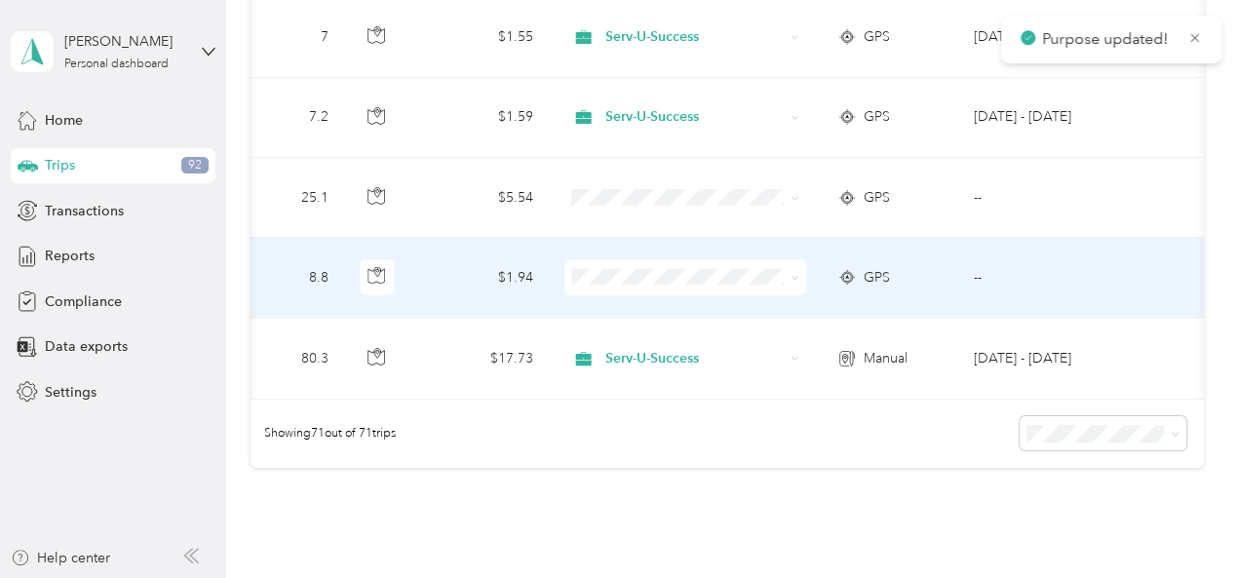
click at [791, 274] on icon at bounding box center [795, 278] width 9 height 9
click at [687, 256] on span "Serv-U-Success" at bounding box center [695, 260] width 180 height 20
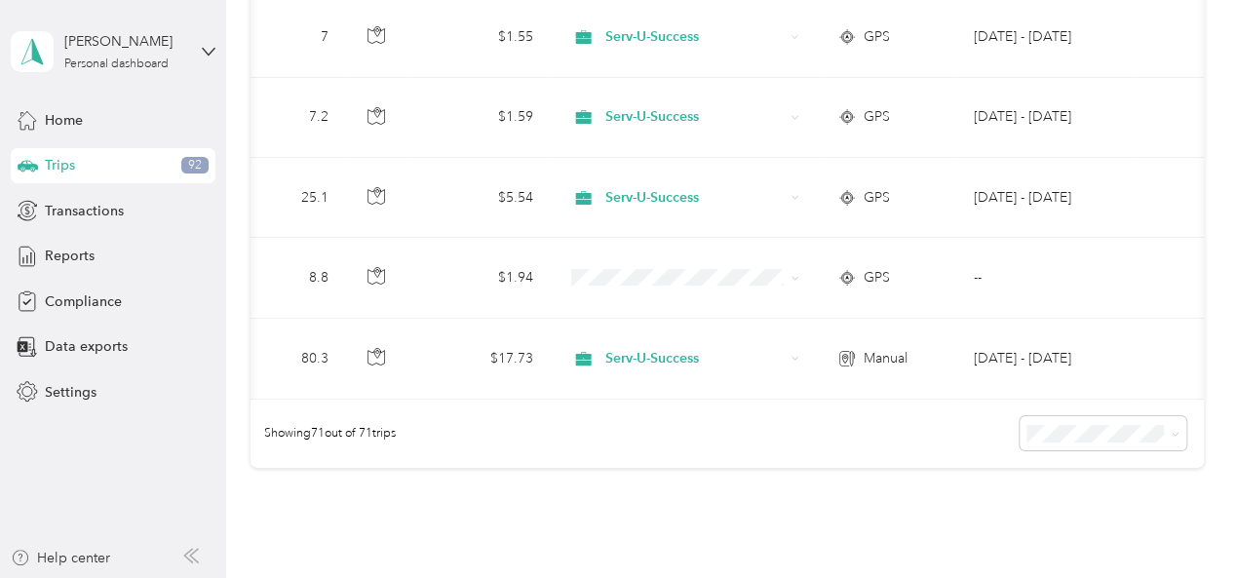
click at [684, 418] on div "Showing 71 out of 71 trips" at bounding box center [728, 434] width 954 height 68
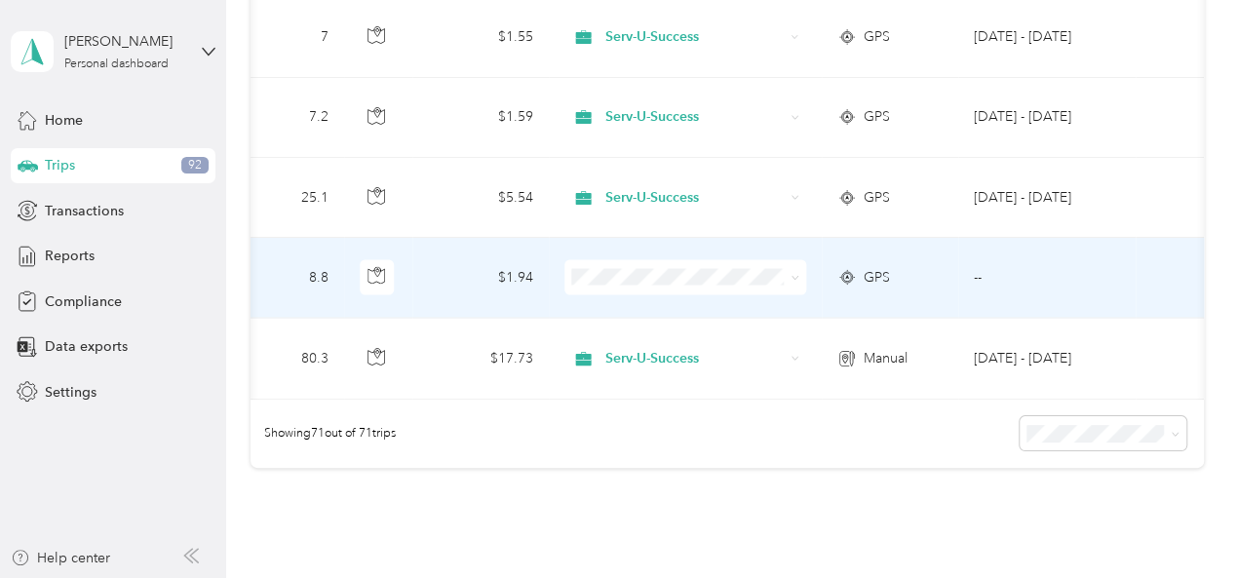
click at [791, 274] on icon at bounding box center [795, 278] width 9 height 9
click at [698, 256] on span "Serv-U-Success" at bounding box center [695, 260] width 180 height 20
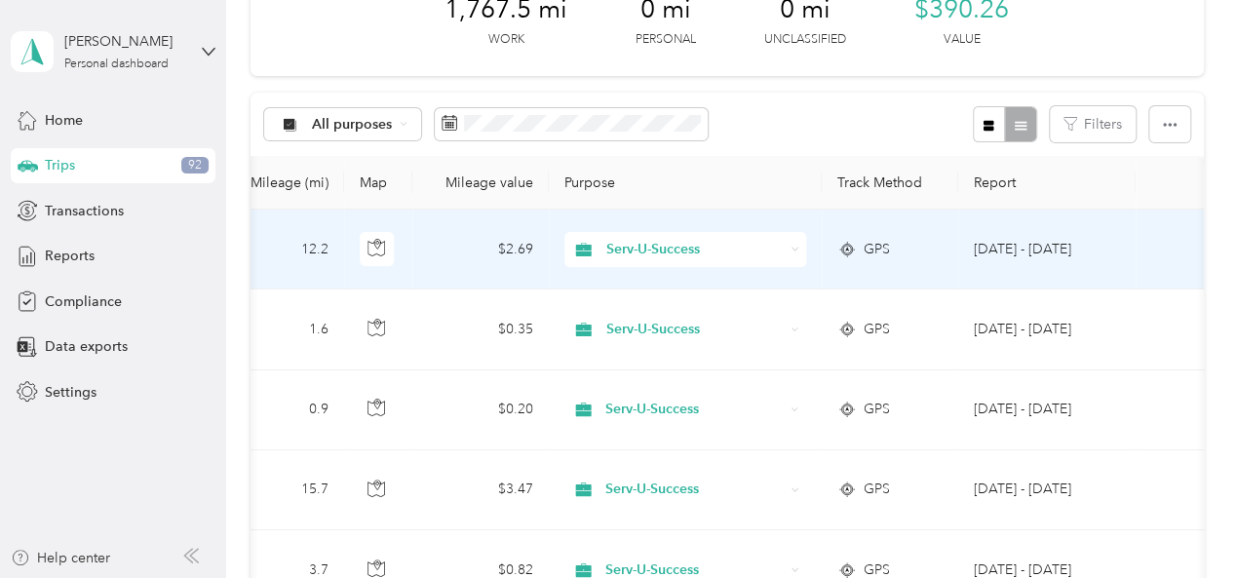
scroll to position [21, 0]
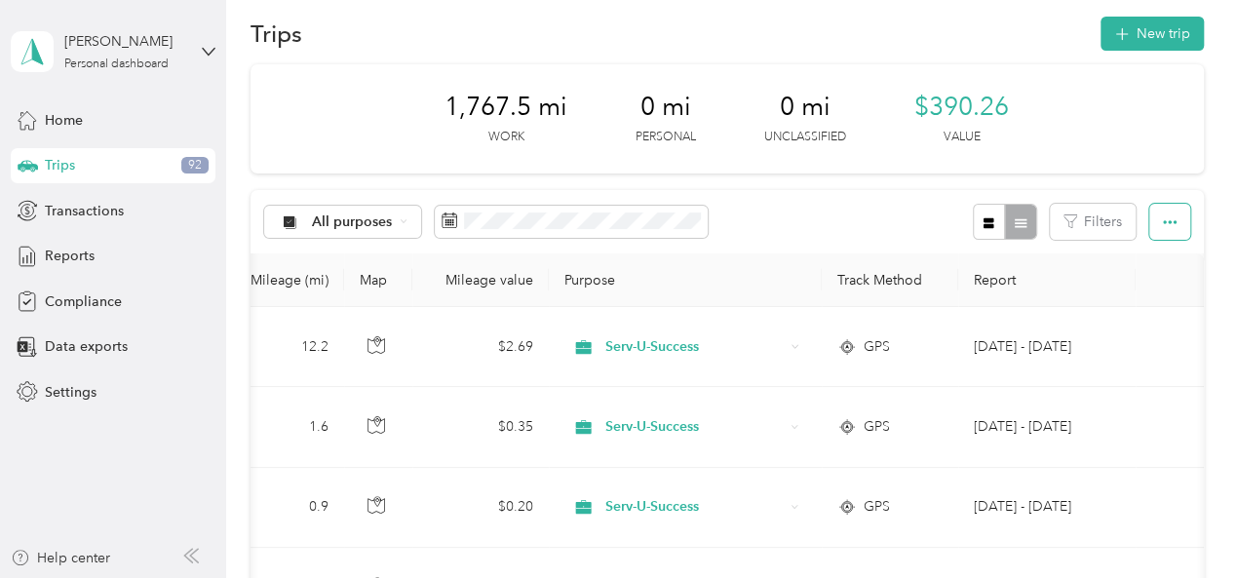
click at [1164, 219] on icon "button" at bounding box center [1170, 222] width 14 height 14
click at [64, 253] on span "Reports" at bounding box center [70, 256] width 50 height 20
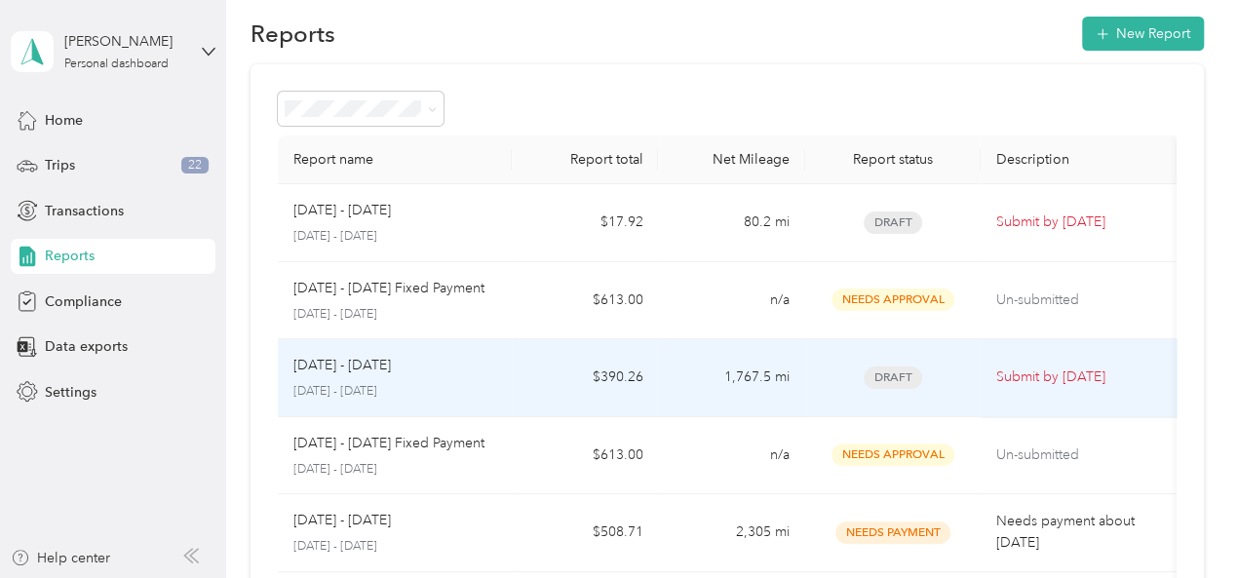
click at [1013, 375] on p "Submit by [DATE]" at bounding box center [1078, 377] width 164 height 21
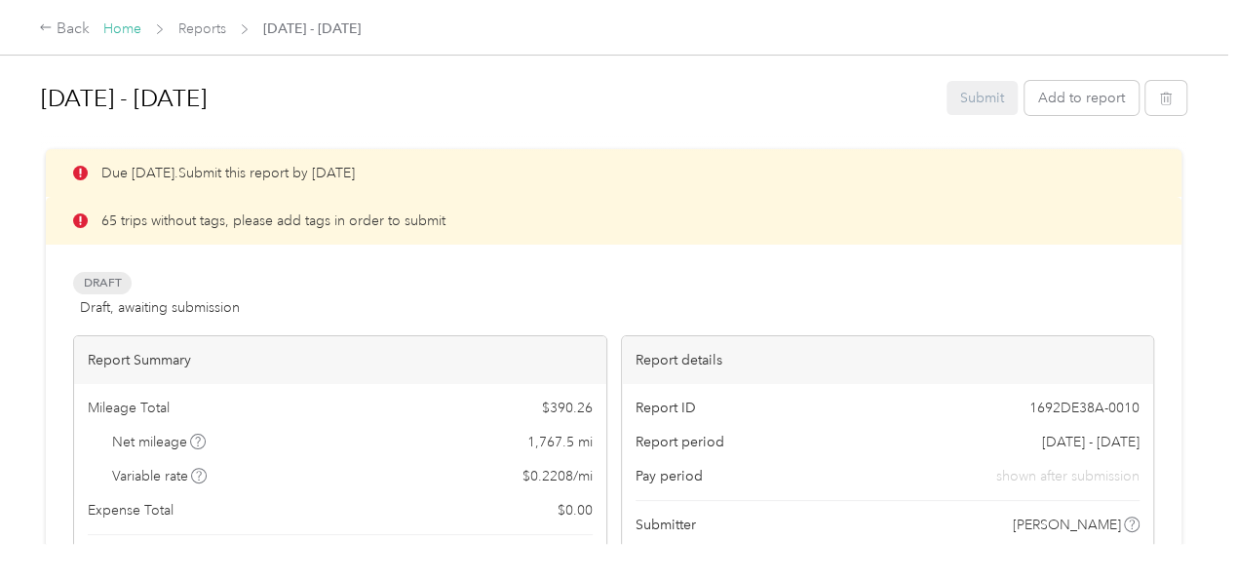
click at [127, 26] on link "Home" at bounding box center [122, 28] width 38 height 17
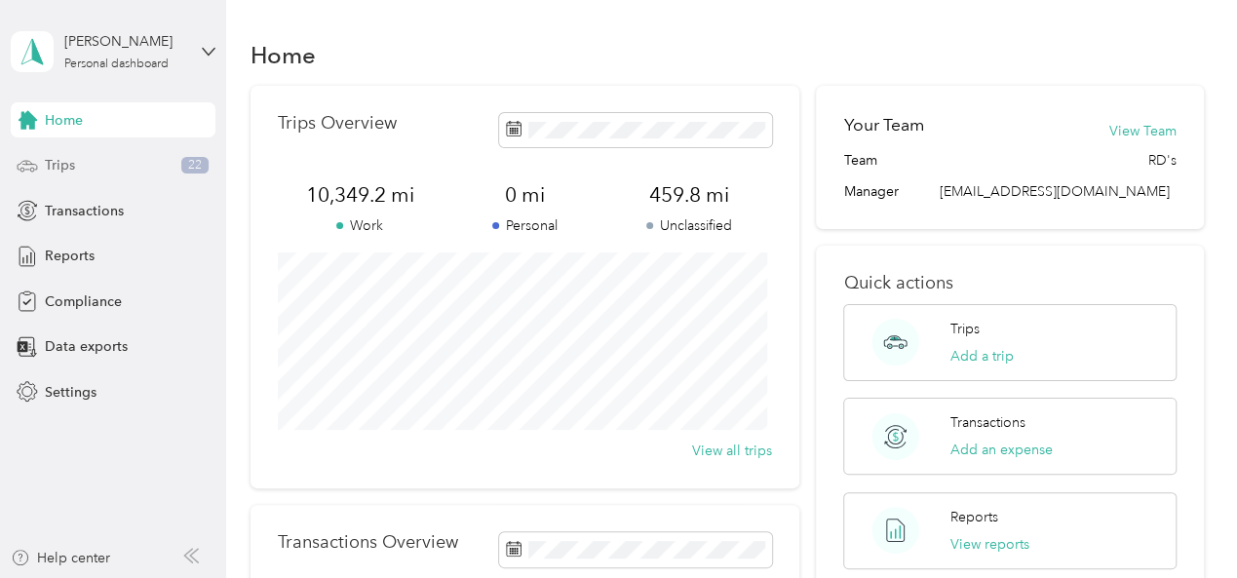
click at [58, 159] on span "Trips" at bounding box center [60, 165] width 30 height 20
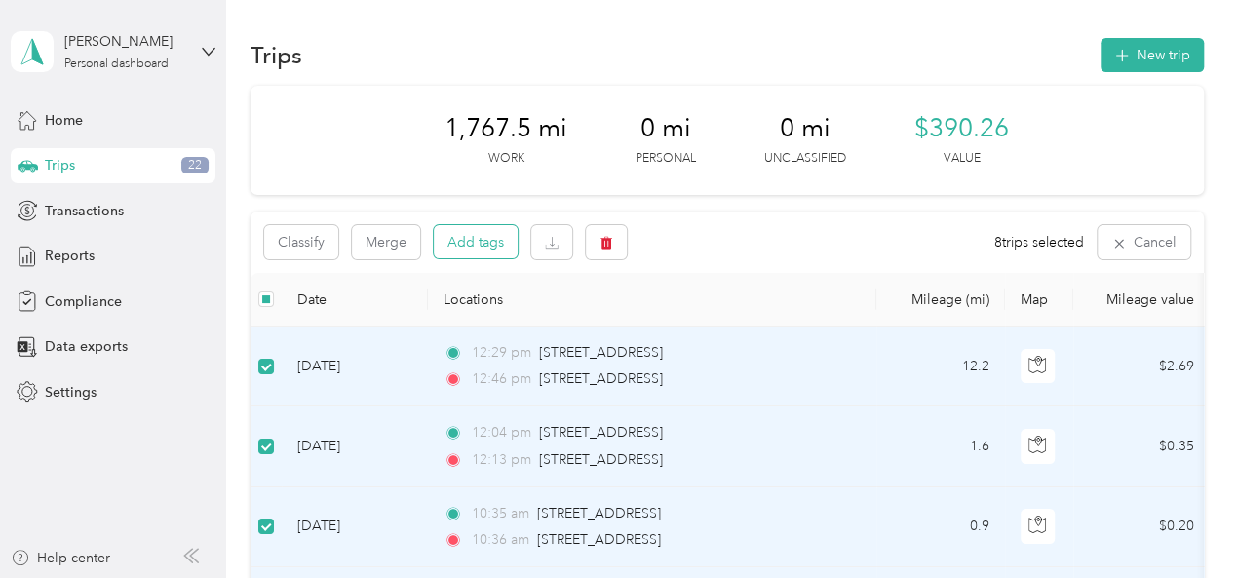
click at [492, 246] on button "Add tags" at bounding box center [476, 241] width 84 height 33
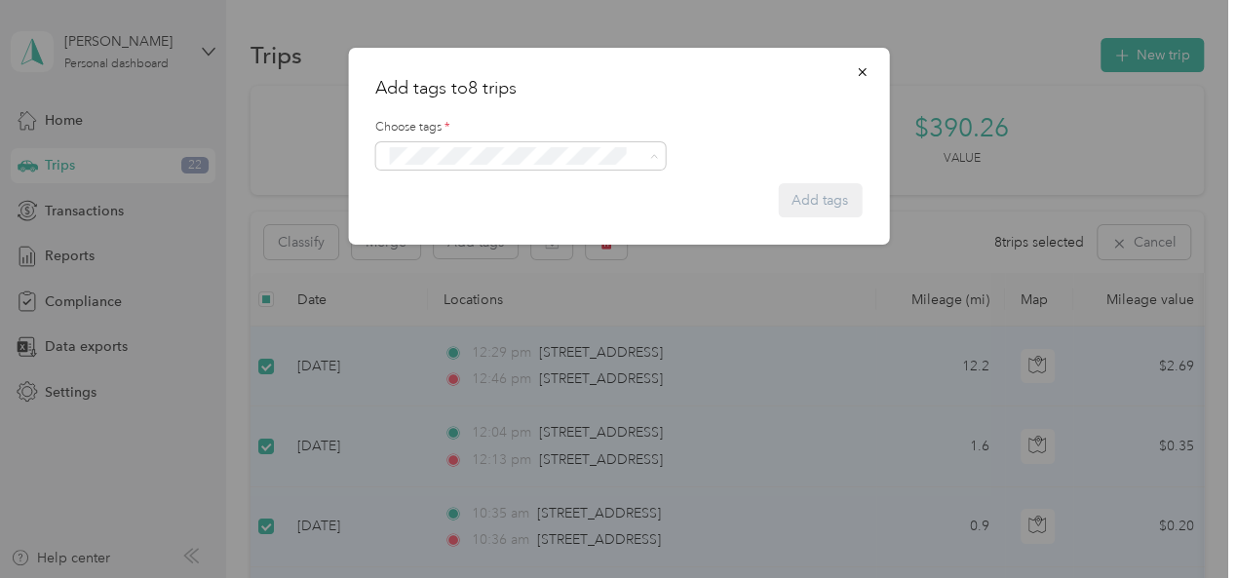
click at [450, 266] on span "Crp-corporate" at bounding box center [441, 266] width 77 height 18
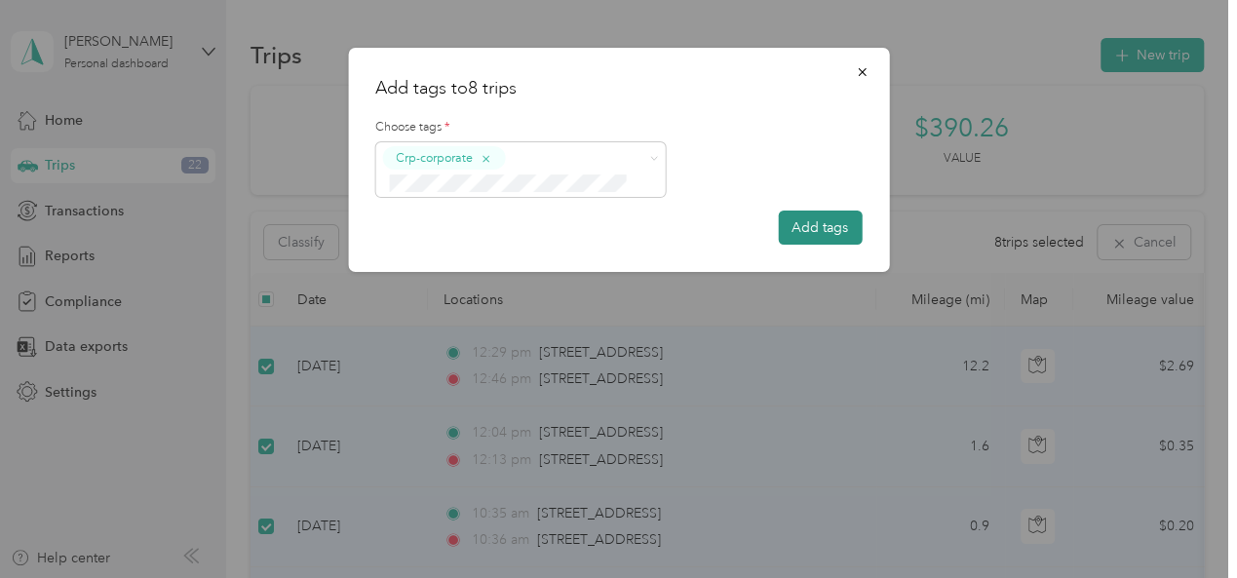
click at [814, 229] on button "Add tags" at bounding box center [820, 228] width 84 height 34
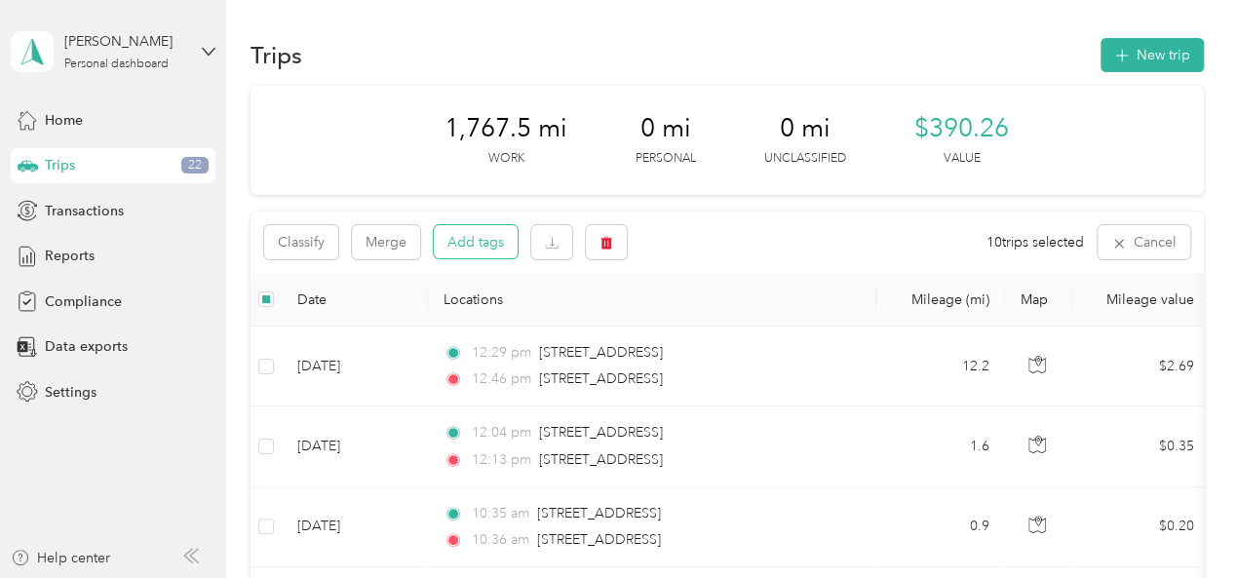
click at [489, 247] on button "Add tags" at bounding box center [476, 241] width 84 height 33
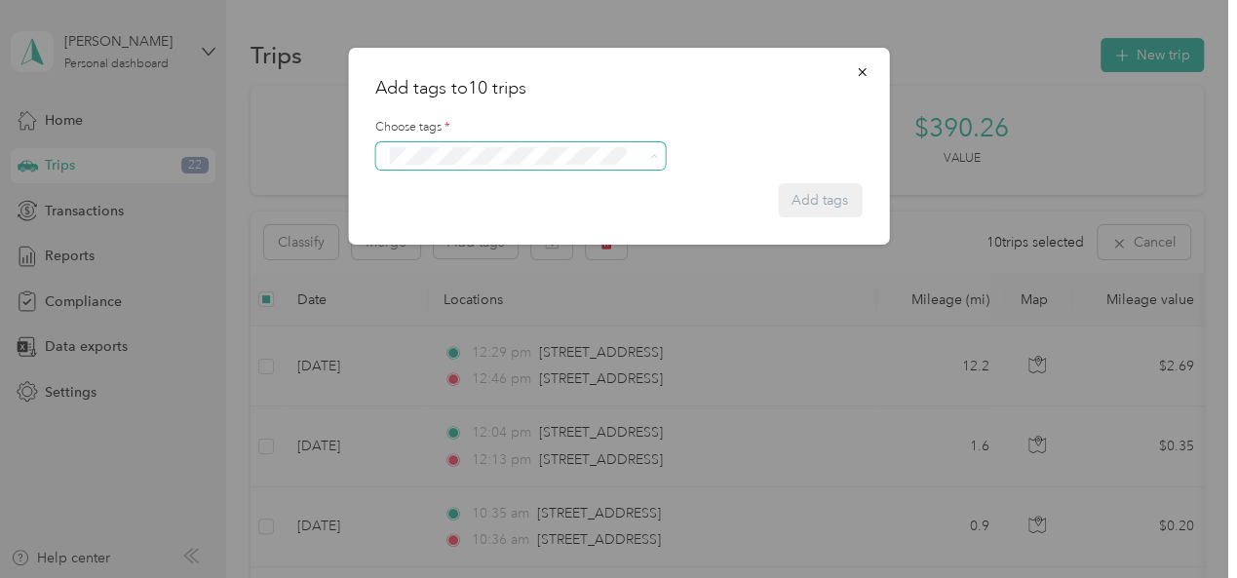
click at [454, 264] on span "Crp-corporate" at bounding box center [441, 266] width 77 height 18
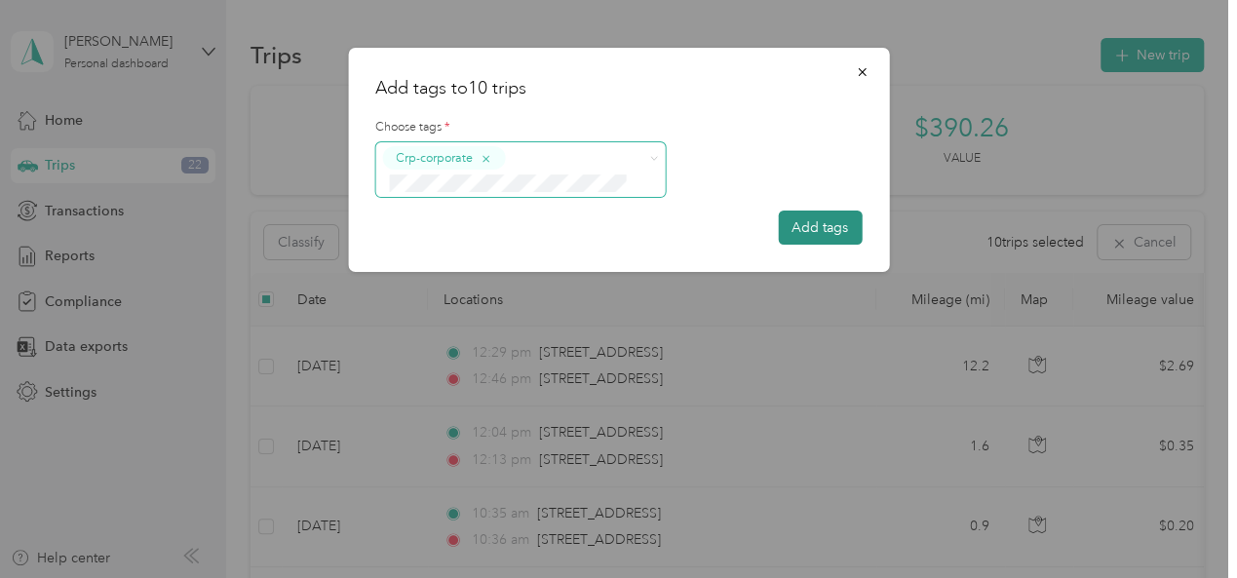
click at [823, 227] on button "Add tags" at bounding box center [820, 228] width 84 height 34
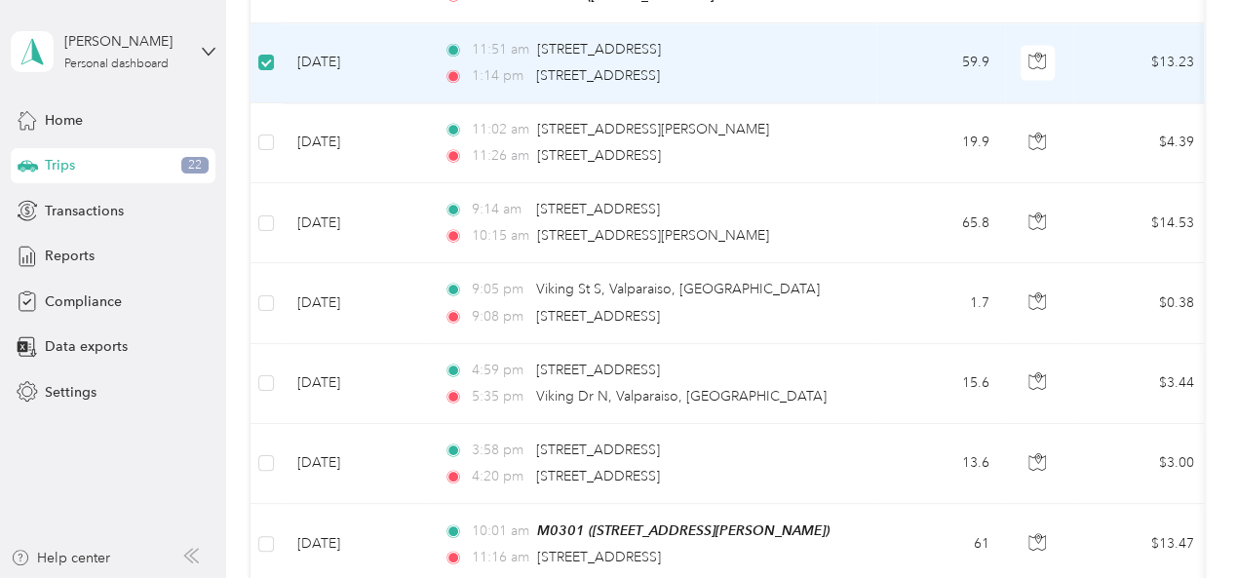
scroll to position [1753, 0]
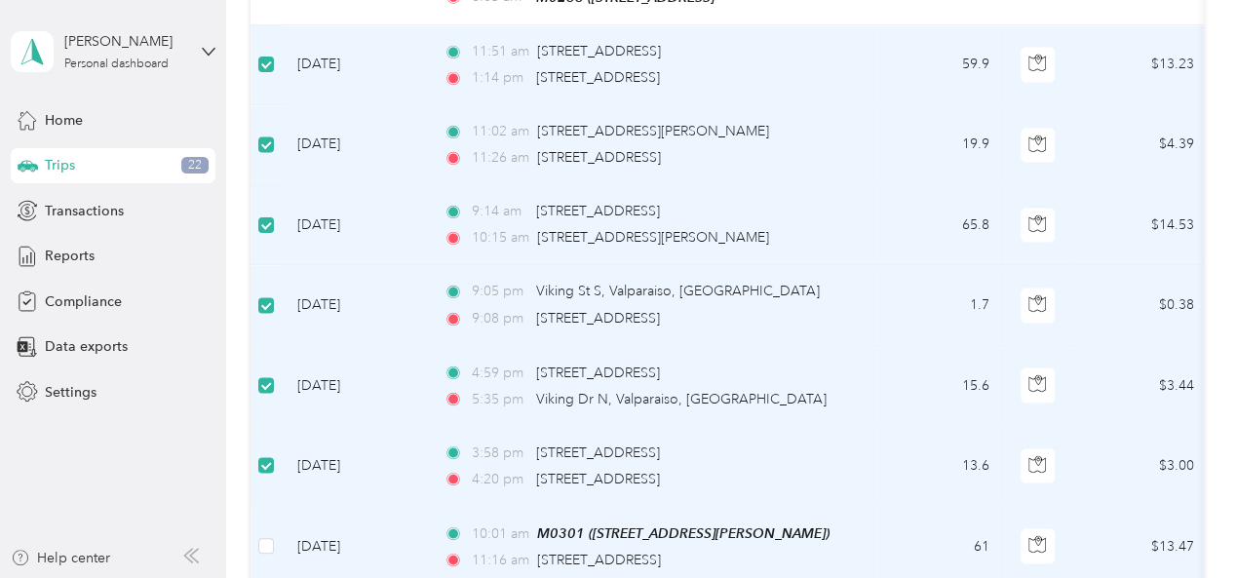
click at [274, 529] on td at bounding box center [266, 546] width 31 height 81
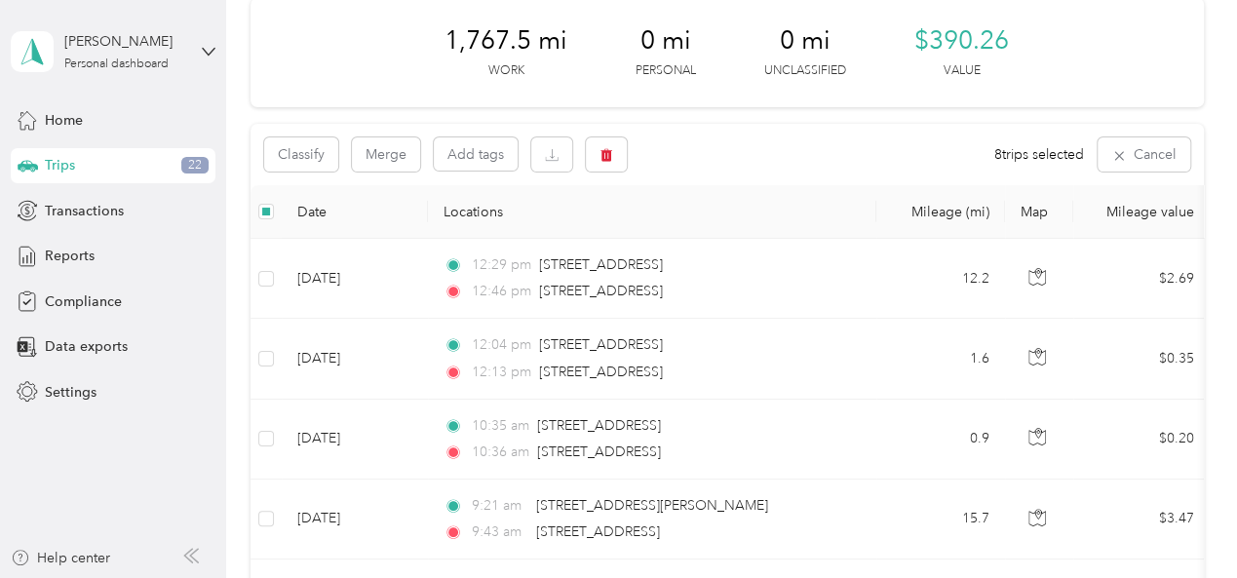
scroll to position [0, 0]
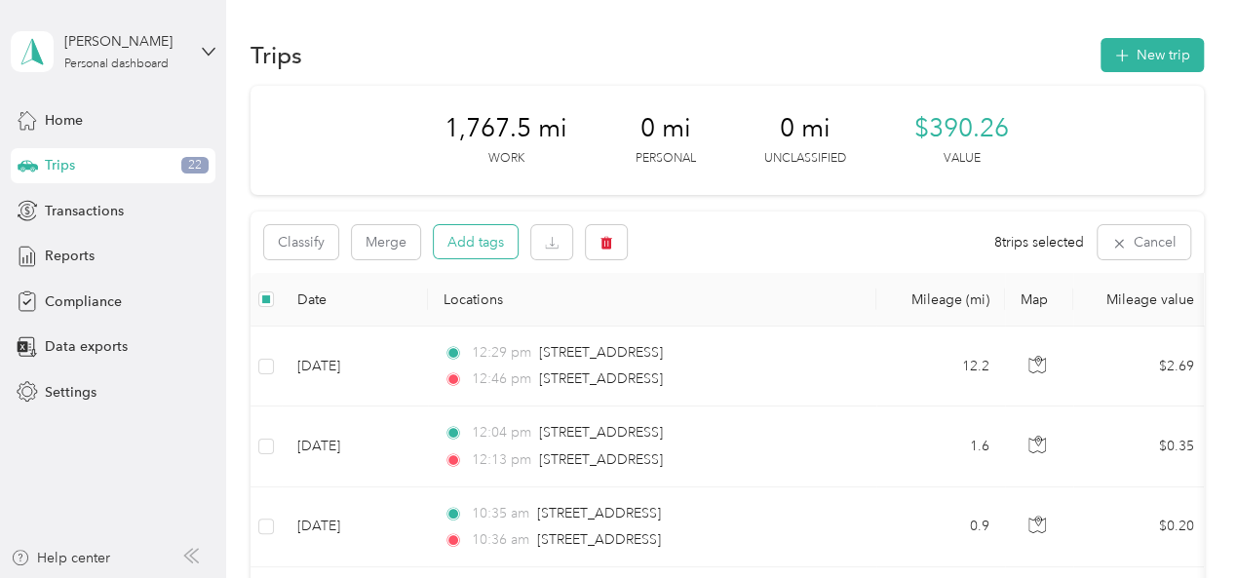
click at [464, 248] on button "Add tags" at bounding box center [476, 241] width 84 height 33
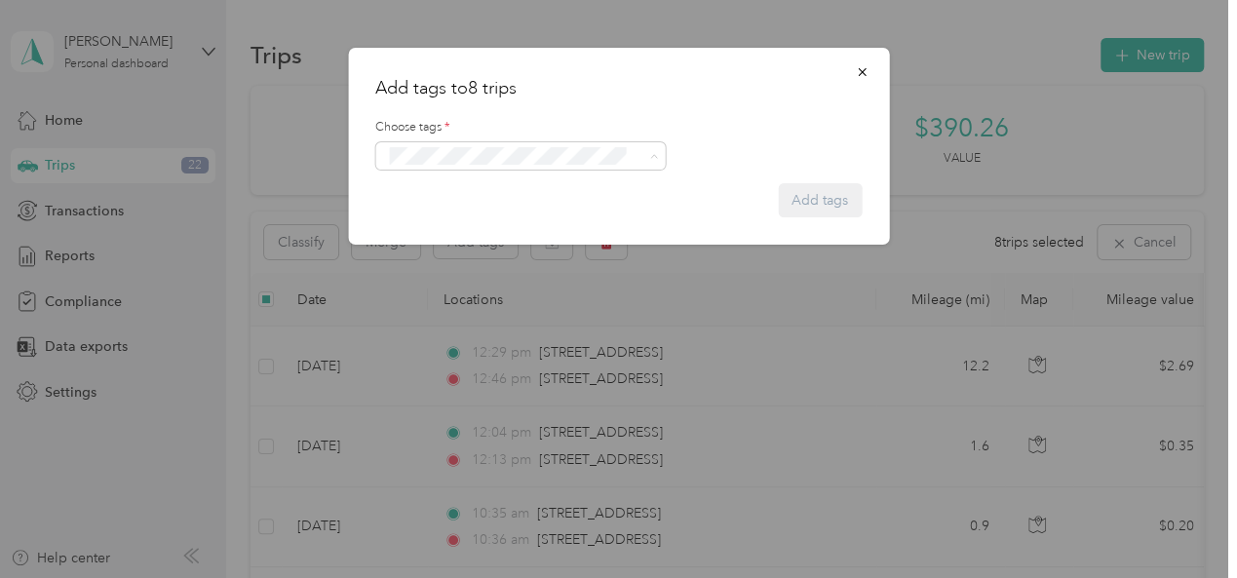
click at [462, 261] on span "Crp-corporate" at bounding box center [441, 266] width 77 height 18
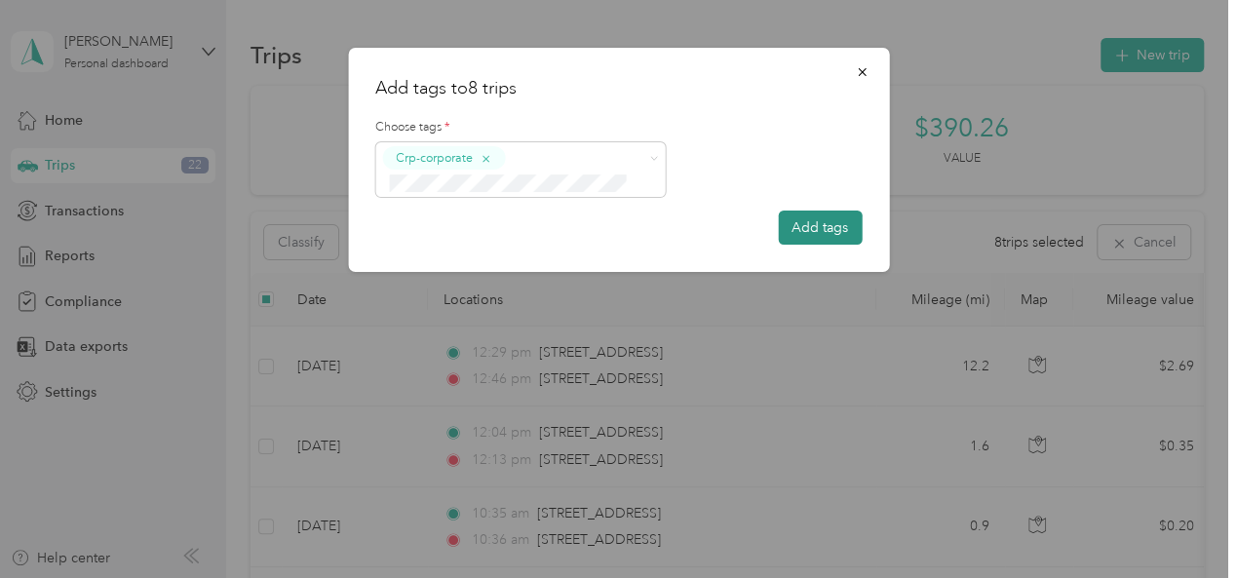
click at [831, 217] on button "Add tags" at bounding box center [820, 228] width 84 height 34
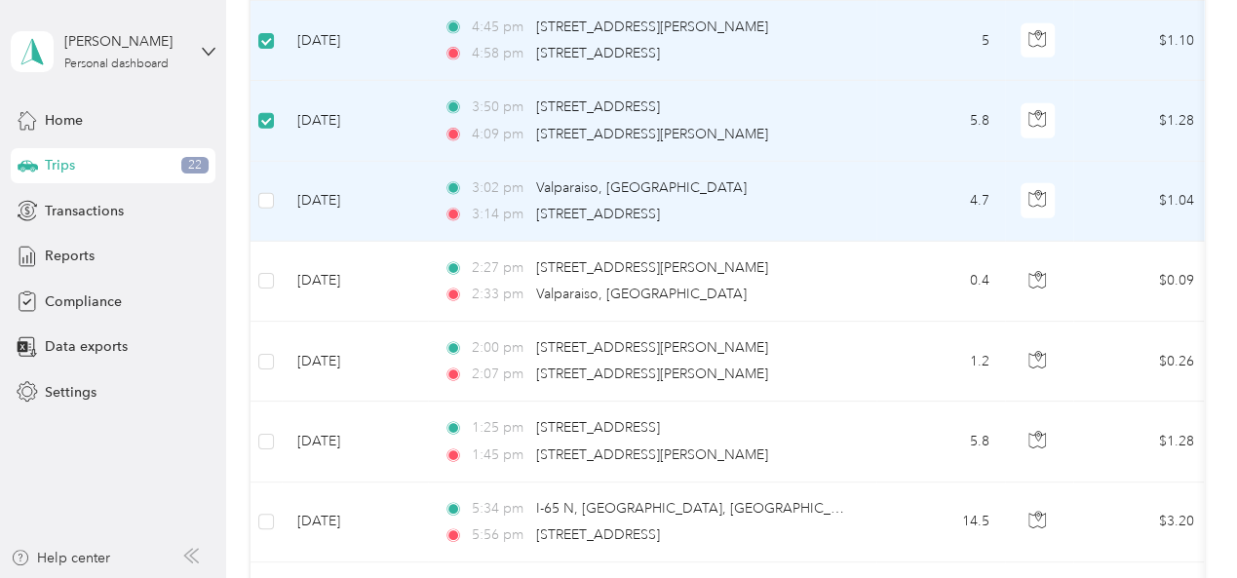
scroll to position [2923, 0]
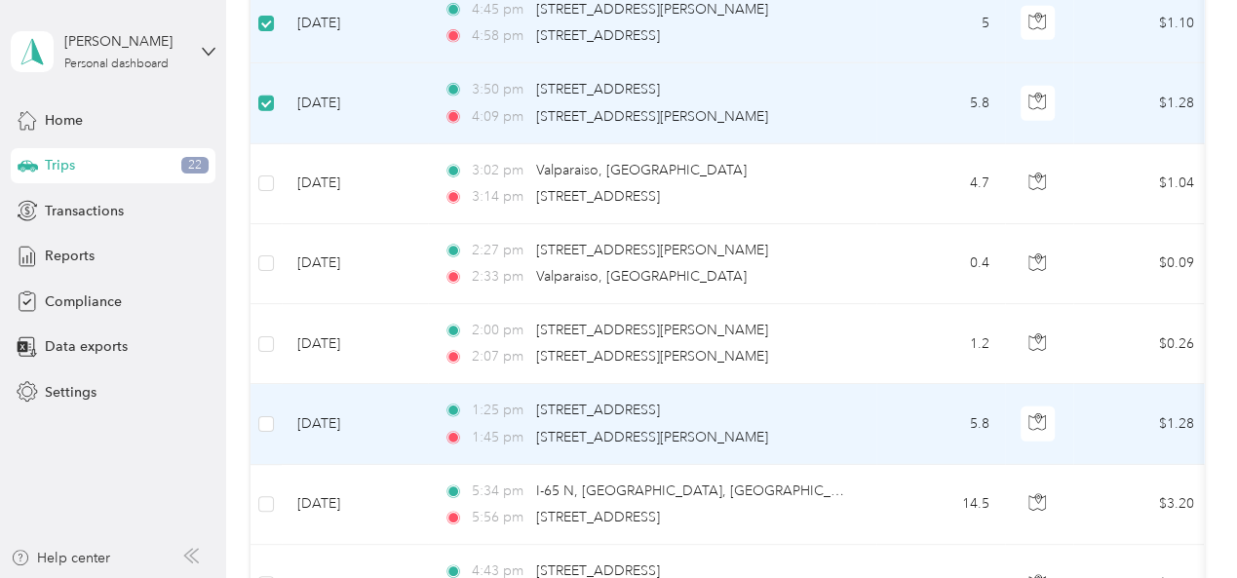
click at [275, 394] on td at bounding box center [266, 424] width 31 height 80
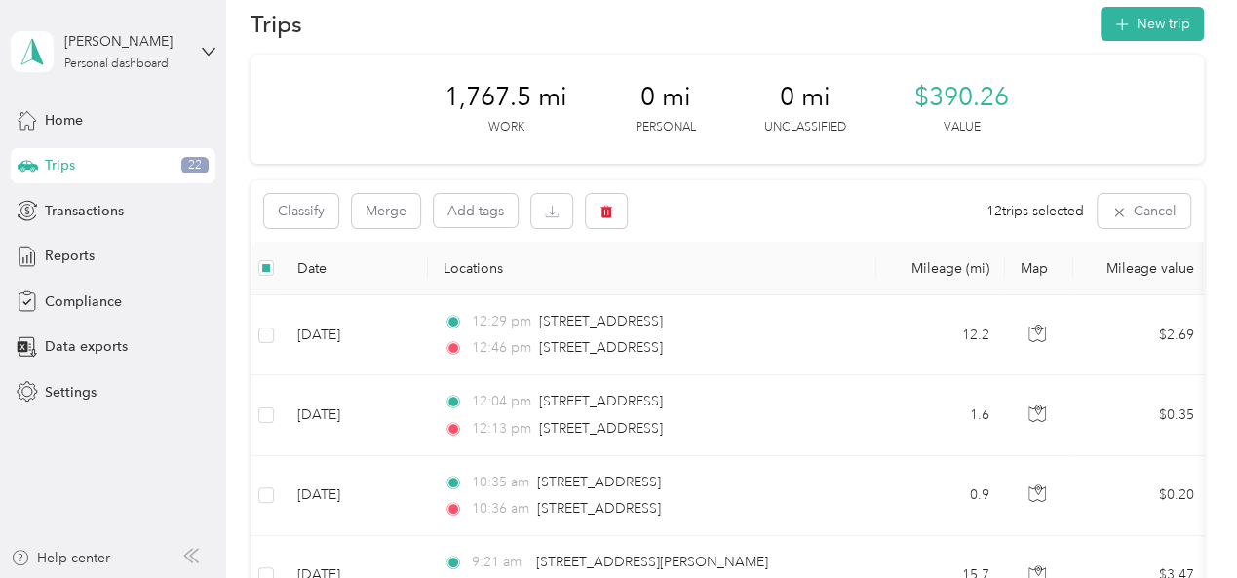
scroll to position [0, 0]
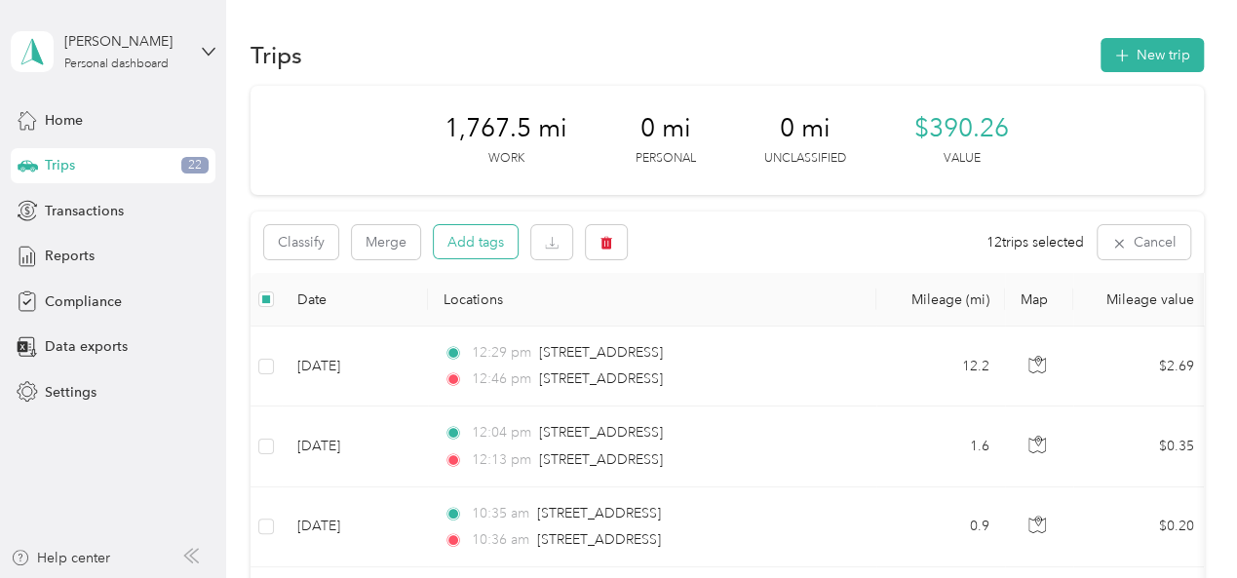
click at [486, 250] on button "Add tags" at bounding box center [476, 241] width 84 height 33
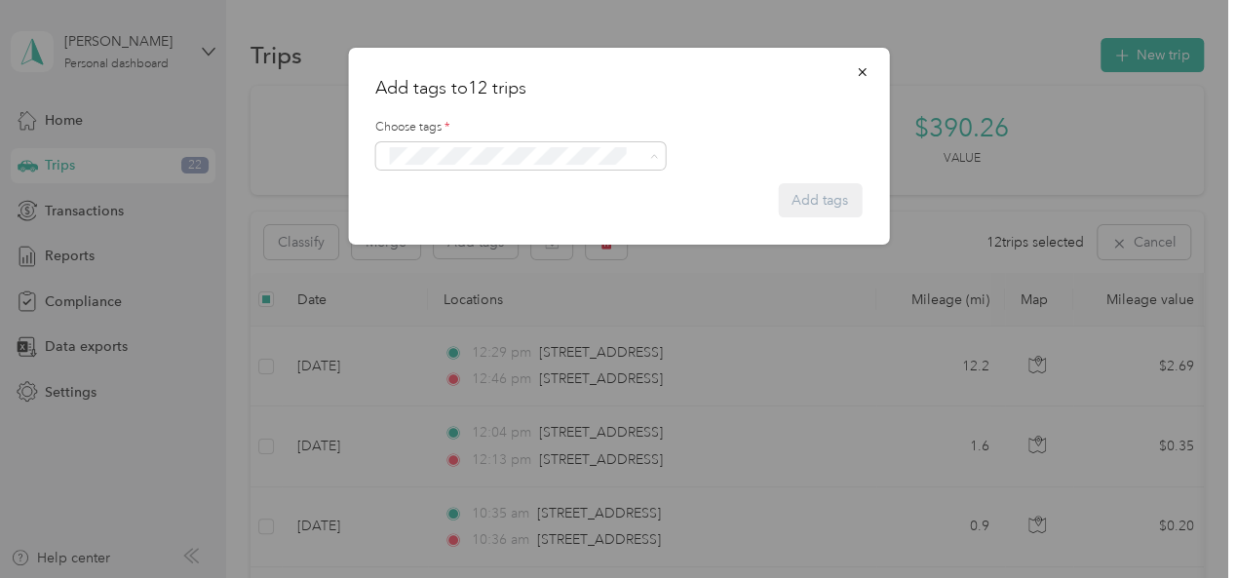
click at [474, 270] on span "Crp-corporate" at bounding box center [441, 266] width 77 height 18
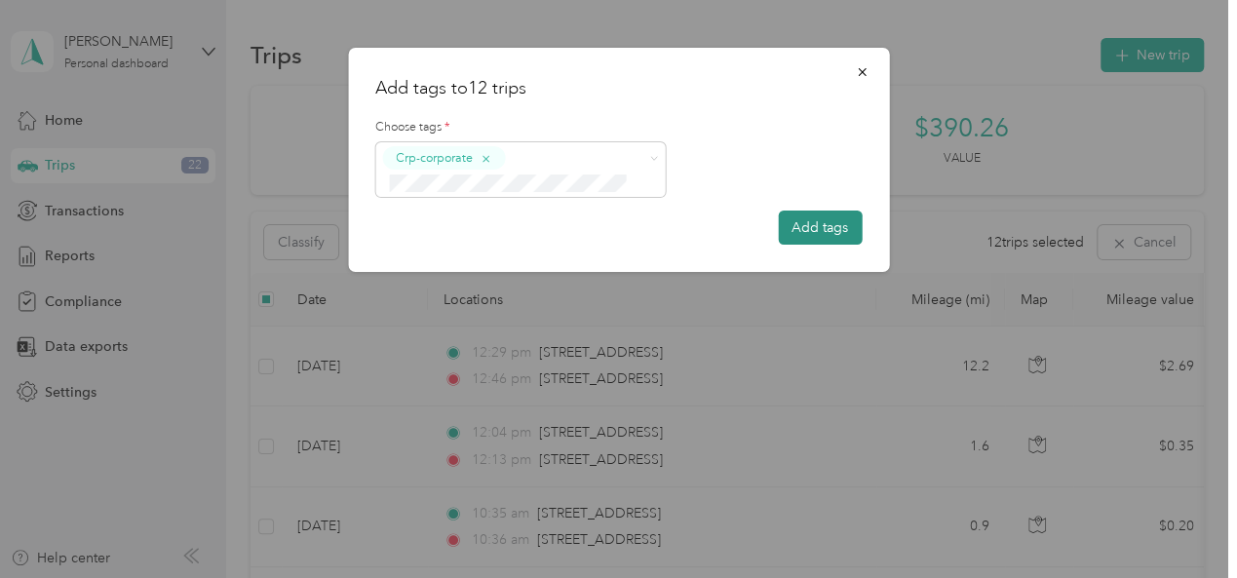
click at [829, 235] on button "Add tags" at bounding box center [820, 228] width 84 height 34
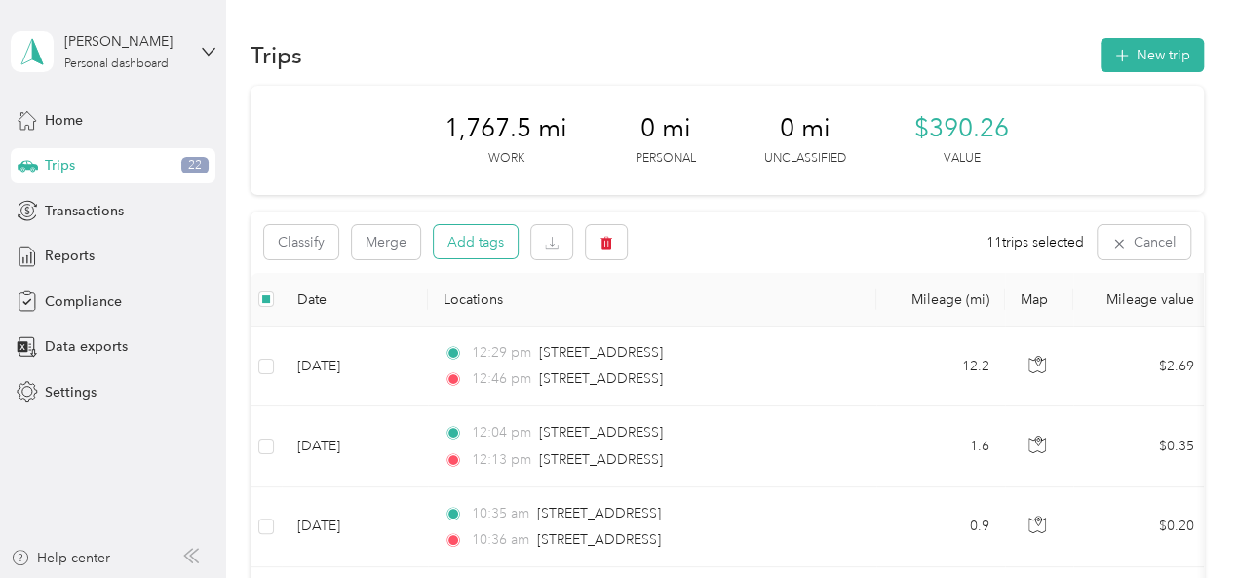
click at [493, 245] on button "Add tags" at bounding box center [476, 241] width 84 height 33
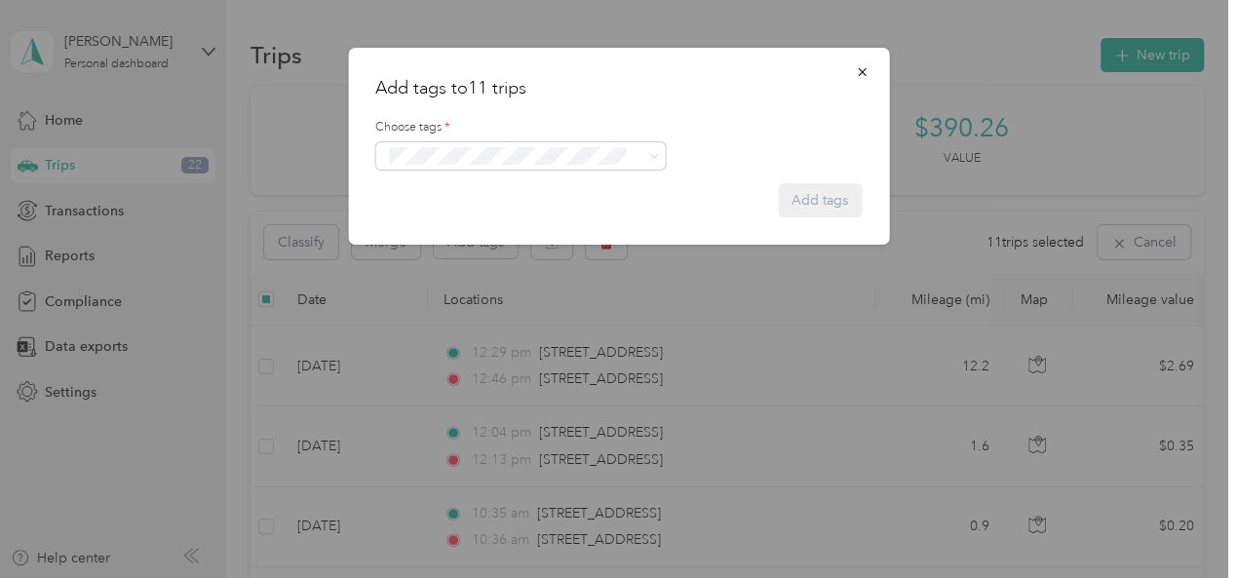
click at [472, 263] on span "Crp-corporate" at bounding box center [441, 262] width 77 height 18
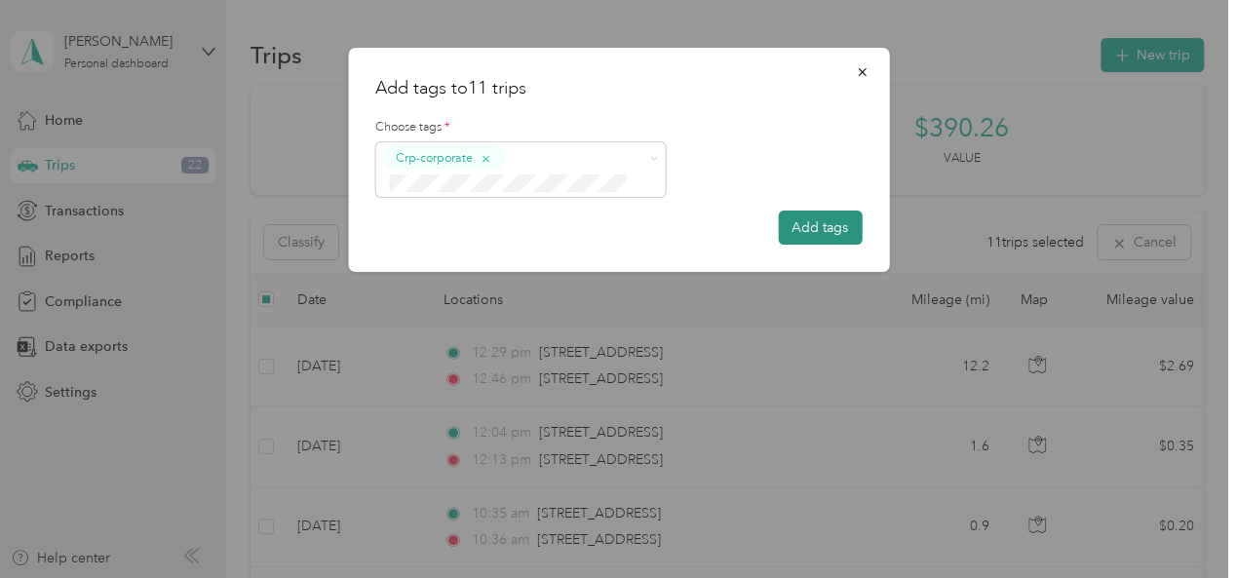
click at [805, 229] on button "Add tags" at bounding box center [820, 228] width 84 height 34
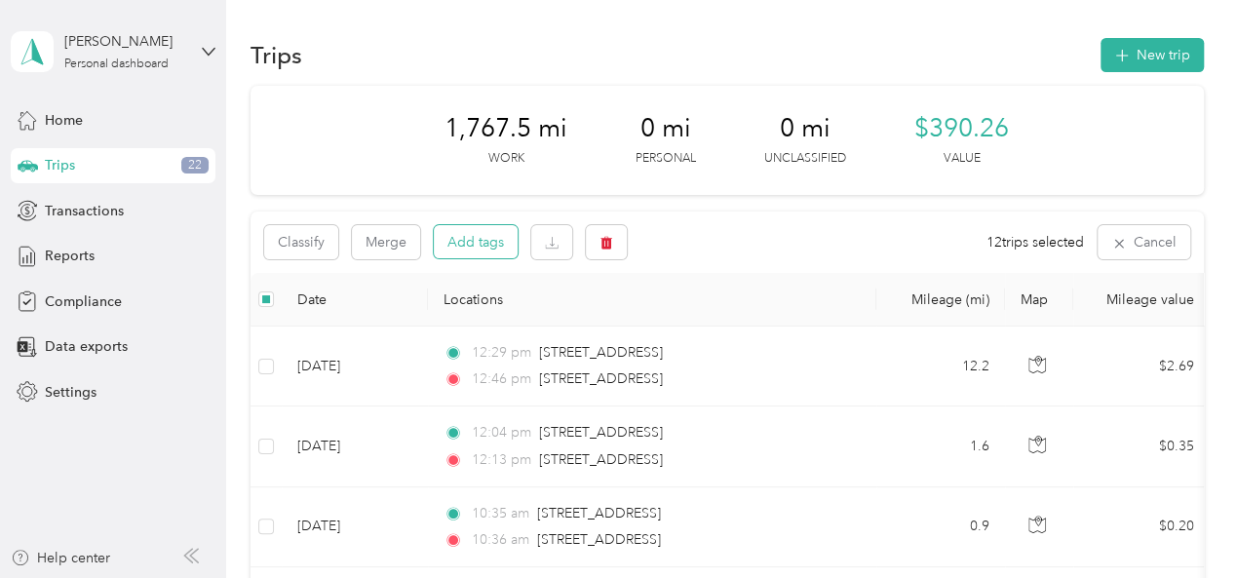
click at [492, 242] on button "Add tags" at bounding box center [476, 241] width 84 height 33
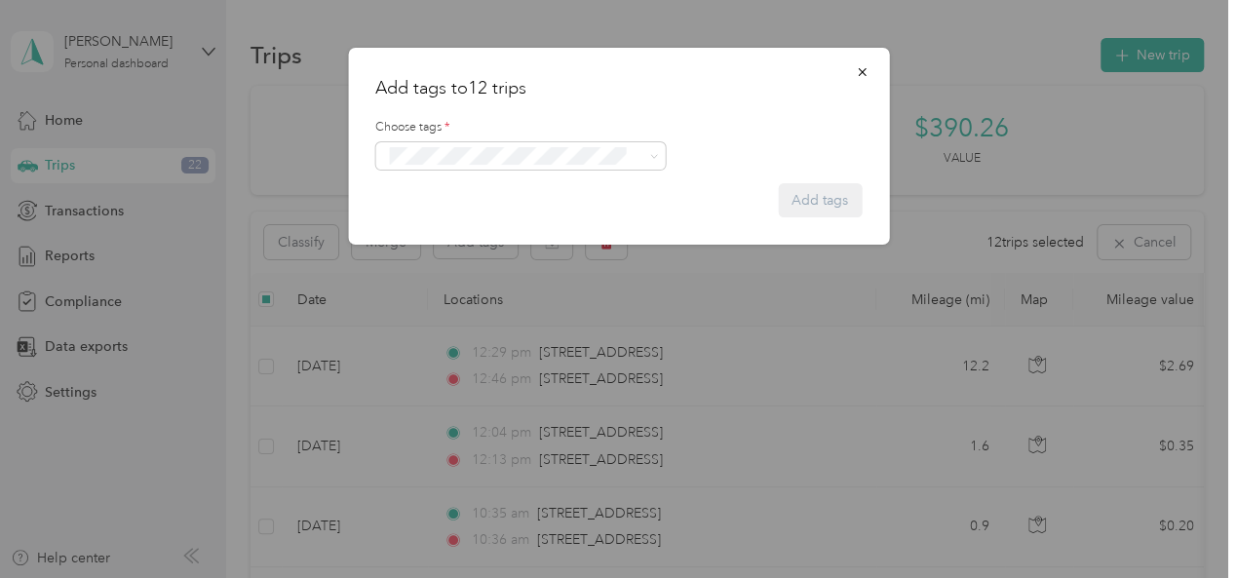
click at [464, 264] on span "Crp-corporate" at bounding box center [441, 262] width 77 height 18
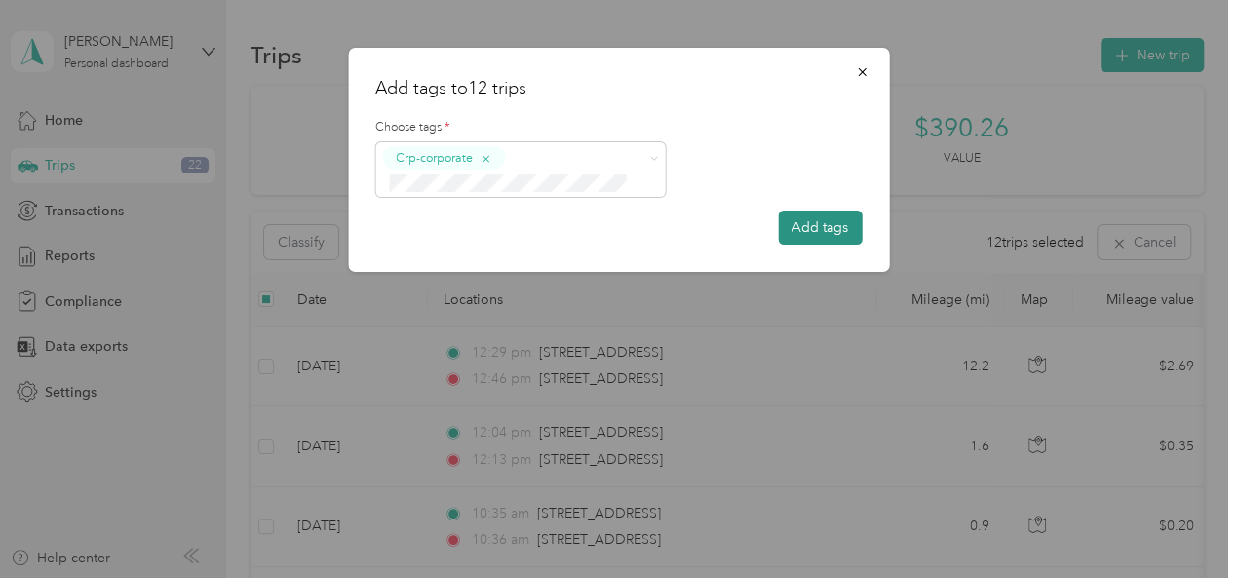
click at [799, 223] on button "Add tags" at bounding box center [820, 228] width 84 height 34
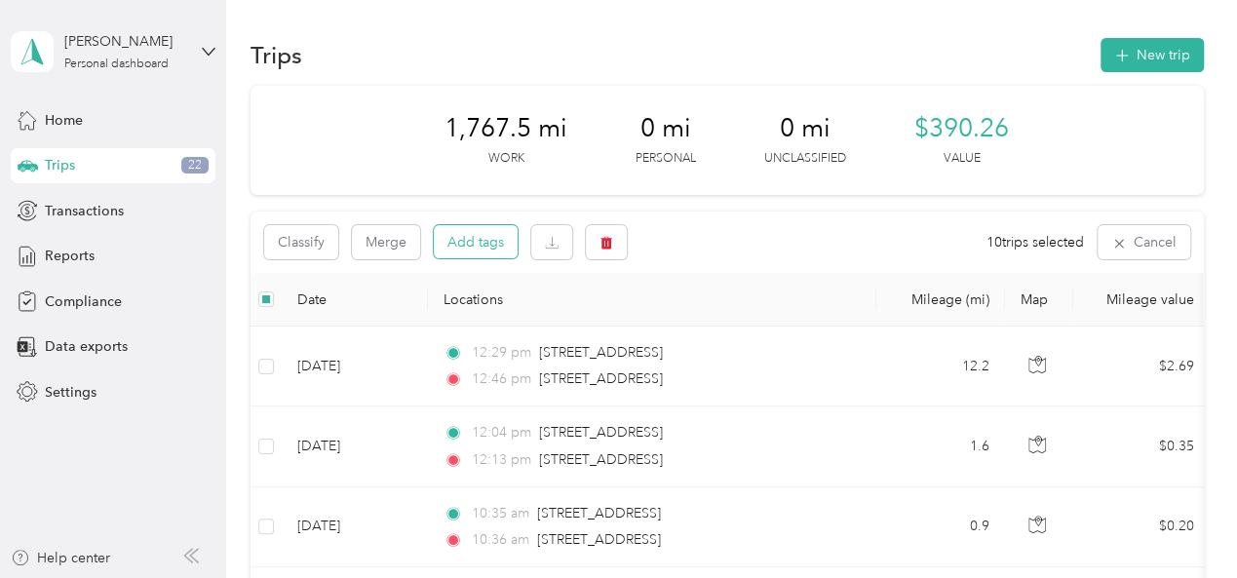
click at [477, 245] on button "Add tags" at bounding box center [476, 241] width 84 height 33
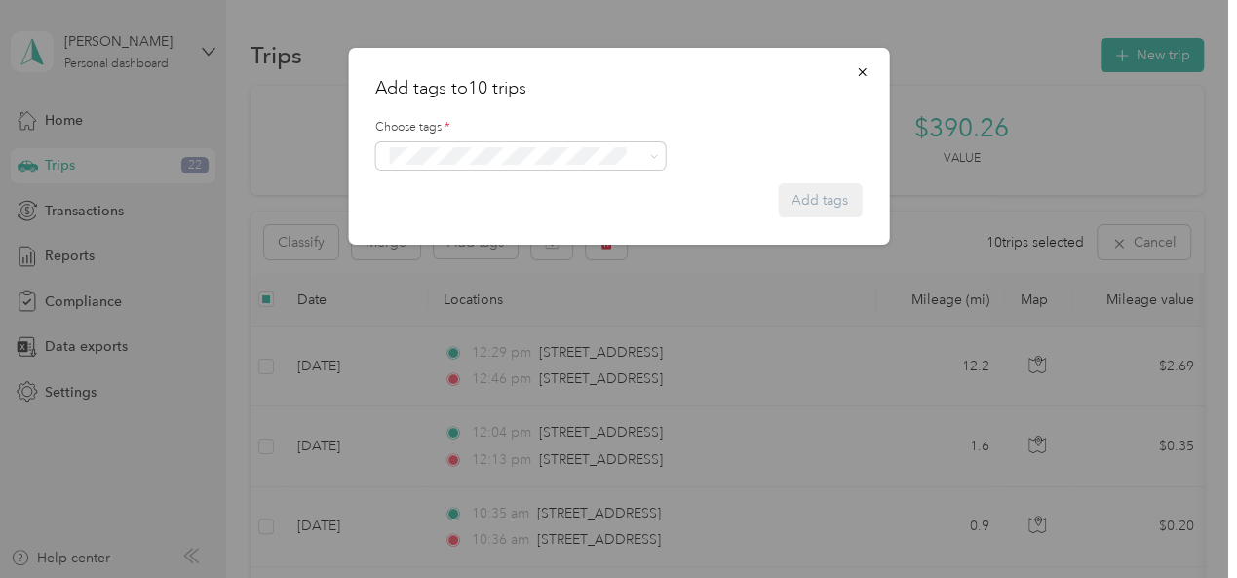
click at [462, 258] on span "Crp-corporate" at bounding box center [441, 264] width 77 height 18
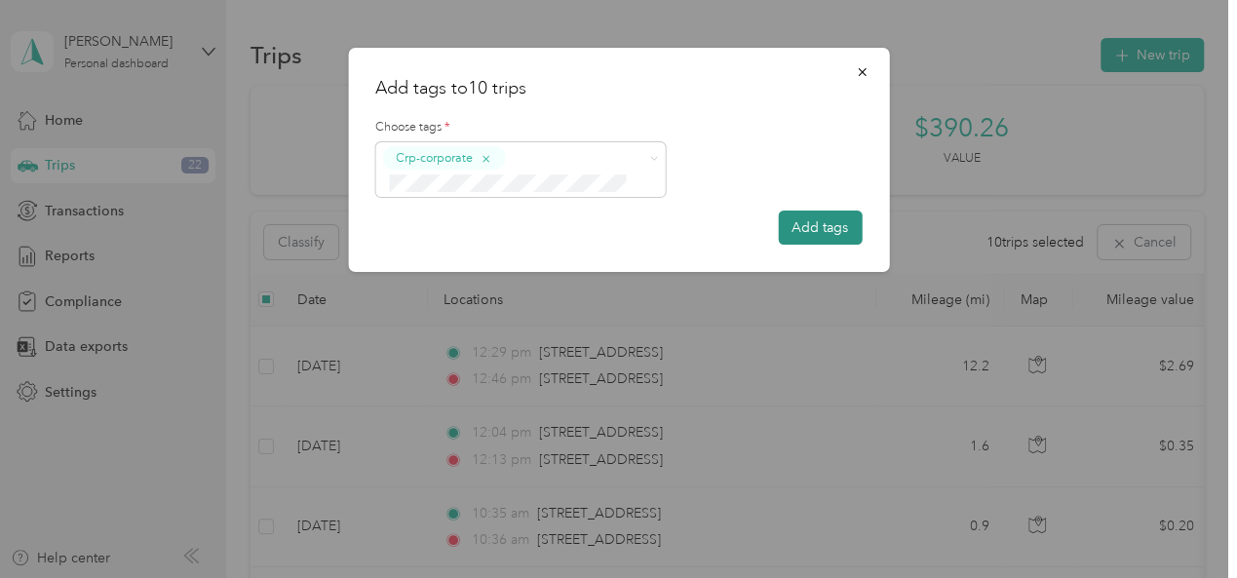
click at [807, 221] on button "Add tags" at bounding box center [820, 228] width 84 height 34
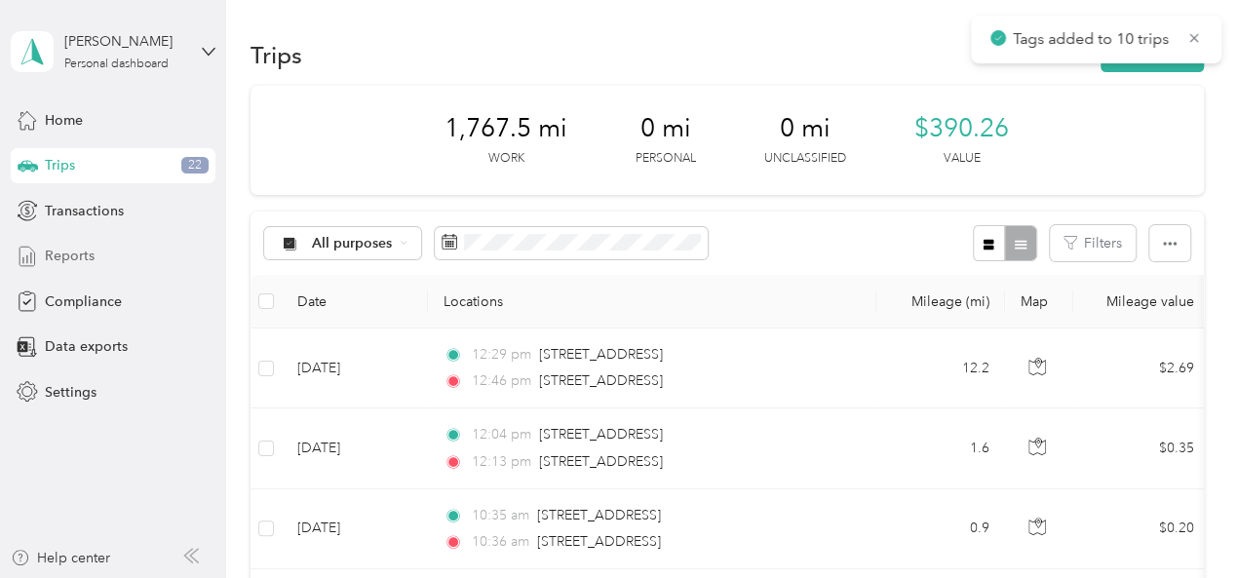
click at [67, 253] on span "Reports" at bounding box center [70, 256] width 50 height 20
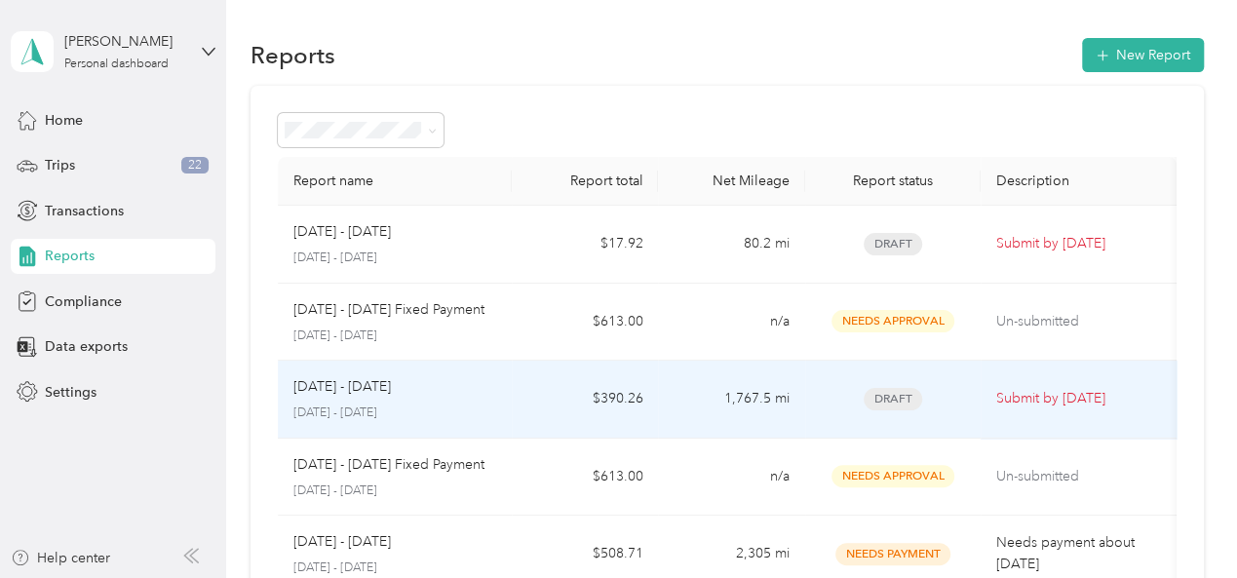
click at [1029, 403] on p "Submit by [DATE]" at bounding box center [1078, 398] width 164 height 21
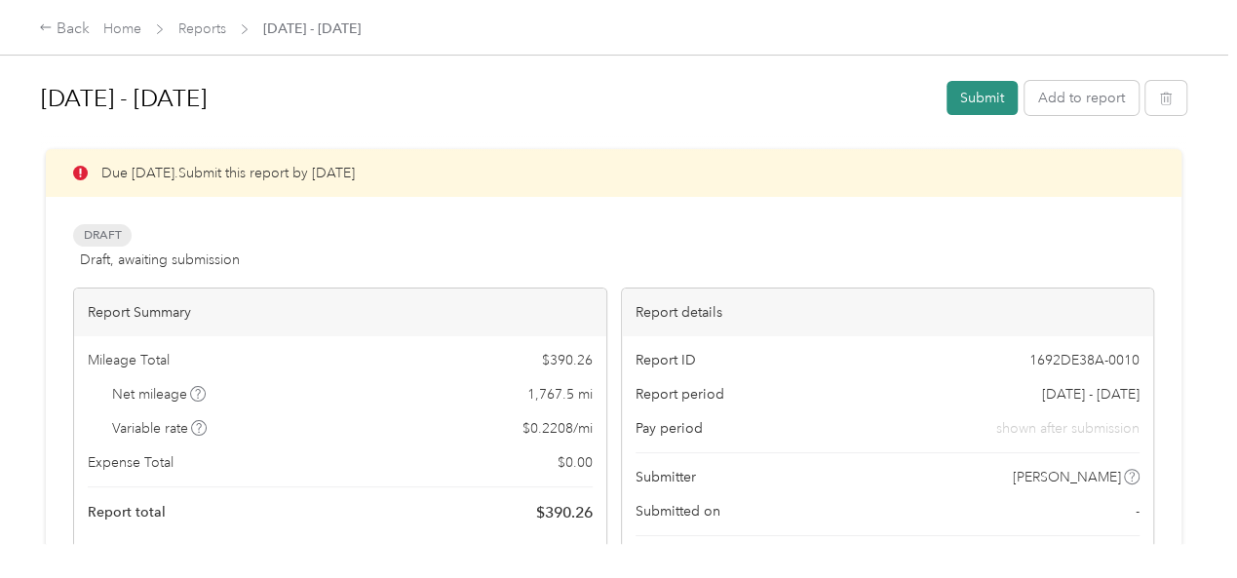
click at [986, 98] on button "Submit" at bounding box center [982, 98] width 71 height 34
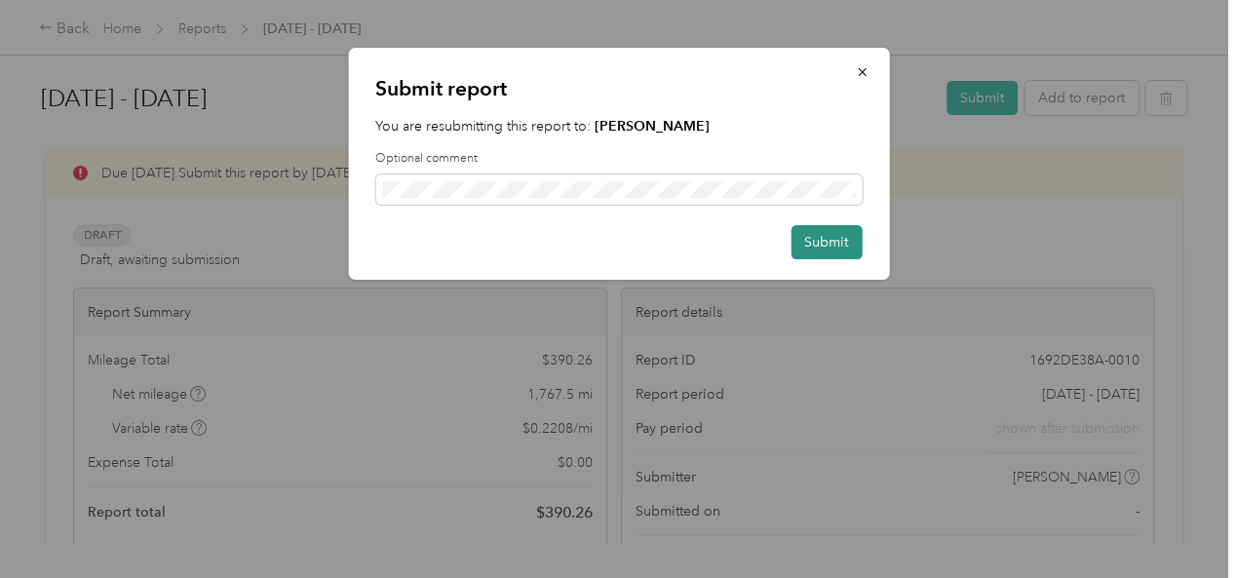
click at [819, 244] on button "Submit" at bounding box center [826, 242] width 71 height 34
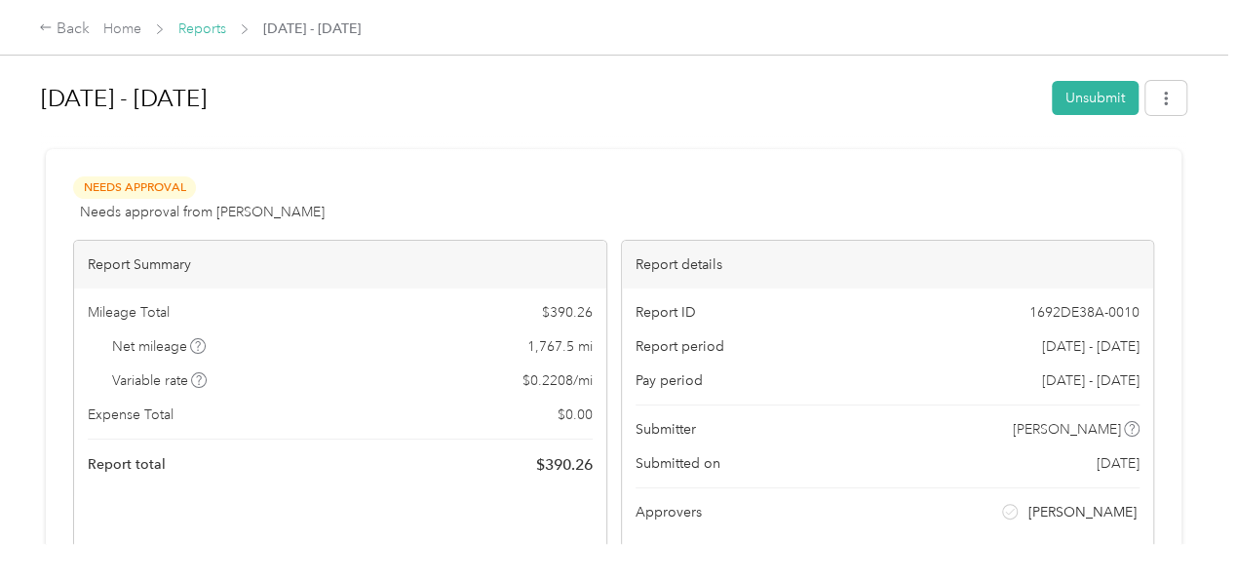
click at [201, 26] on link "Reports" at bounding box center [202, 28] width 48 height 17
